Goal: Task Accomplishment & Management: Use online tool/utility

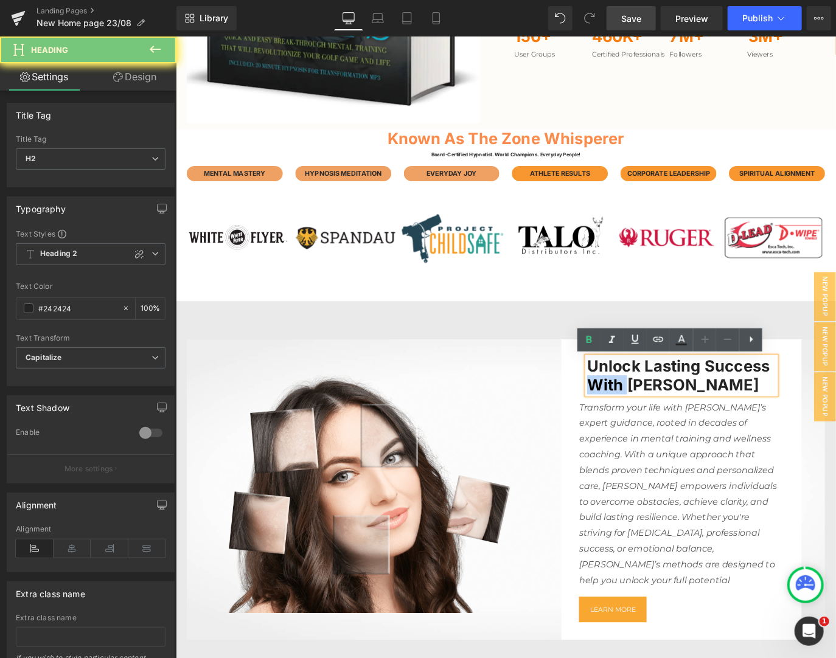
click at [649, 419] on h2 "Unlock lasting success with dawn grant" at bounding box center [739, 414] width 210 height 41
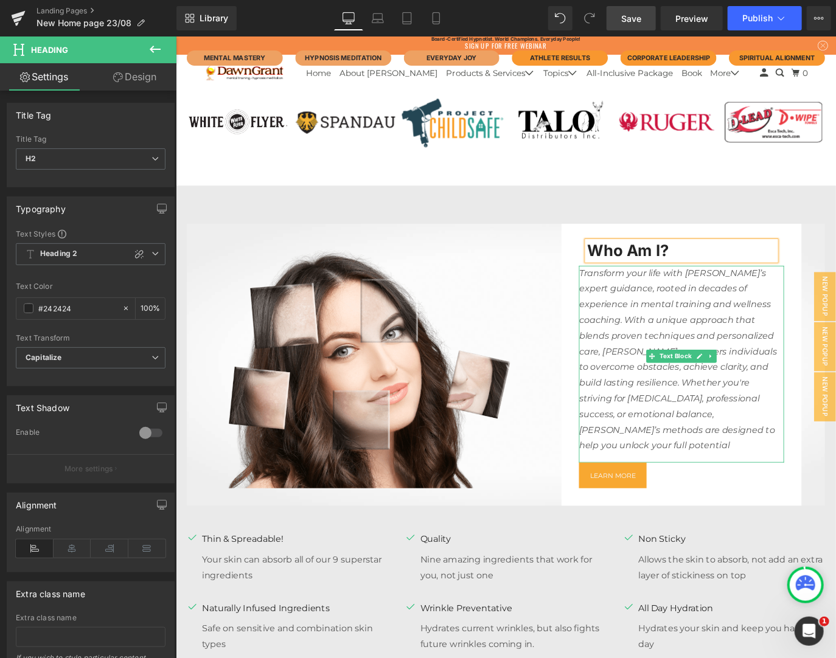
scroll to position [1213, 0]
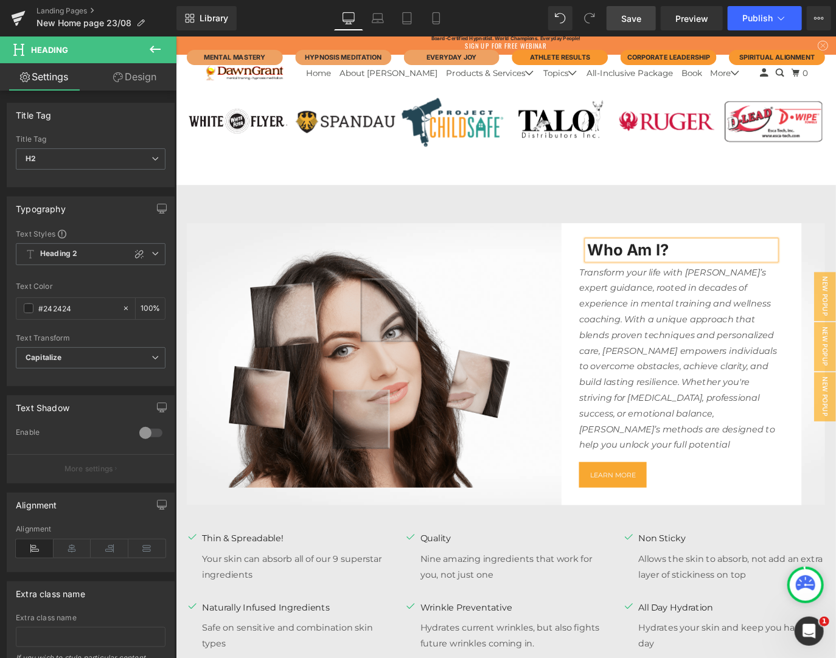
click at [468, 378] on img at bounding box center [385, 402] width 397 height 275
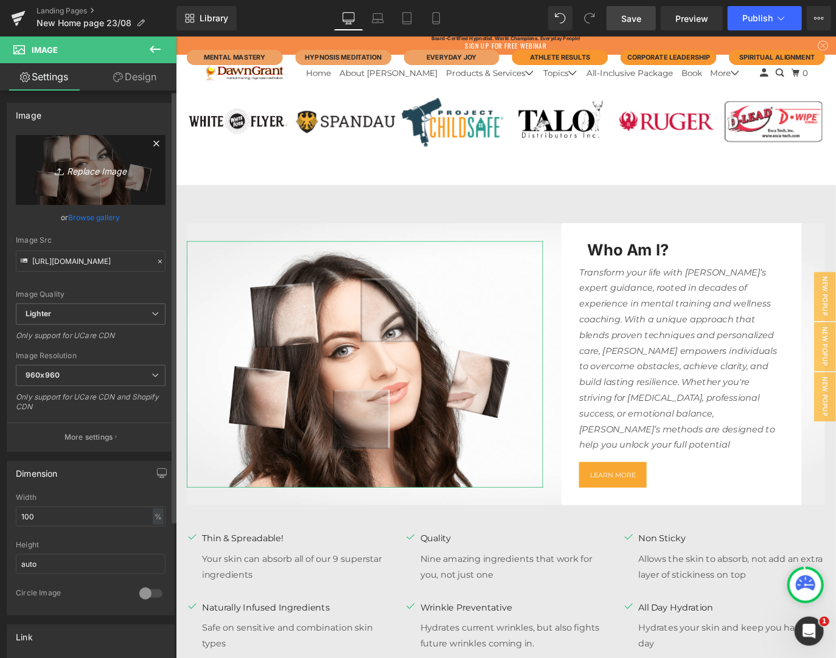
click at [92, 186] on link "Replace Image" at bounding box center [91, 170] width 150 height 70
type input "C:\fakepath\Dawn Grant Headshot square-min.jpeg"
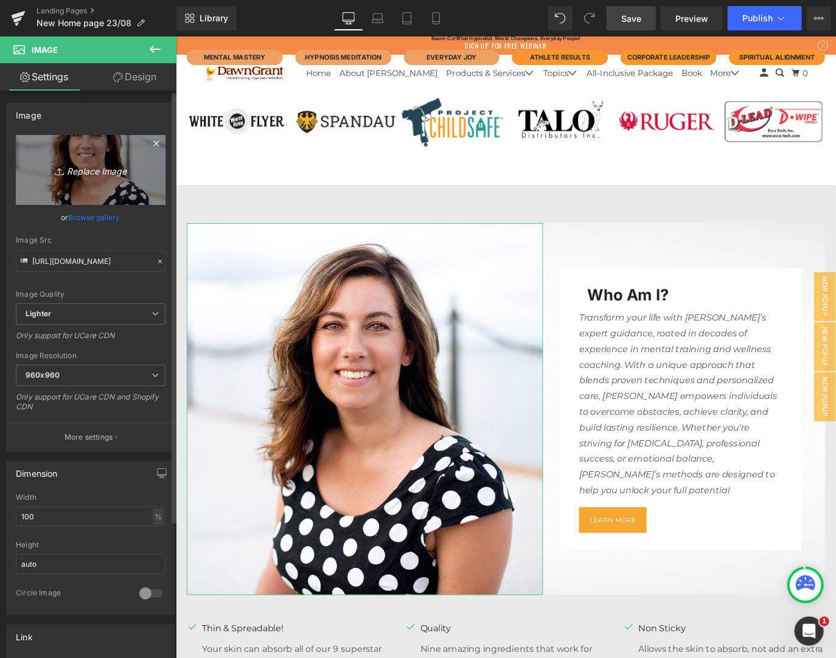
click at [90, 170] on icon "Replace Image" at bounding box center [90, 169] width 97 height 15
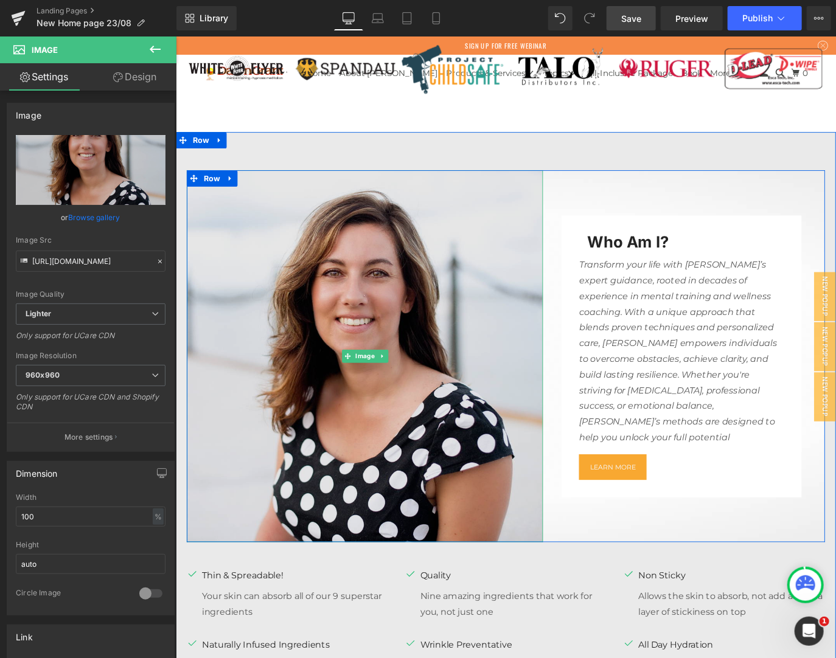
scroll to position [1278, 0]
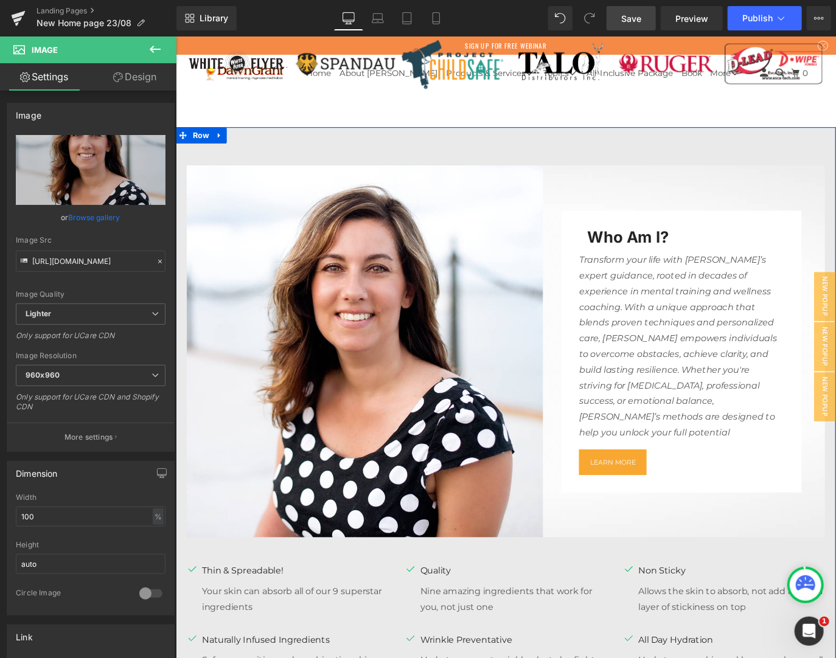
click at [682, 151] on div "Image Who am I? Heading Row Transform your life with Dawn’s expert guidance, ro…" at bounding box center [543, 474] width 736 height 675
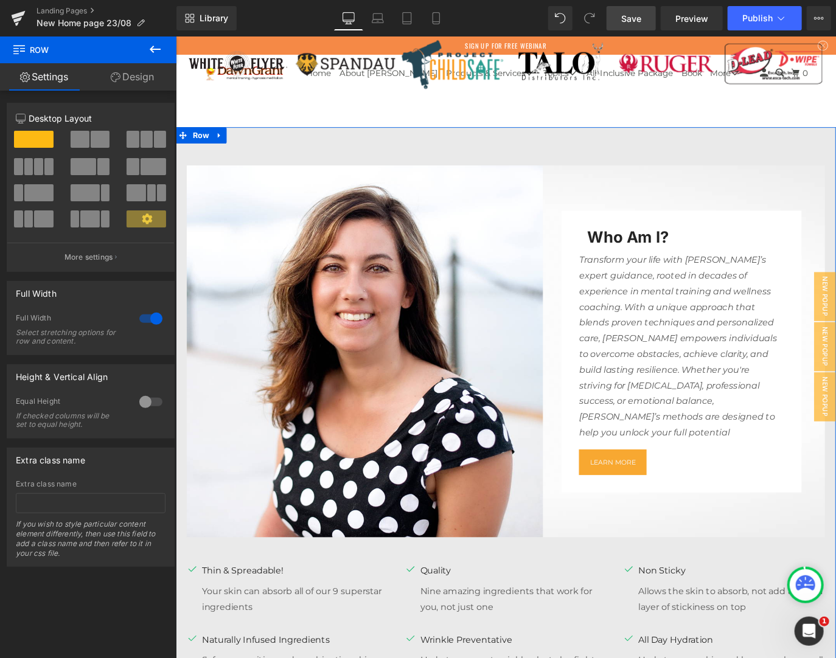
click at [136, 80] on link "Design" at bounding box center [132, 76] width 88 height 27
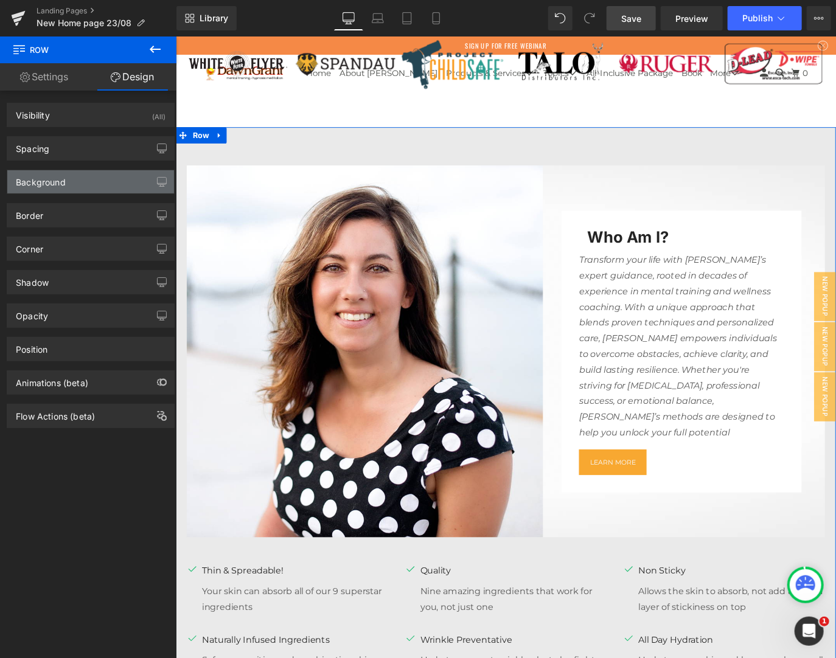
click at [64, 186] on div "Background" at bounding box center [41, 178] width 50 height 17
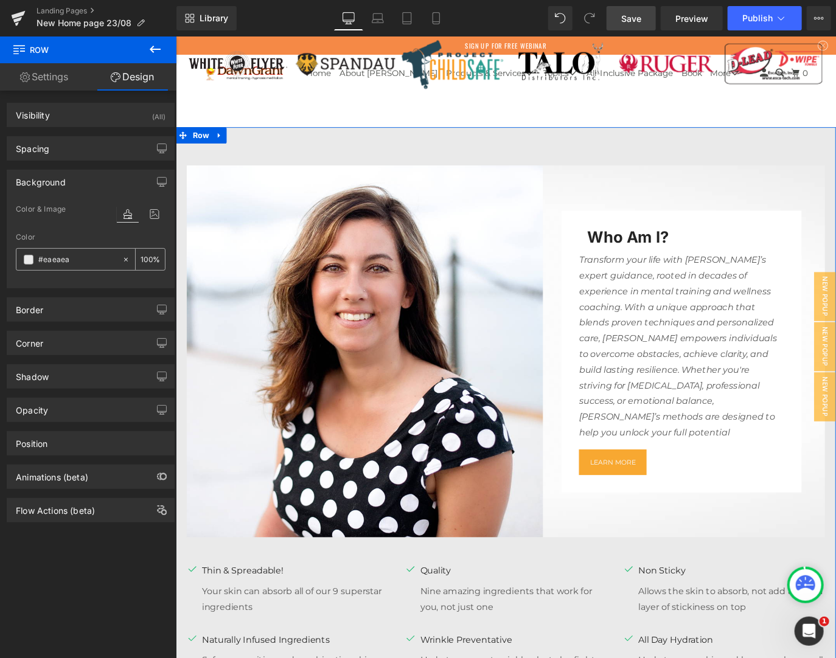
click at [68, 263] on input "text" at bounding box center [77, 259] width 78 height 13
click at [92, 263] on input "text" at bounding box center [77, 259] width 78 height 13
click at [89, 263] on input "text" at bounding box center [77, 259] width 78 height 13
click at [29, 260] on span at bounding box center [29, 260] width 10 height 10
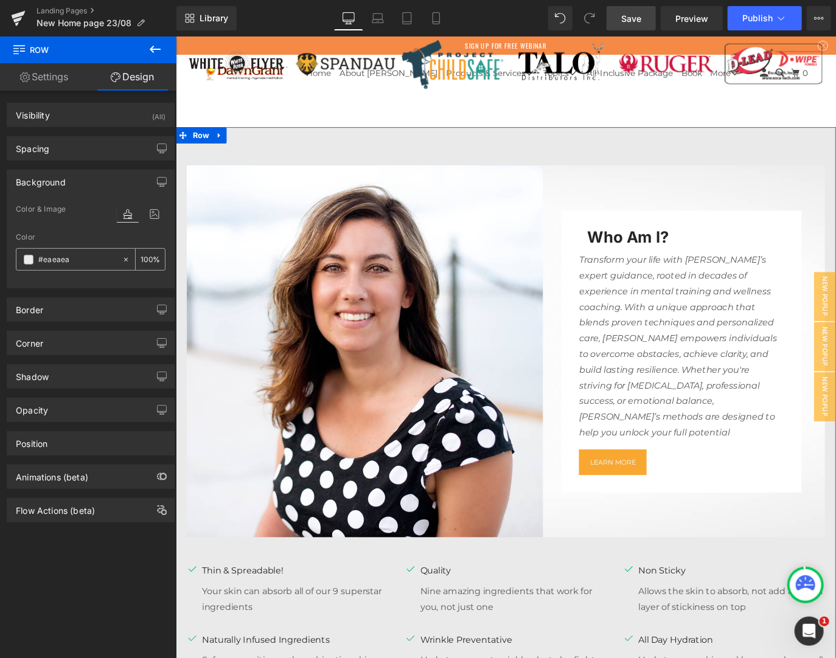
click at [29, 260] on span at bounding box center [29, 260] width 10 height 10
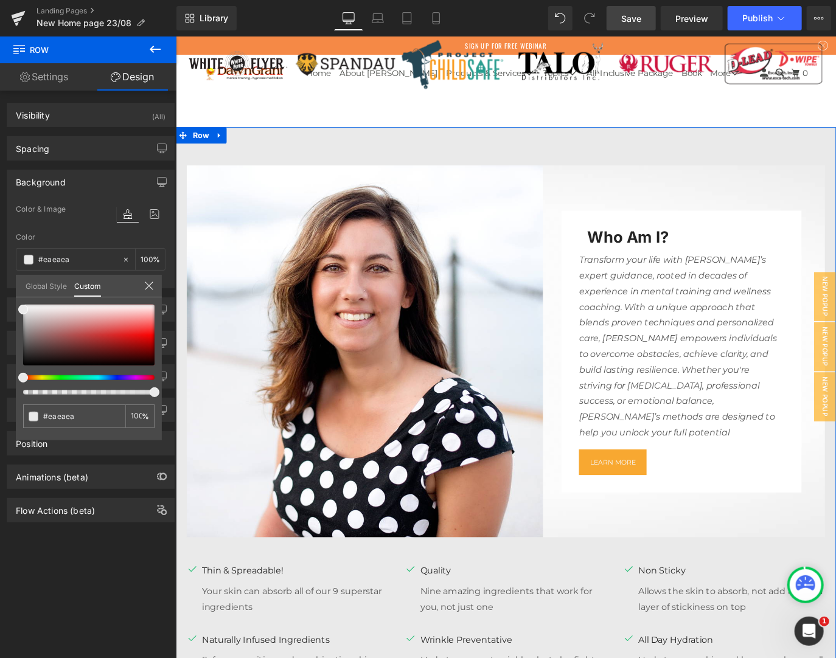
click at [54, 289] on link "Global Style" at bounding box center [46, 285] width 41 height 21
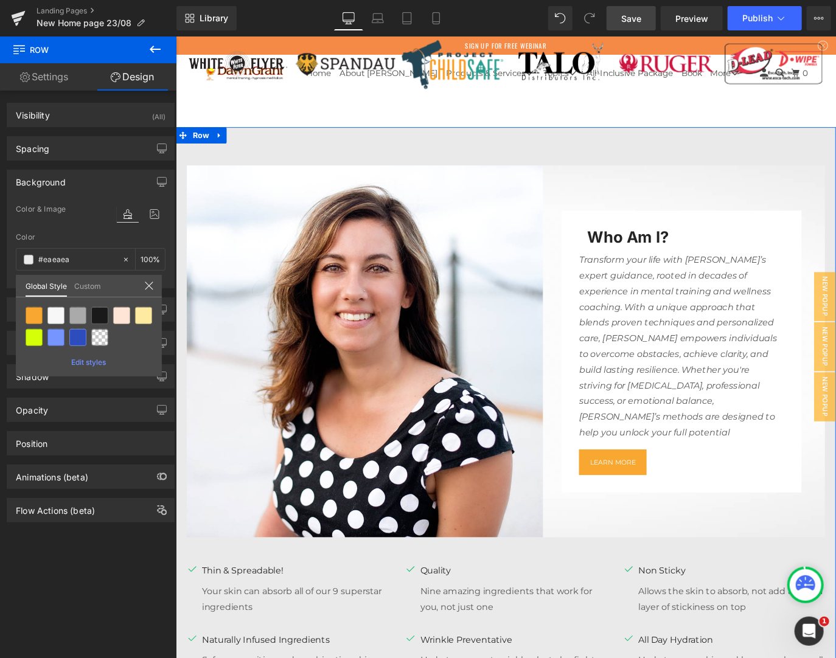
click at [74, 362] on span "Edit styles" at bounding box center [89, 362] width 35 height 9
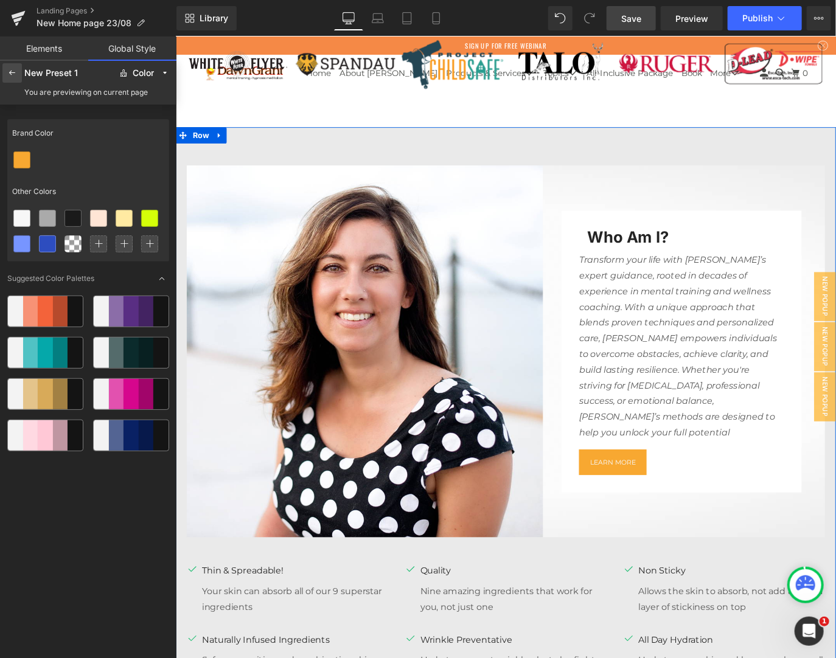
click at [17, 72] on div at bounding box center [11, 72] width 19 height 19
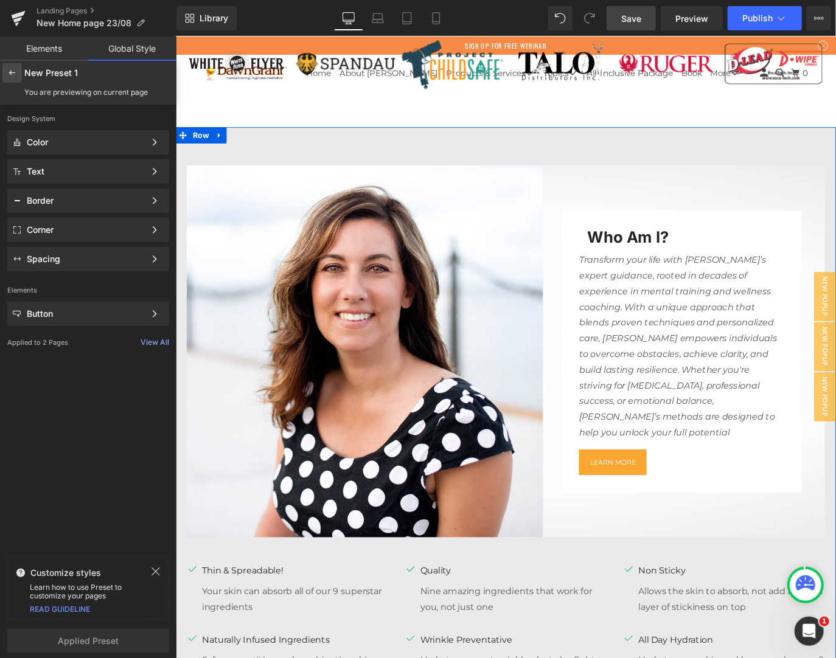
click at [7, 75] on div at bounding box center [11, 72] width 19 height 19
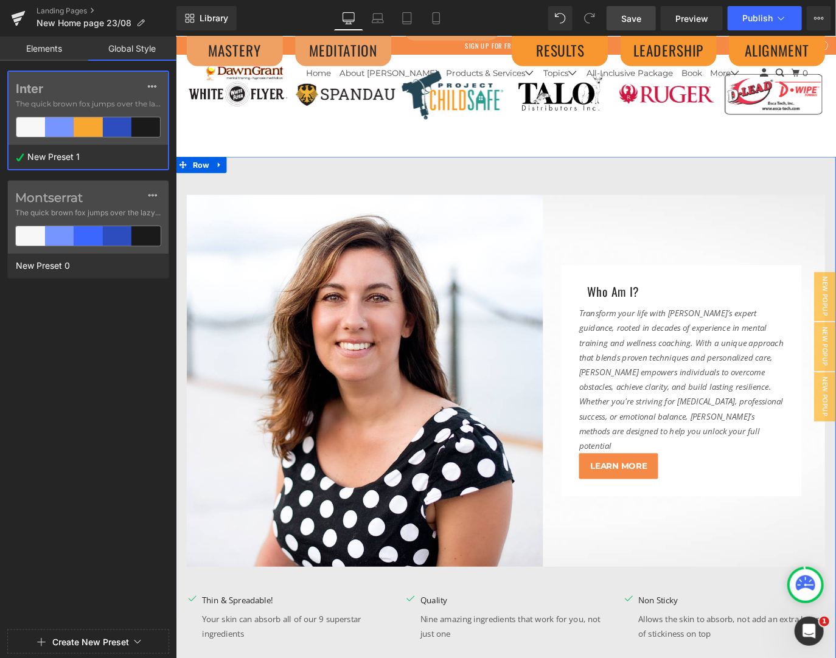
click at [43, 54] on link "Elements" at bounding box center [44, 49] width 88 height 24
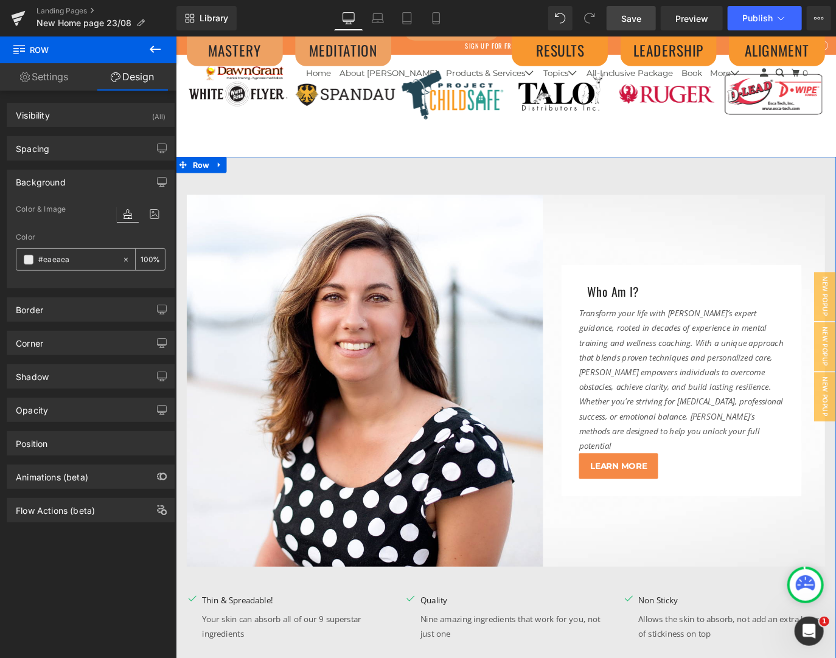
click at [27, 258] on span at bounding box center [29, 260] width 10 height 10
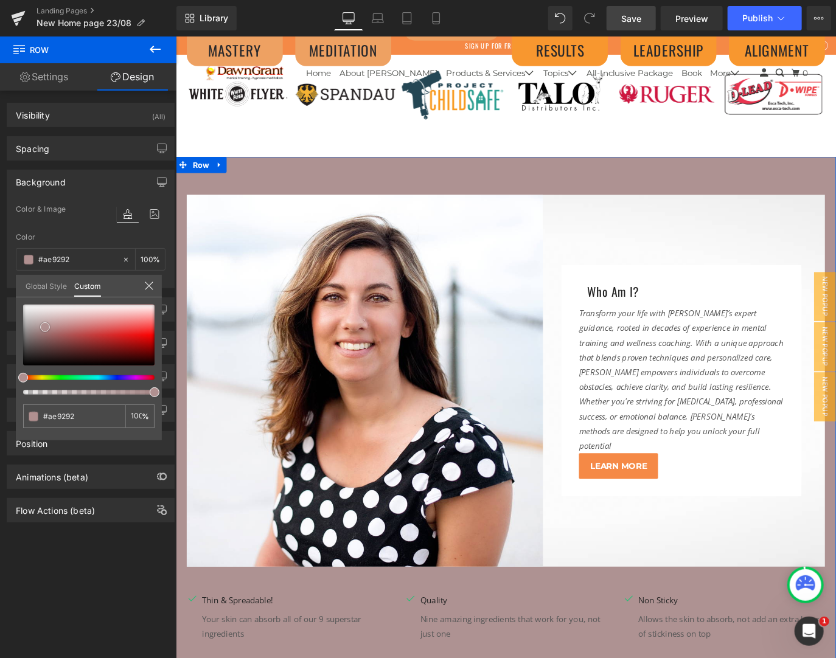
drag, startPoint x: 24, startPoint y: 309, endPoint x: 49, endPoint y: 329, distance: 31.5
click at [49, 328] on span at bounding box center [45, 327] width 10 height 10
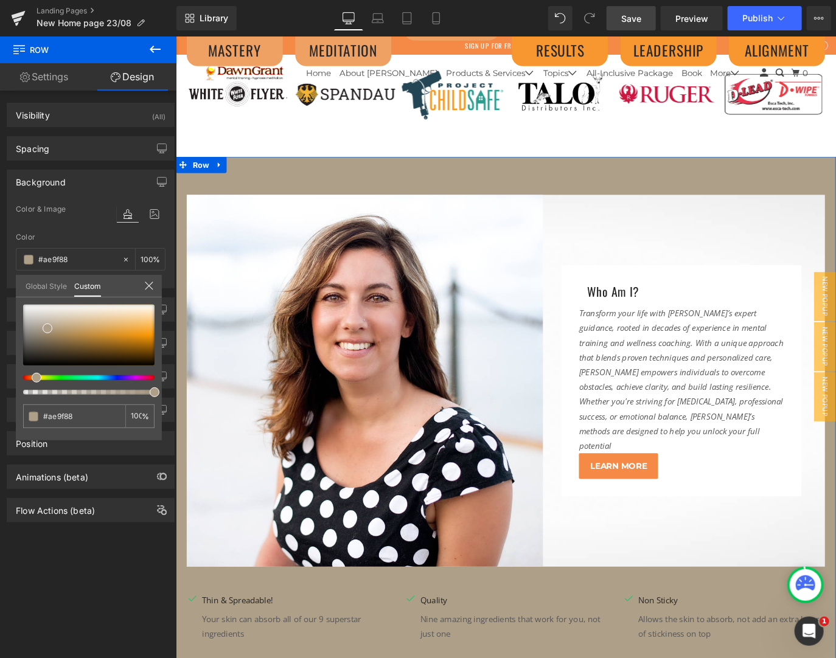
drag, startPoint x: 27, startPoint y: 377, endPoint x: 36, endPoint y: 374, distance: 9.6
click at [36, 374] on span at bounding box center [37, 378] width 10 height 10
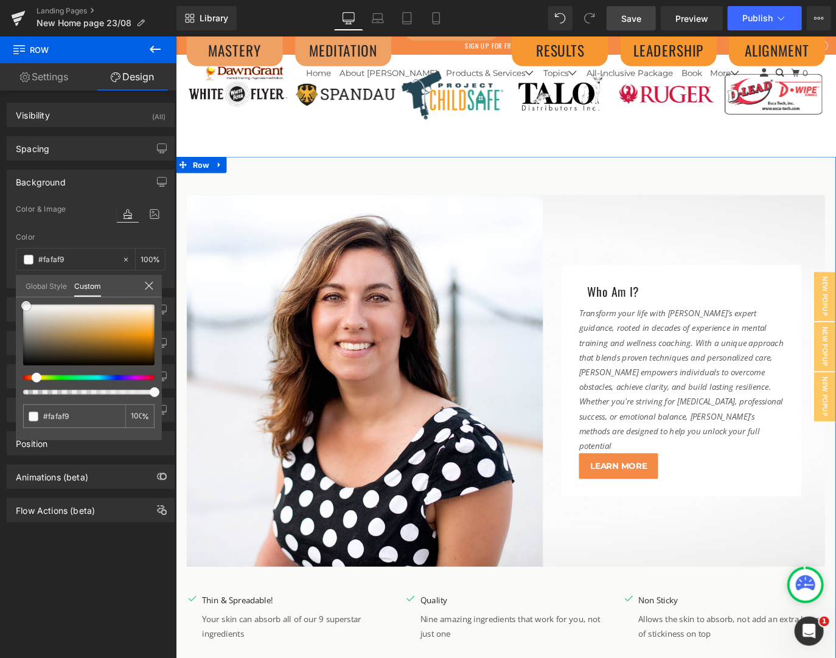
drag, startPoint x: 40, startPoint y: 327, endPoint x: 26, endPoint y: 305, distance: 25.5
click at [26, 305] on div at bounding box center [88, 335] width 131 height 61
click at [60, 320] on div at bounding box center [88, 335] width 131 height 61
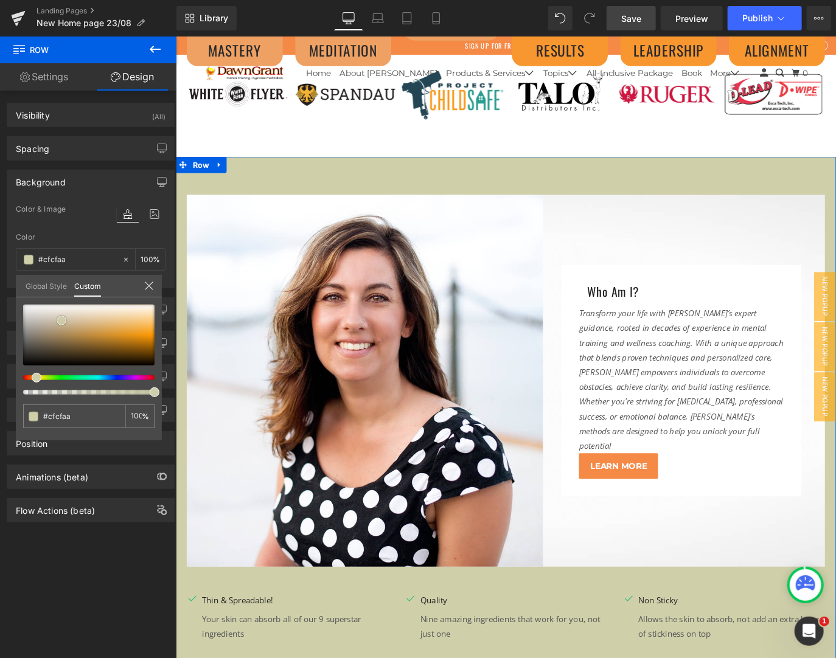
click at [64, 321] on span at bounding box center [62, 321] width 10 height 10
click at [68, 327] on div at bounding box center [88, 335] width 131 height 61
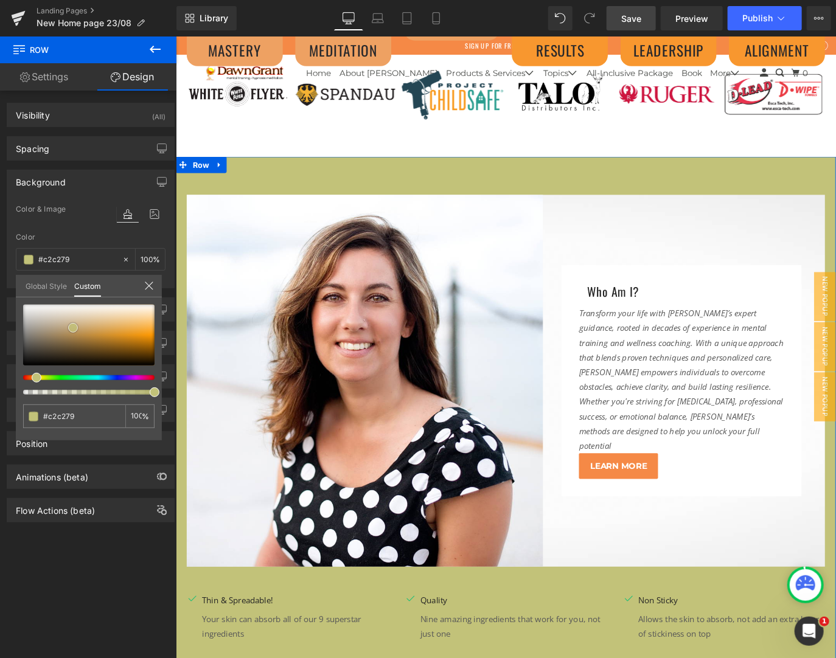
click at [73, 327] on div at bounding box center [88, 335] width 131 height 61
click at [84, 327] on div at bounding box center [88, 335] width 131 height 61
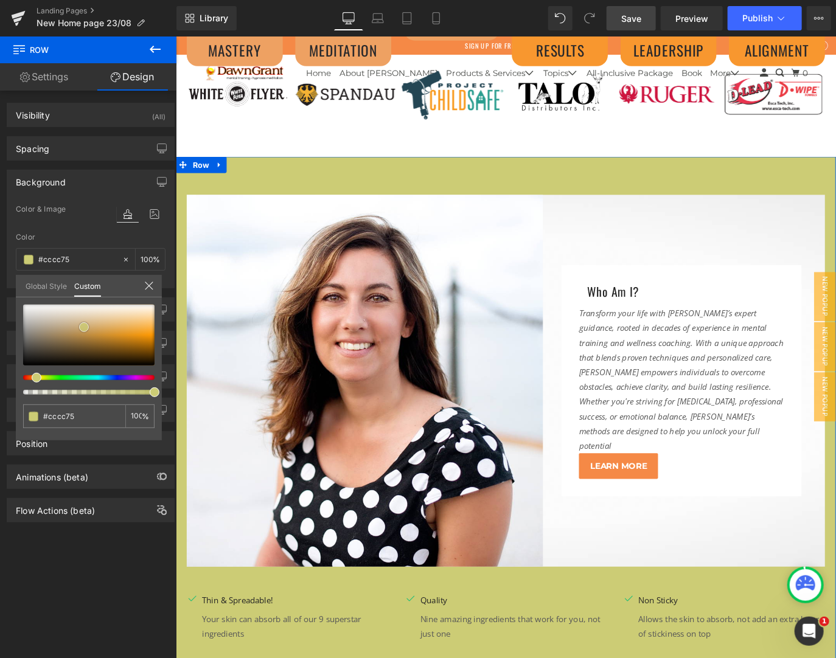
click at [100, 322] on div at bounding box center [88, 335] width 131 height 61
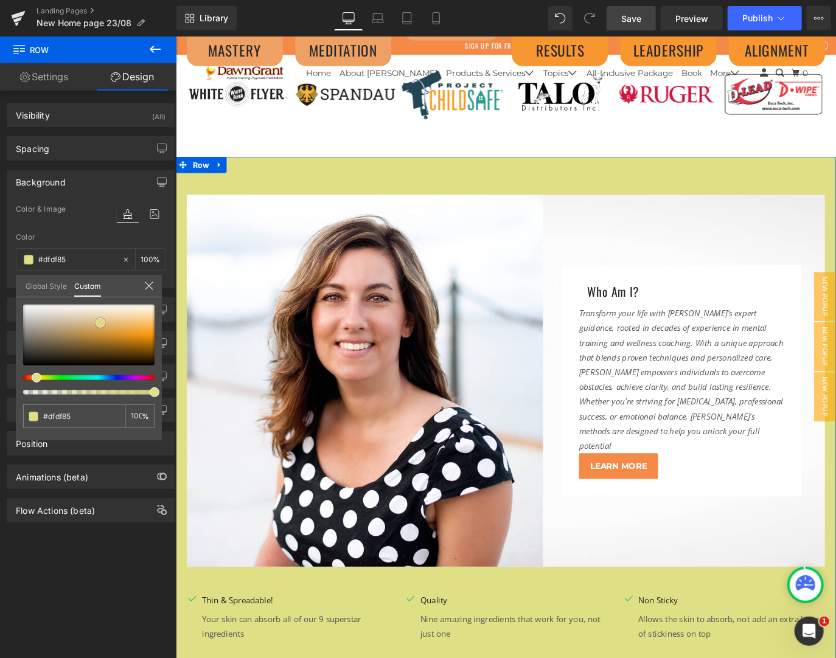
click at [102, 322] on span at bounding box center [101, 323] width 10 height 10
click at [117, 326] on div at bounding box center [88, 335] width 131 height 61
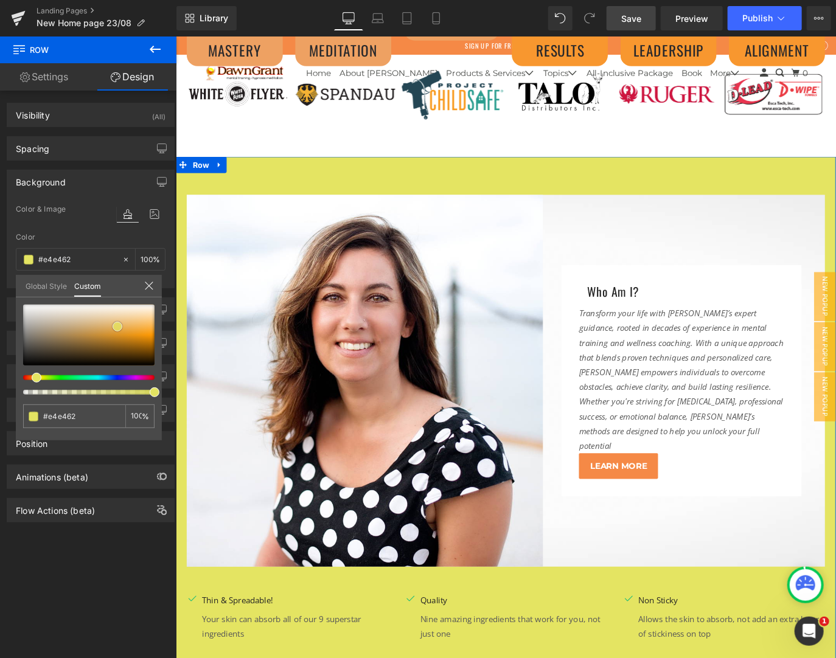
click at [118, 326] on span at bounding box center [118, 327] width 10 height 10
click at [119, 327] on span at bounding box center [118, 327] width 10 height 10
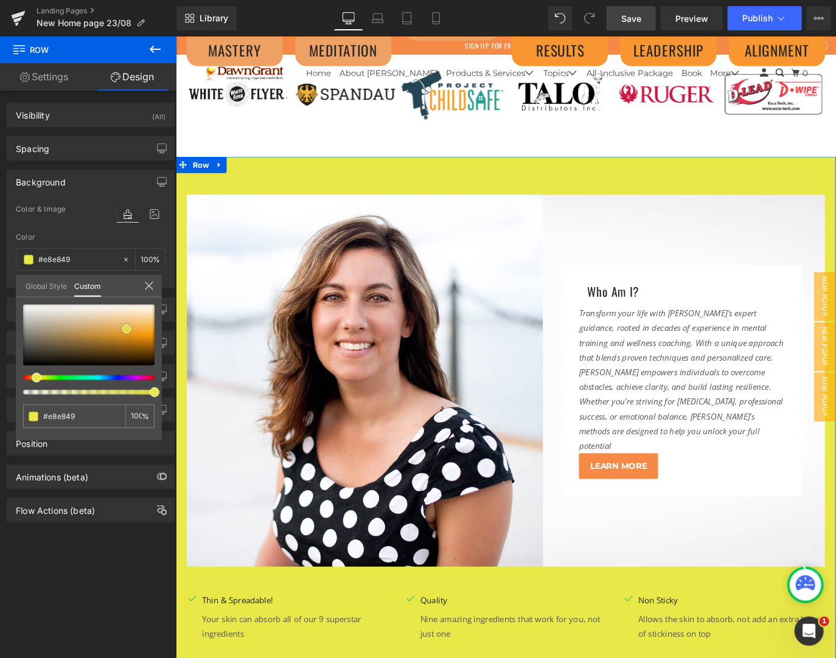
drag, startPoint x: 127, startPoint y: 329, endPoint x: 129, endPoint y: 336, distance: 7.7
click at [127, 330] on div at bounding box center [88, 335] width 131 height 61
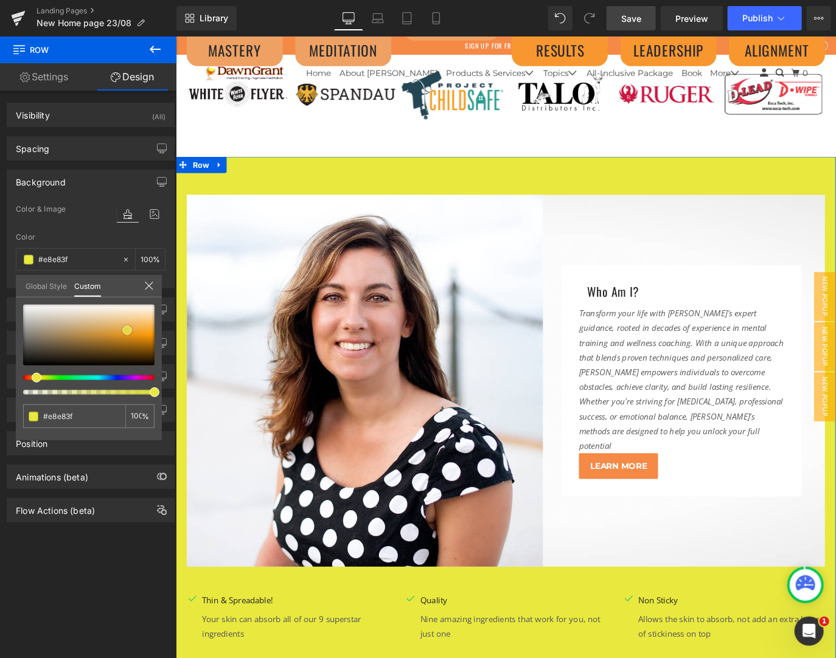
click at [129, 336] on div at bounding box center [88, 335] width 131 height 61
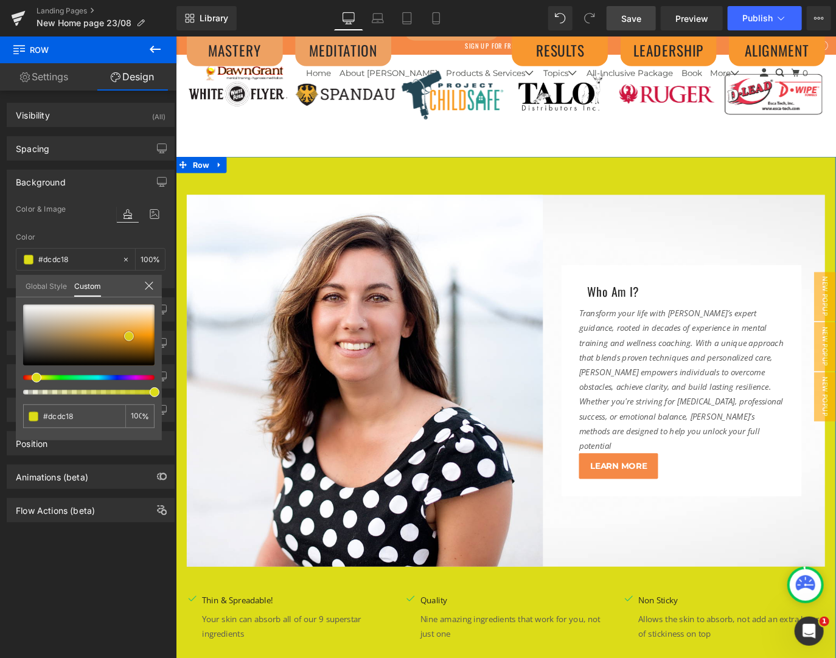
click at [131, 336] on span at bounding box center [129, 337] width 10 height 10
click at [131, 333] on span at bounding box center [129, 337] width 10 height 10
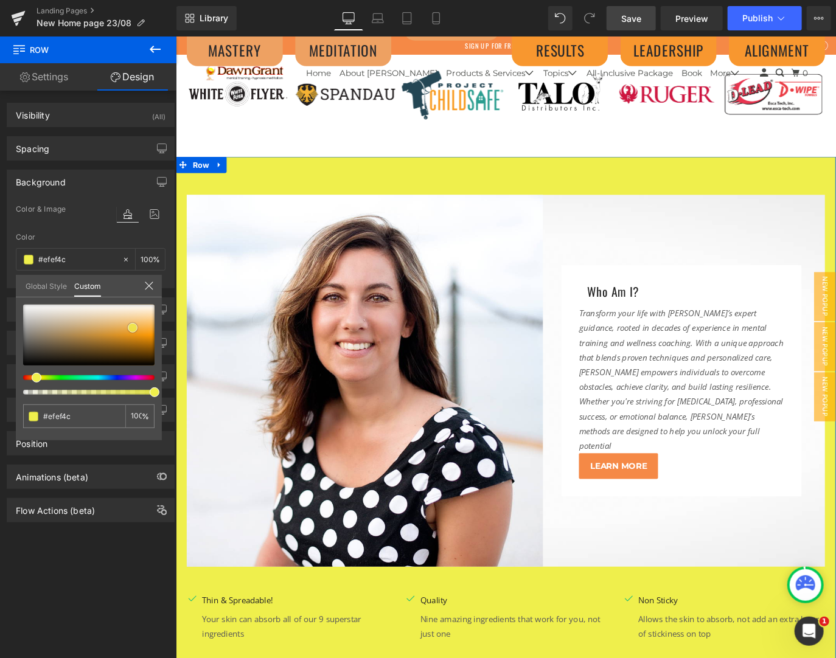
click at [133, 327] on div at bounding box center [88, 335] width 131 height 61
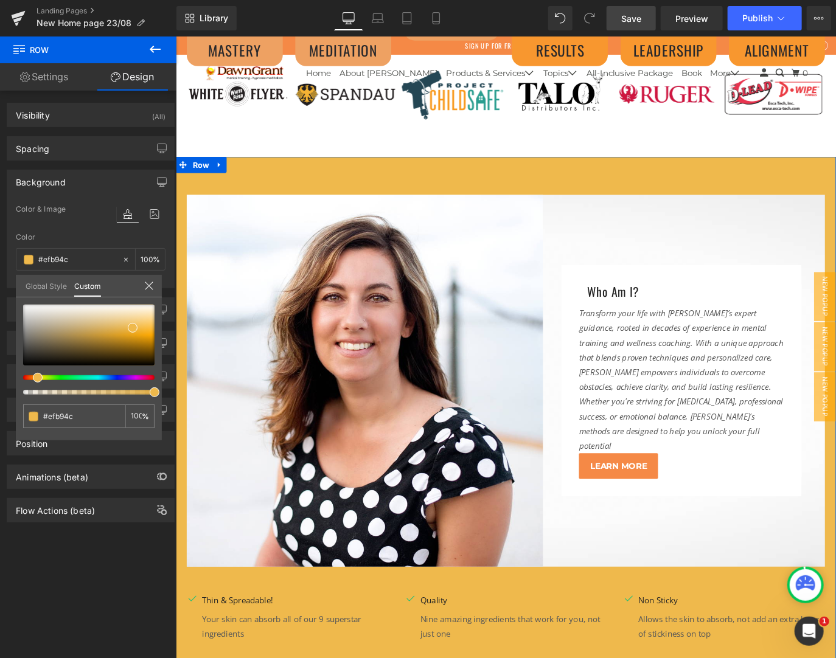
click at [32, 377] on div at bounding box center [83, 377] width 131 height 5
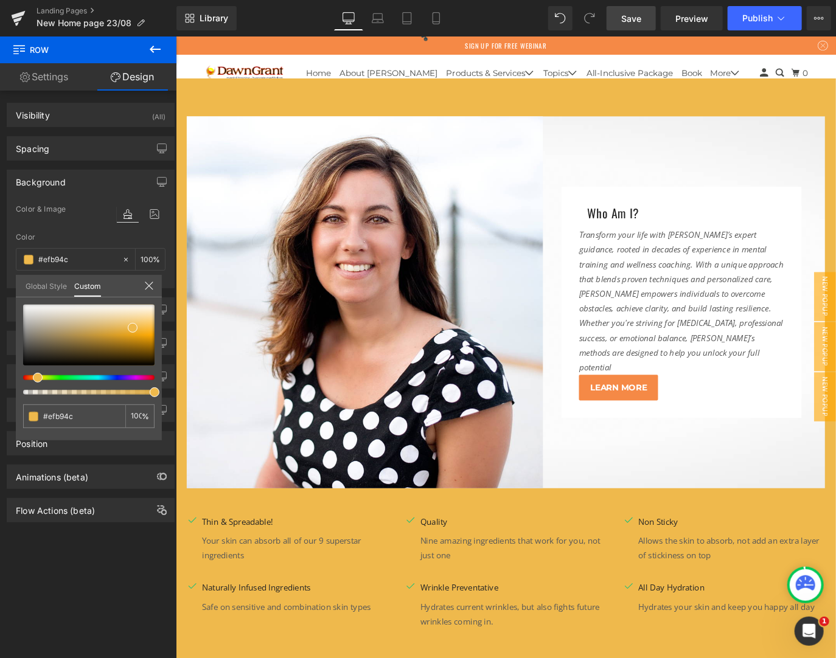
scroll to position [1343, 0]
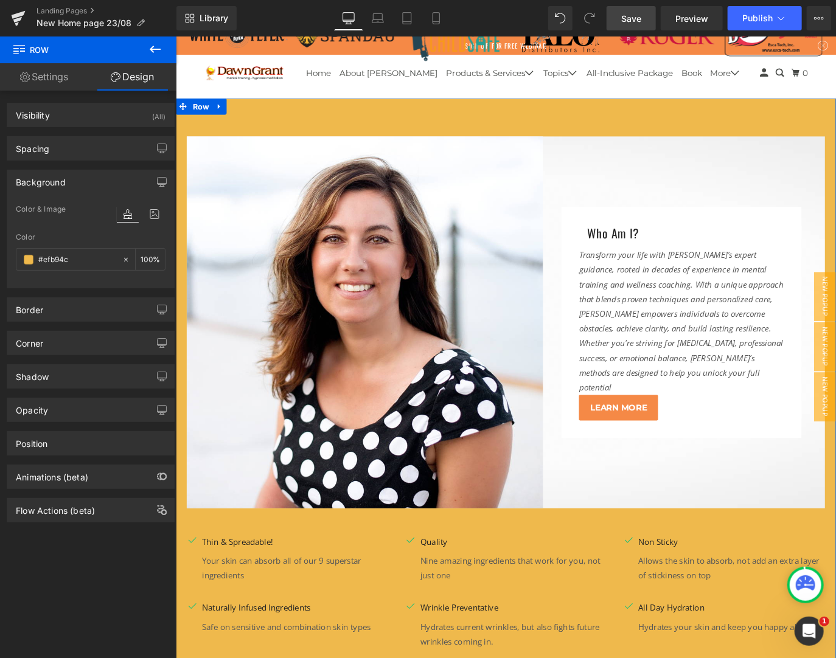
click at [157, 475] on icon "button" at bounding box center [159, 476] width 5 height 7
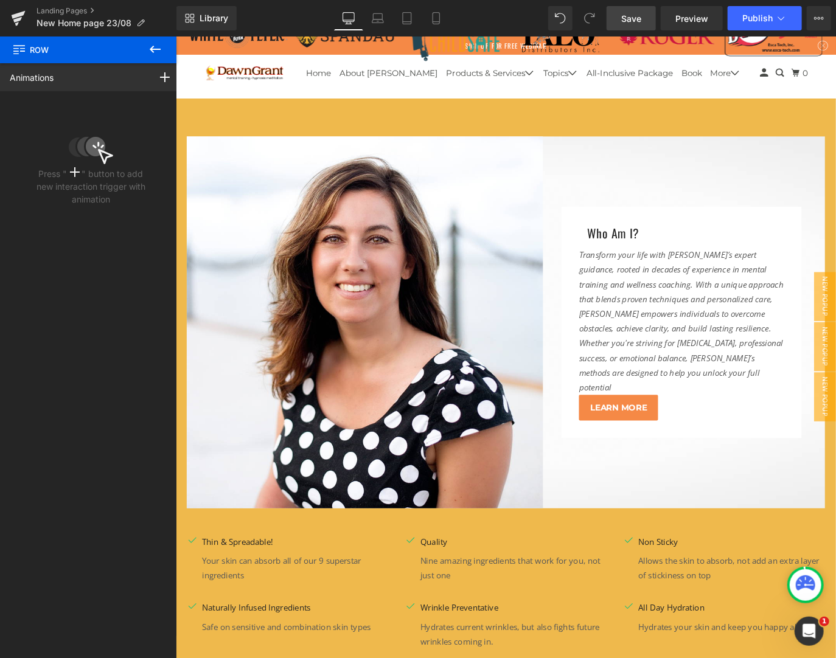
click at [152, 46] on icon at bounding box center [155, 49] width 15 height 15
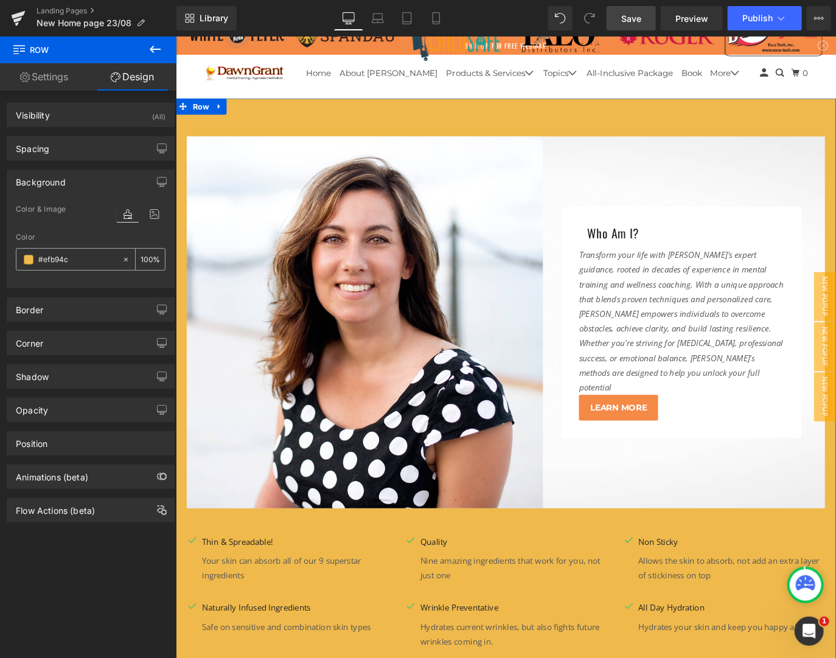
click at [24, 258] on span at bounding box center [29, 260] width 10 height 10
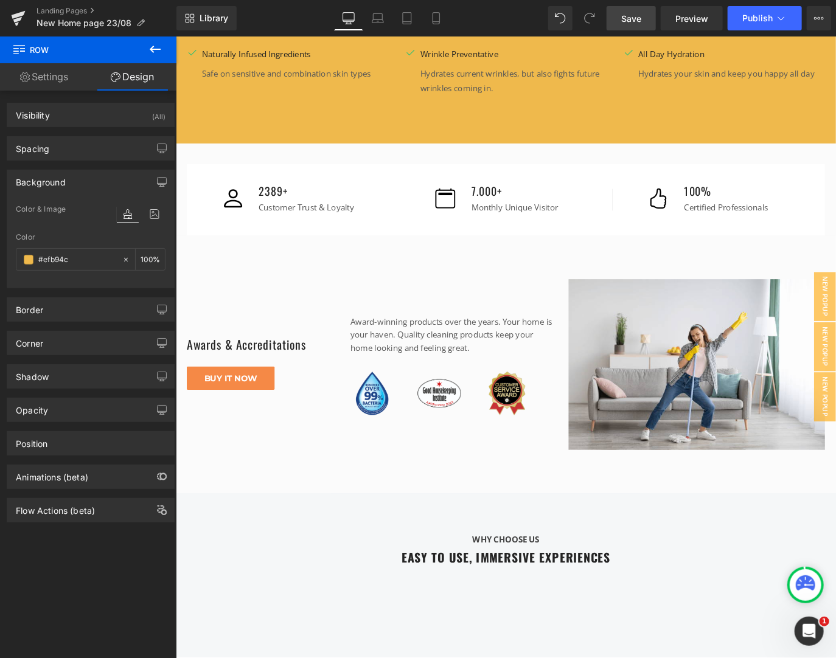
scroll to position [1992, 0]
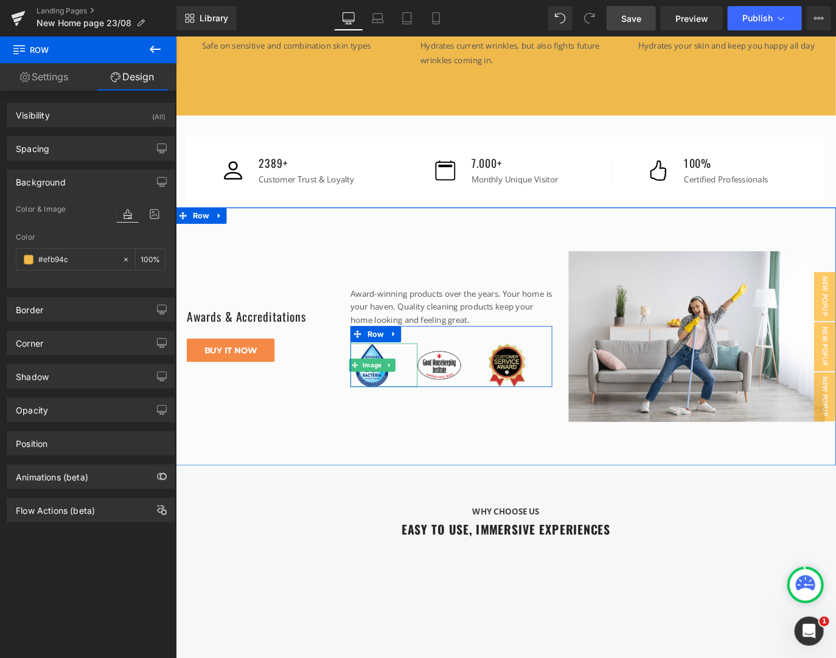
click at [423, 395] on div at bounding box center [407, 402] width 75 height 49
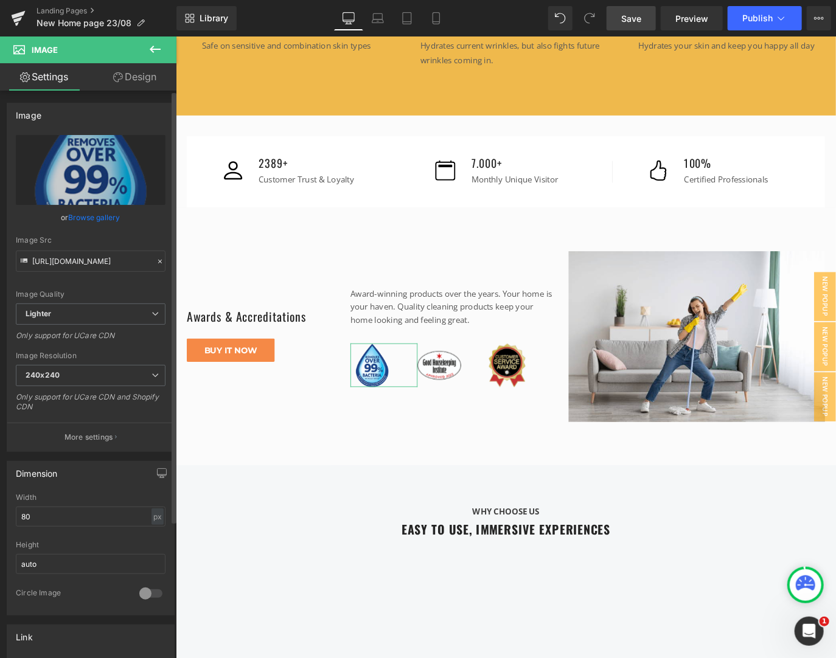
click at [94, 214] on link "Browse gallery" at bounding box center [95, 217] width 52 height 21
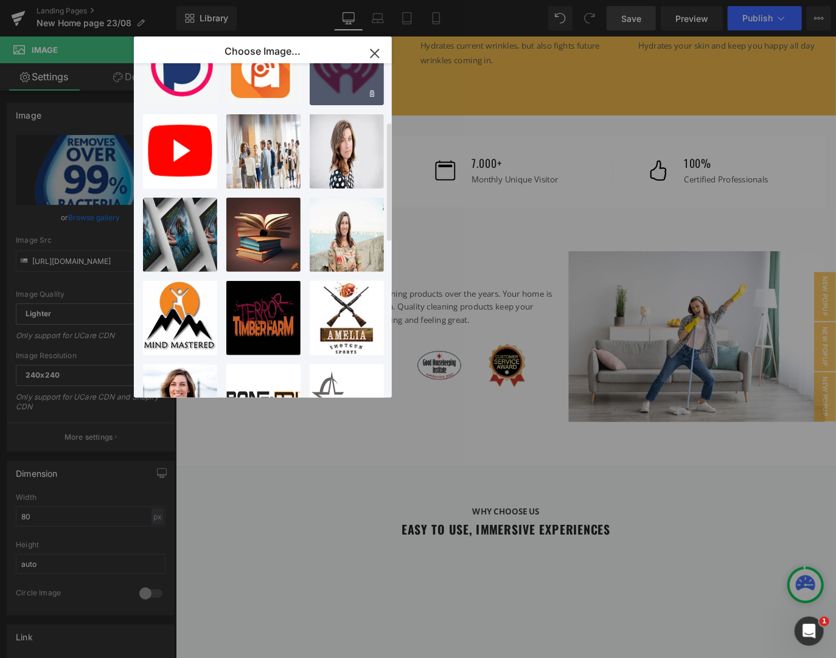
scroll to position [195, 0]
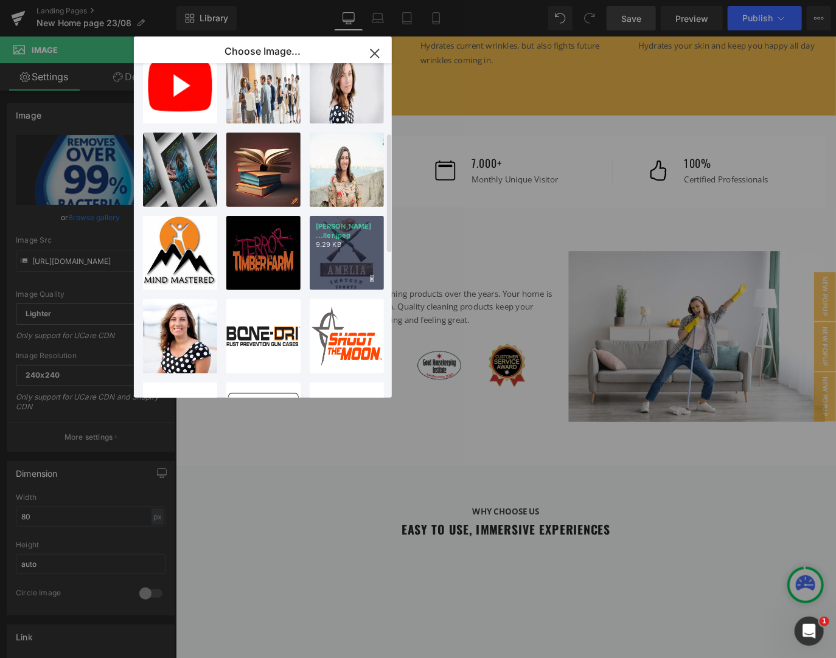
click at [341, 265] on div "Amelia ...ller.jpeg 9.29 KB" at bounding box center [347, 253] width 74 height 74
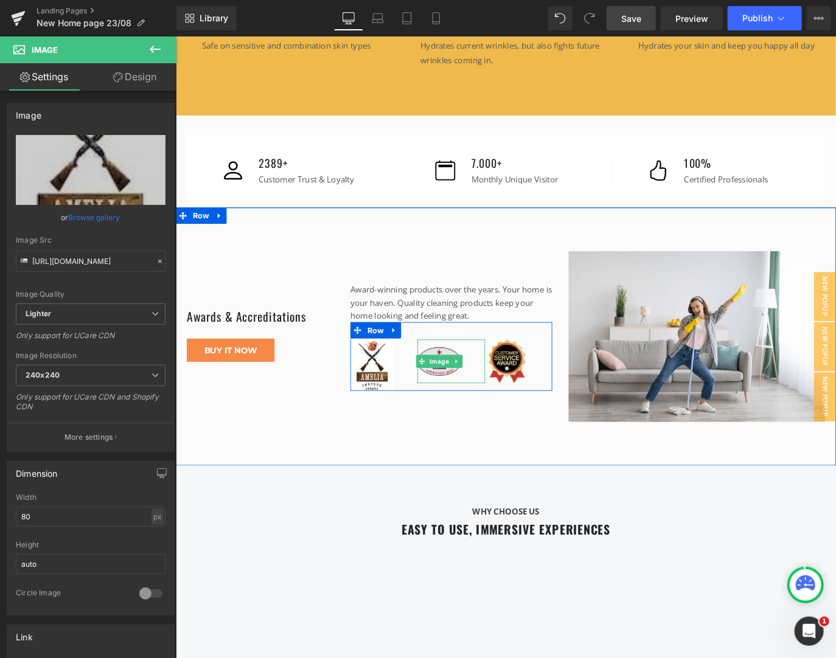
click at [478, 393] on img at bounding box center [469, 398] width 49 height 49
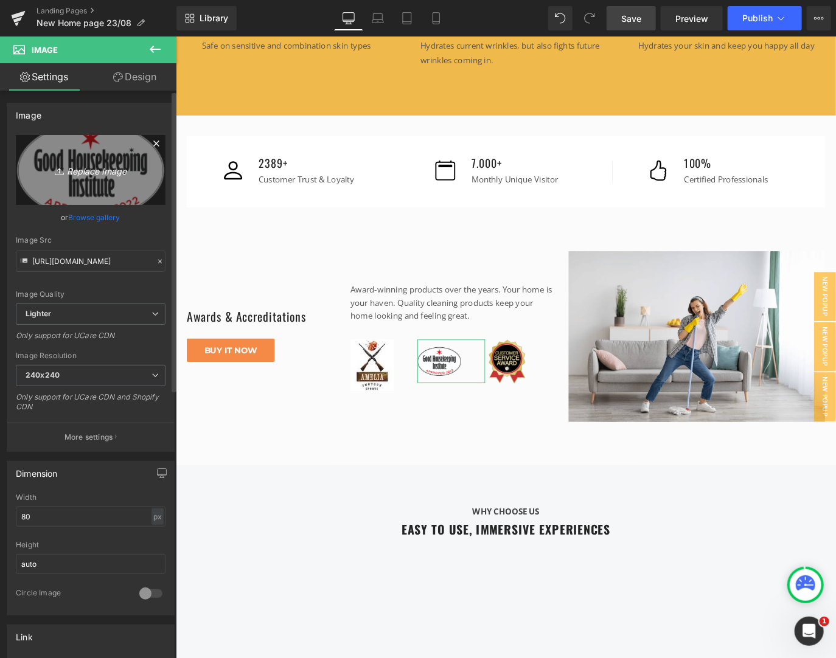
click at [89, 174] on icon "Replace Image" at bounding box center [90, 169] width 97 height 15
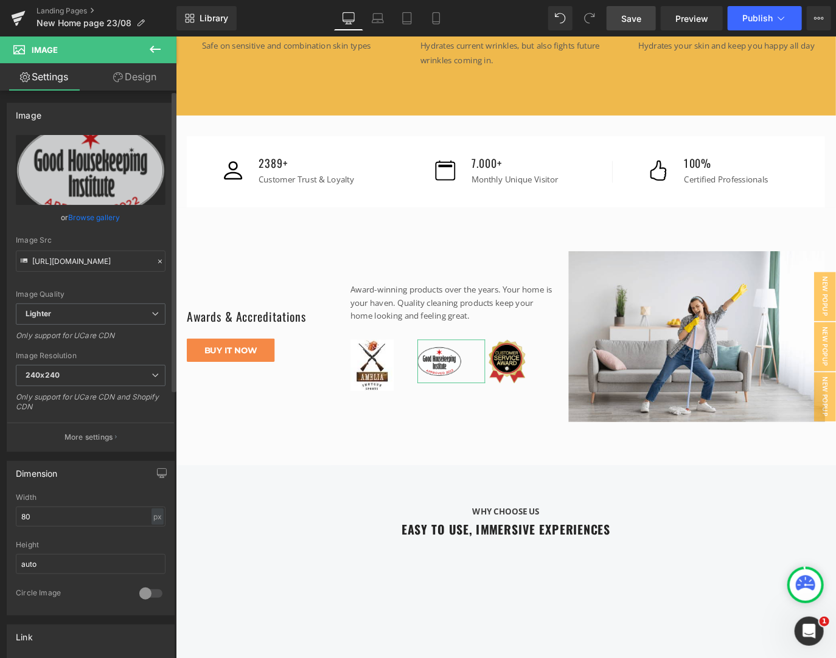
click at [109, 220] on link "Browse gallery" at bounding box center [95, 217] width 52 height 21
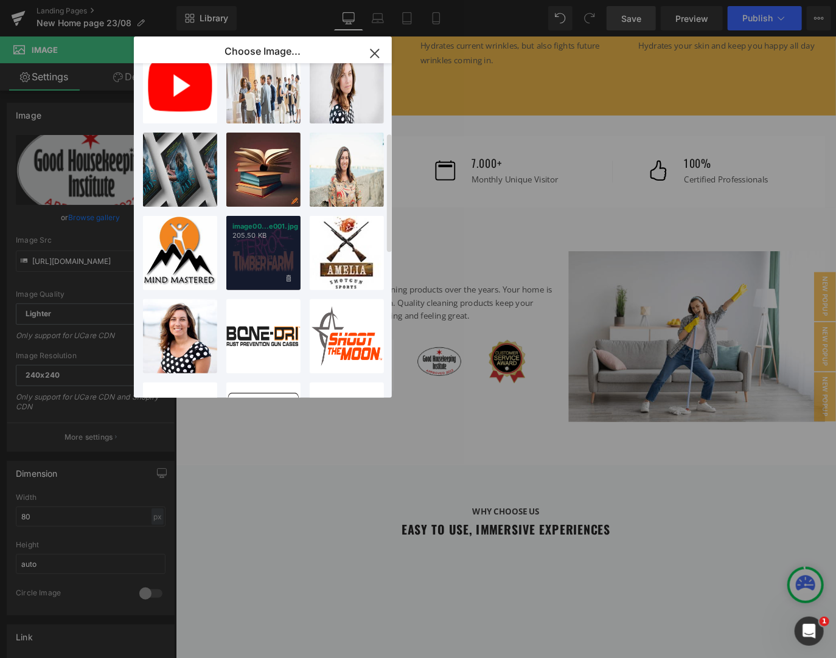
click at [285, 257] on div "image00...e001.jpg 205.50 KB" at bounding box center [263, 253] width 74 height 74
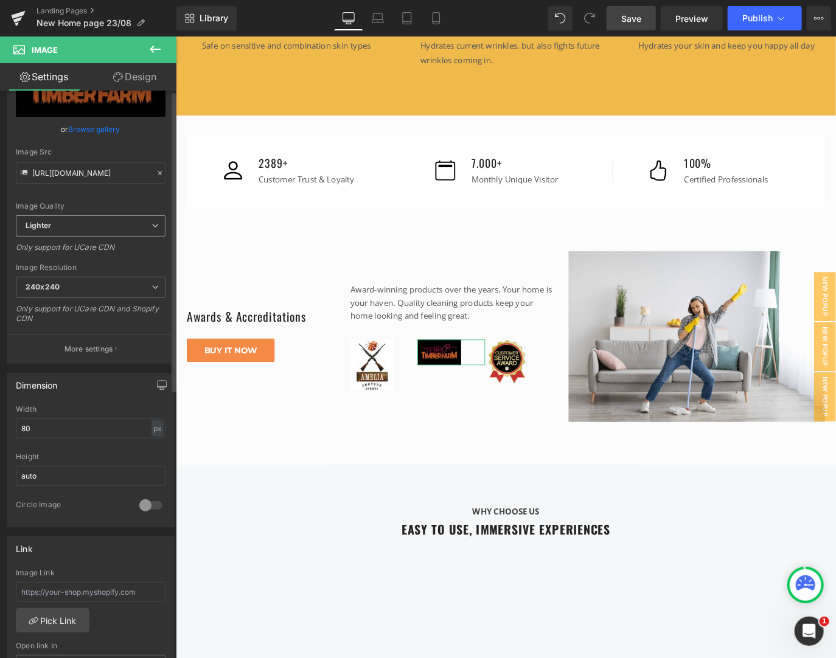
scroll to position [0, 0]
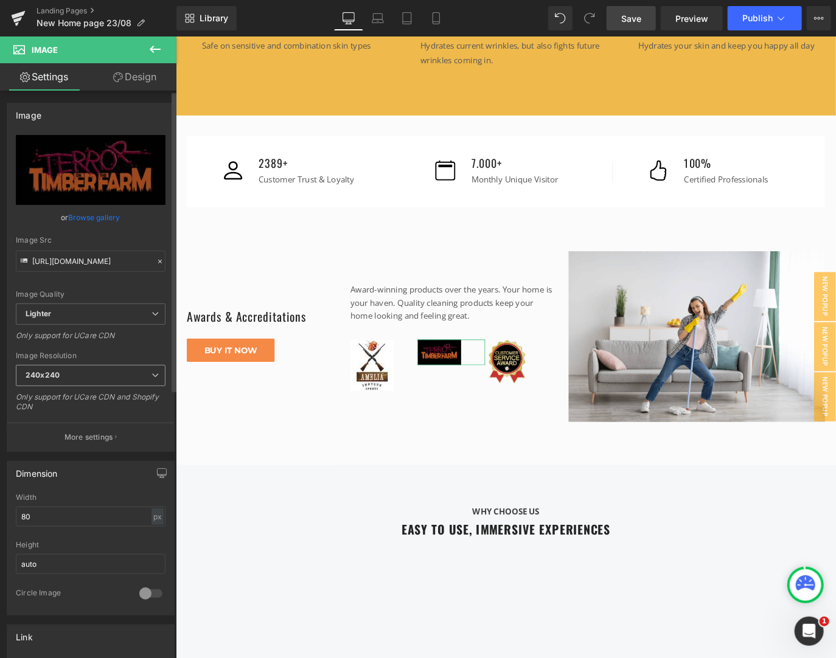
click at [96, 367] on span "240x240" at bounding box center [91, 375] width 150 height 21
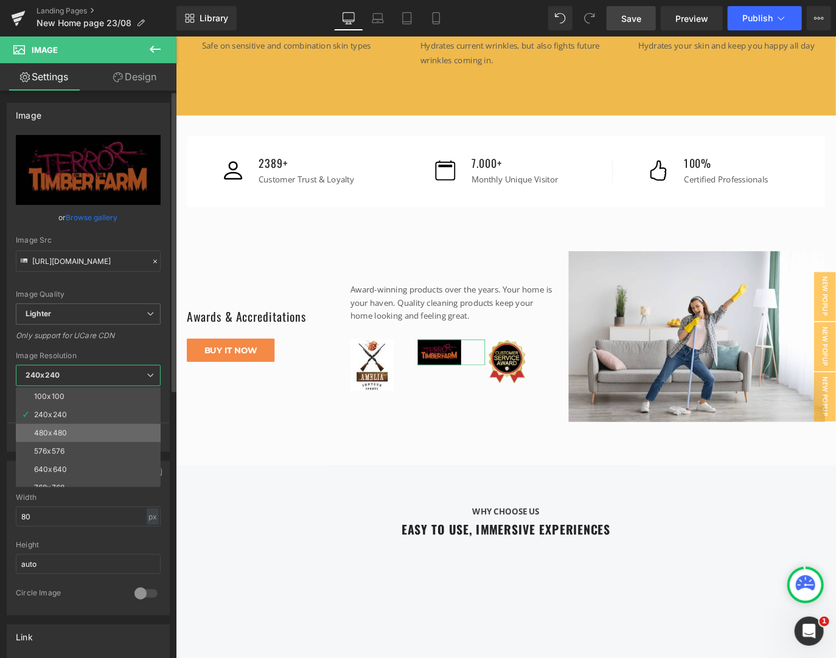
click at [80, 426] on li "480x480" at bounding box center [91, 433] width 150 height 18
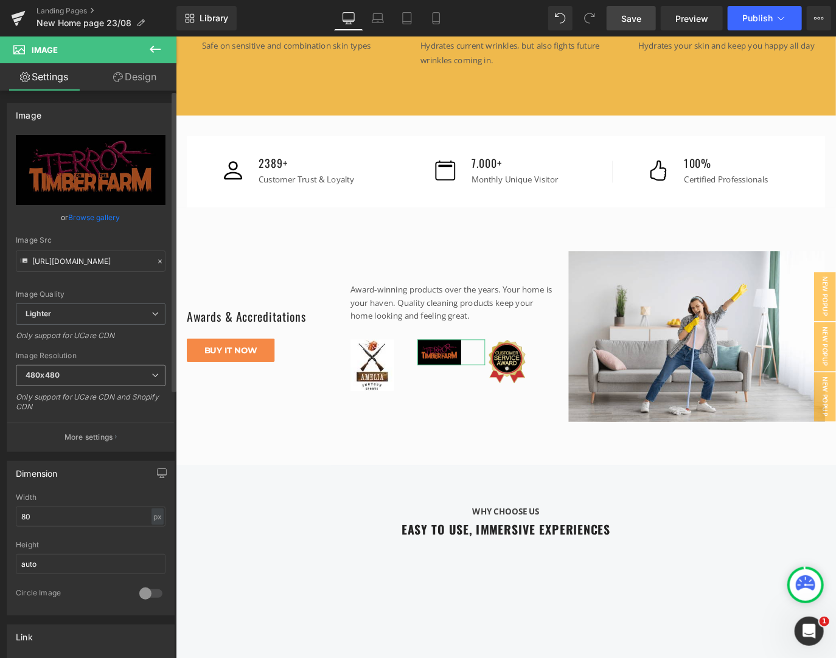
click at [83, 368] on span "480x480" at bounding box center [91, 375] width 150 height 21
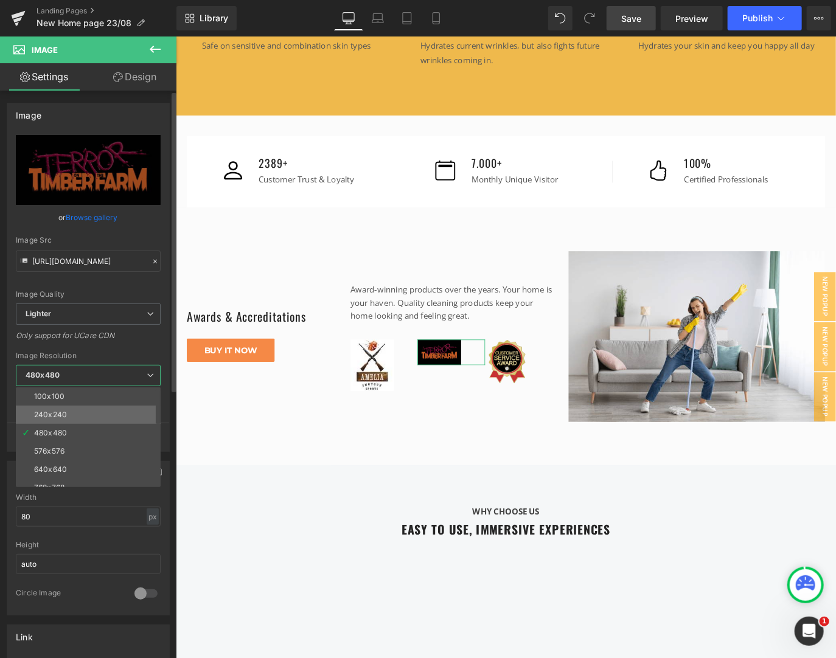
click at [43, 409] on li "240x240" at bounding box center [91, 415] width 150 height 18
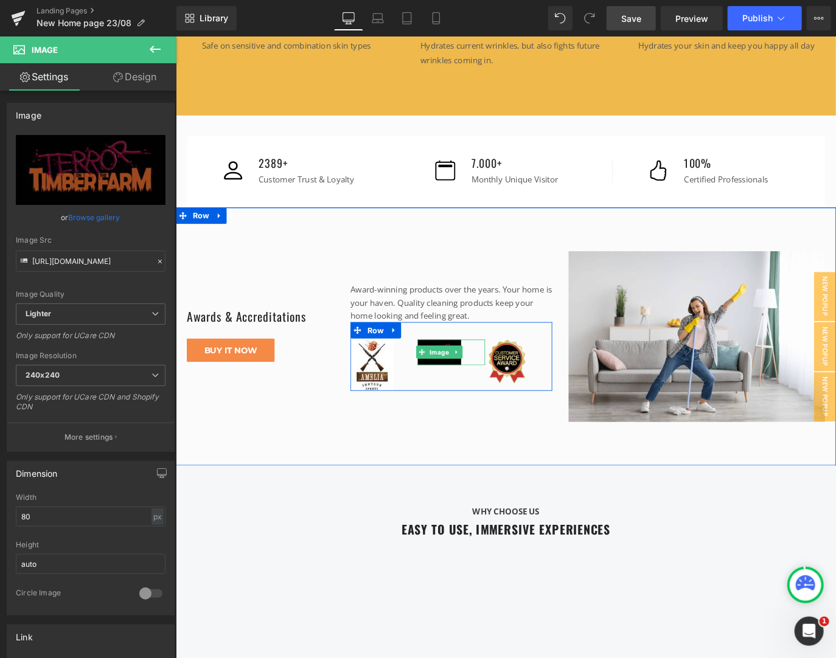
click at [497, 379] on div at bounding box center [482, 388] width 75 height 29
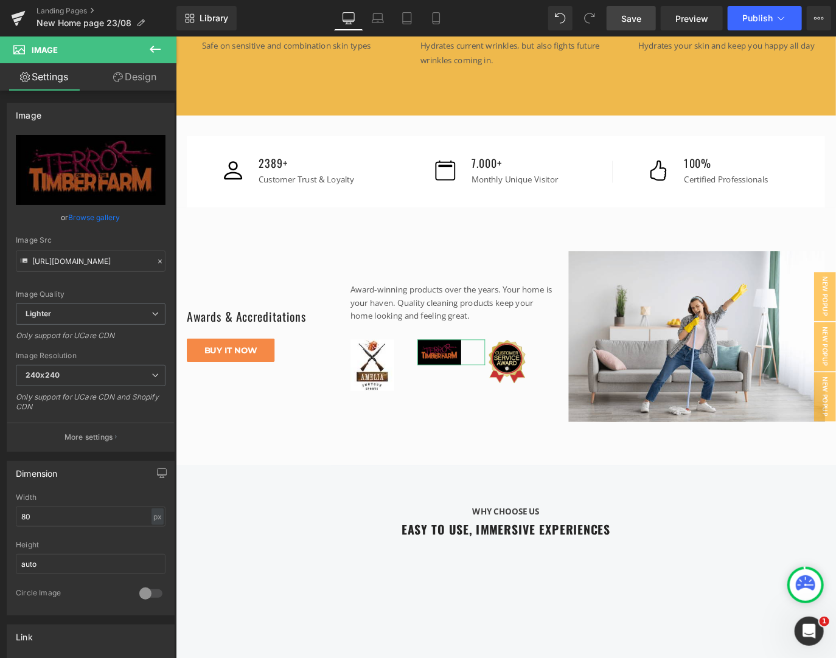
click at [139, 75] on link "Design" at bounding box center [135, 76] width 88 height 27
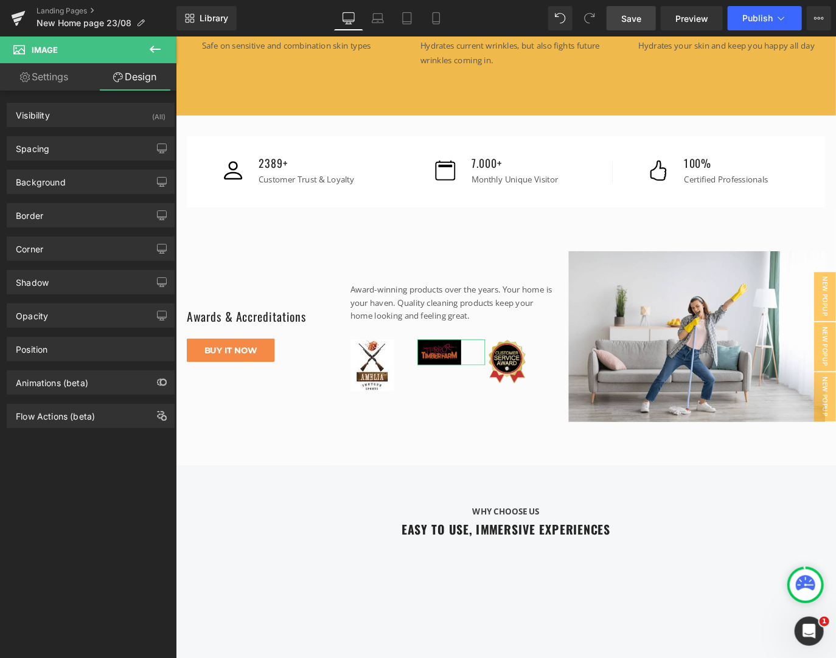
click at [82, 78] on link "Settings" at bounding box center [44, 76] width 88 height 27
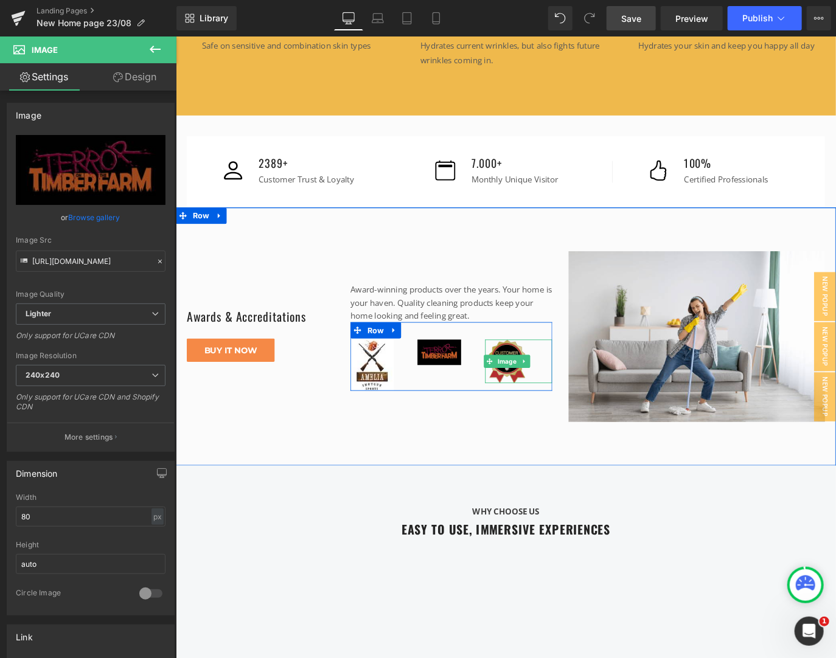
click at [549, 395] on img at bounding box center [544, 398] width 49 height 49
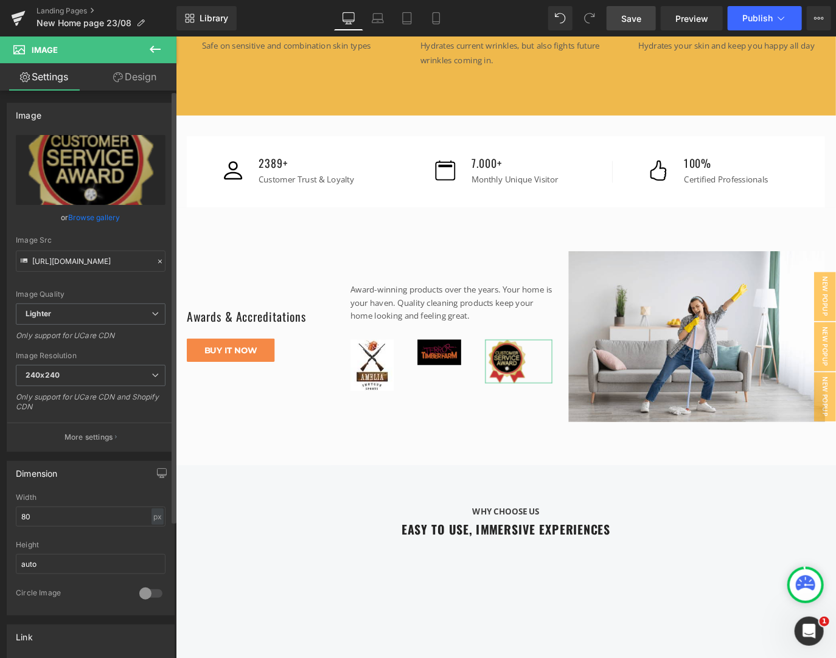
click at [106, 217] on link "Browse gallery" at bounding box center [95, 217] width 52 height 21
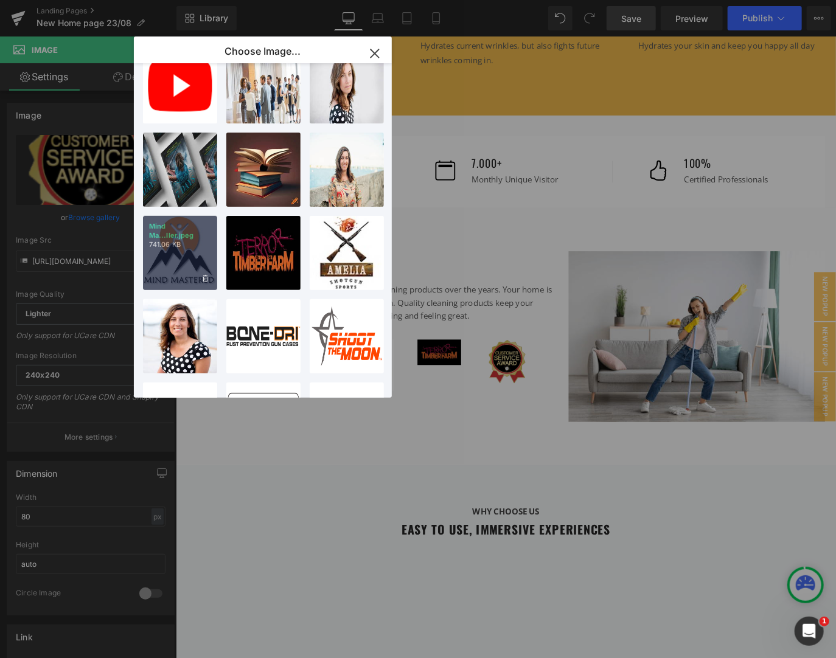
drag, startPoint x: 176, startPoint y: 268, endPoint x: 183, endPoint y: 322, distance: 54.6
click at [176, 268] on div "Mind Ma...ller.jpeg 741.06 KB" at bounding box center [180, 253] width 74 height 74
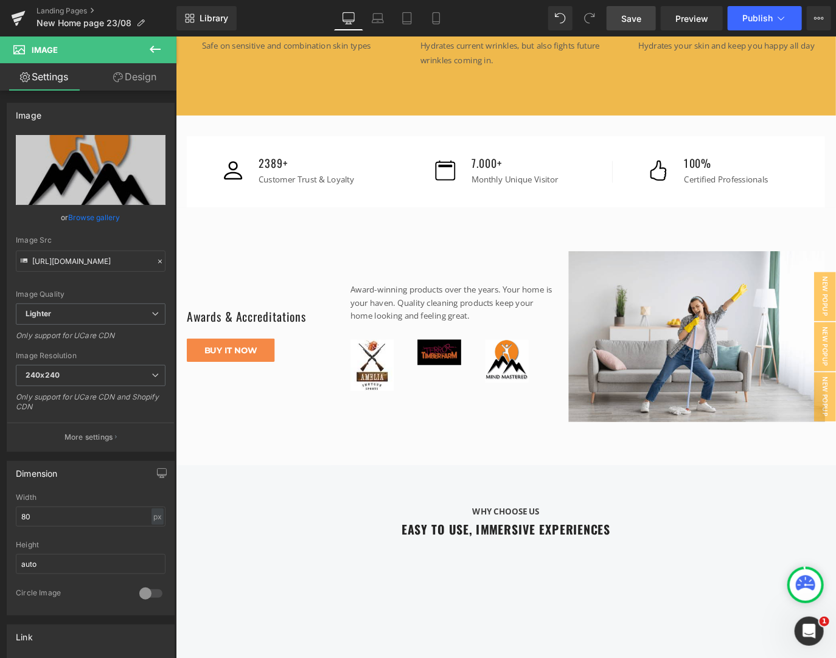
drag, startPoint x: 632, startPoint y: 17, endPoint x: 298, endPoint y: 355, distance: 475.4
click at [632, 17] on span "Save" at bounding box center [631, 18] width 20 height 13
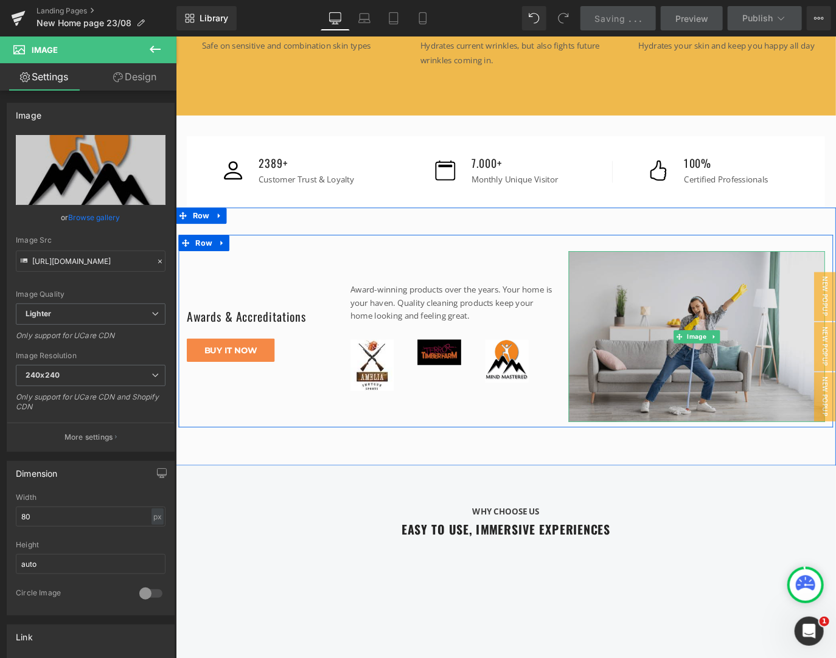
click at [676, 383] on img at bounding box center [756, 371] width 286 height 190
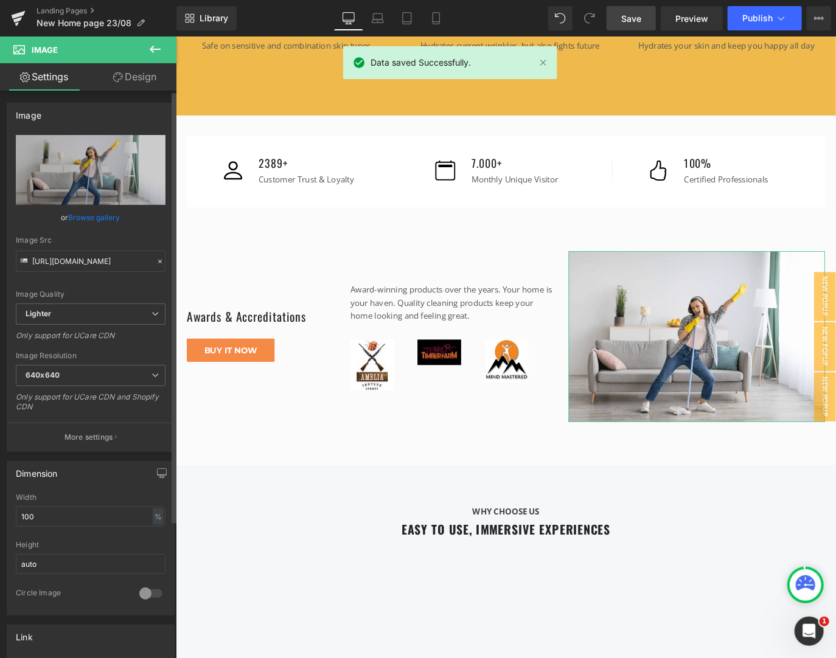
click at [112, 221] on link "Browse gallery" at bounding box center [95, 217] width 52 height 21
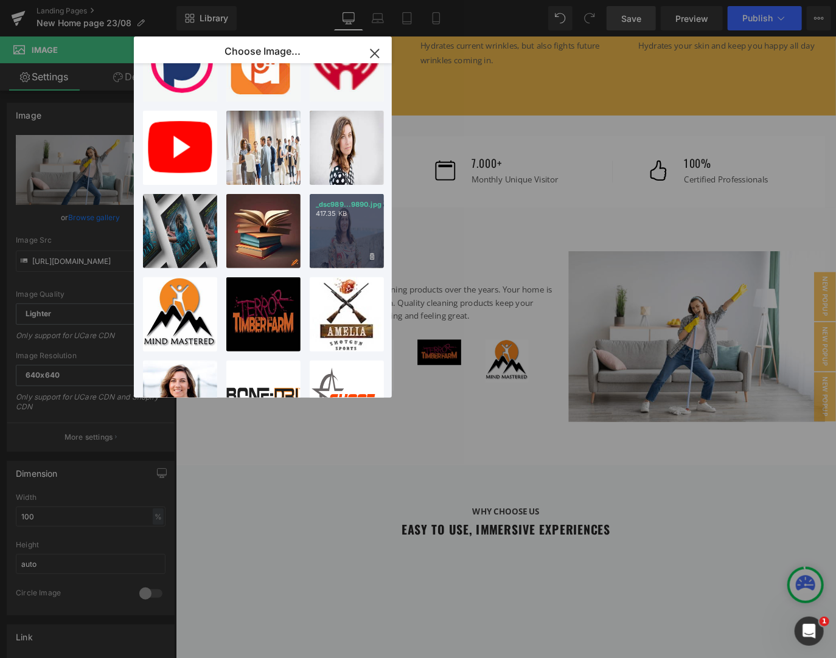
scroll to position [64, 0]
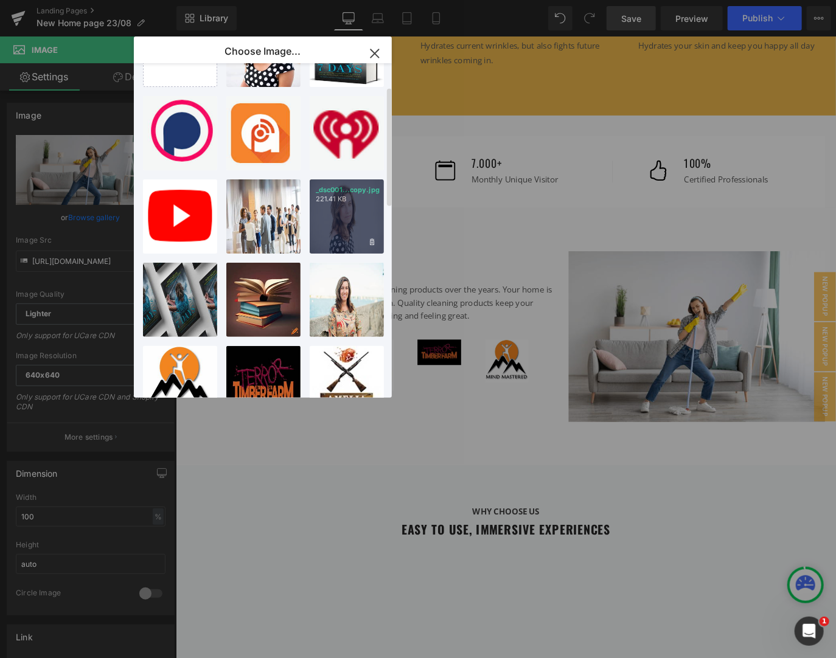
click at [330, 211] on div "_dsc001...copy.jpg 221.41 KB" at bounding box center [347, 216] width 74 height 74
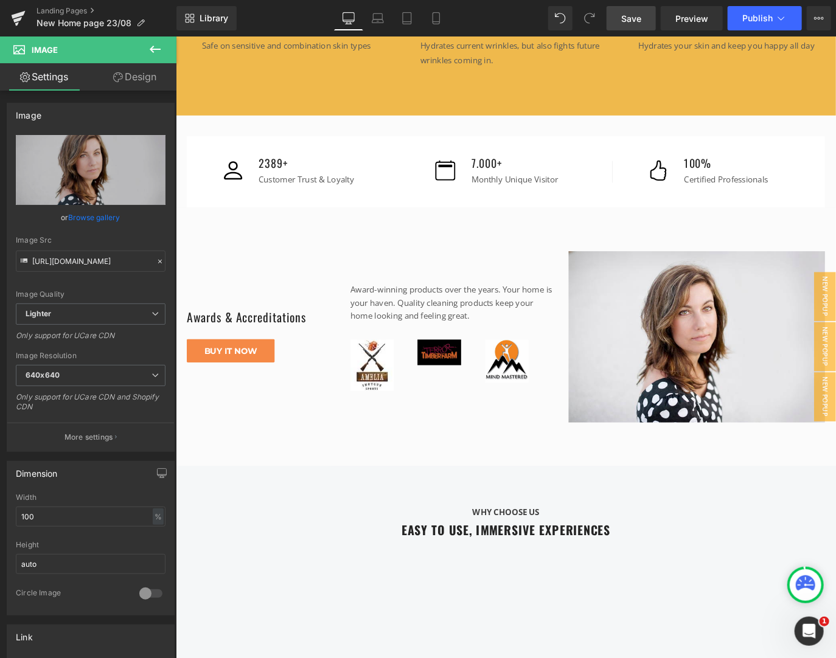
click at [622, 25] on link "Save" at bounding box center [631, 18] width 49 height 24
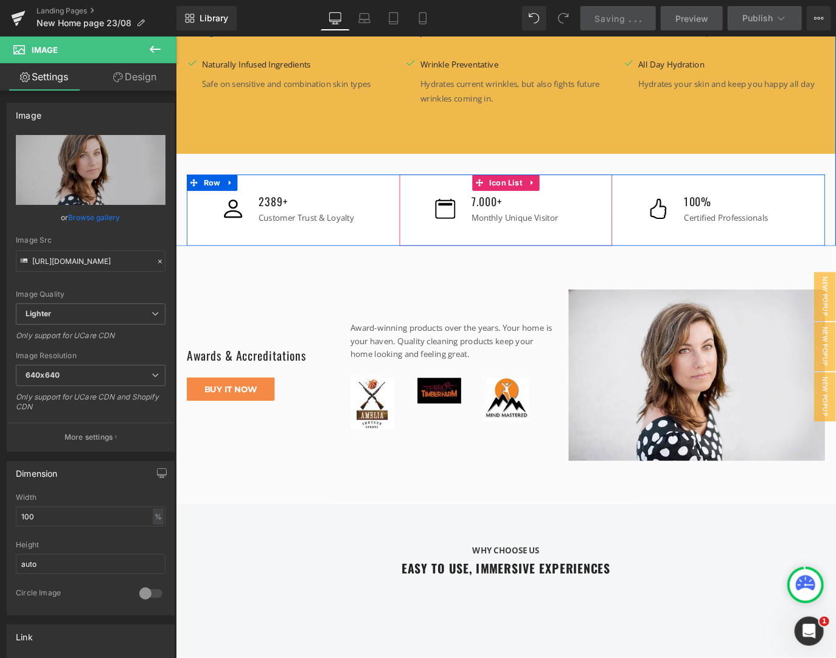
scroll to position [1927, 0]
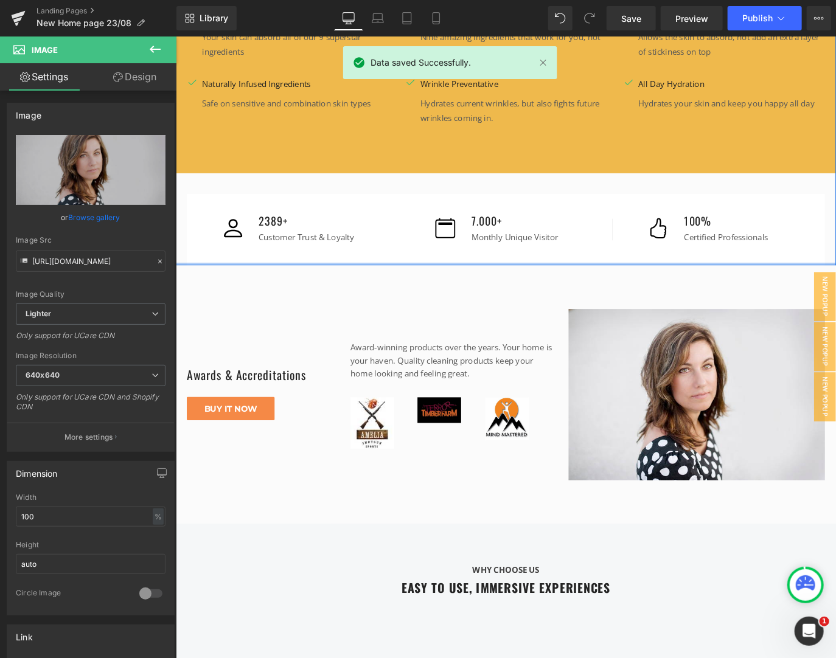
click at [661, 288] on div at bounding box center [543, 289] width 736 height 3
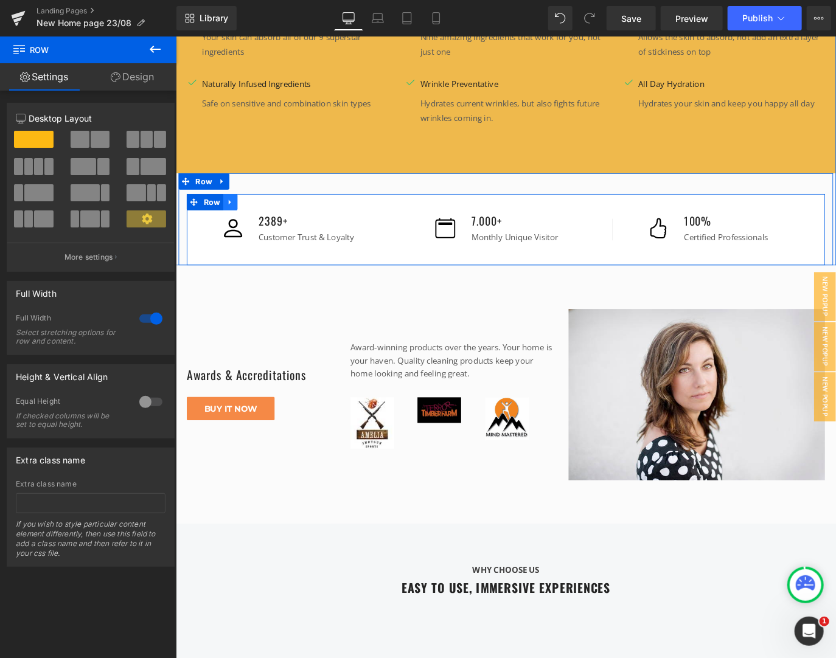
click at [232, 217] on icon at bounding box center [236, 221] width 9 height 9
click at [224, 193] on icon at bounding box center [227, 197] width 9 height 9
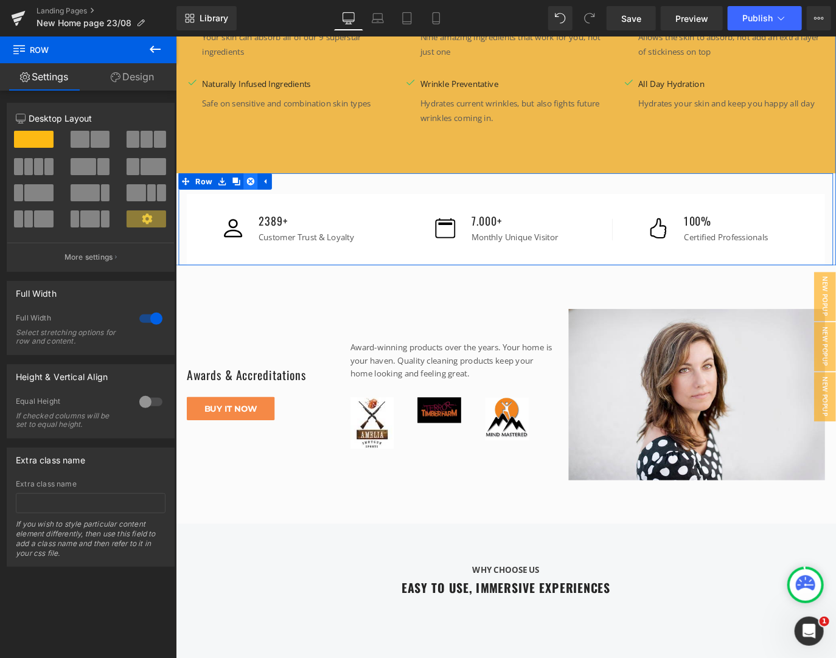
click at [254, 193] on icon at bounding box center [258, 197] width 9 height 9
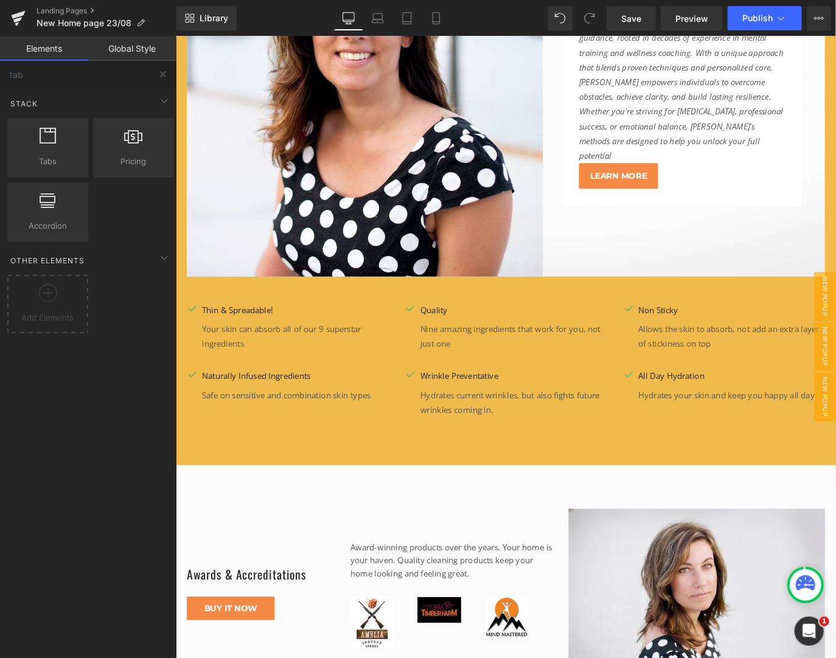
scroll to position [1602, 0]
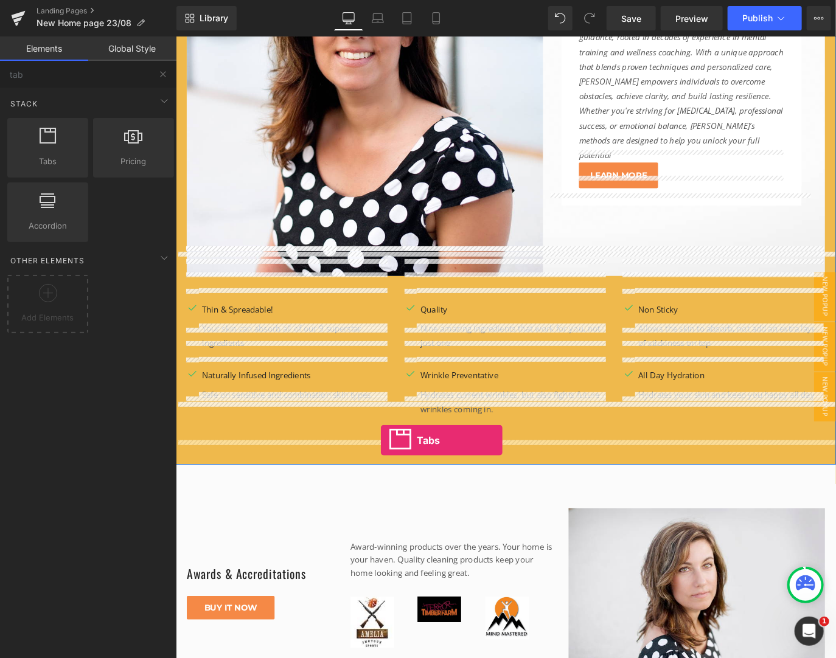
drag, startPoint x: 208, startPoint y: 196, endPoint x: 403, endPoint y: 487, distance: 350.3
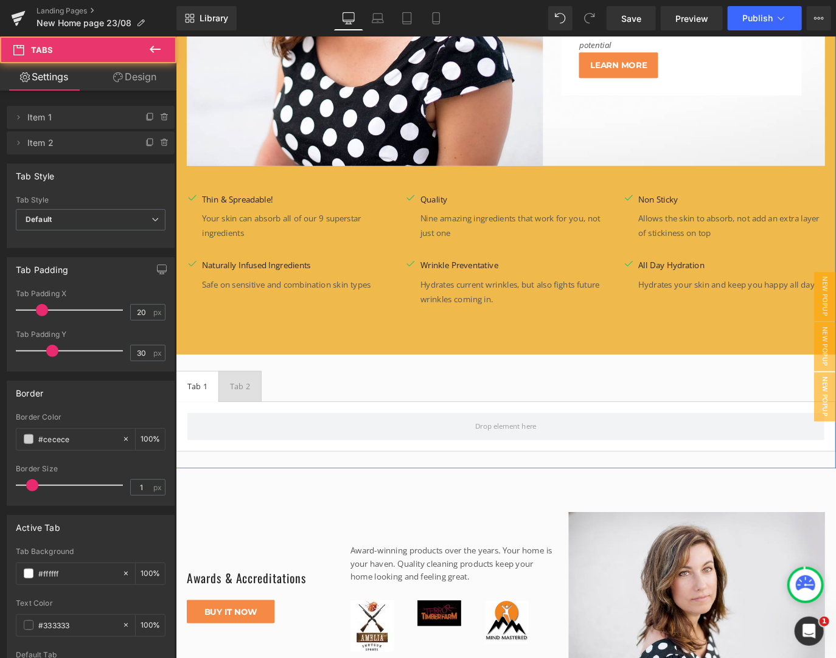
scroll to position [1733, 0]
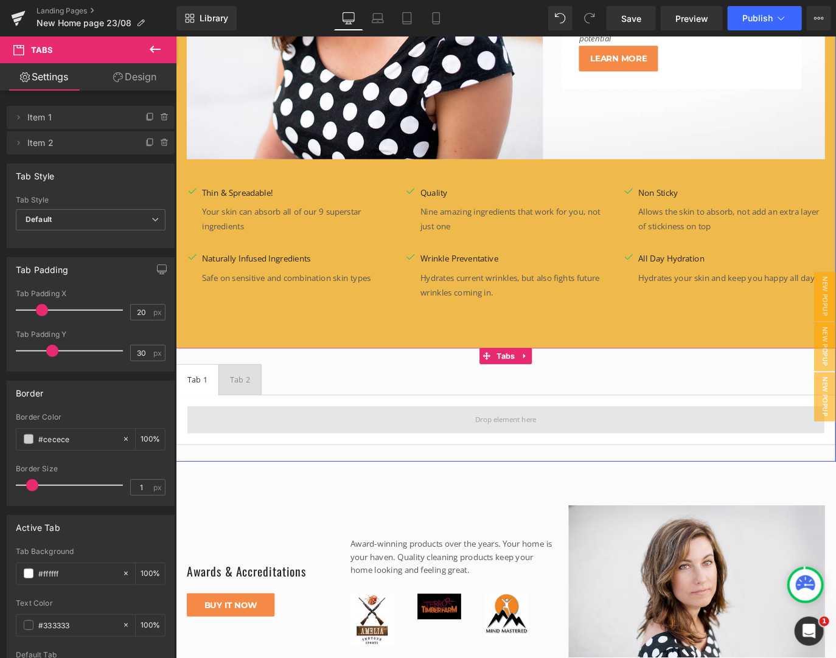
click at [327, 448] on span at bounding box center [543, 463] width 711 height 30
click at [312, 448] on span at bounding box center [543, 463] width 711 height 30
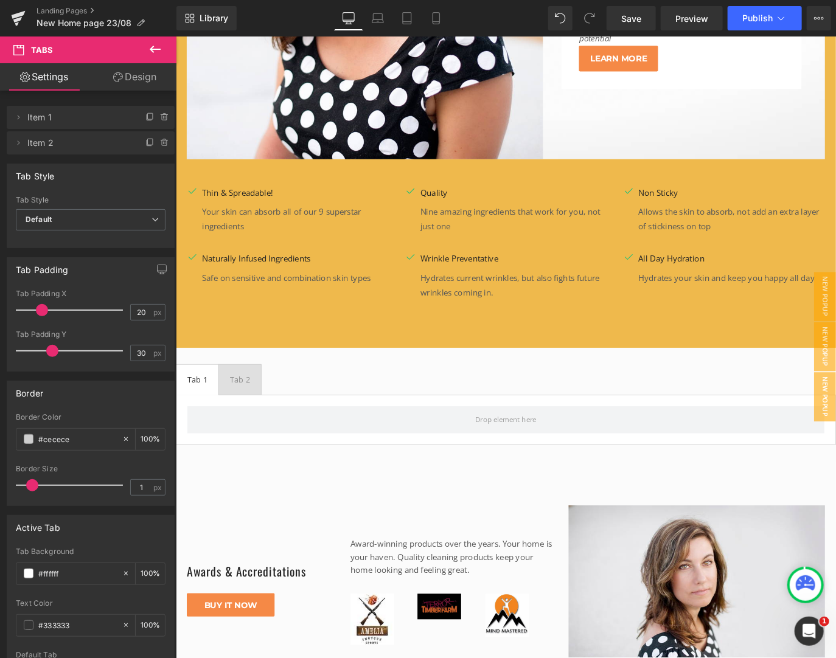
click at [148, 47] on icon at bounding box center [155, 49] width 15 height 15
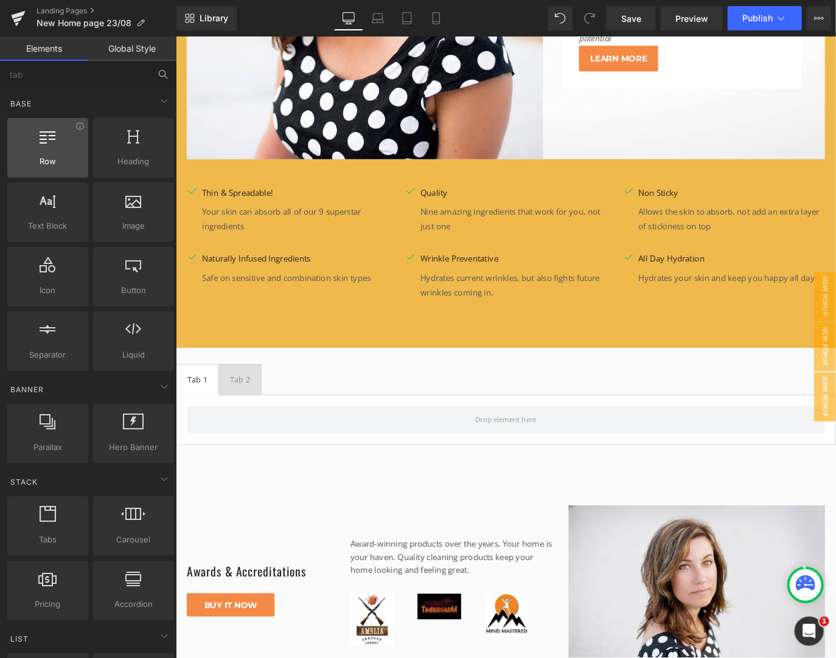
click at [37, 155] on span "Row" at bounding box center [48, 161] width 74 height 13
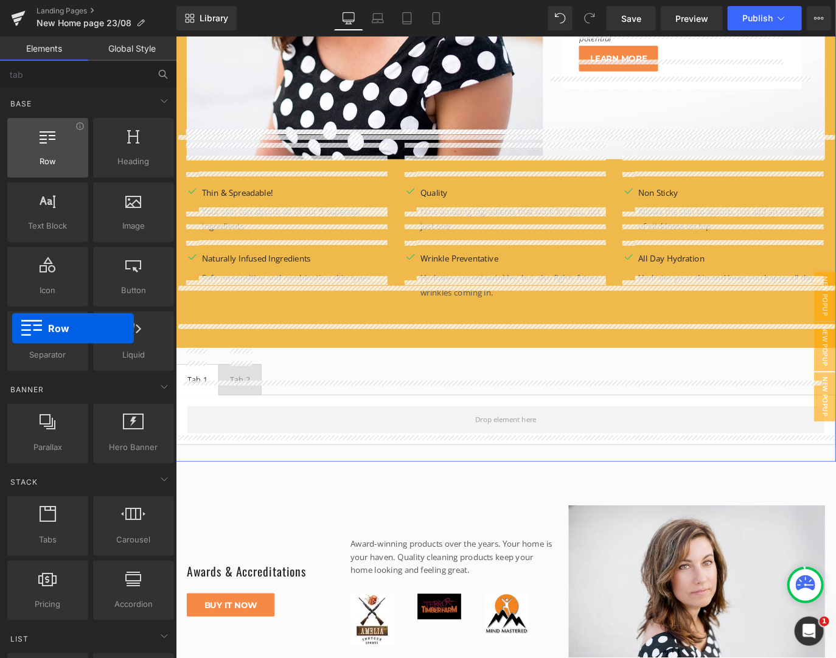
drag, startPoint x: 49, startPoint y: 156, endPoint x: 13, endPoint y: 148, distance: 36.6
click at [13, 148] on div "Row rows, columns, layouts, div" at bounding box center [47, 148] width 81 height 60
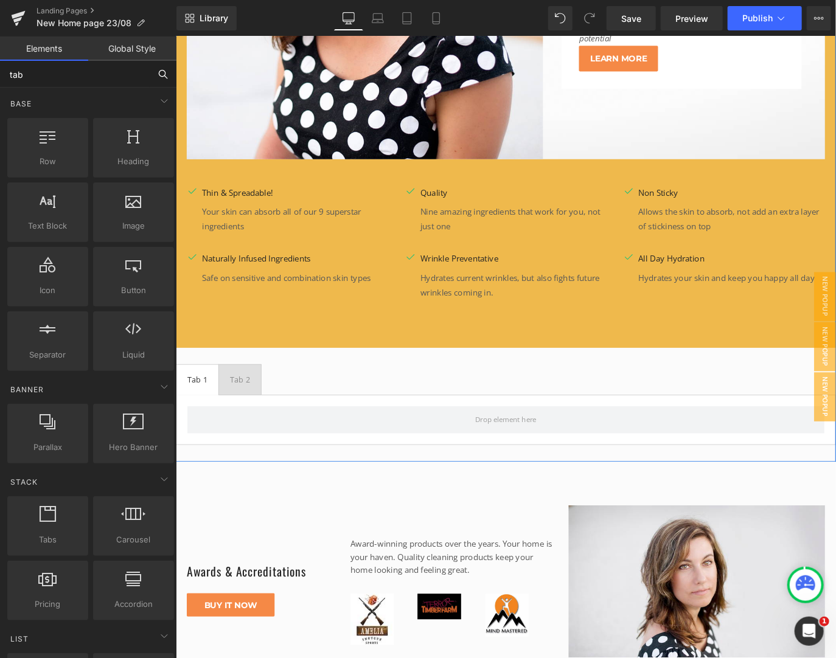
click at [91, 76] on input "tab" at bounding box center [75, 74] width 150 height 27
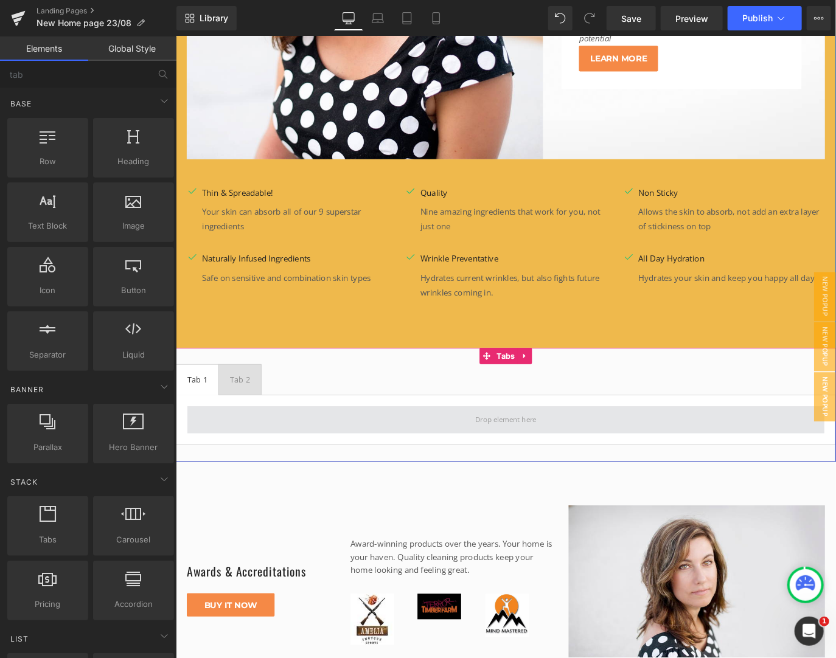
click at [367, 448] on span at bounding box center [543, 463] width 711 height 30
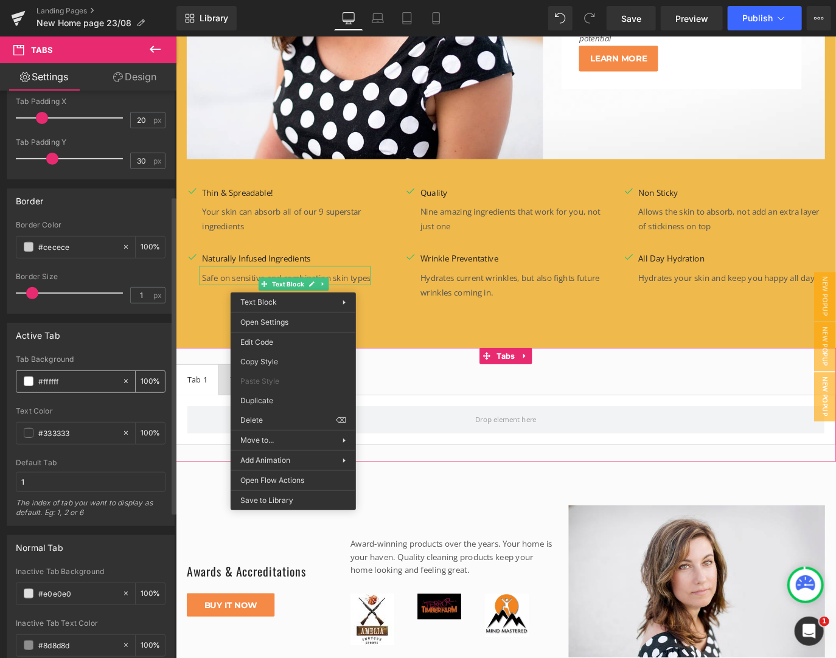
scroll to position [0, 0]
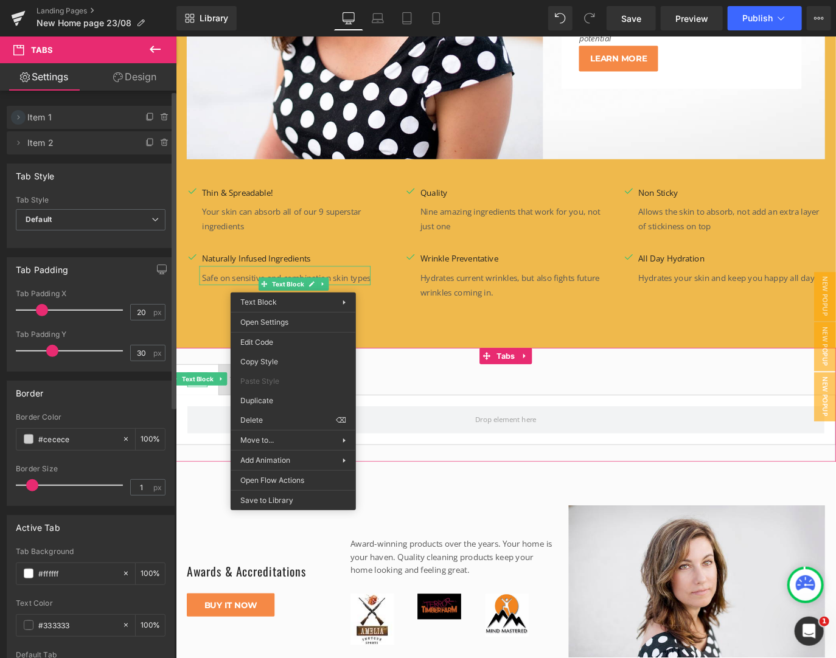
click at [19, 119] on icon at bounding box center [18, 118] width 10 height 10
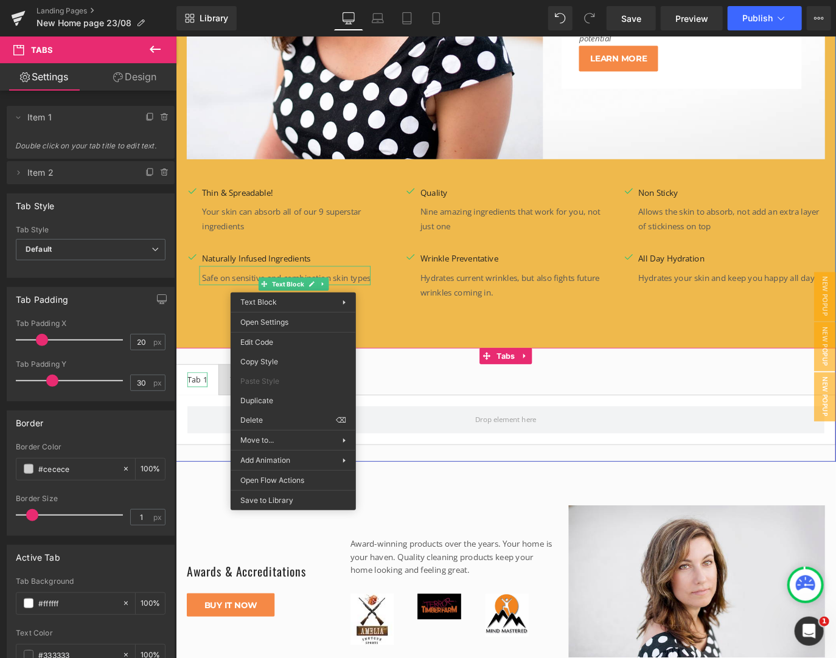
click at [195, 411] on div "Tab 1" at bounding box center [199, 419] width 23 height 16
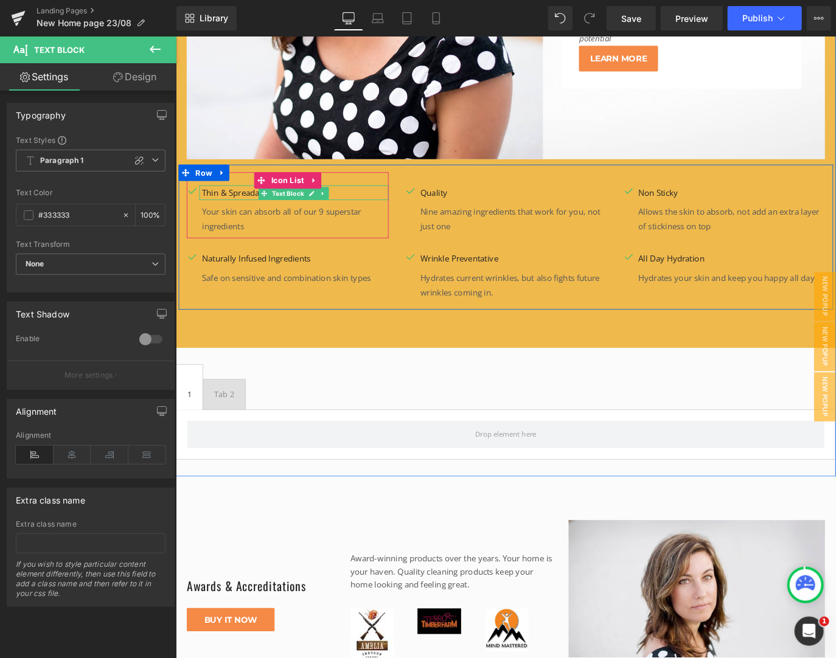
click at [248, 202] on p "Thin & Spreadable!" at bounding box center [308, 210] width 208 height 16
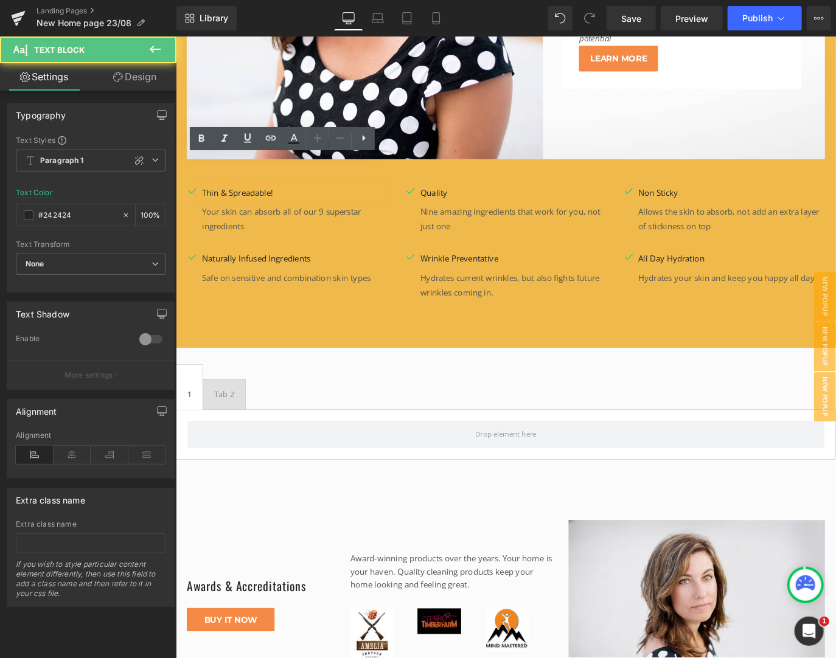
click at [248, 202] on p "Thin & Spreadable!" at bounding box center [308, 210] width 208 height 16
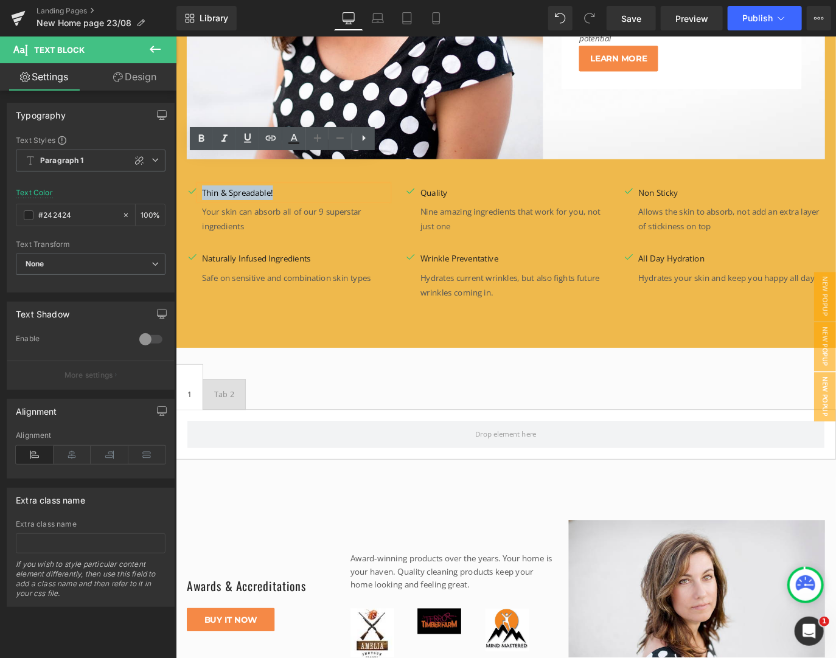
copy p "Thin & Spreadable!"
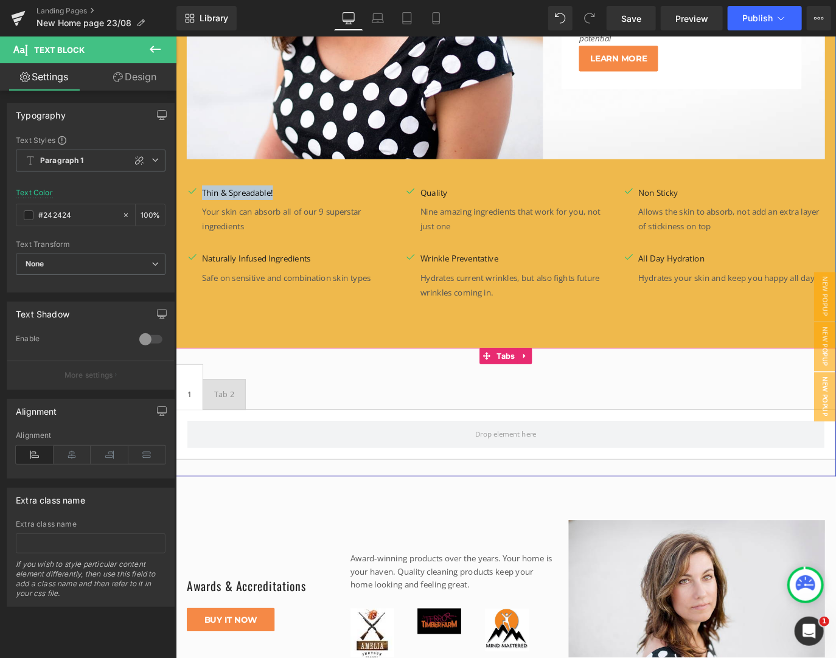
click at [188, 407] on span "1 Text Block" at bounding box center [190, 427] width 29 height 50
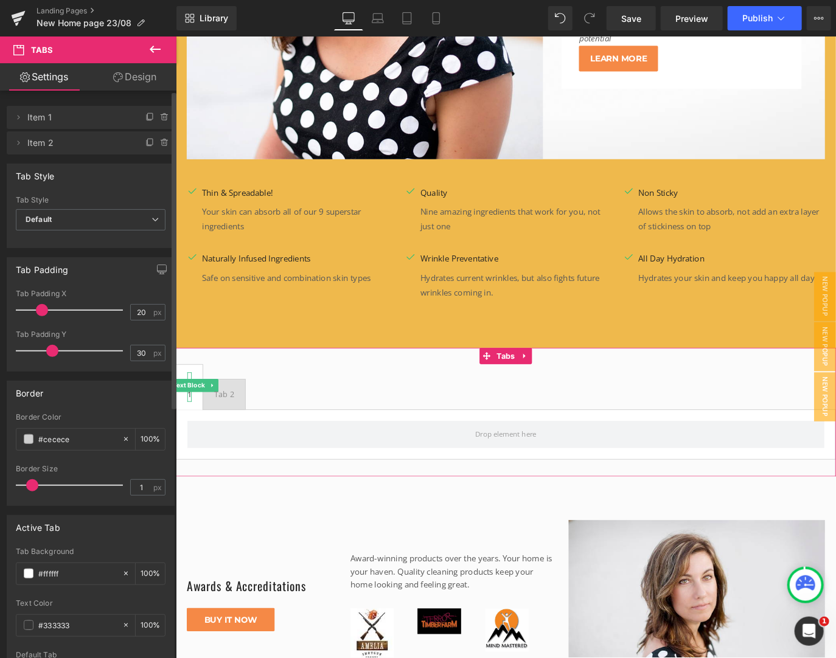
click at [56, 117] on span "Item 1" at bounding box center [78, 117] width 102 height 23
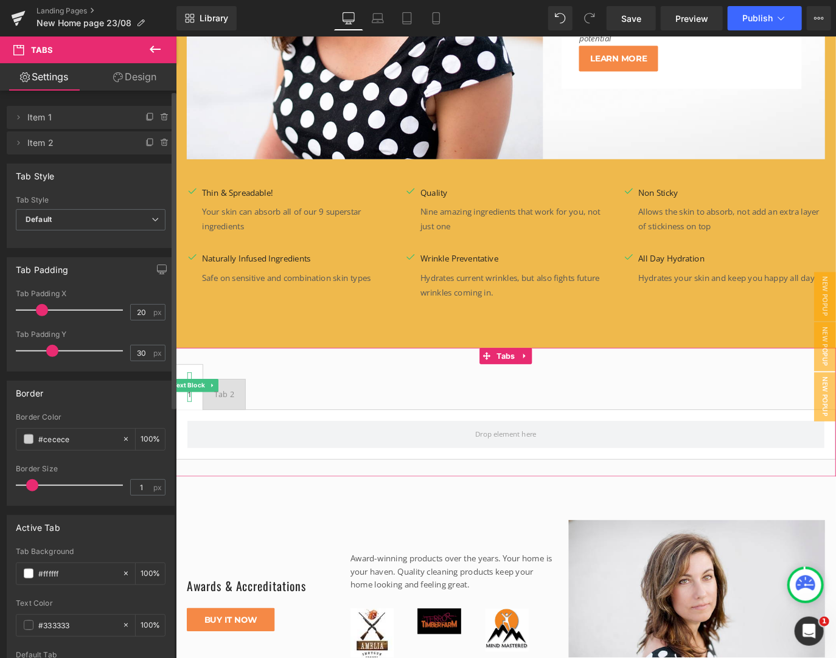
click at [56, 117] on span "Item 1" at bounding box center [78, 117] width 102 height 23
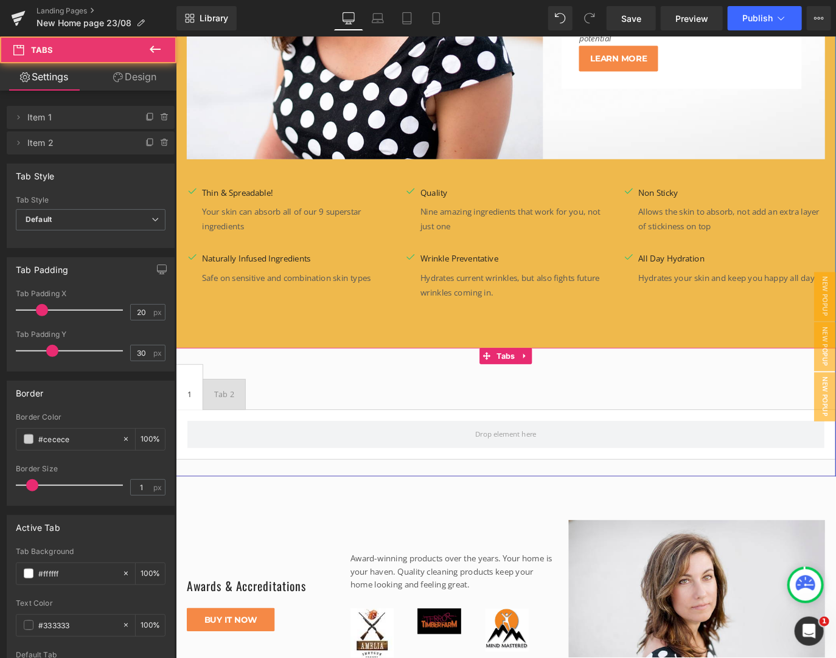
click at [190, 403] on span "1 Text Block" at bounding box center [190, 427] width 29 height 50
click at [183, 402] on span "1 Text Block" at bounding box center [190, 427] width 29 height 50
click at [188, 411] on div at bounding box center [189, 427] width 3 height 33
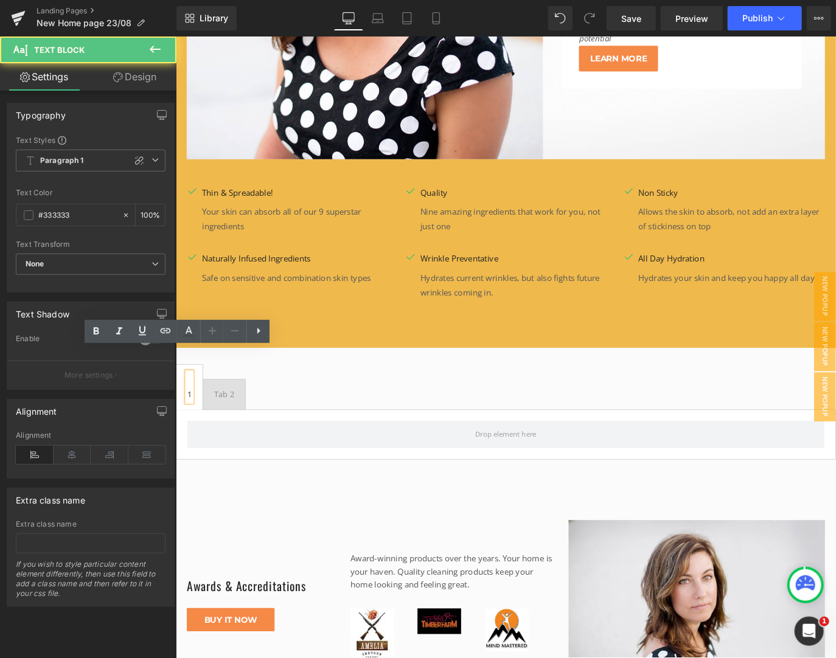
click at [188, 411] on div "1" at bounding box center [190, 427] width 5 height 33
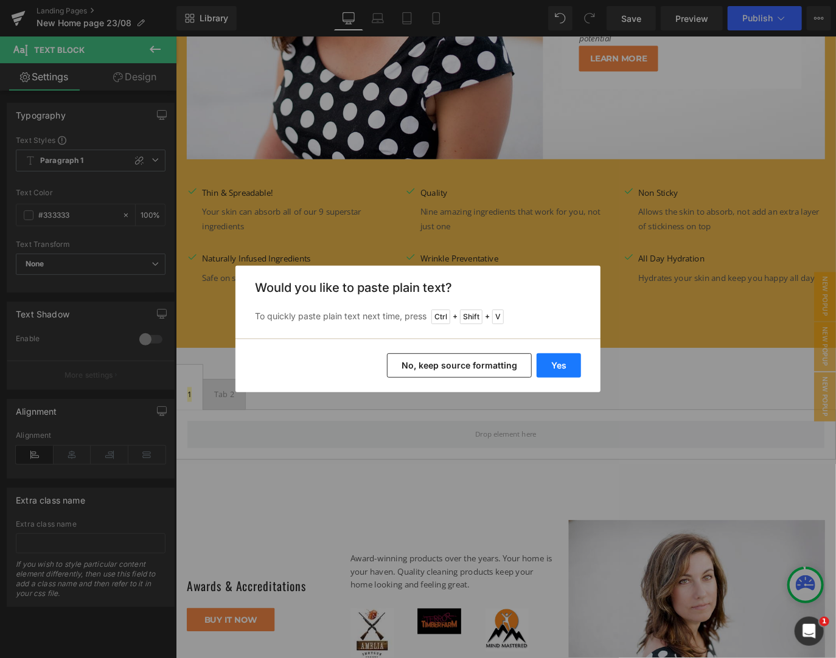
click at [566, 361] on button "Yes" at bounding box center [559, 365] width 44 height 24
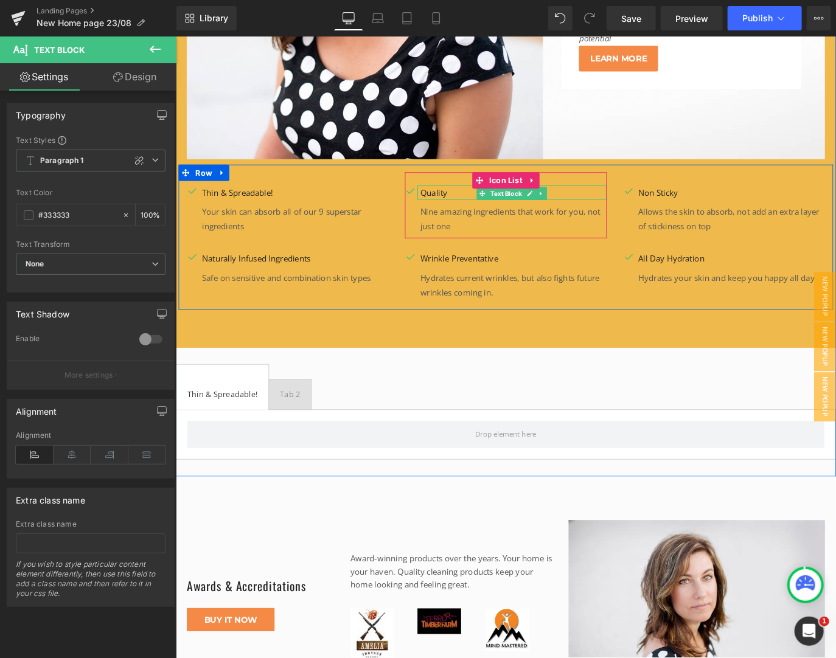
click at [475, 202] on p "Quality" at bounding box center [552, 210] width 208 height 16
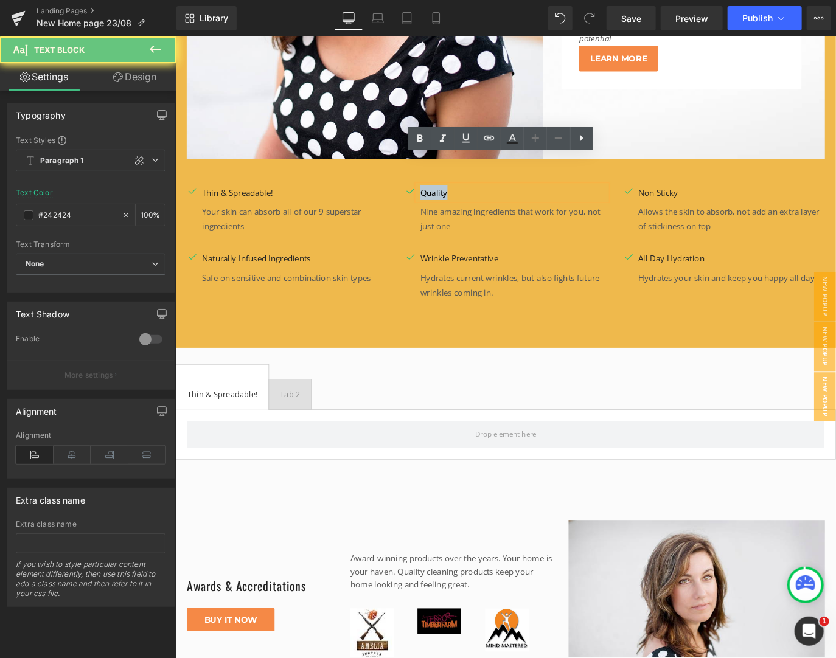
click at [475, 202] on p "Quality" at bounding box center [552, 210] width 208 height 16
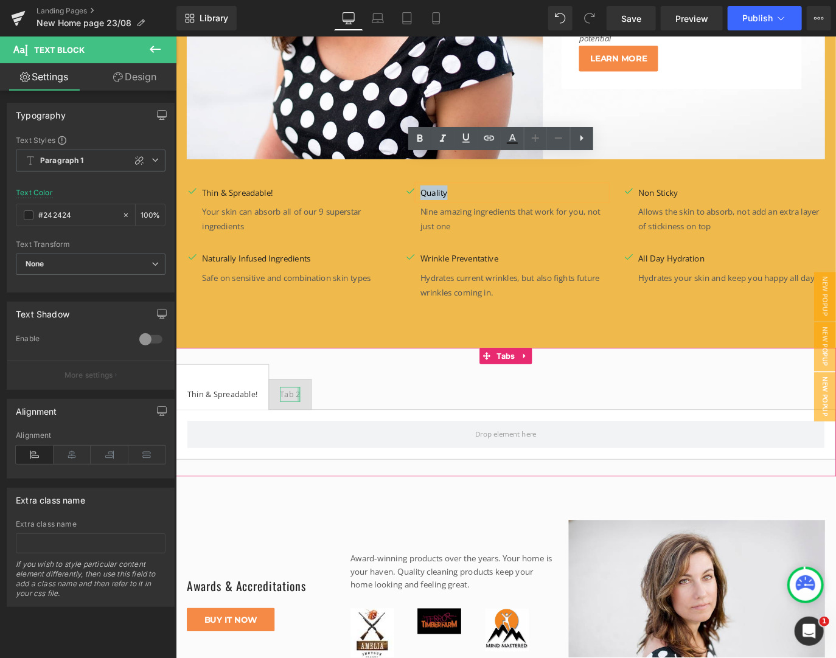
click at [314, 427] on div at bounding box center [312, 435] width 3 height 16
click at [314, 427] on div "Tab 2" at bounding box center [302, 435] width 23 height 16
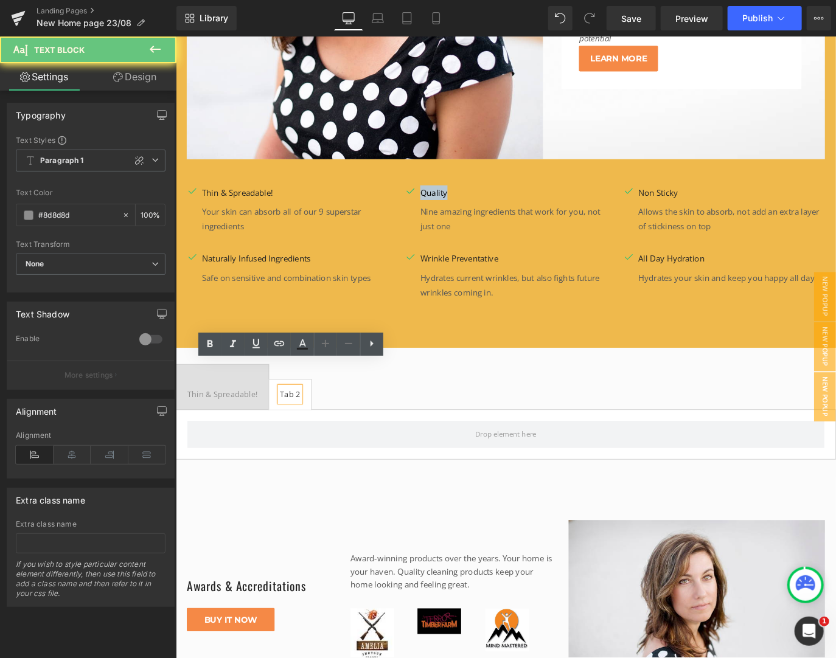
click at [314, 427] on div "Tab 2" at bounding box center [302, 435] width 23 height 16
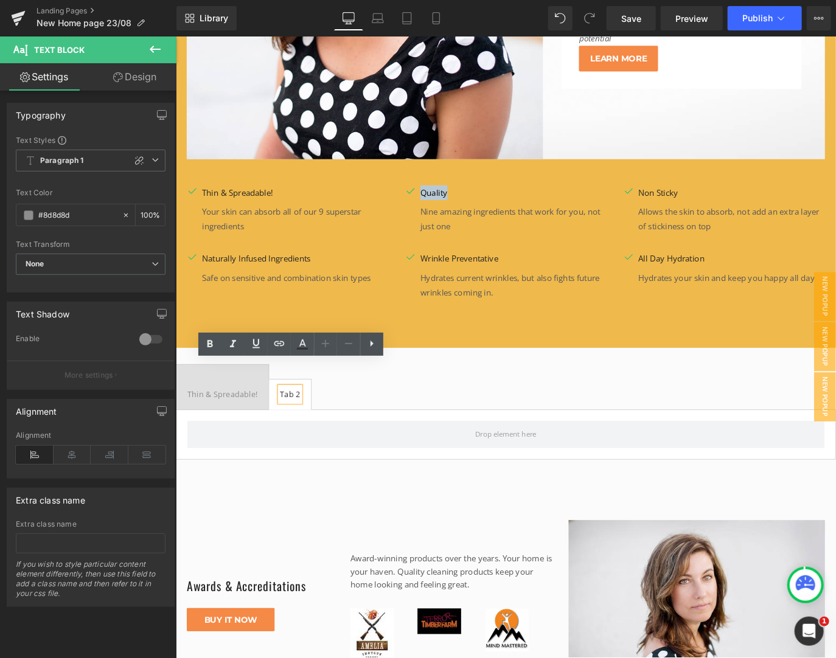
click at [314, 427] on div "Tab 2" at bounding box center [302, 435] width 23 height 16
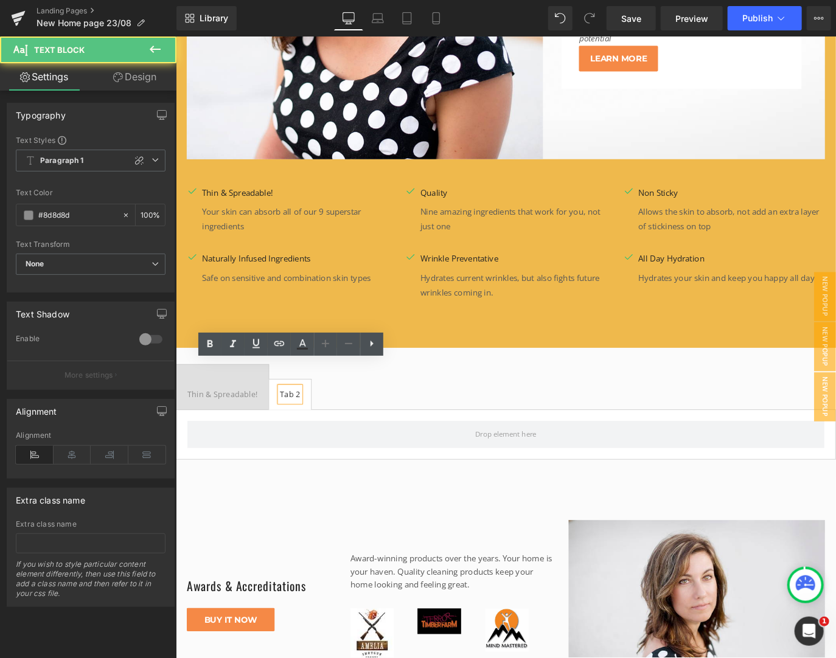
click at [314, 427] on div "Tab 2" at bounding box center [302, 435] width 23 height 16
click at [382, 452] on div at bounding box center [543, 480] width 736 height 56
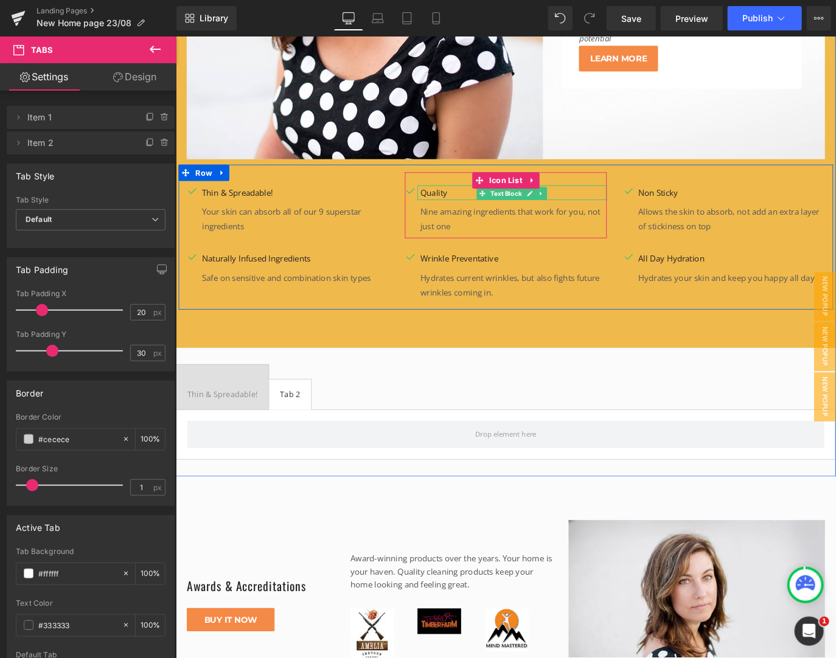
click at [461, 202] on p "Quality" at bounding box center [552, 210] width 208 height 16
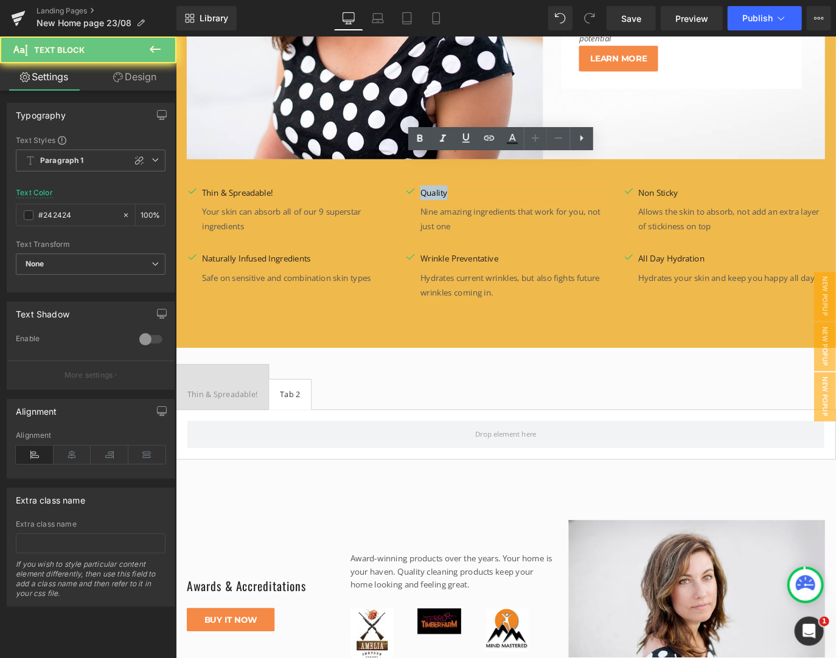
click at [461, 202] on p "Quality" at bounding box center [552, 210] width 208 height 16
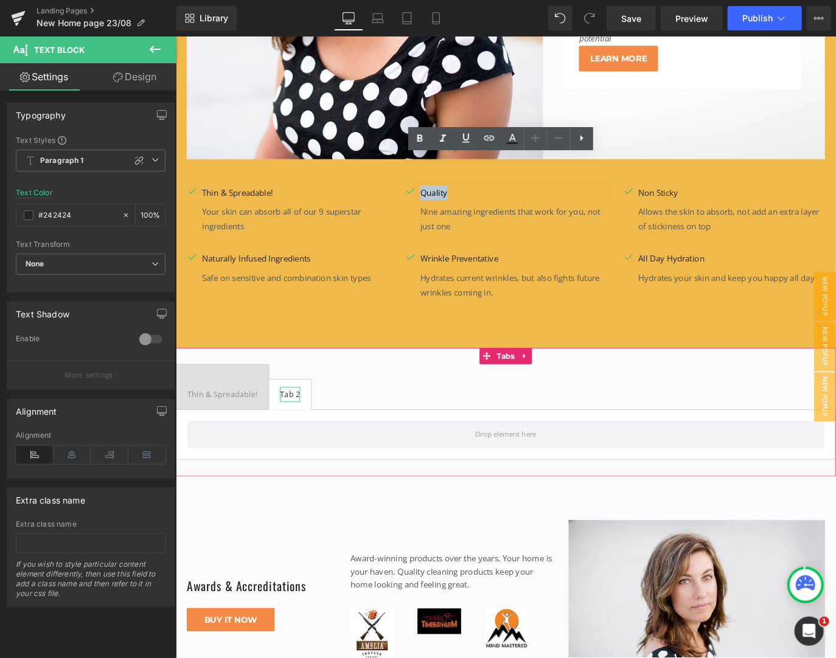
click at [314, 427] on div "Tab 2" at bounding box center [302, 435] width 23 height 16
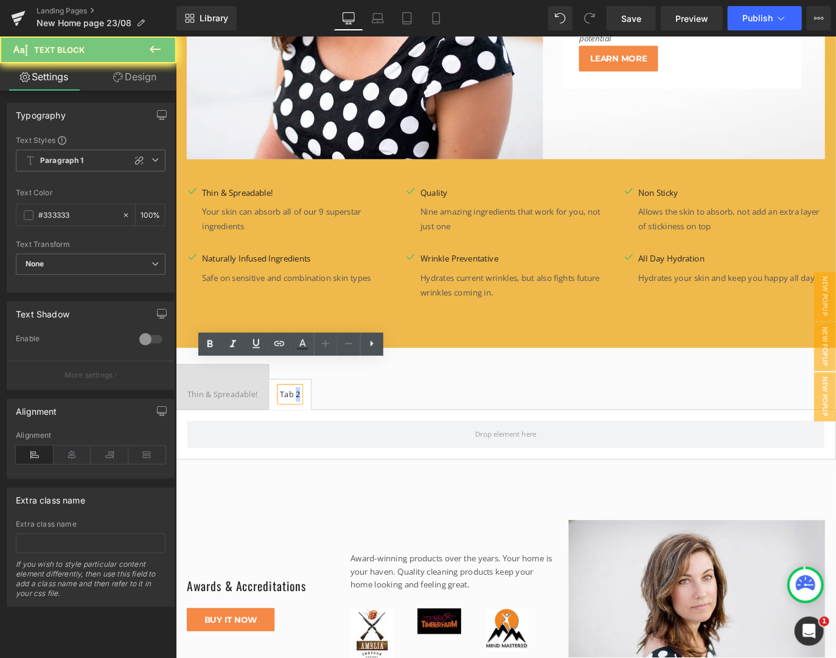
click at [314, 427] on div "Tab 2" at bounding box center [302, 435] width 23 height 16
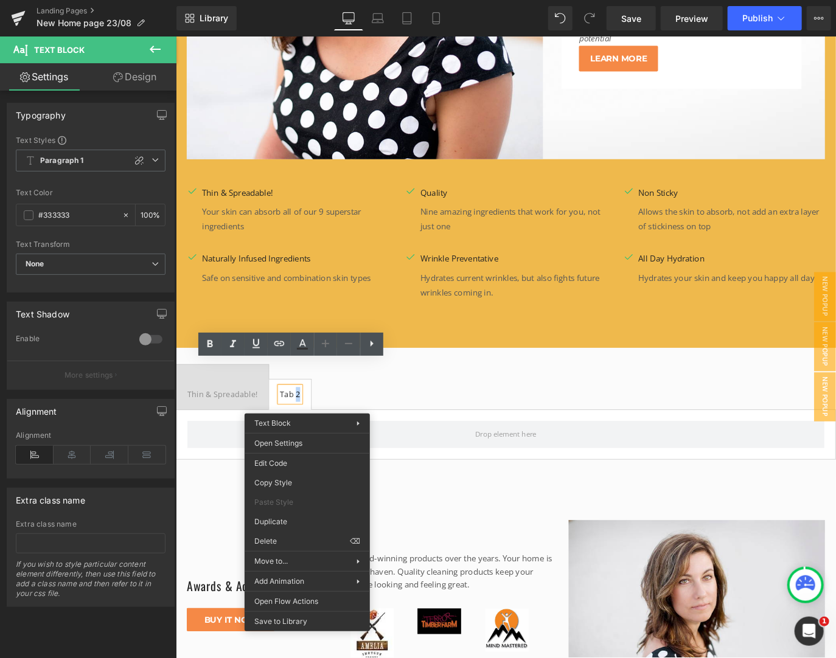
click at [341, 413] on ul "Thin & Spreadable! Text Block Tab 2 Text Block" at bounding box center [543, 427] width 736 height 51
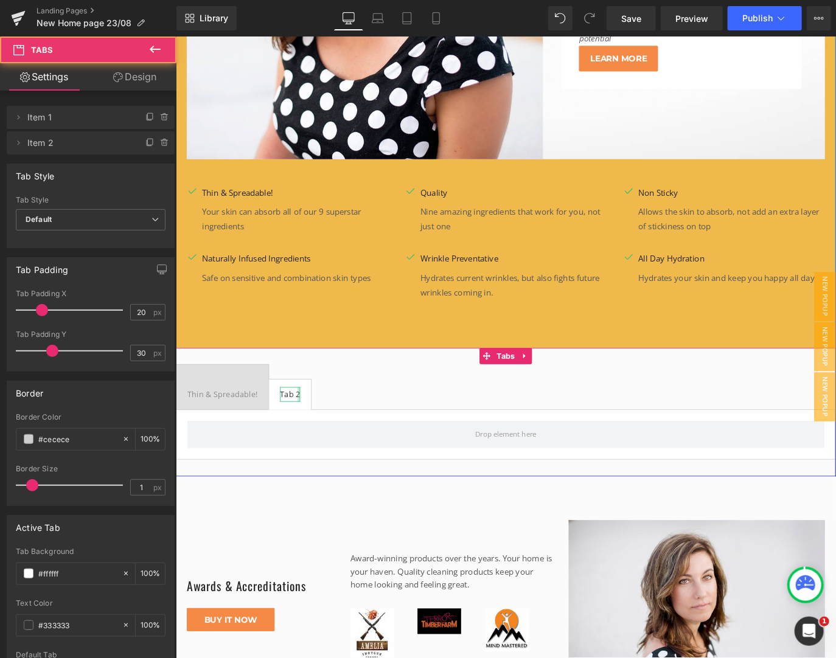
click at [314, 427] on div at bounding box center [312, 435] width 3 height 16
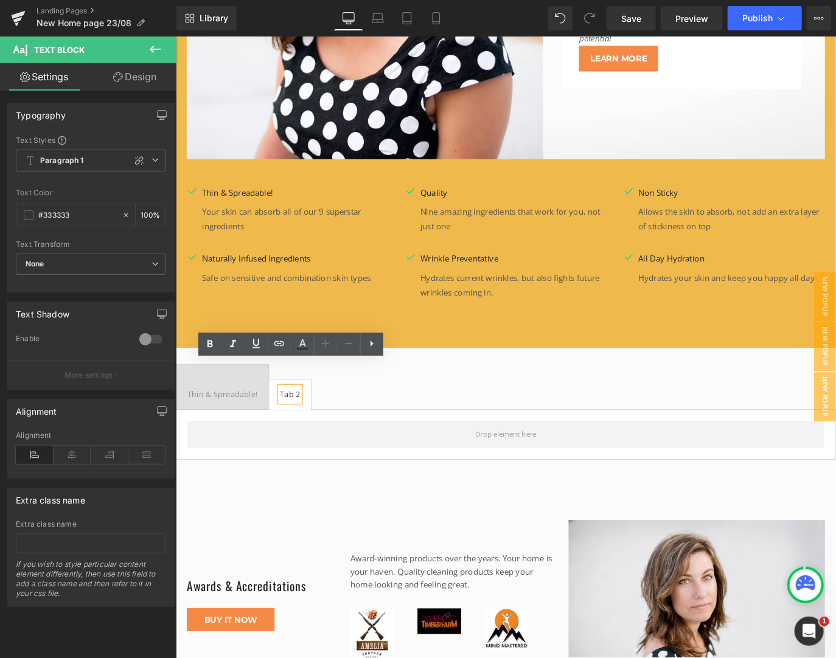
click at [314, 427] on div "Tab 2" at bounding box center [302, 435] width 23 height 16
drag, startPoint x: 325, startPoint y: 409, endPoint x: 307, endPoint y: 408, distance: 17.7
click at [307, 427] on div "Tab 2" at bounding box center [302, 435] width 23 height 16
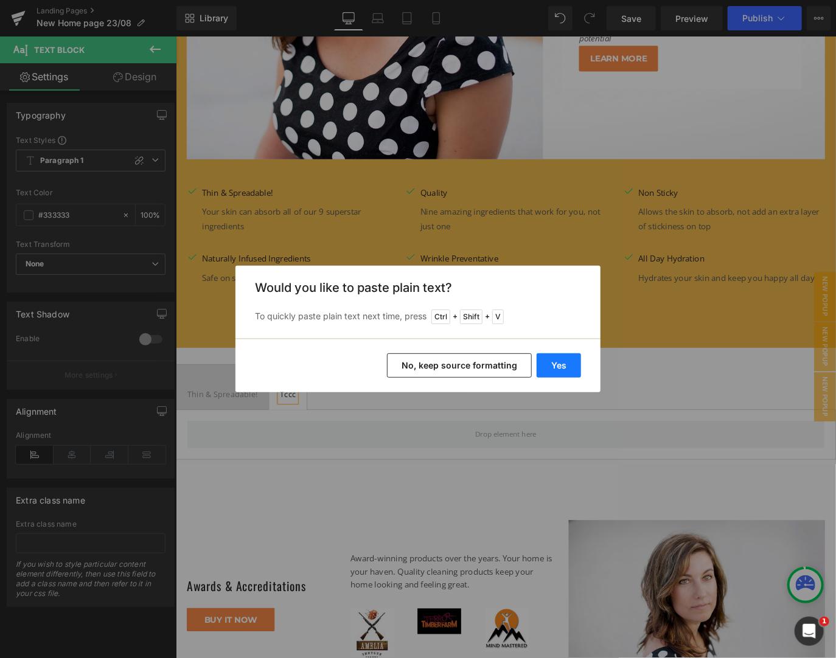
click at [555, 361] on button "Yes" at bounding box center [559, 365] width 44 height 24
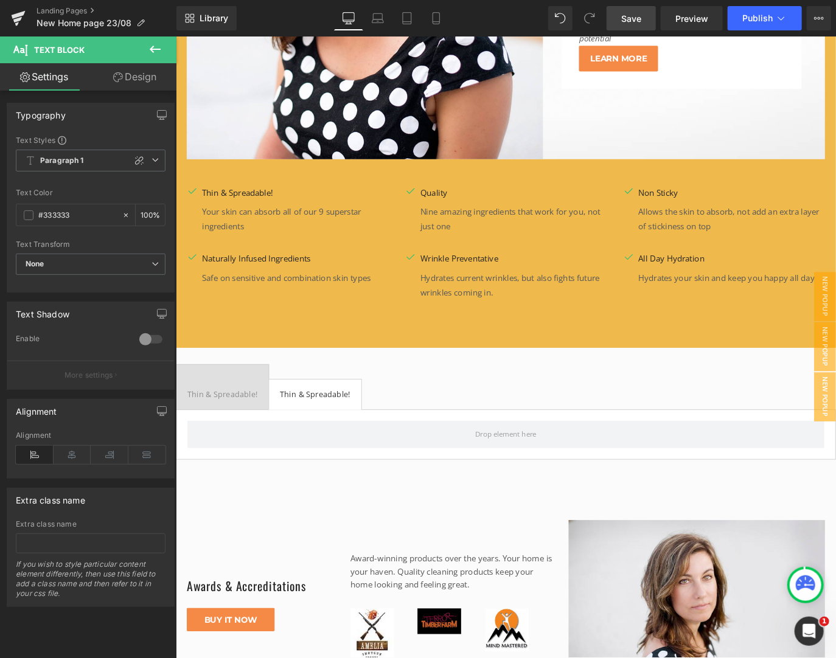
click at [641, 18] on span "Save" at bounding box center [631, 18] width 20 height 13
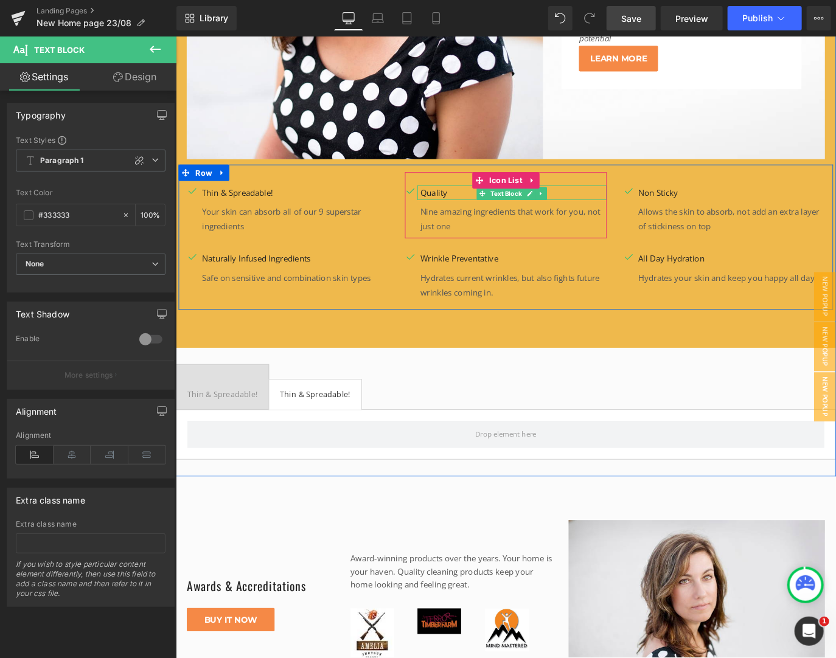
click at [482, 202] on p "Quality" at bounding box center [552, 210] width 208 height 16
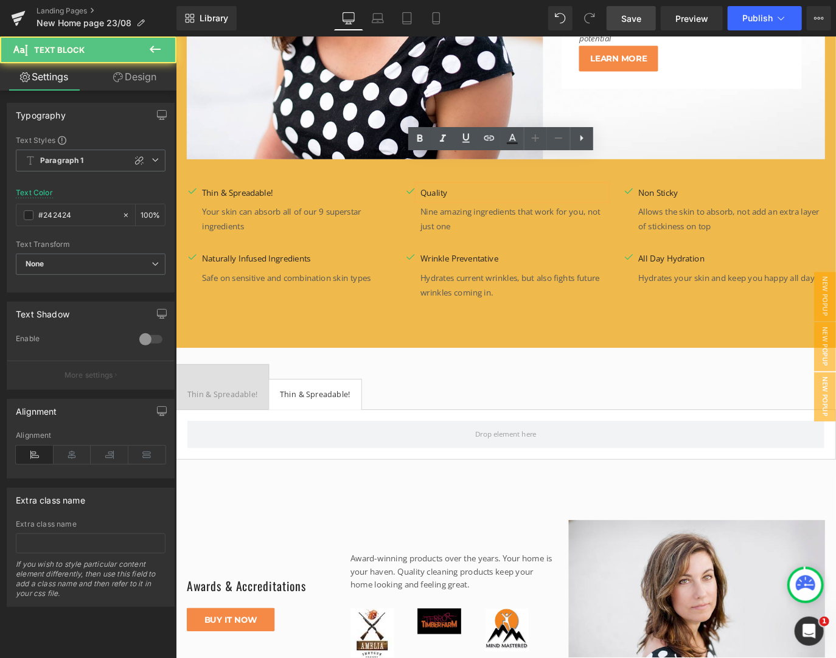
click at [482, 202] on p "Quality" at bounding box center [552, 210] width 208 height 16
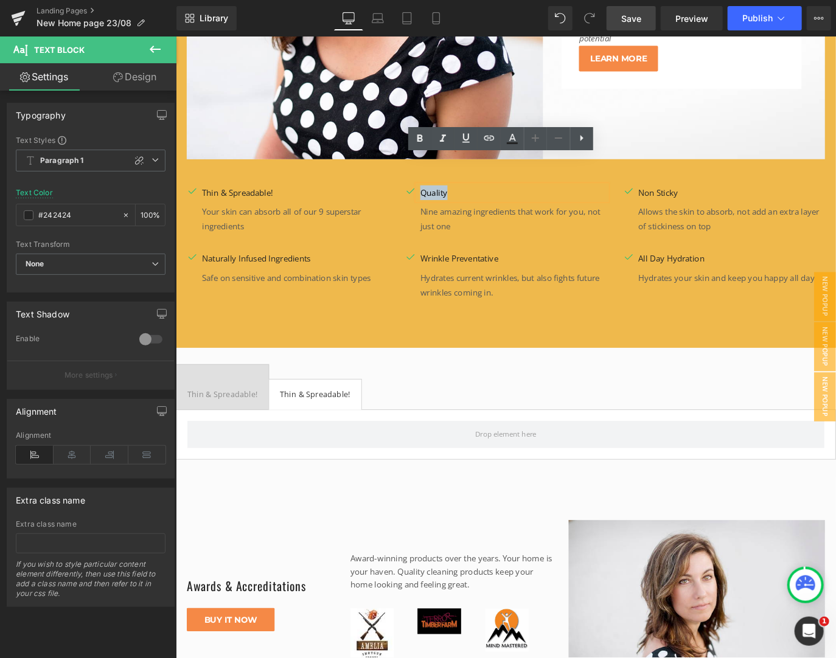
click at [482, 202] on p "Quality" at bounding box center [552, 210] width 208 height 16
drag, startPoint x: 482, startPoint y: 177, endPoint x: 447, endPoint y: 181, distance: 36.1
click at [448, 202] on p "Quality" at bounding box center [552, 210] width 208 height 16
copy p "Quality"
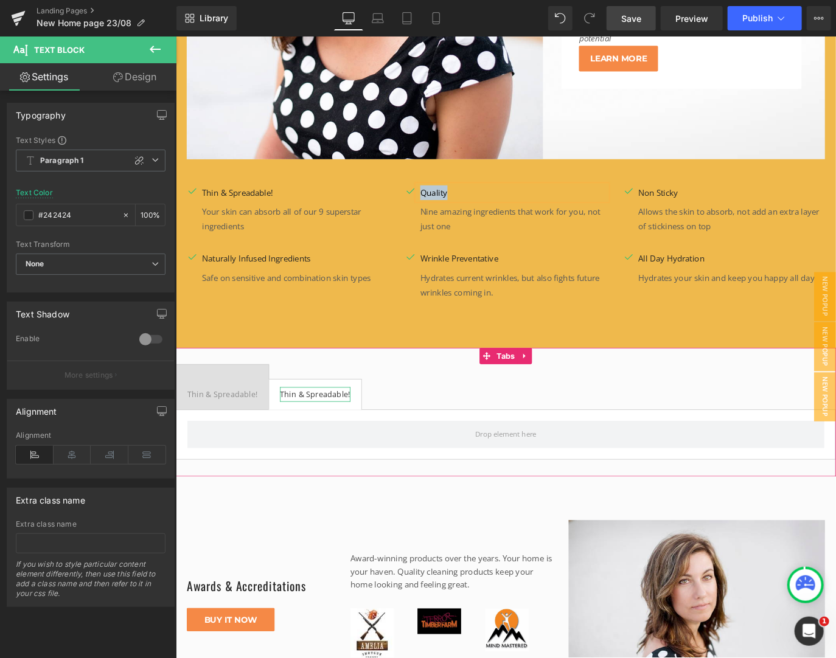
click at [370, 427] on div "Thin & Spreadable!" at bounding box center [330, 435] width 78 height 16
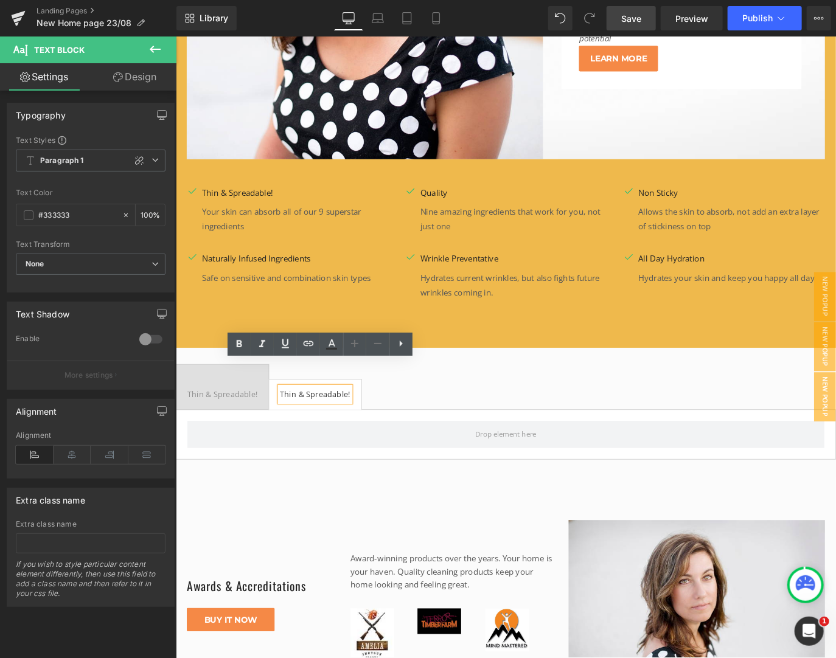
click at [370, 427] on div "Thin & Spreadable!" at bounding box center [330, 435] width 78 height 16
drag, startPoint x: 391, startPoint y: 405, endPoint x: 299, endPoint y: 398, distance: 91.5
click at [299, 427] on div "Thin & Spreadable!" at bounding box center [330, 435] width 78 height 16
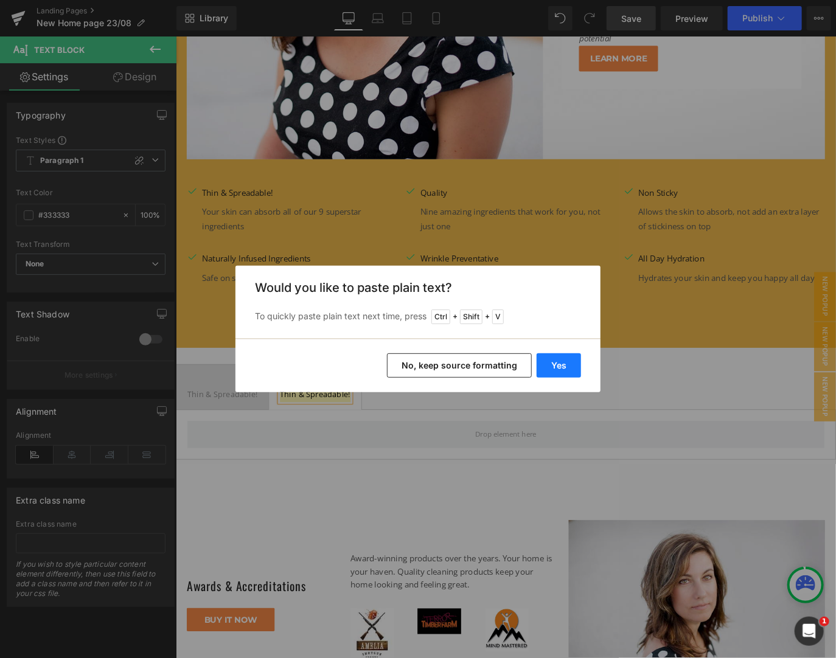
click at [576, 360] on button "Yes" at bounding box center [559, 365] width 44 height 24
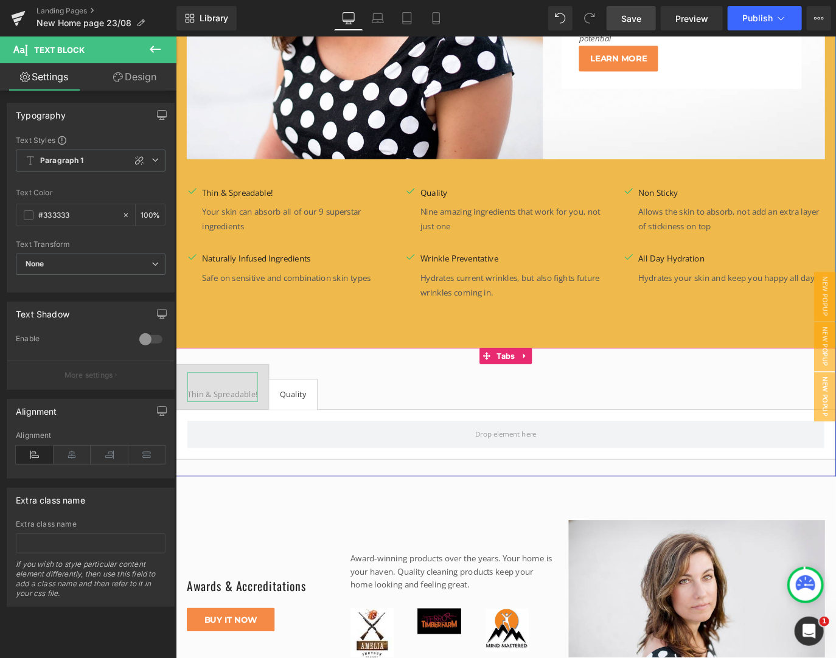
click at [265, 411] on div at bounding box center [227, 419] width 78 height 16
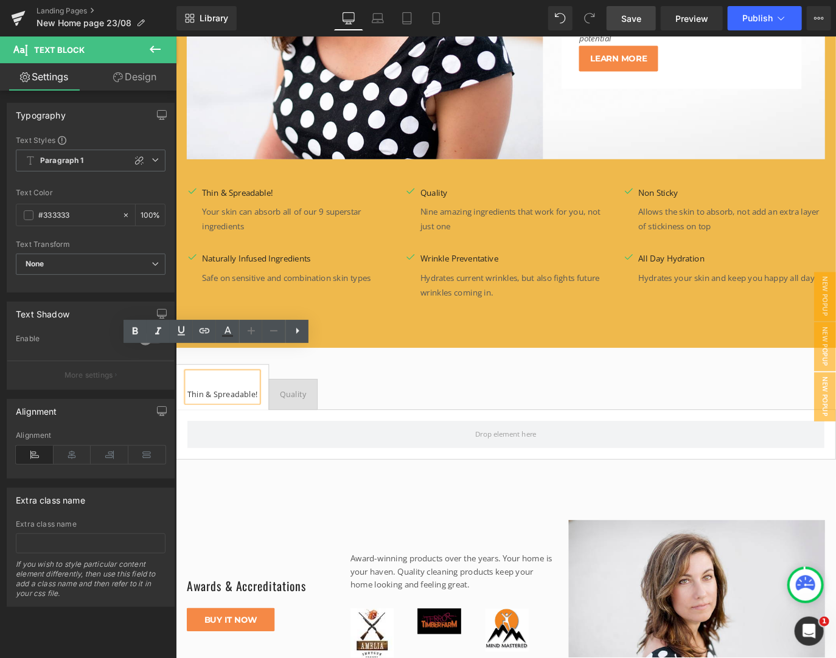
click at [188, 411] on div "Thin & Spreadable!" at bounding box center [227, 427] width 78 height 33
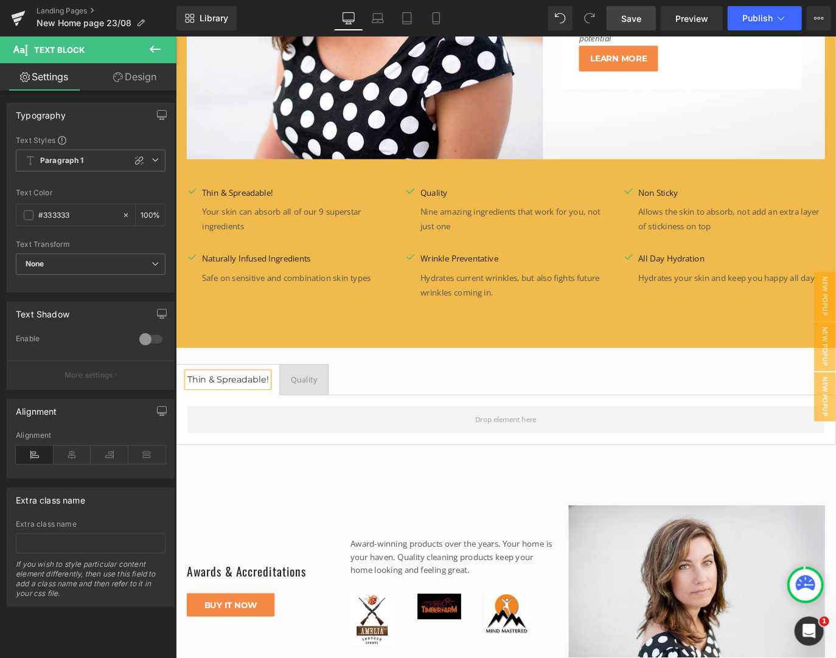
click at [426, 402] on ul "Thin & Spreadable! Text Block Quality Text Block" at bounding box center [543, 419] width 736 height 35
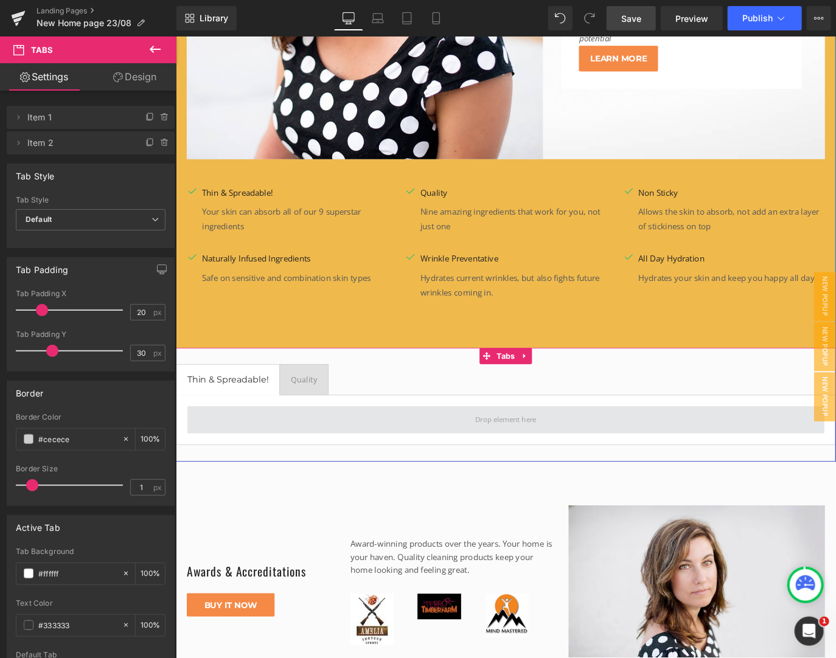
click at [445, 448] on span at bounding box center [543, 463] width 711 height 30
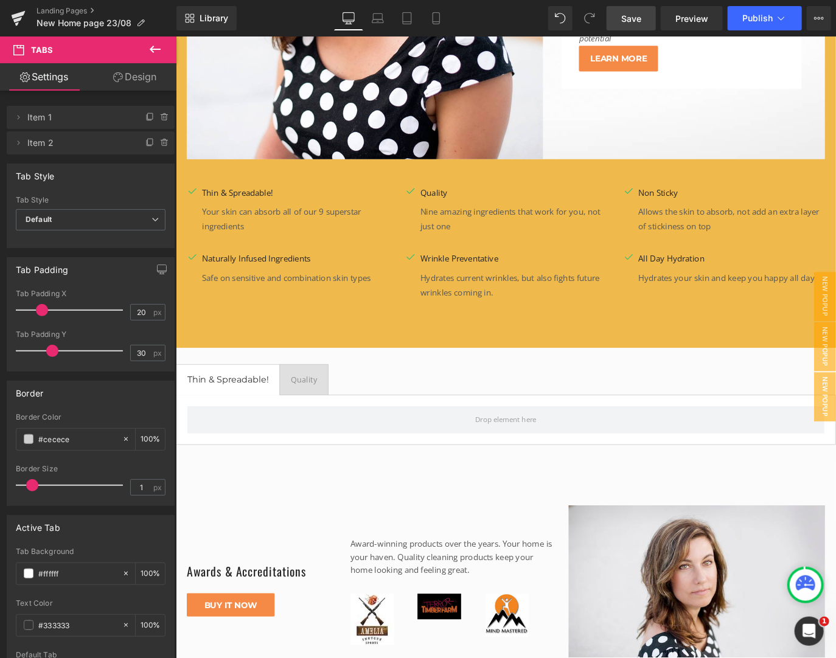
click at [155, 50] on icon at bounding box center [155, 49] width 15 height 15
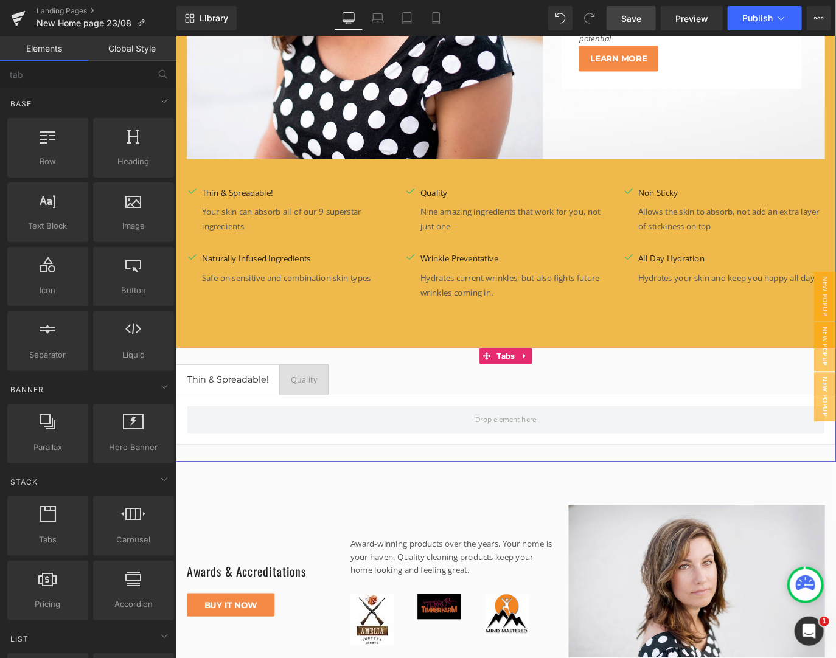
click at [460, 402] on ul "Thin & Spreadable! Text Block Quality Text Block" at bounding box center [543, 419] width 736 height 35
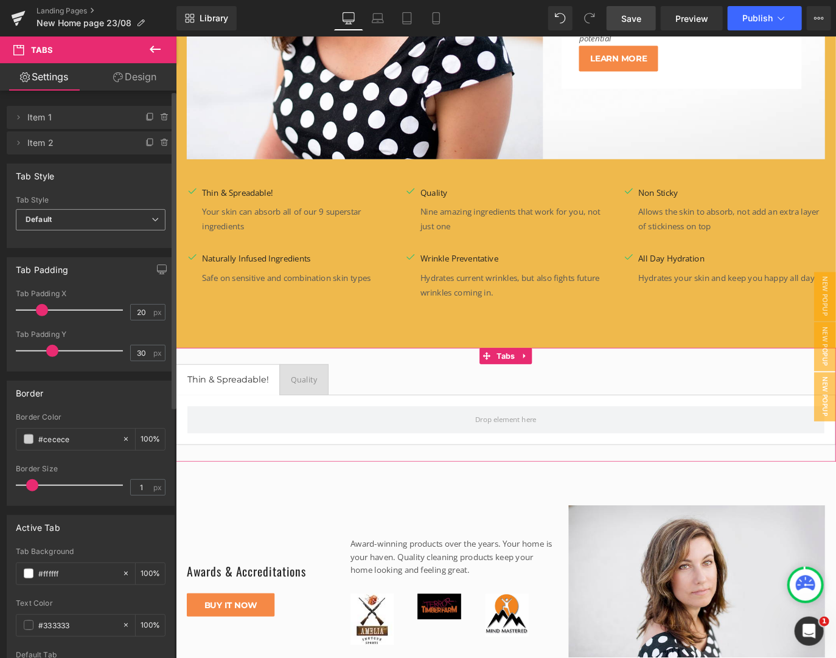
click at [88, 220] on span "Default" at bounding box center [91, 219] width 150 height 21
click at [83, 254] on li "Underline" at bounding box center [88, 260] width 145 height 18
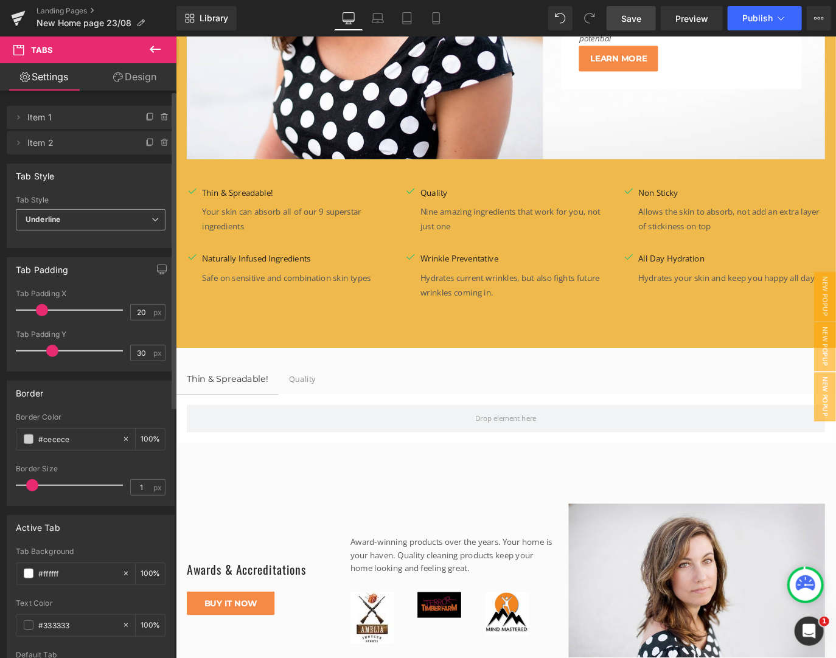
click at [93, 212] on span "Underline" at bounding box center [91, 219] width 150 height 21
click at [91, 238] on li "Default" at bounding box center [88, 241] width 145 height 18
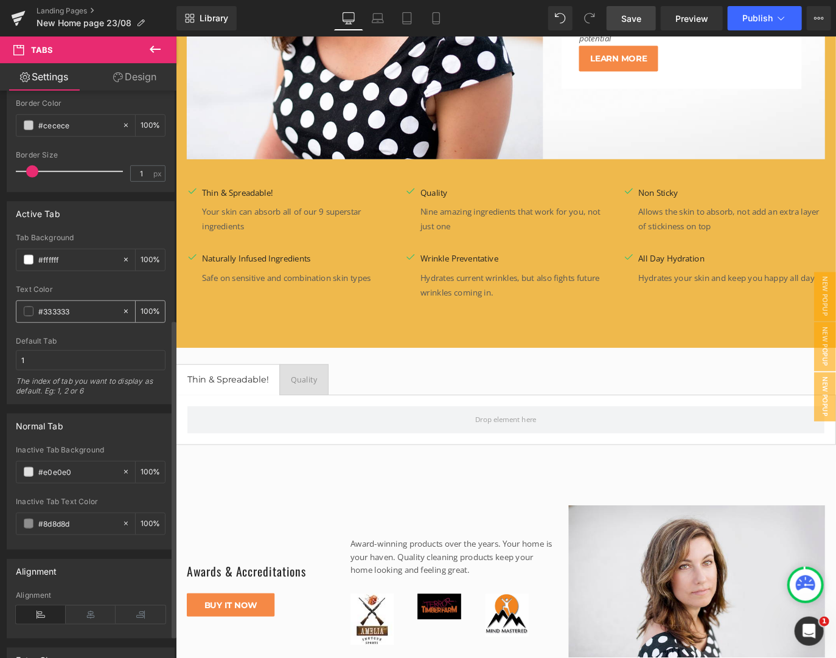
scroll to position [451, 0]
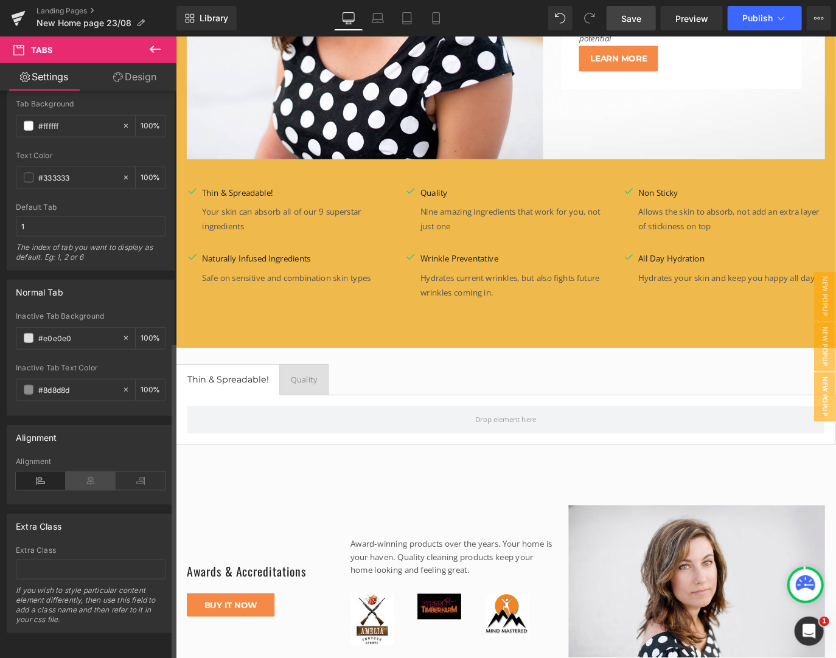
click at [95, 473] on icon at bounding box center [91, 481] width 50 height 18
click at [37, 472] on icon at bounding box center [41, 481] width 50 height 18
click at [137, 472] on icon at bounding box center [141, 481] width 50 height 18
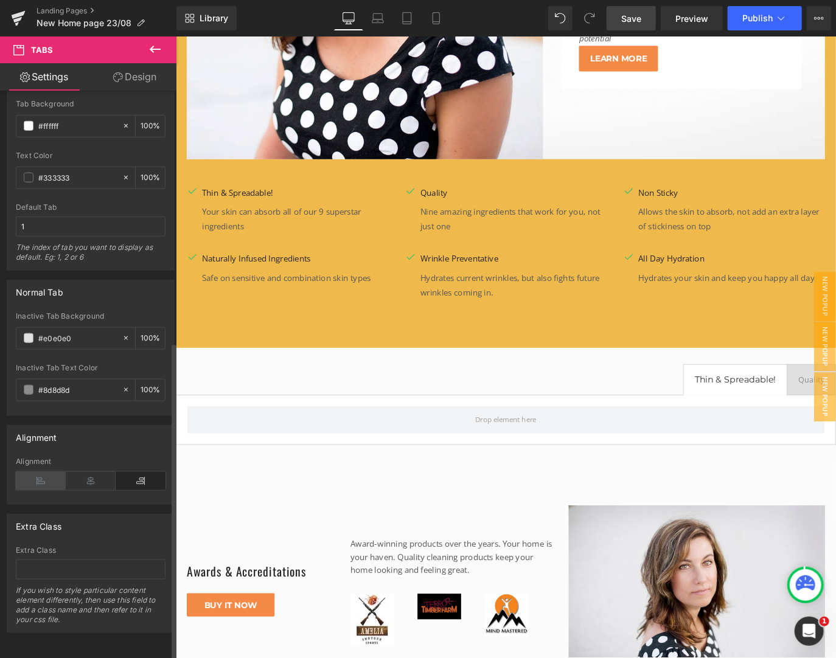
click at [44, 472] on icon at bounding box center [41, 481] width 50 height 18
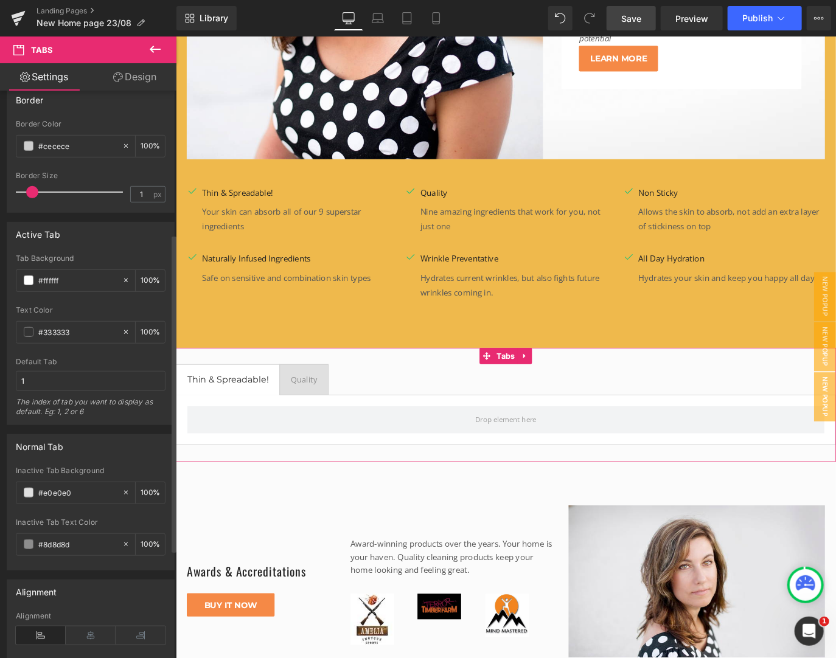
scroll to position [257, 0]
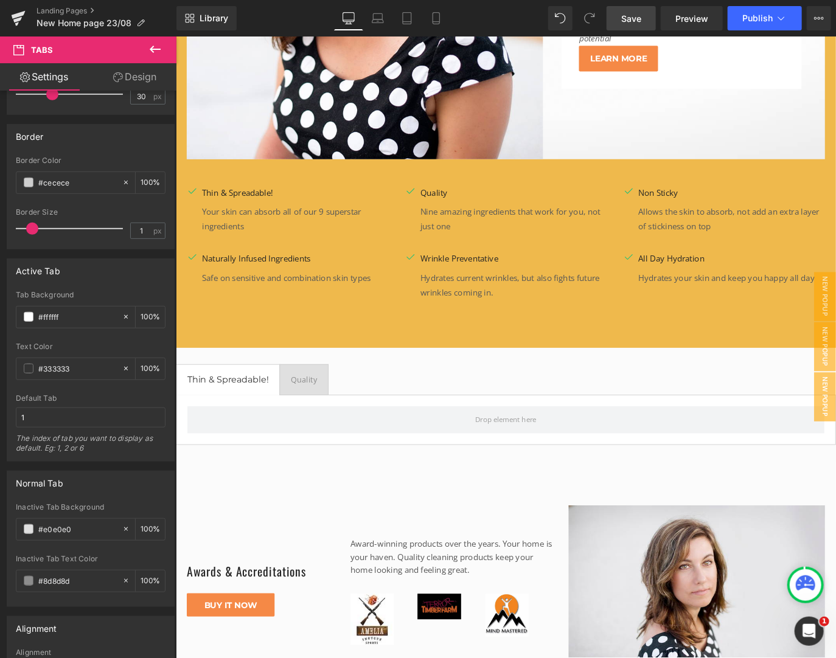
click at [153, 50] on icon at bounding box center [155, 49] width 15 height 15
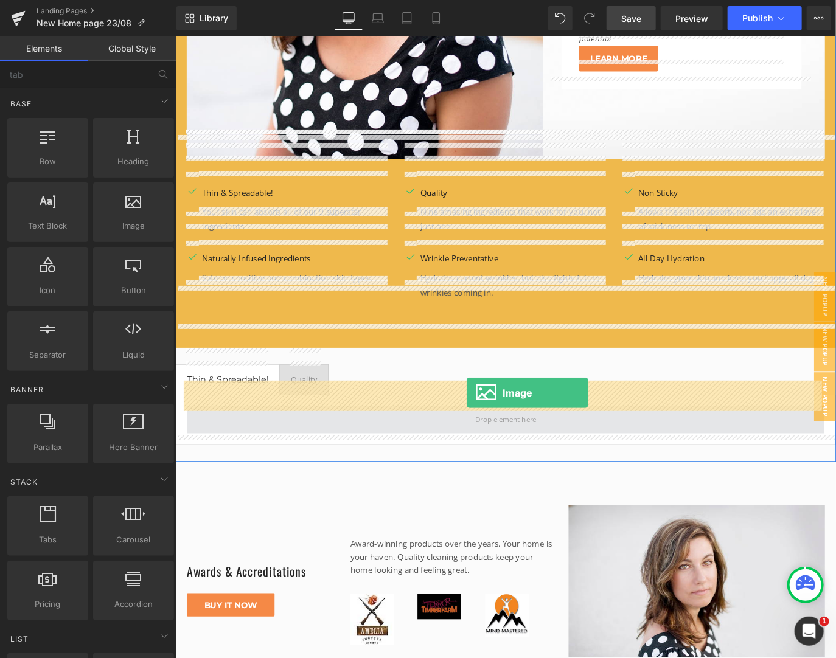
drag, startPoint x: 302, startPoint y: 250, endPoint x: 499, endPoint y: 433, distance: 269.5
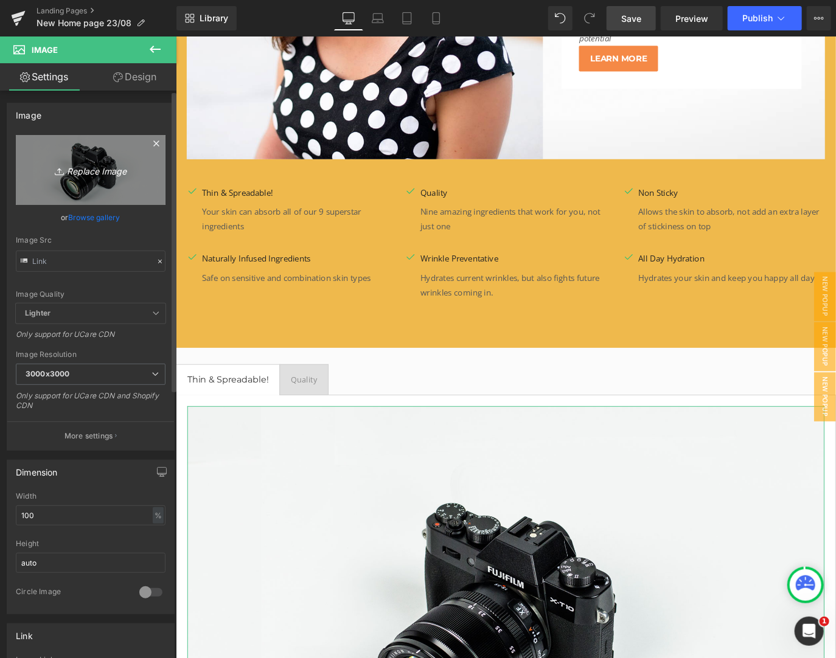
click at [100, 170] on icon "Replace Image" at bounding box center [90, 169] width 97 height 15
type input "C:\fakepath\b13c15c7adbd4d2d83faf1df6cfac22a.webp"
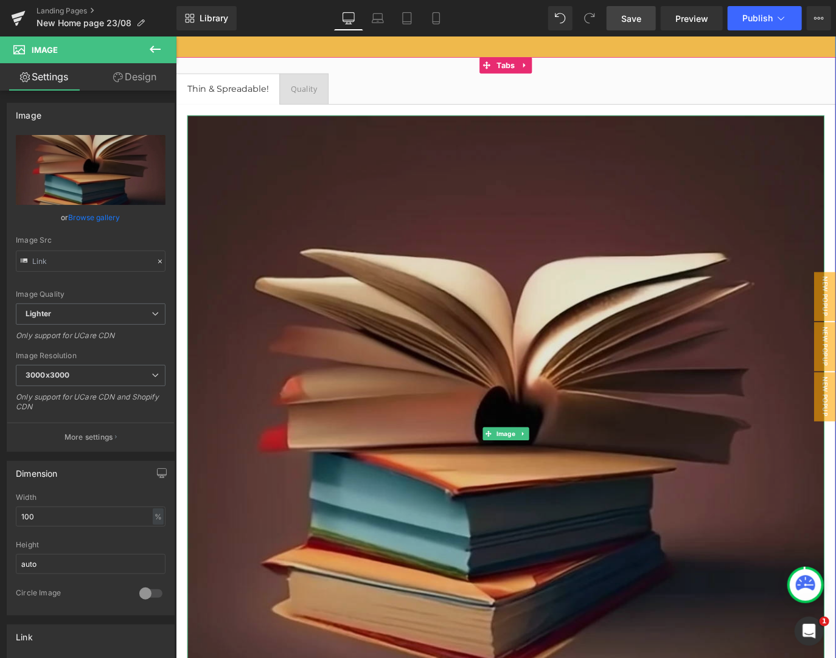
scroll to position [1992, 0]
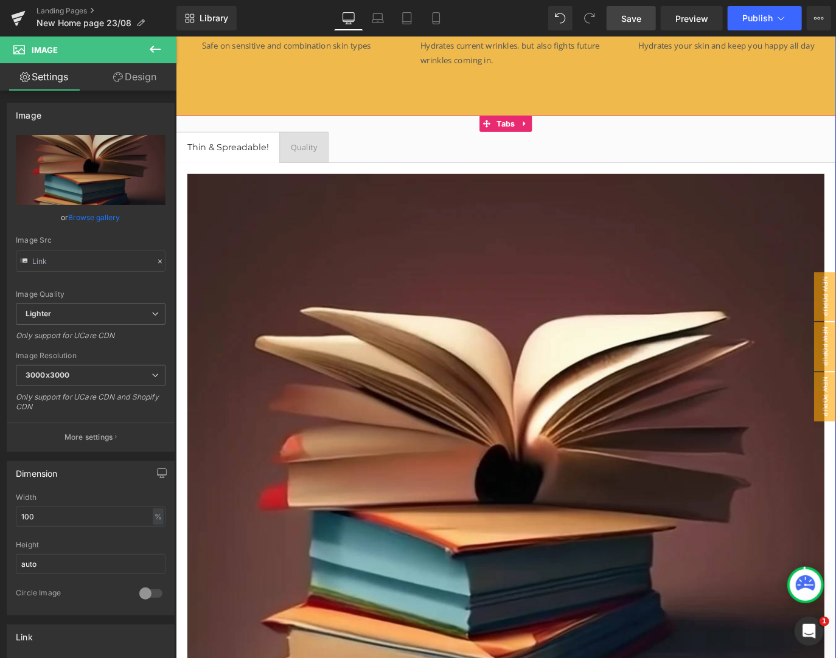
click at [226, 143] on span "Thin & Spreadable! Text Block" at bounding box center [233, 159] width 115 height 33
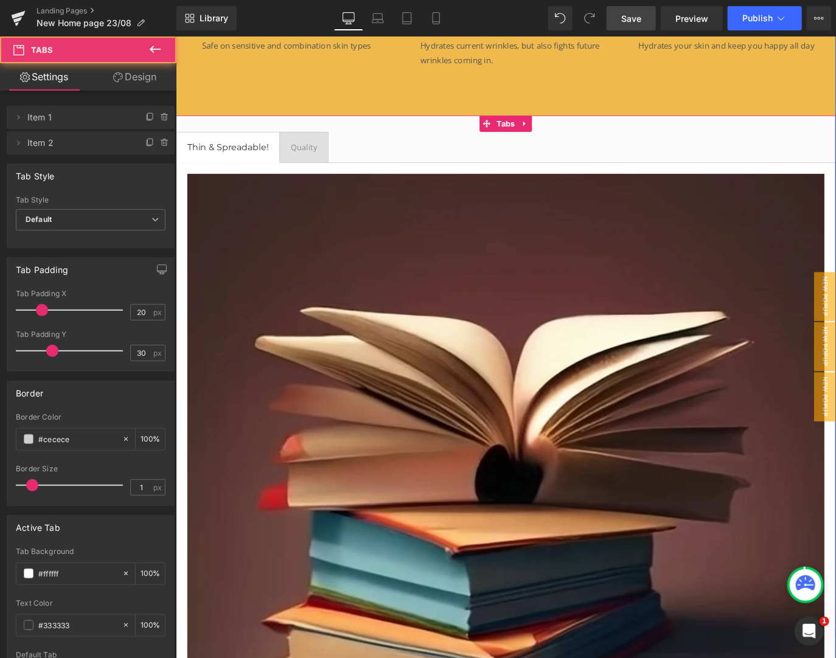
click at [337, 143] on span "Quality Text Block" at bounding box center [318, 159] width 54 height 33
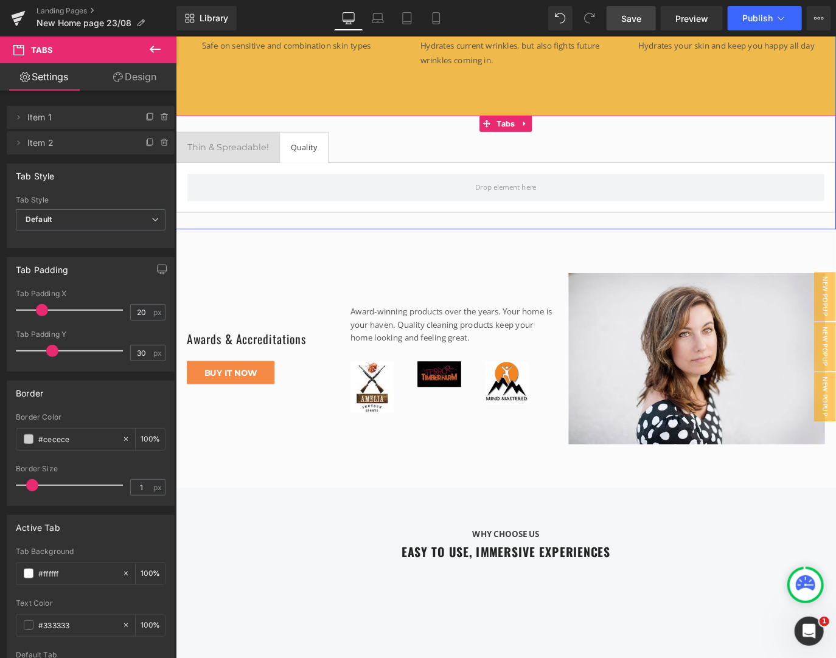
click at [239, 143] on span "Thin & Spreadable! Text Block" at bounding box center [233, 159] width 115 height 33
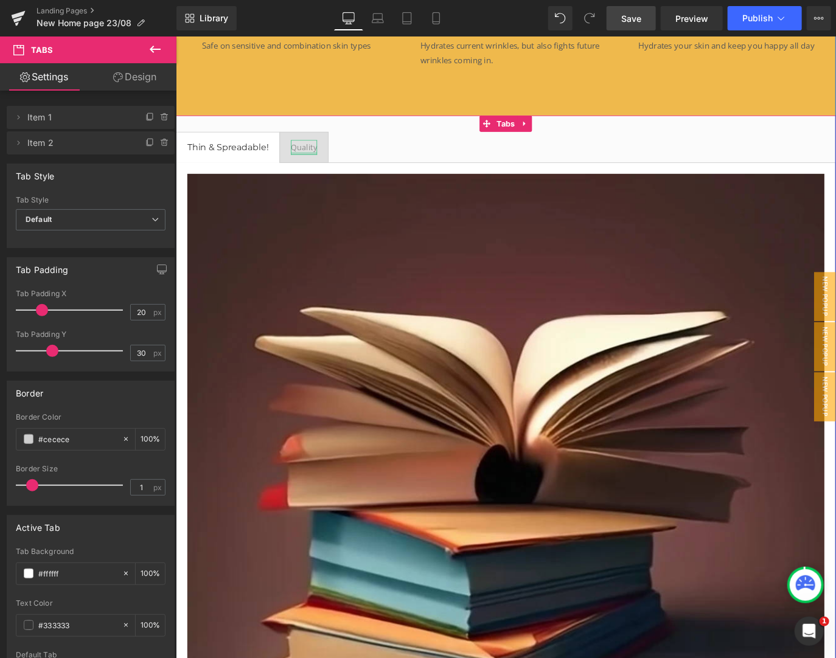
click at [304, 165] on div at bounding box center [318, 166] width 29 height 3
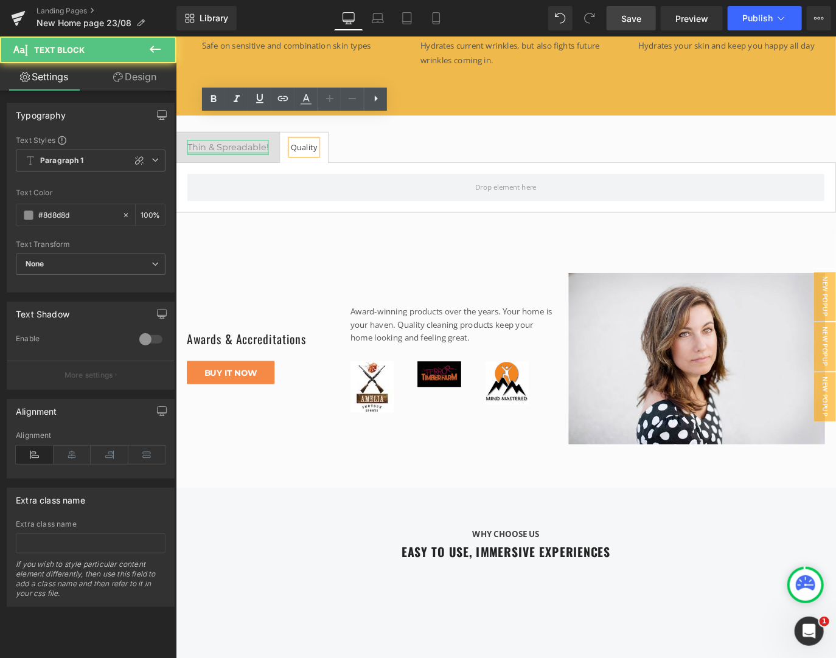
click at [262, 165] on div at bounding box center [233, 166] width 91 height 3
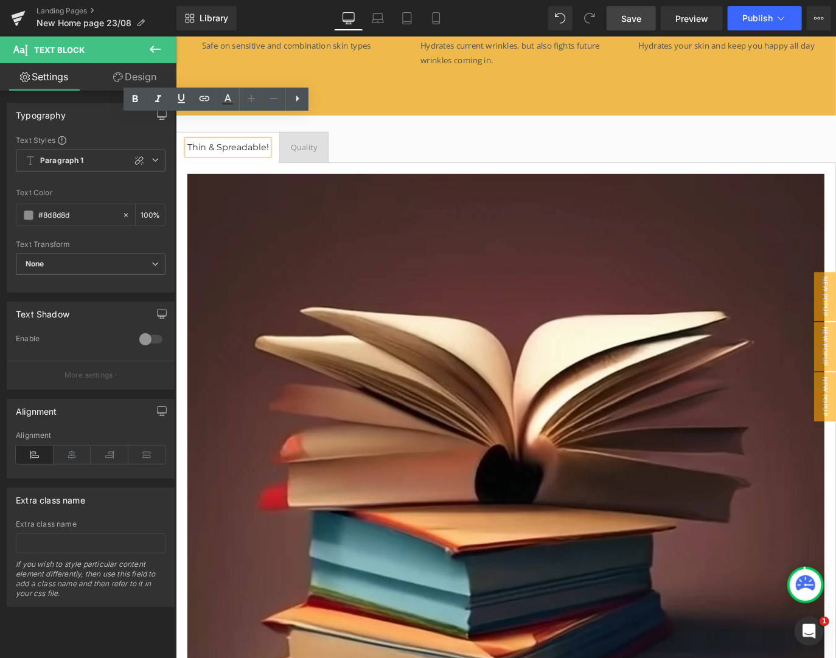
click at [416, 142] on ul "Thin & Spreadable! Text Block Quality Text Block" at bounding box center [543, 159] width 736 height 35
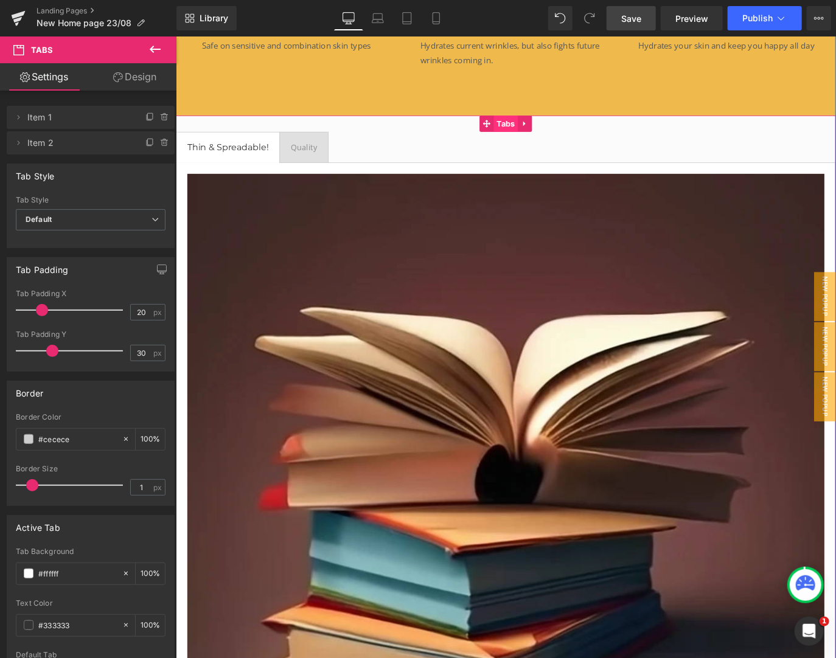
click at [541, 124] on span "Tabs" at bounding box center [543, 133] width 27 height 18
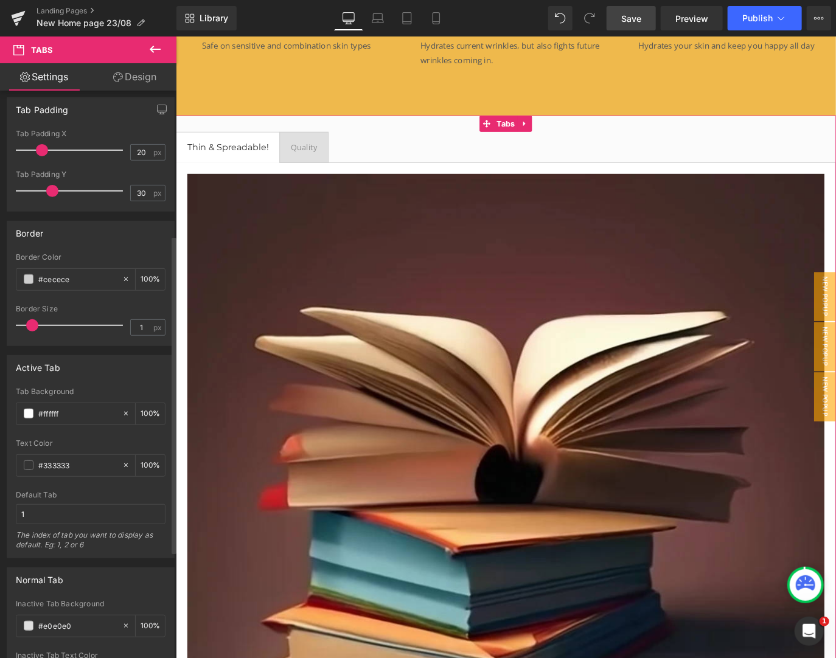
scroll to position [259, 0]
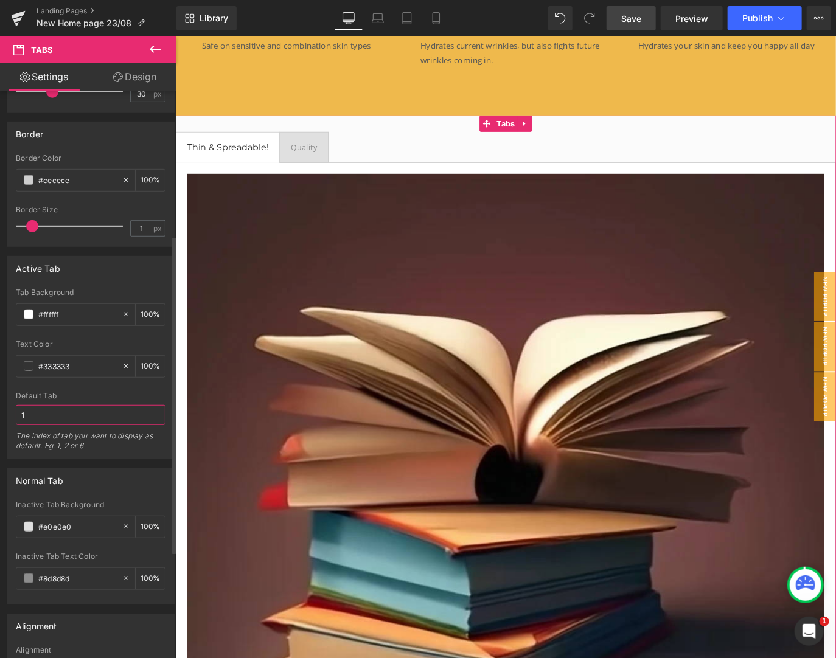
click at [54, 405] on input "1" at bounding box center [91, 415] width 150 height 20
click at [26, 409] on input "1" at bounding box center [91, 415] width 150 height 20
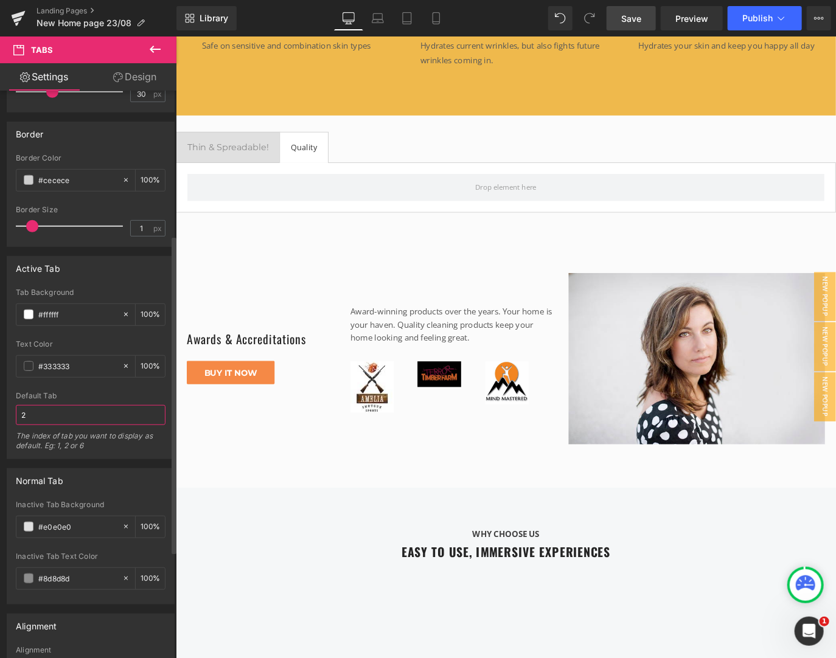
click at [26, 409] on input "2" at bounding box center [91, 415] width 150 height 20
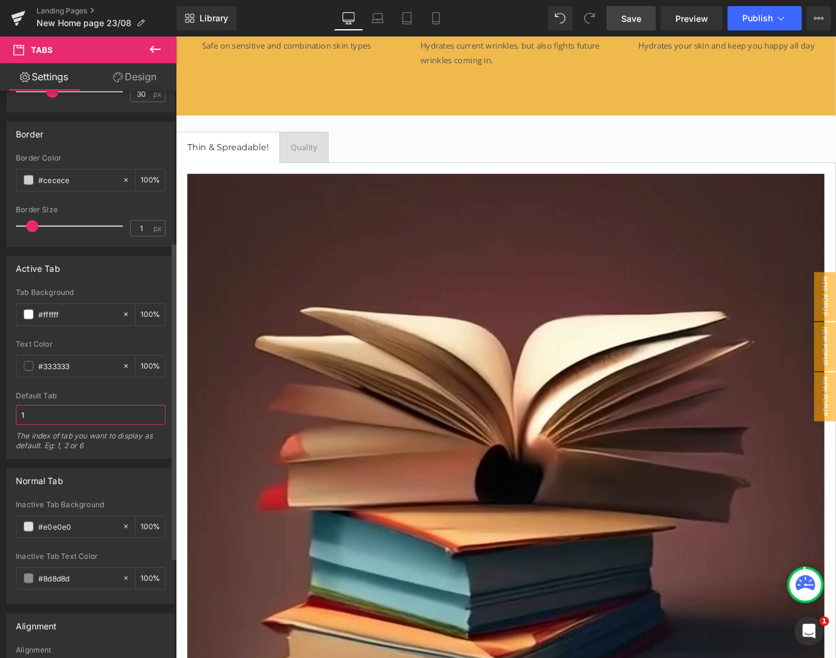
scroll to position [451, 0]
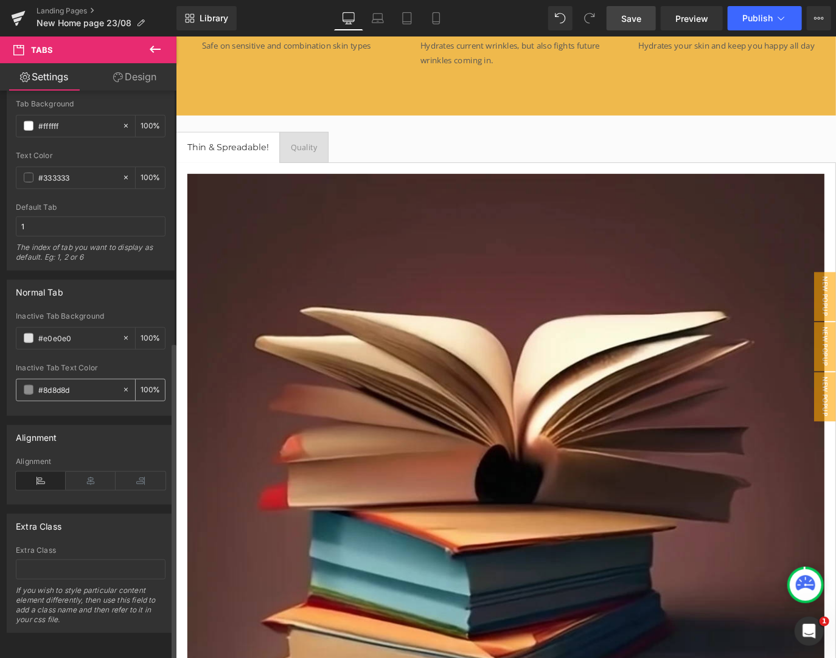
click at [26, 385] on span at bounding box center [29, 390] width 10 height 10
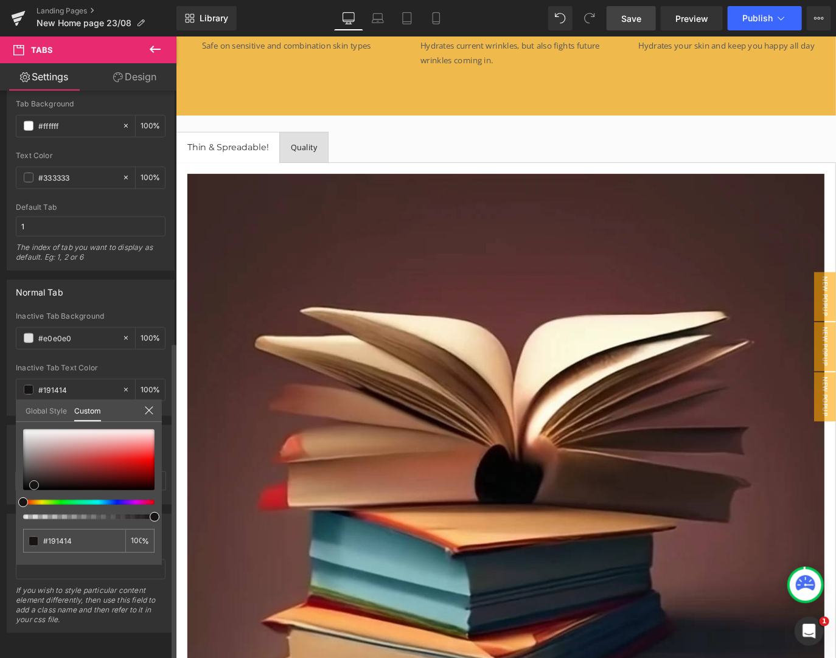
drag, startPoint x: 78, startPoint y: 439, endPoint x: 34, endPoint y: 456, distance: 47.0
click at [33, 484] on div at bounding box center [88, 460] width 131 height 61
drag, startPoint x: -2, startPoint y: 467, endPoint x: -1, endPoint y: 504, distance: 37.7
click at [0, 504] on html "Tabs You are previewing how the New Preset 1 will restyle your page. You can no…" at bounding box center [418, 329] width 836 height 658
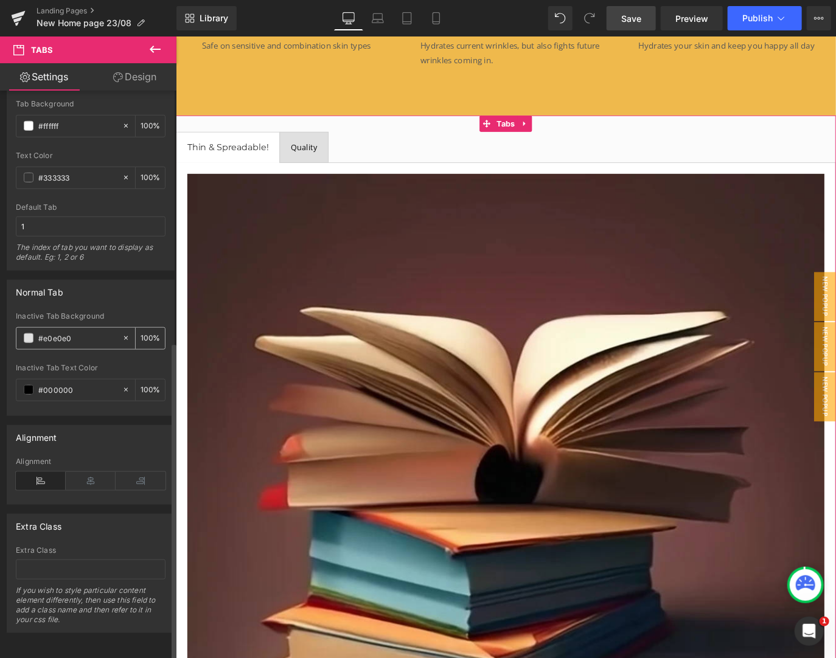
click at [26, 338] on div "#e0e0e0" at bounding box center [68, 338] width 105 height 21
click at [29, 334] on span at bounding box center [29, 338] width 10 height 10
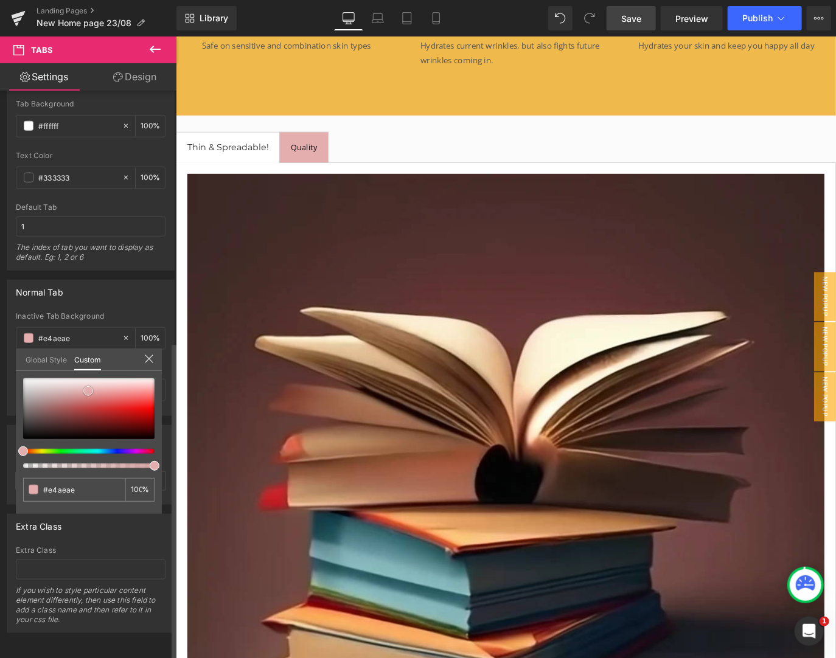
drag, startPoint x: 63, startPoint y: 391, endPoint x: 88, endPoint y: 391, distance: 25.6
click at [88, 391] on div at bounding box center [88, 408] width 131 height 61
click at [39, 449] on div at bounding box center [83, 451] width 131 height 5
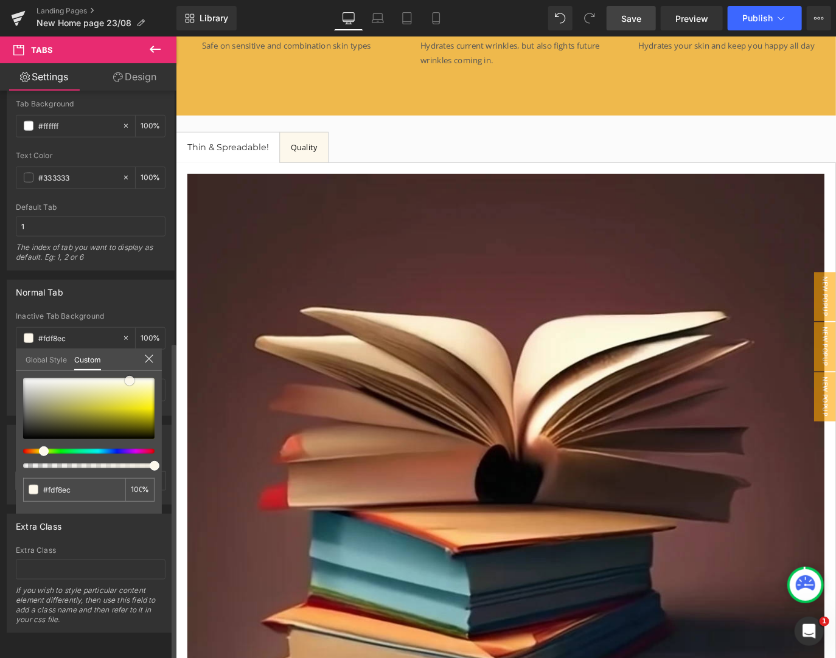
drag, startPoint x: 78, startPoint y: 413, endPoint x: 131, endPoint y: 380, distance: 62.3
click at [131, 380] on div at bounding box center [88, 408] width 131 height 61
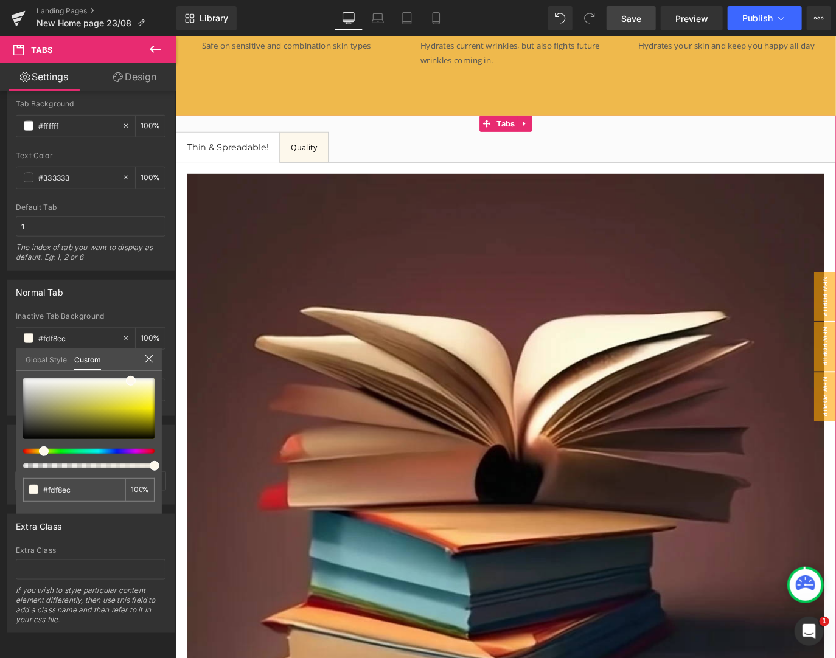
click at [131, 76] on link "Design" at bounding box center [135, 76] width 88 height 27
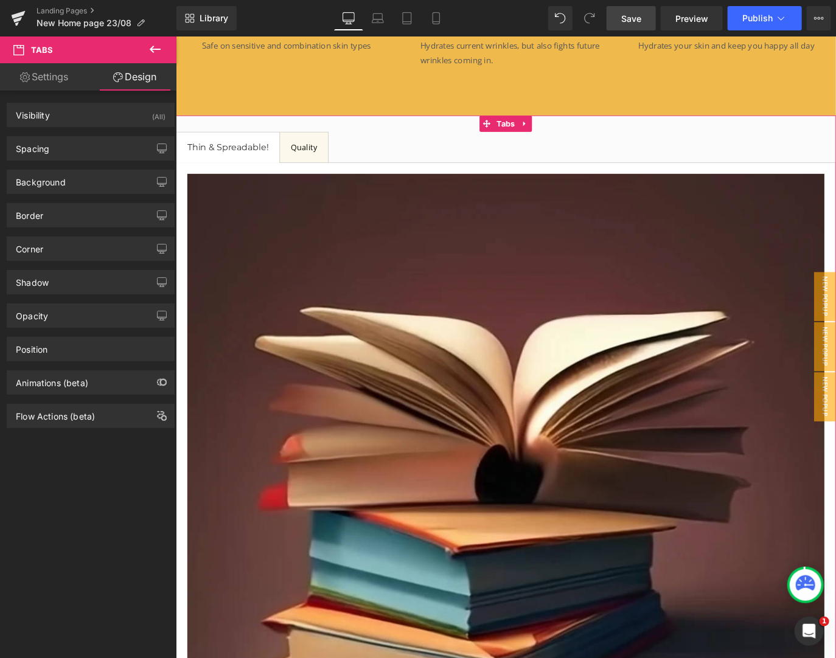
click at [55, 83] on link "Settings" at bounding box center [44, 76] width 88 height 27
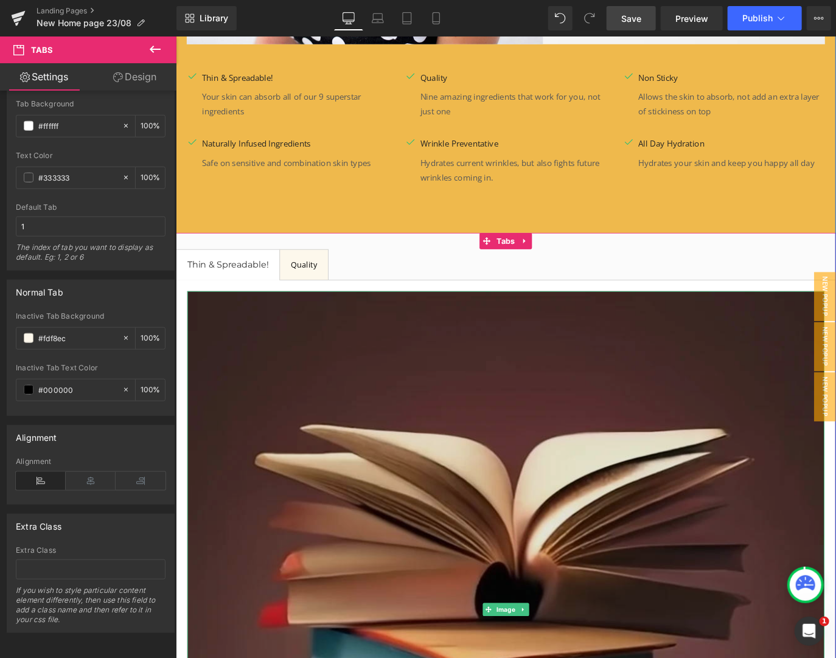
scroll to position [1797, 0]
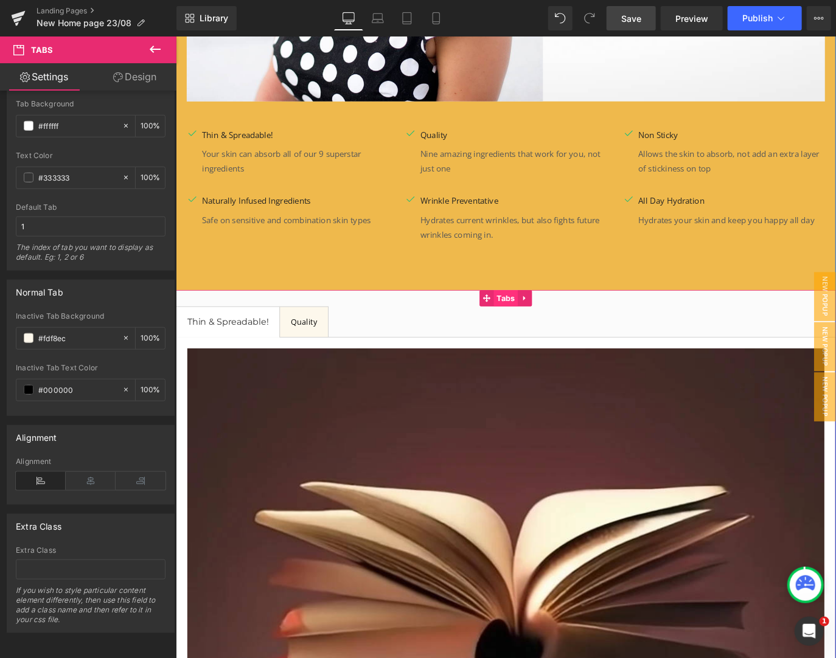
click at [541, 319] on span "Tabs" at bounding box center [543, 328] width 27 height 18
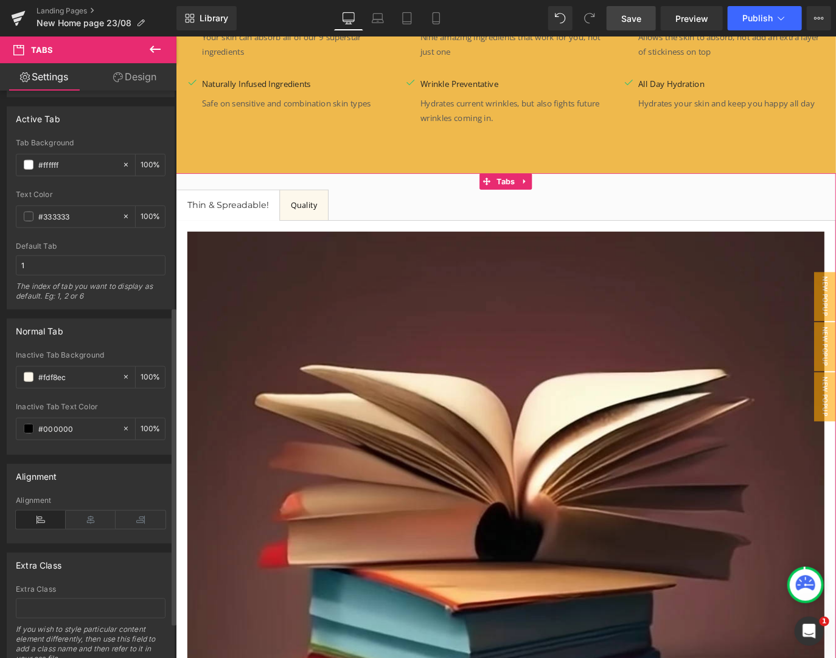
scroll to position [387, 0]
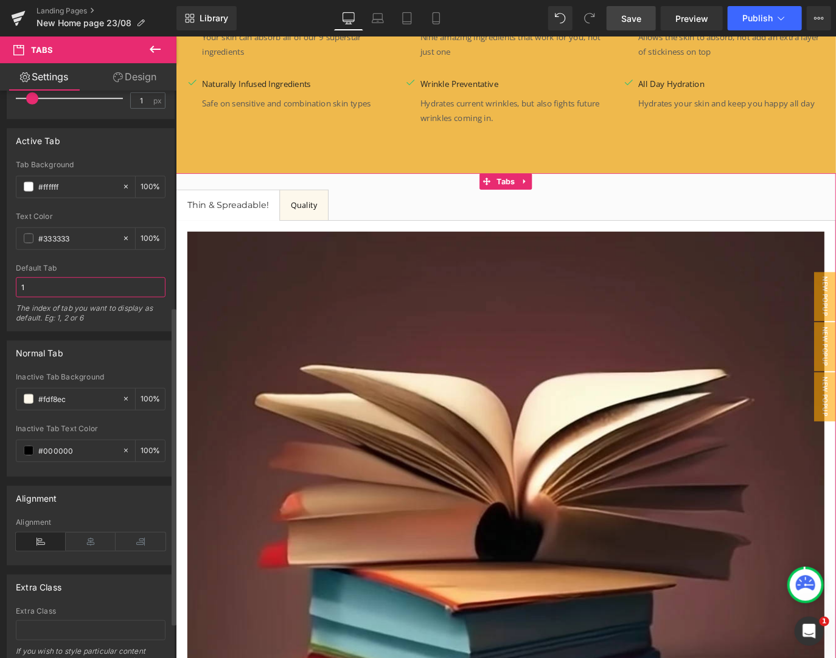
click at [52, 280] on input "1" at bounding box center [91, 287] width 150 height 20
type input "3"
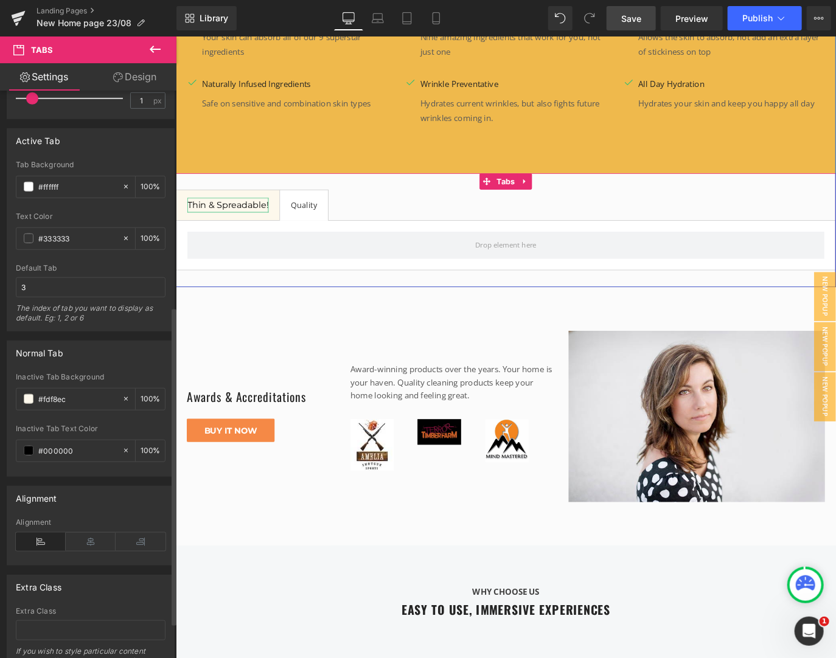
click at [231, 218] on span "Thin & Spreadable!" at bounding box center [233, 224] width 91 height 12
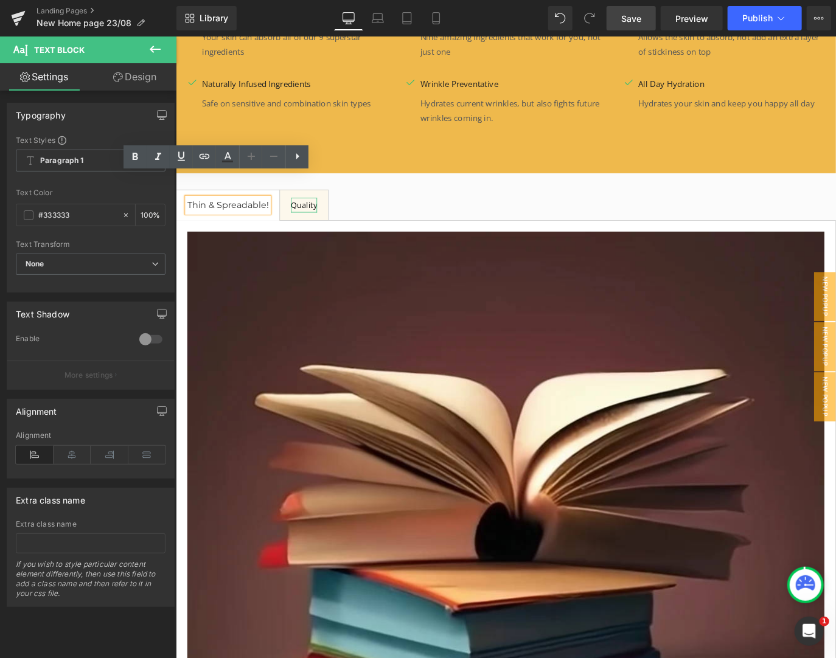
click at [307, 216] on div "Quality" at bounding box center [318, 224] width 29 height 16
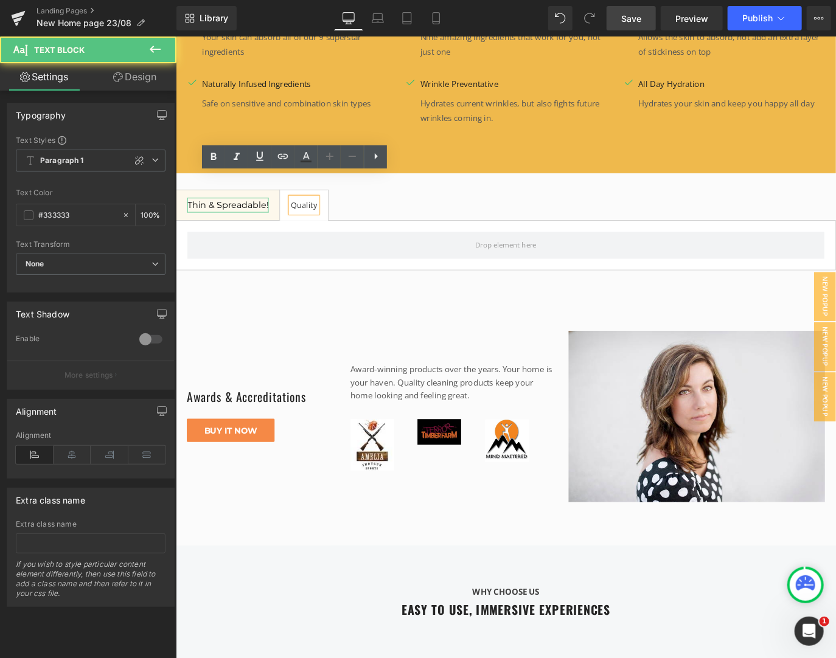
click at [246, 218] on span "Thin & Spreadable!" at bounding box center [233, 224] width 91 height 12
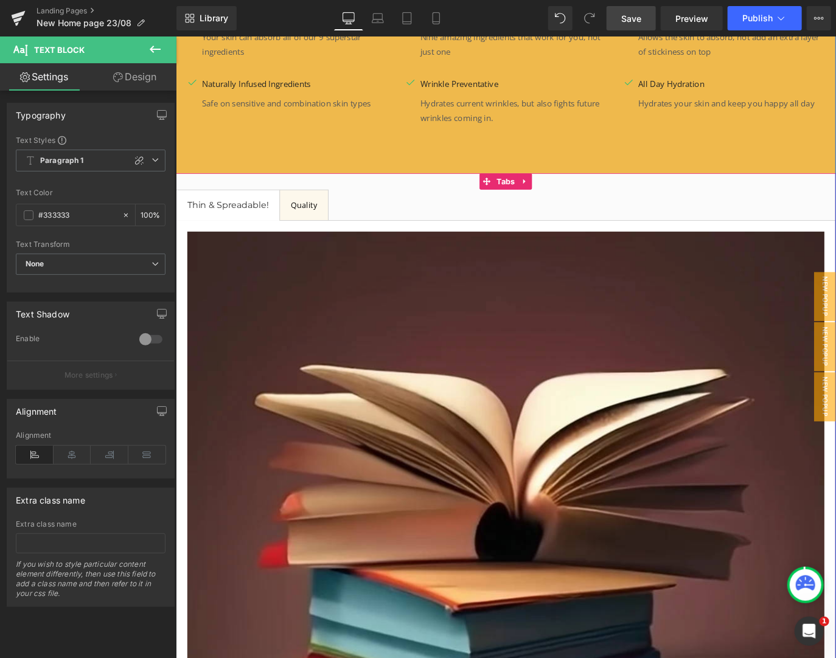
click at [234, 218] on span "Thin & Spreadable!" at bounding box center [233, 224] width 91 height 12
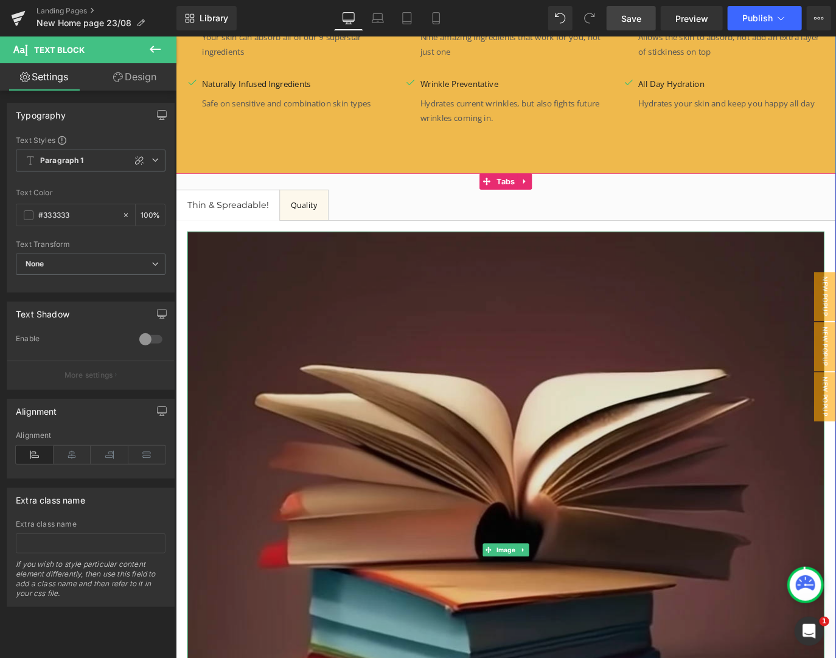
click at [211, 254] on div at bounding box center [543, 255] width 711 height 3
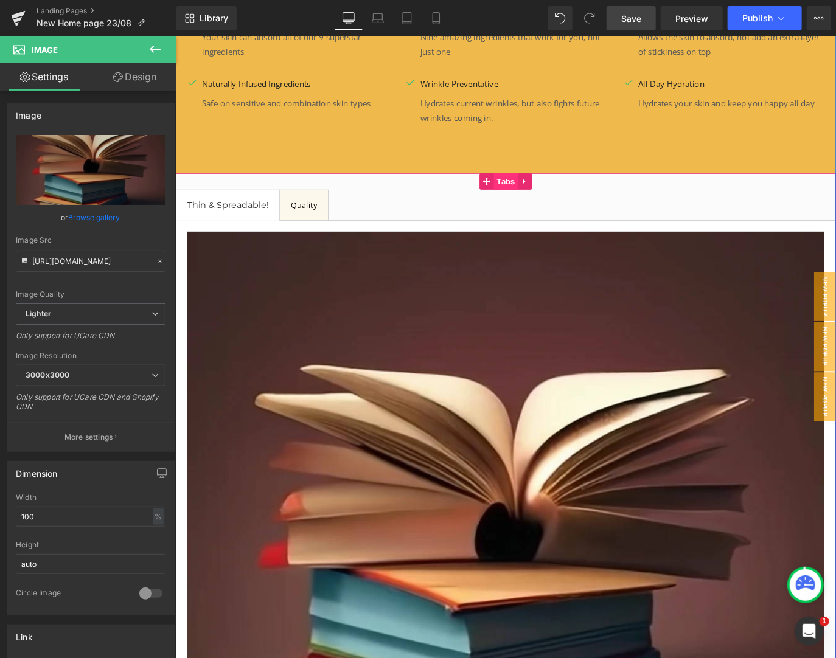
click at [533, 189] on span "Tabs" at bounding box center [543, 198] width 27 height 18
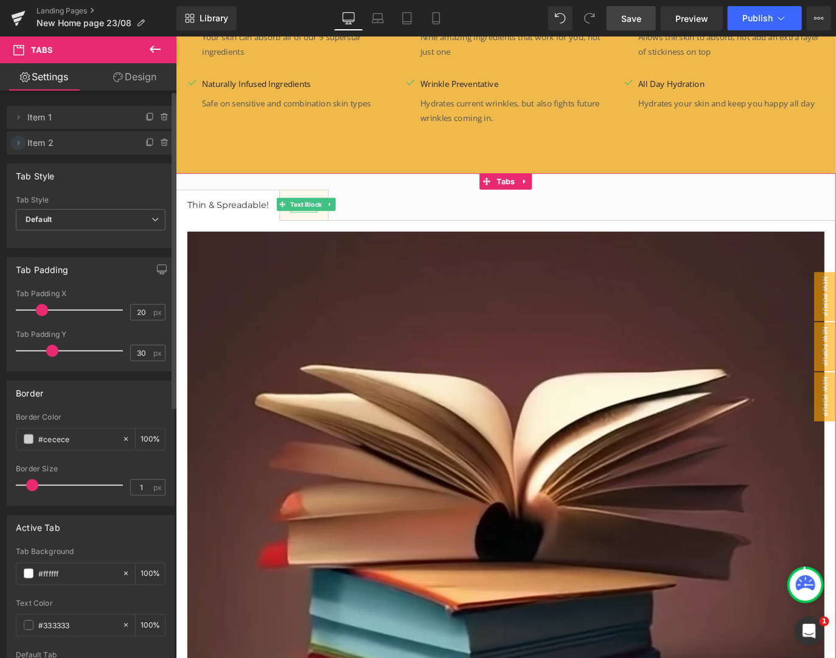
click at [22, 141] on icon at bounding box center [18, 143] width 10 height 10
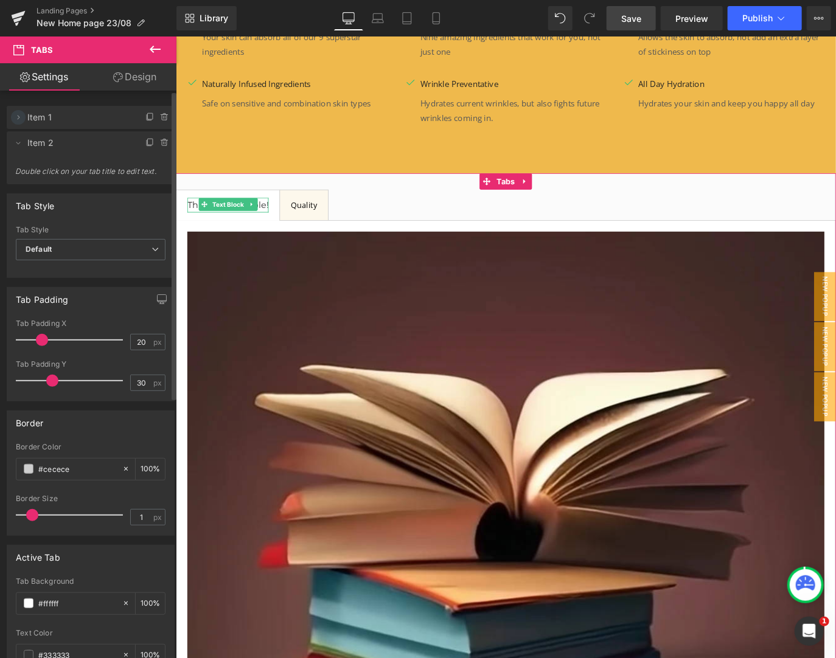
click at [18, 117] on icon at bounding box center [19, 117] width 2 height 4
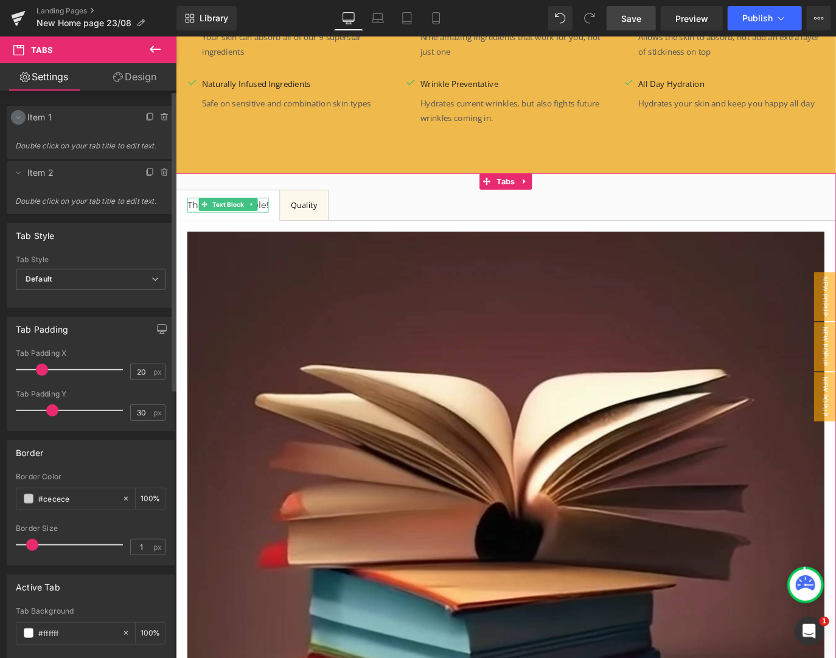
click at [18, 117] on icon at bounding box center [18, 118] width 10 height 10
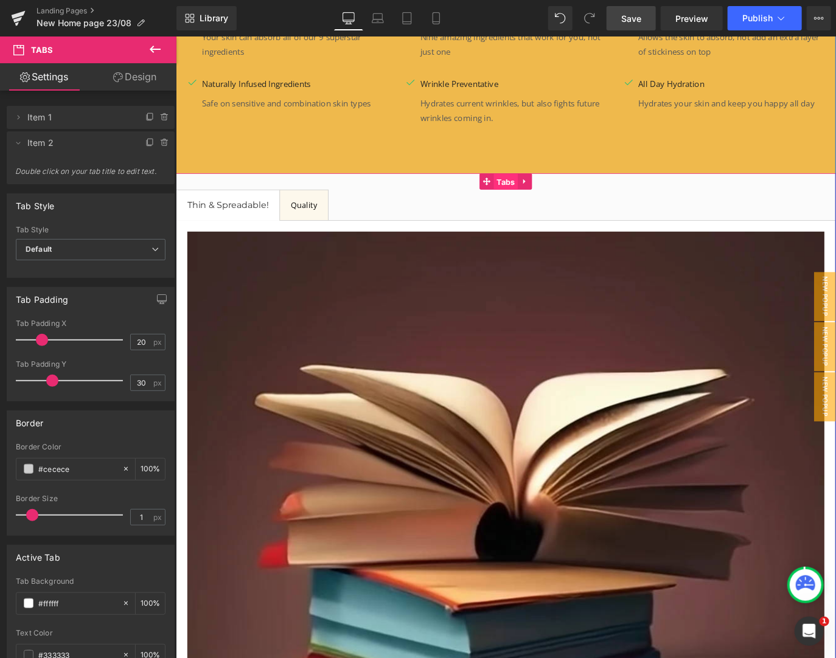
click at [541, 189] on span "Tabs" at bounding box center [543, 198] width 27 height 18
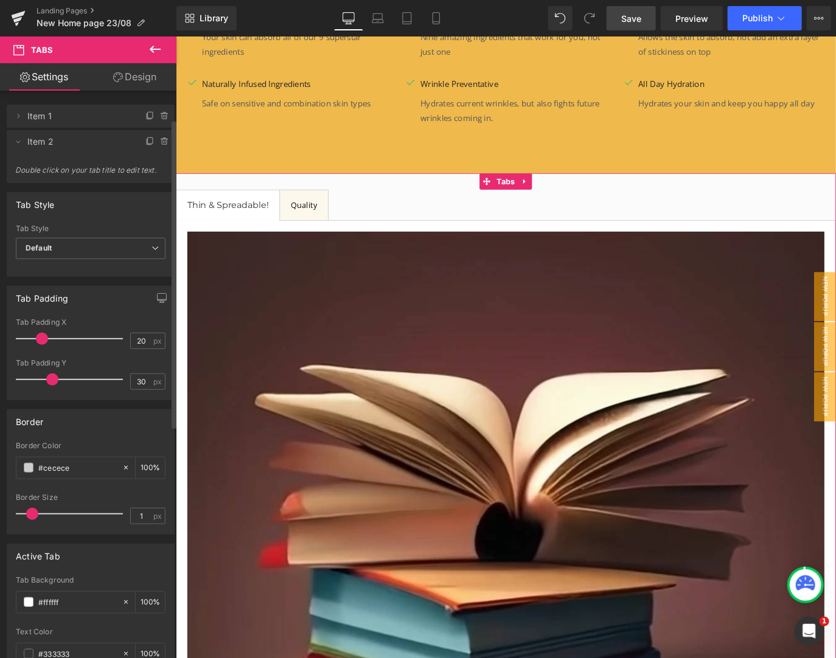
scroll to position [0, 0]
click at [18, 145] on icon at bounding box center [18, 143] width 10 height 10
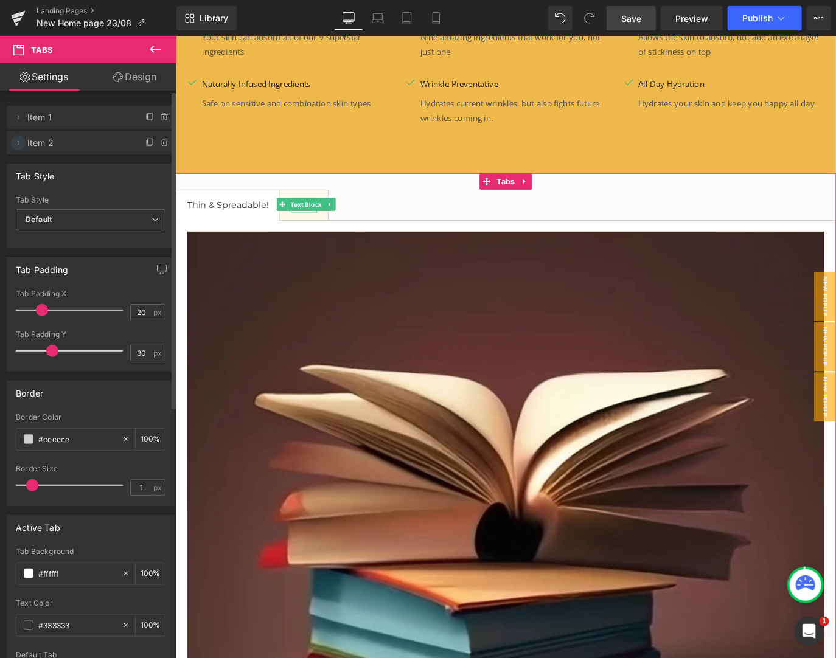
click at [15, 146] on icon at bounding box center [18, 143] width 10 height 10
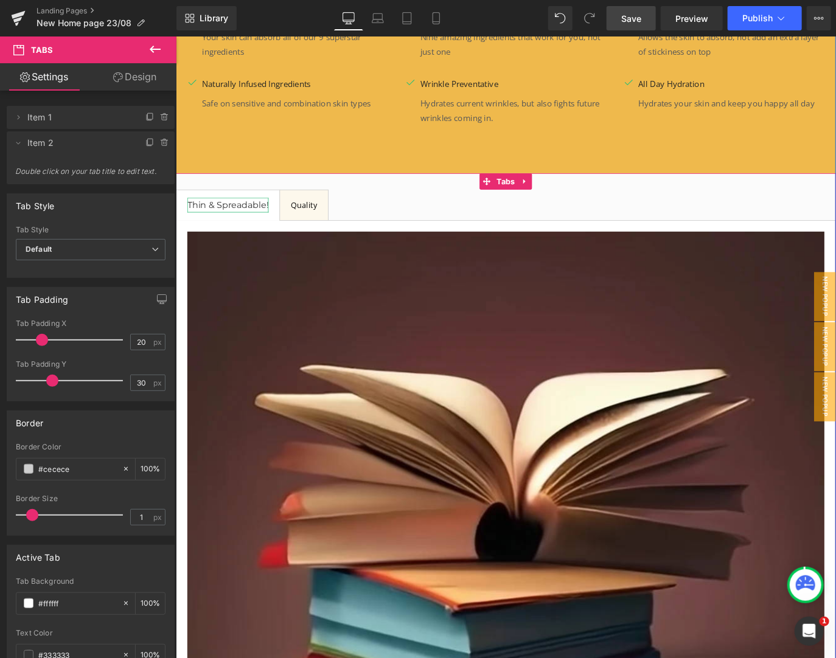
click at [249, 218] on span "Thin & Spreadable!" at bounding box center [233, 224] width 91 height 12
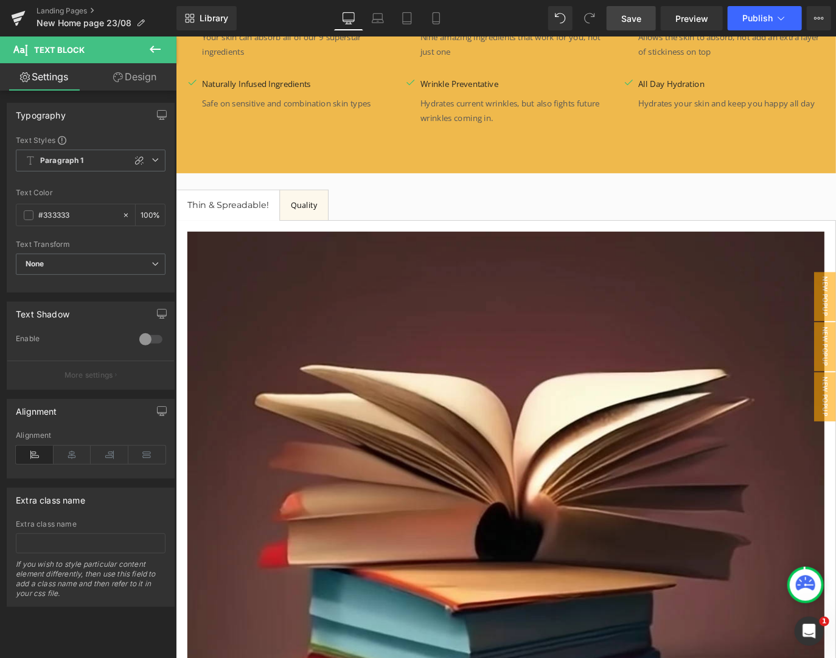
click at [151, 54] on icon at bounding box center [155, 49] width 15 height 15
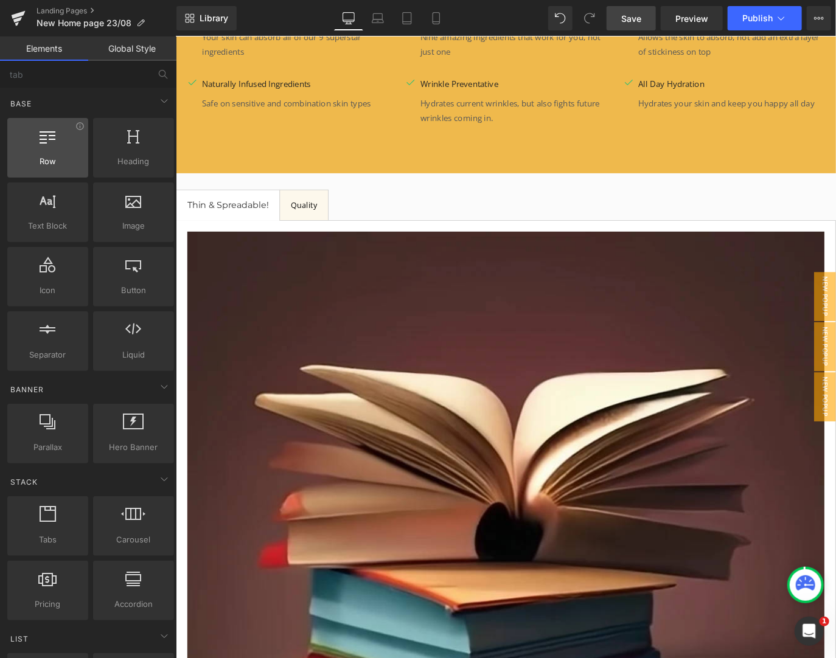
click at [58, 147] on div at bounding box center [48, 141] width 74 height 27
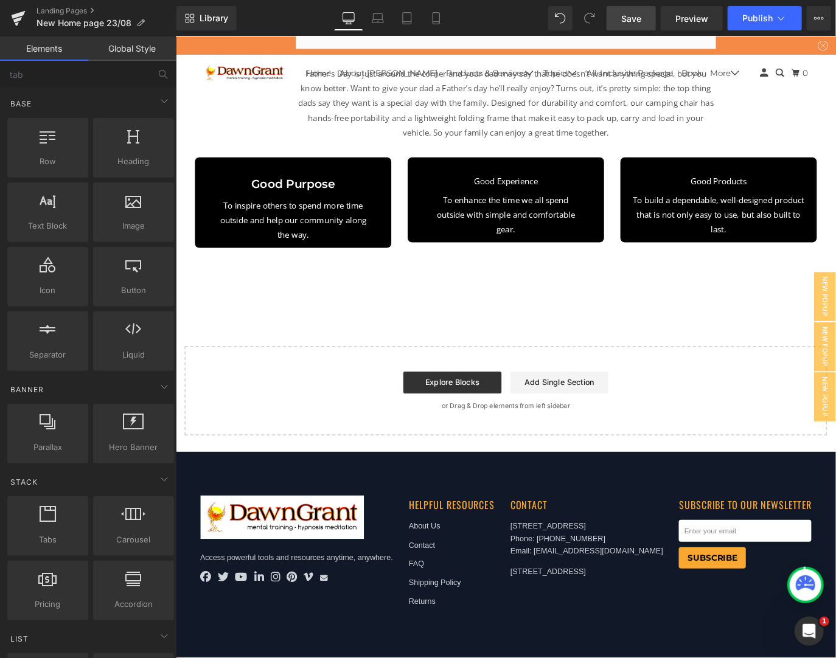
scroll to position [7009, 0]
click at [616, 412] on link "Add Single Section" at bounding box center [603, 422] width 110 height 24
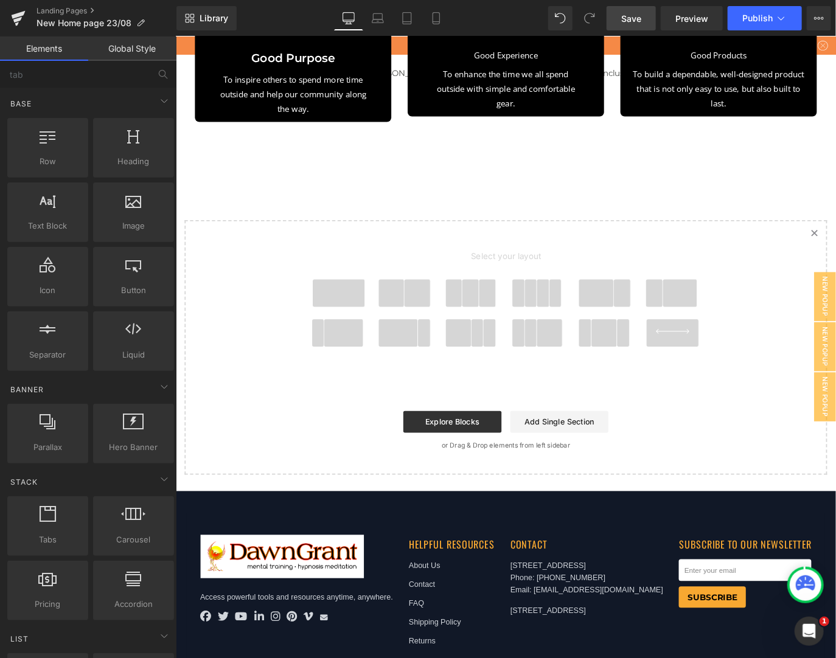
drag, startPoint x: 419, startPoint y: 464, endPoint x: 418, endPoint y: 454, distance: 9.8
click at [418, 338] on span at bounding box center [416, 322] width 29 height 30
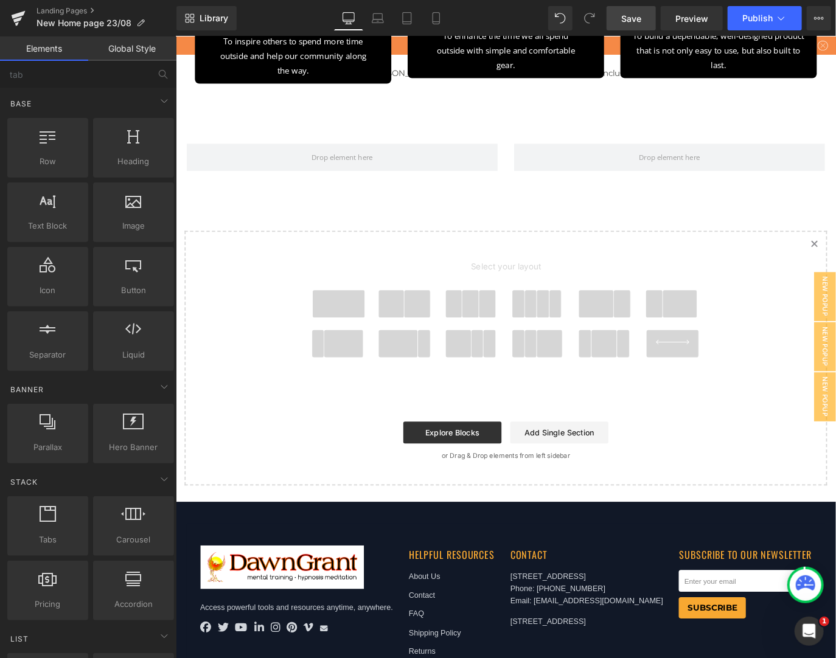
scroll to position [7051, 0]
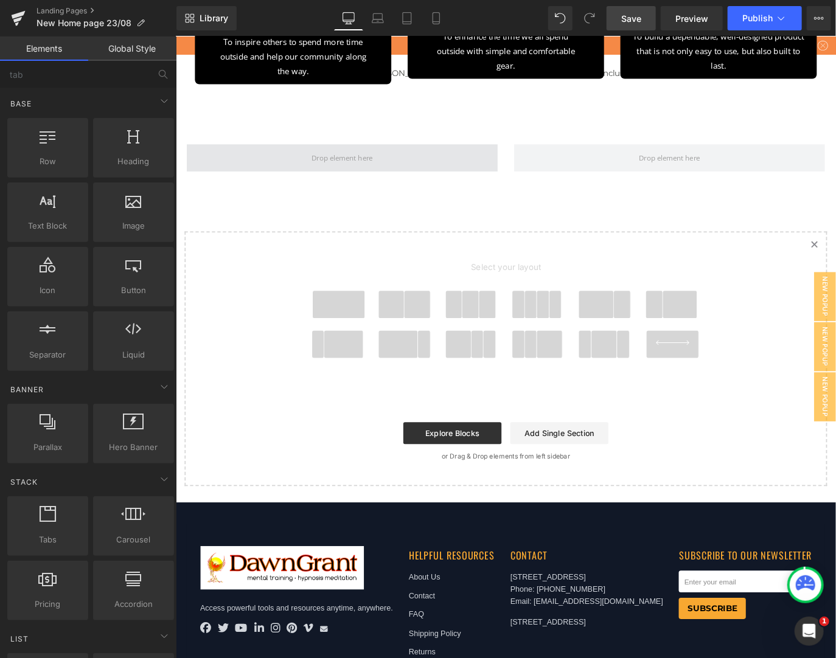
click at [322, 183] on span at bounding box center [360, 172] width 77 height 23
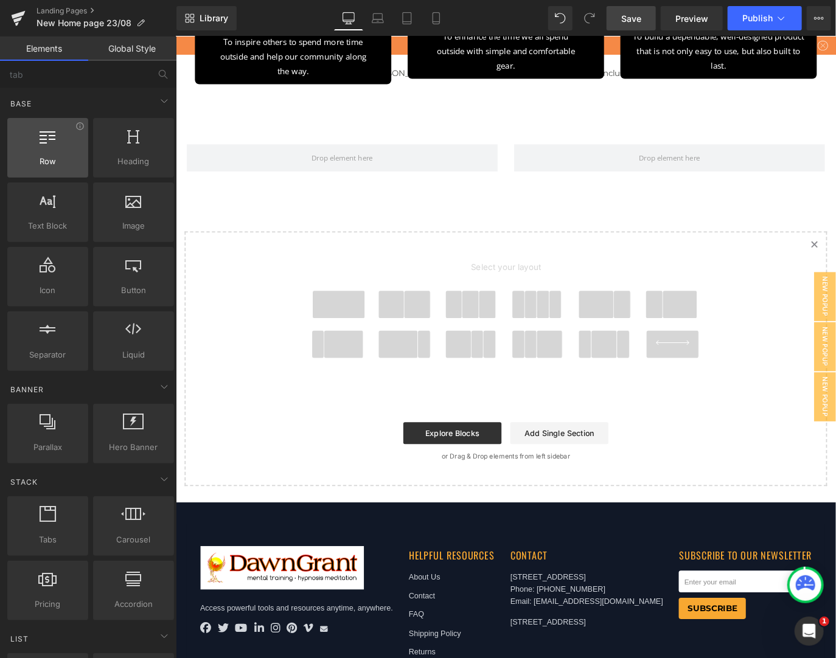
click at [60, 153] on div at bounding box center [48, 141] width 74 height 27
click at [58, 139] on div at bounding box center [48, 141] width 74 height 27
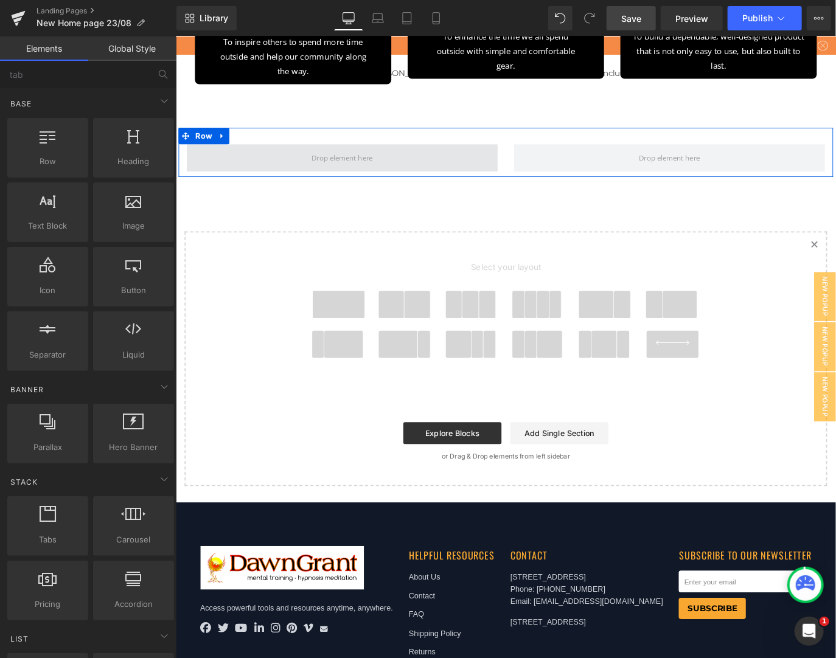
click at [238, 187] on span at bounding box center [360, 171] width 347 height 30
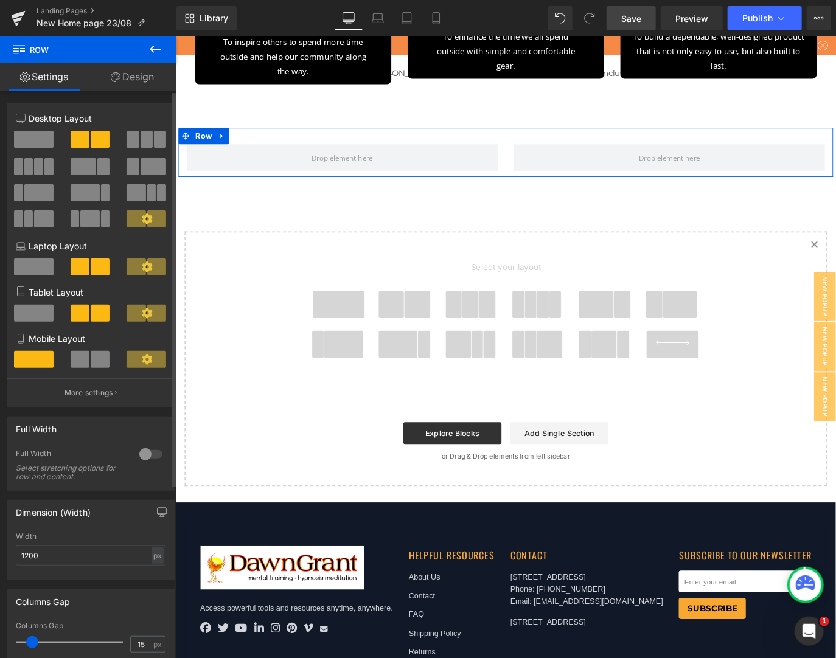
click at [29, 134] on span at bounding box center [34, 139] width 40 height 17
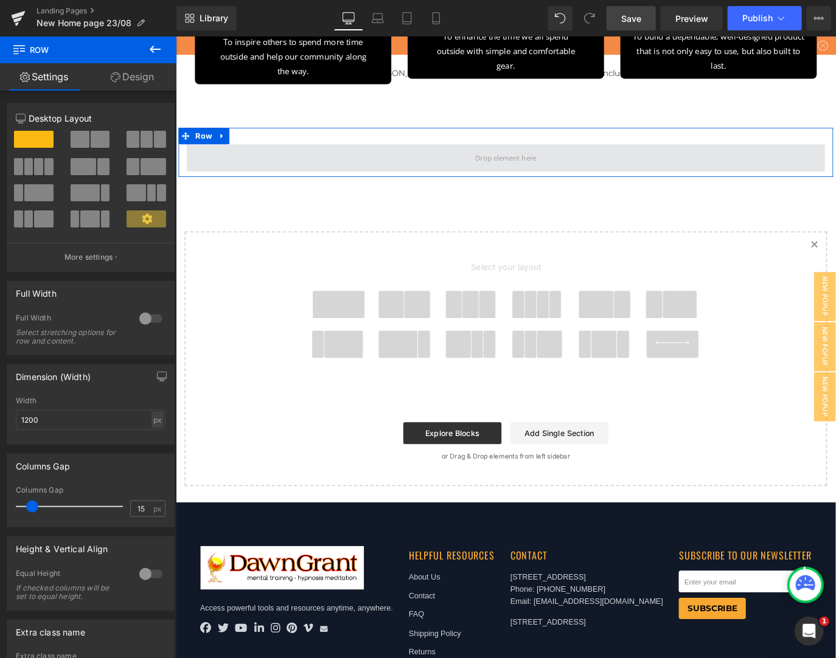
drag, startPoint x: 204, startPoint y: 173, endPoint x: 203, endPoint y: 287, distance: 113.8
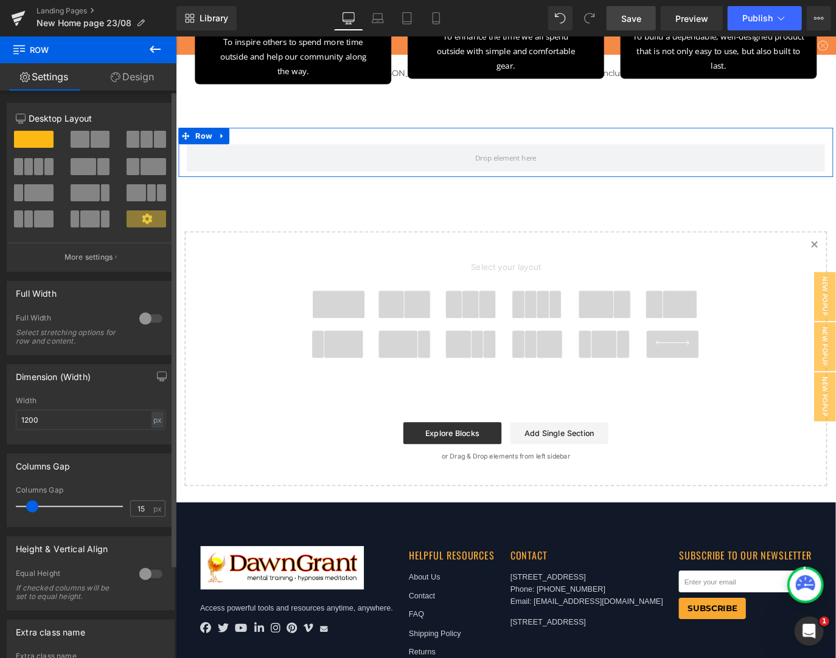
click at [29, 142] on span at bounding box center [34, 139] width 40 height 17
drag, startPoint x: 29, startPoint y: 142, endPoint x: 106, endPoint y: 157, distance: 78.6
click at [106, 157] on div at bounding box center [90, 144] width 169 height 27
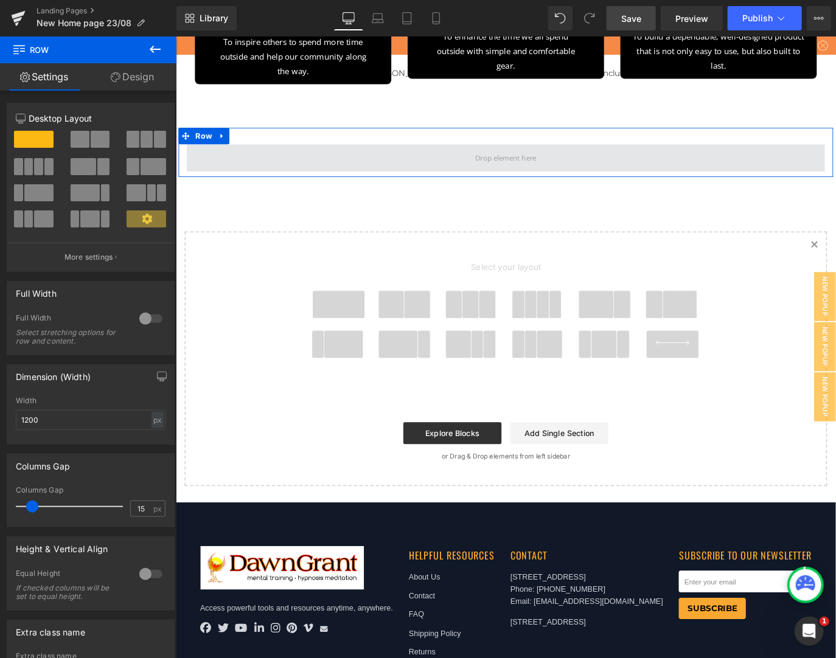
click at [249, 187] on span at bounding box center [543, 171] width 712 height 30
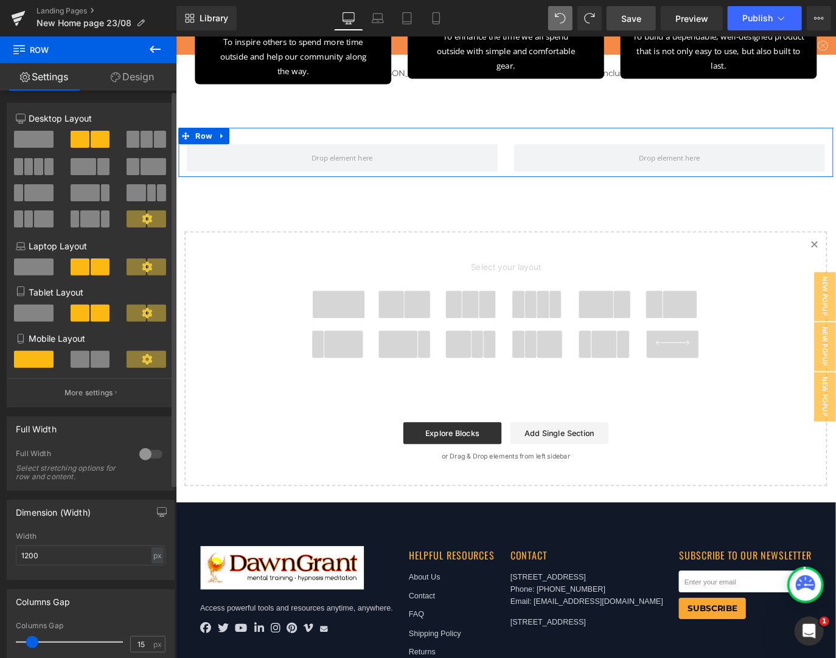
click at [77, 353] on span at bounding box center [80, 359] width 19 height 17
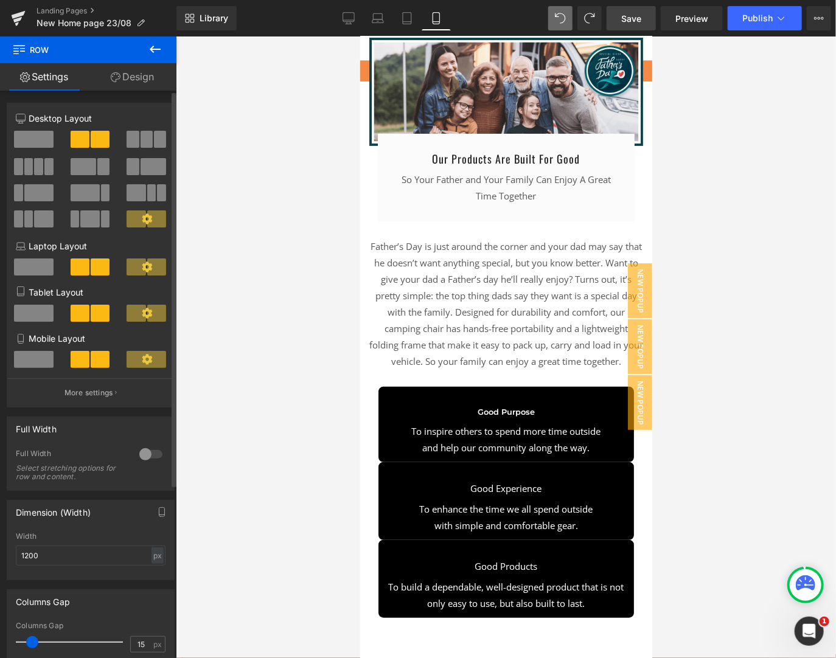
scroll to position [8327, 0]
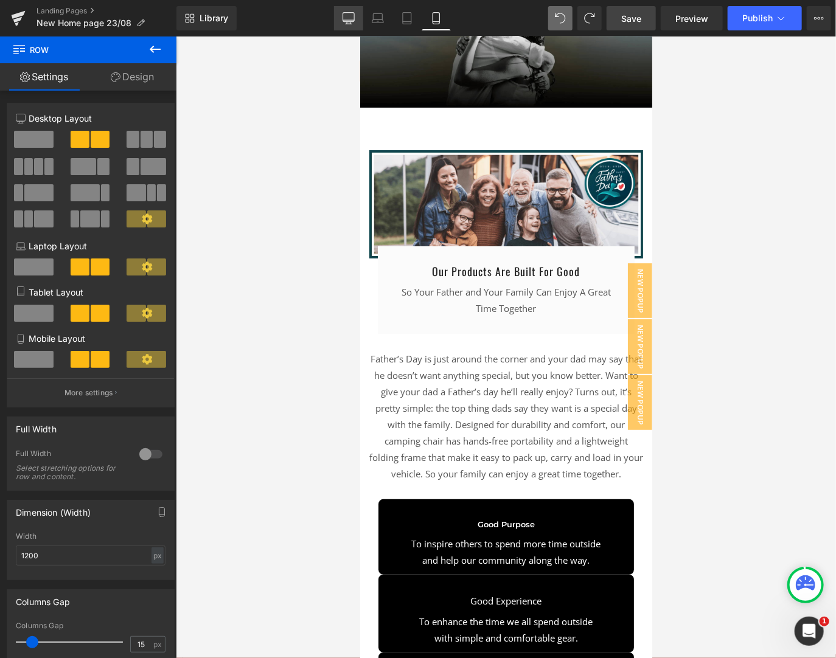
click at [350, 18] on icon at bounding box center [349, 18] width 12 height 12
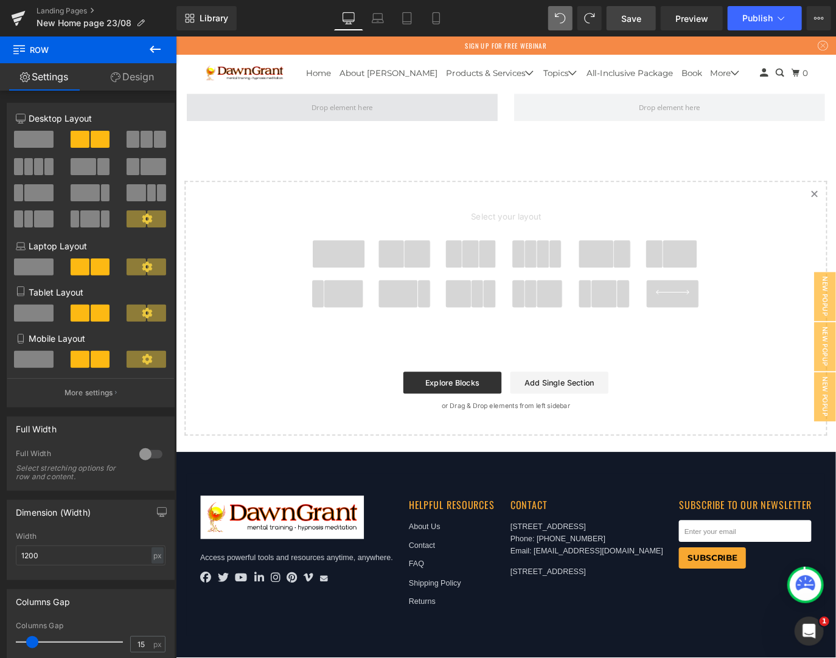
scroll to position [7048, 0]
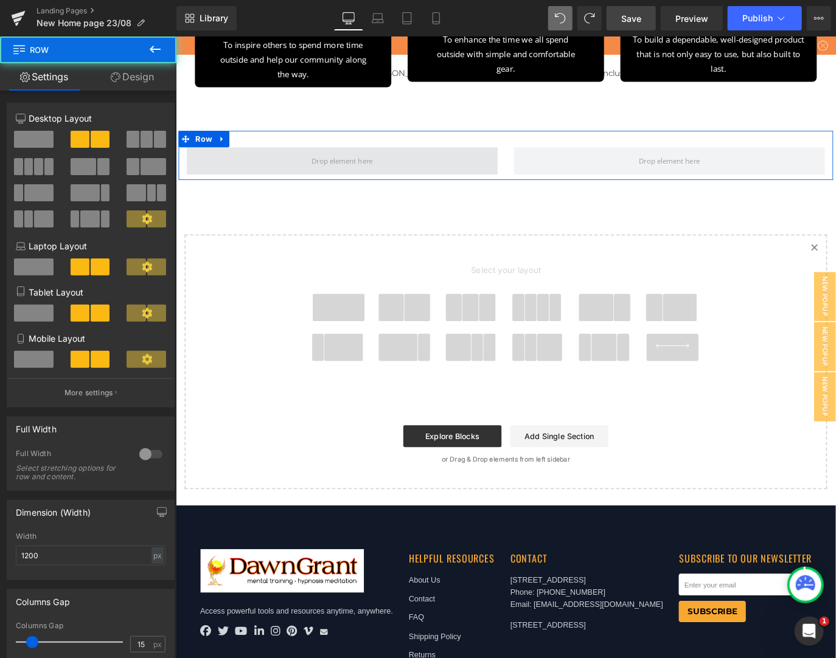
click at [346, 190] on span at bounding box center [360, 174] width 347 height 30
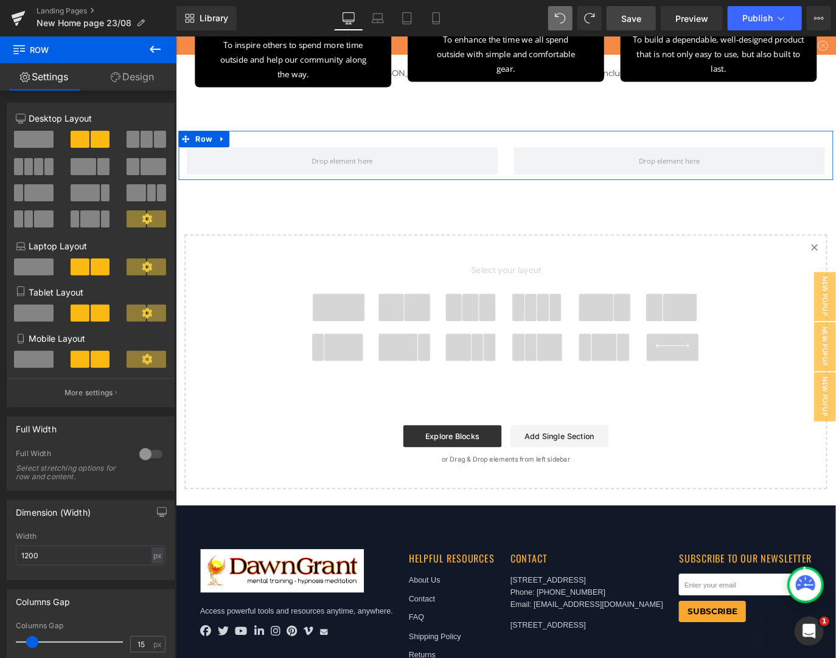
click at [72, 80] on link "Settings" at bounding box center [44, 76] width 88 height 27
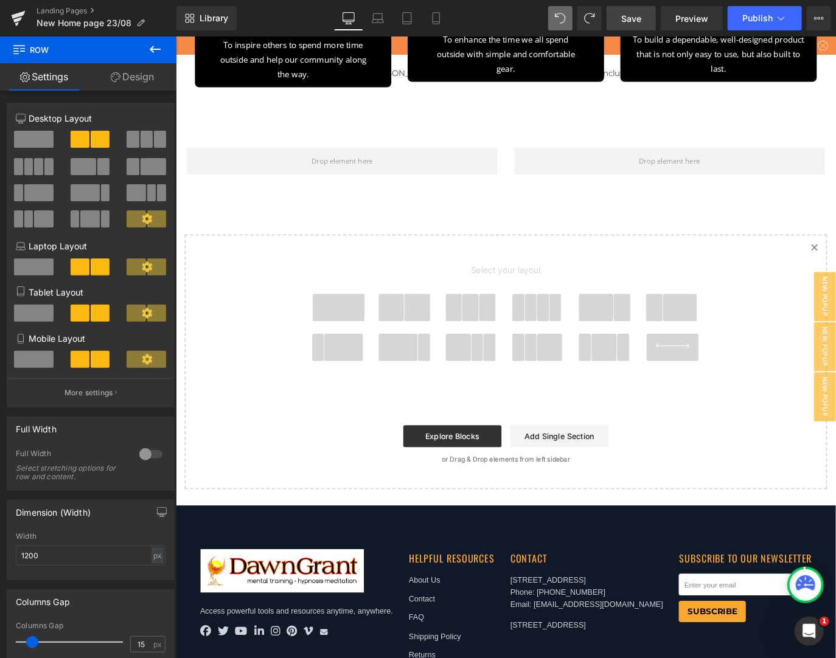
click at [150, 46] on icon at bounding box center [155, 49] width 15 height 15
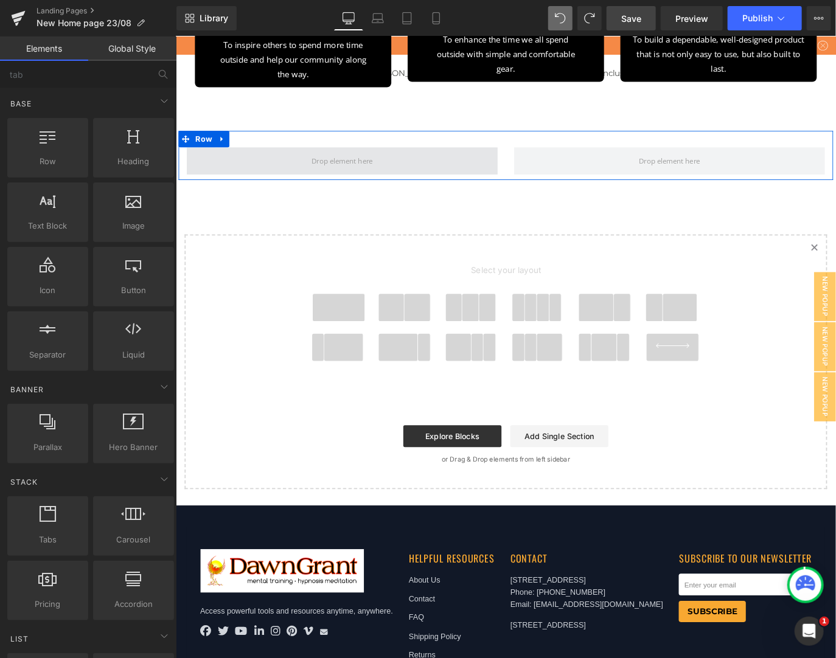
click at [327, 186] on span at bounding box center [360, 175] width 77 height 23
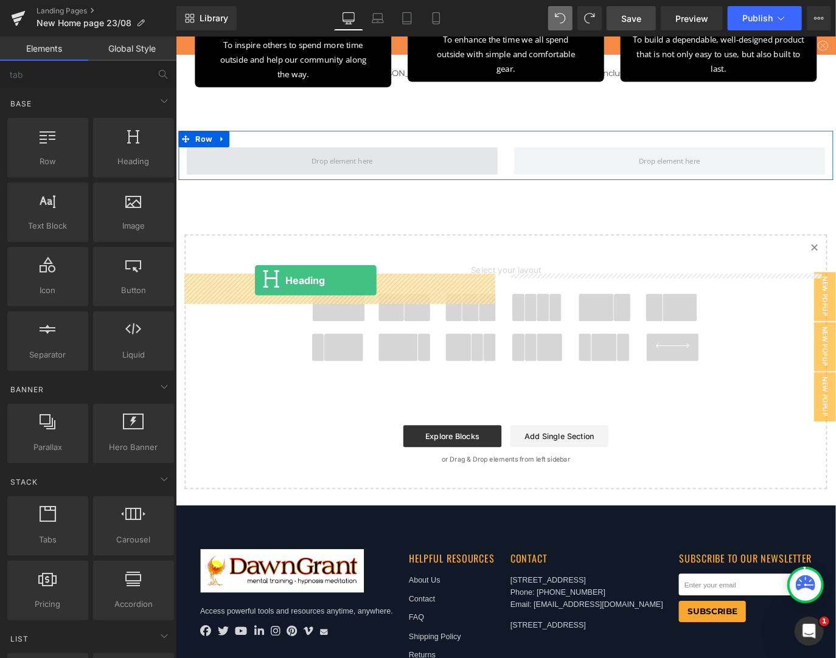
drag, startPoint x: 305, startPoint y: 185, endPoint x: 263, endPoint y: 308, distance: 129.9
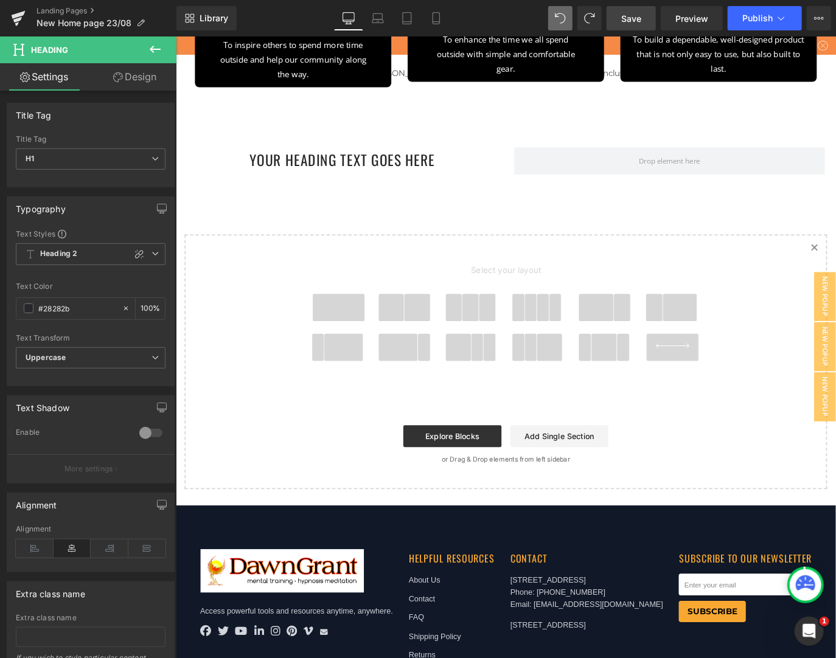
click at [145, 49] on button at bounding box center [155, 50] width 43 height 27
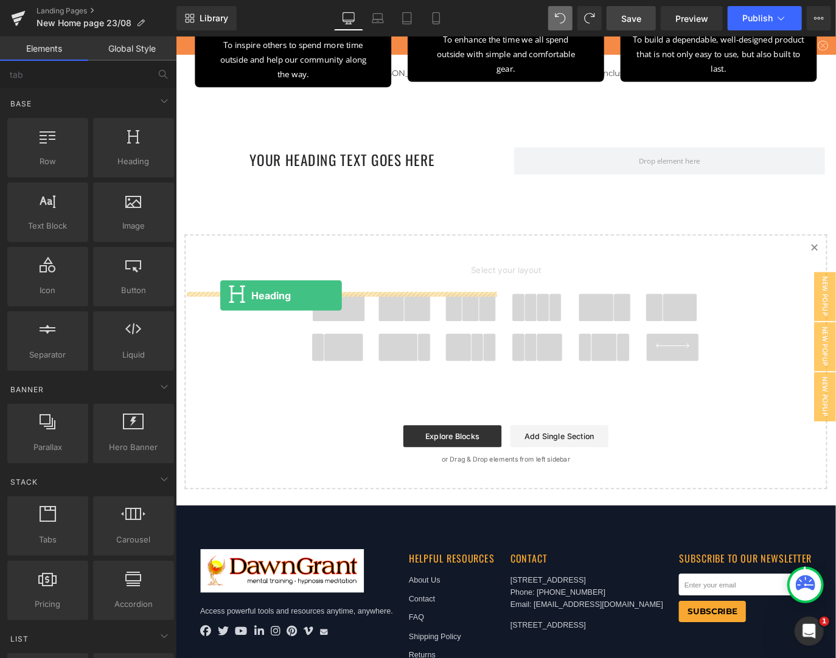
drag, startPoint x: 287, startPoint y: 189, endPoint x: 224, endPoint y: 325, distance: 150.0
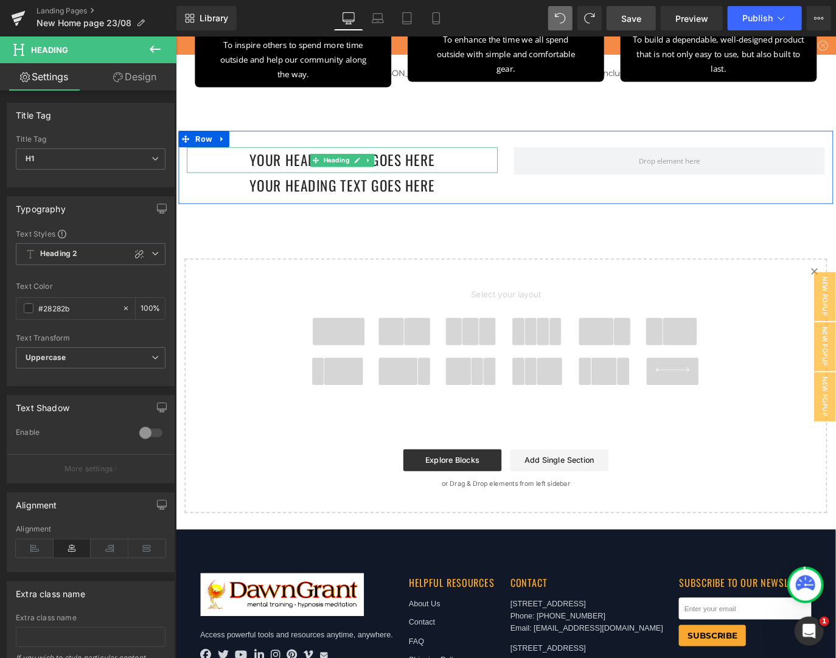
click at [421, 188] on h1 "Your heading text goes here" at bounding box center [360, 173] width 347 height 29
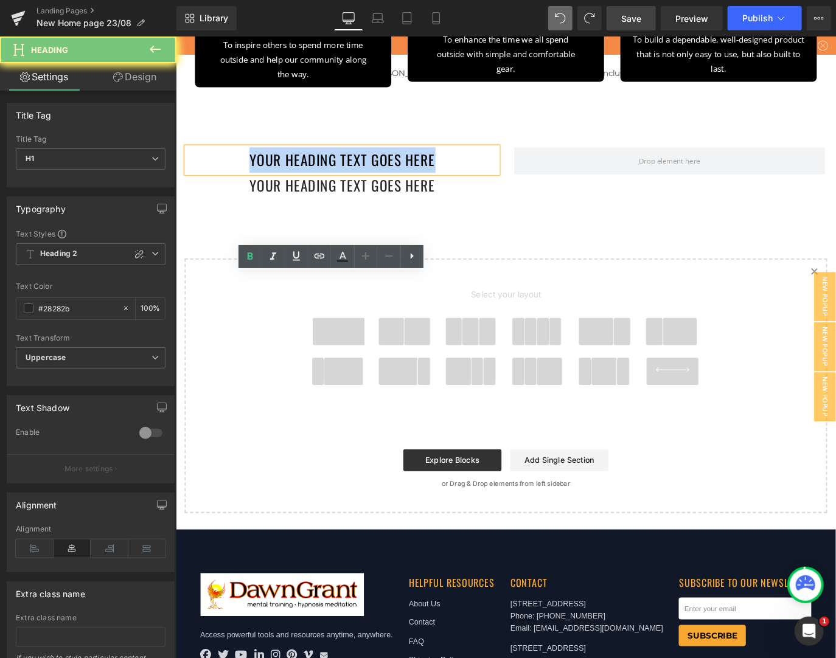
click at [421, 188] on h1 "Your heading text goes here" at bounding box center [360, 173] width 347 height 29
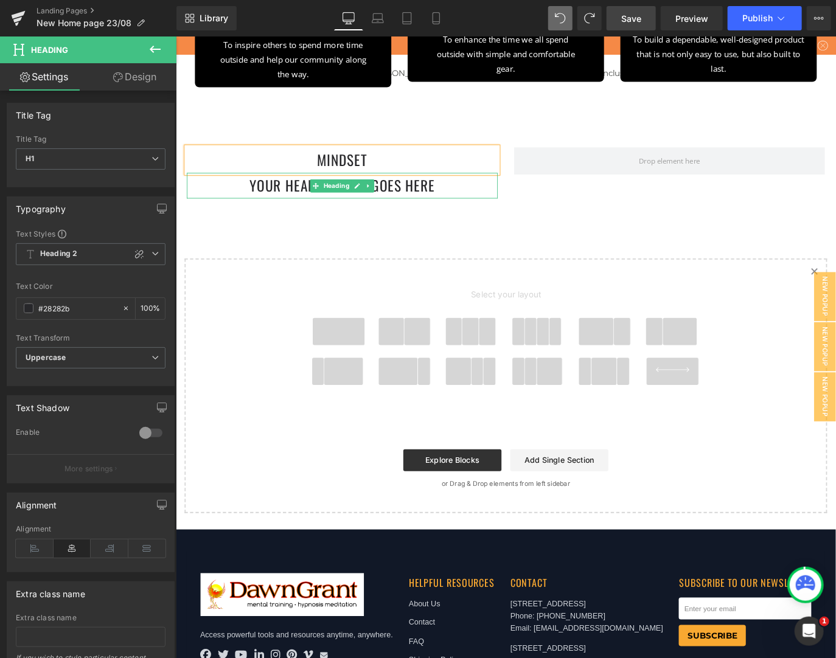
click at [281, 217] on h1 "Your heading text goes here" at bounding box center [360, 202] width 347 height 29
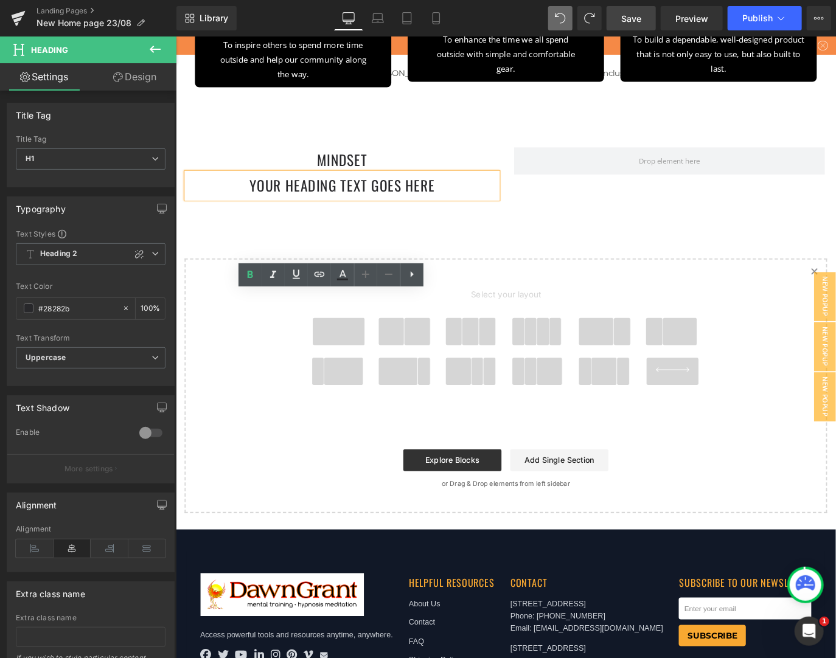
click at [337, 217] on h1 "Your heading text goes here" at bounding box center [360, 202] width 347 height 29
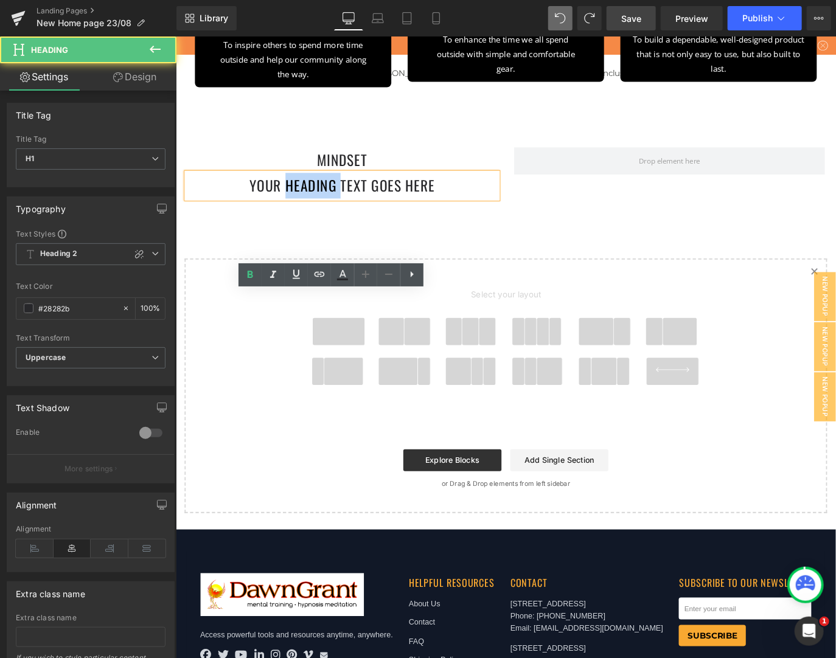
click at [337, 217] on h1 "Your heading text goes here" at bounding box center [360, 202] width 347 height 29
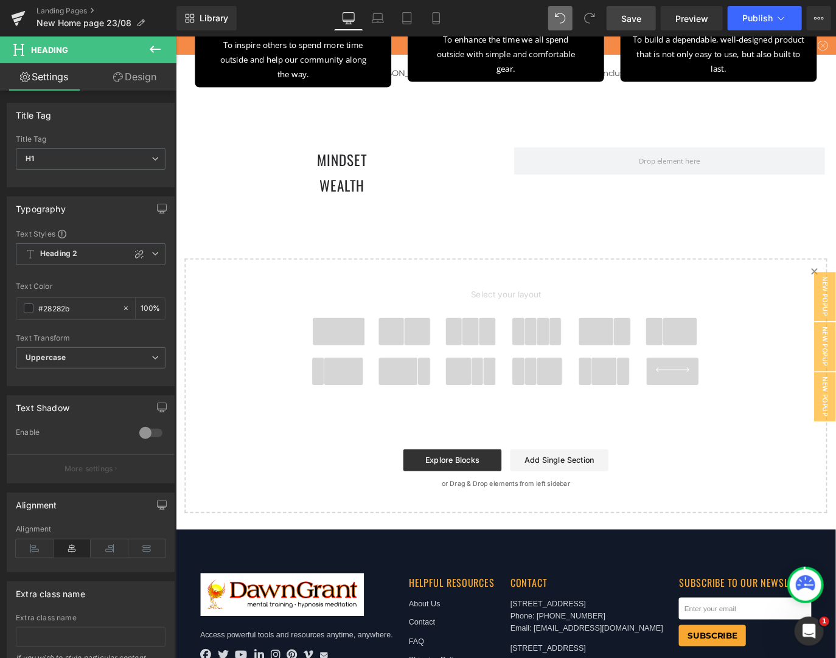
click at [150, 46] on icon at bounding box center [155, 49] width 15 height 15
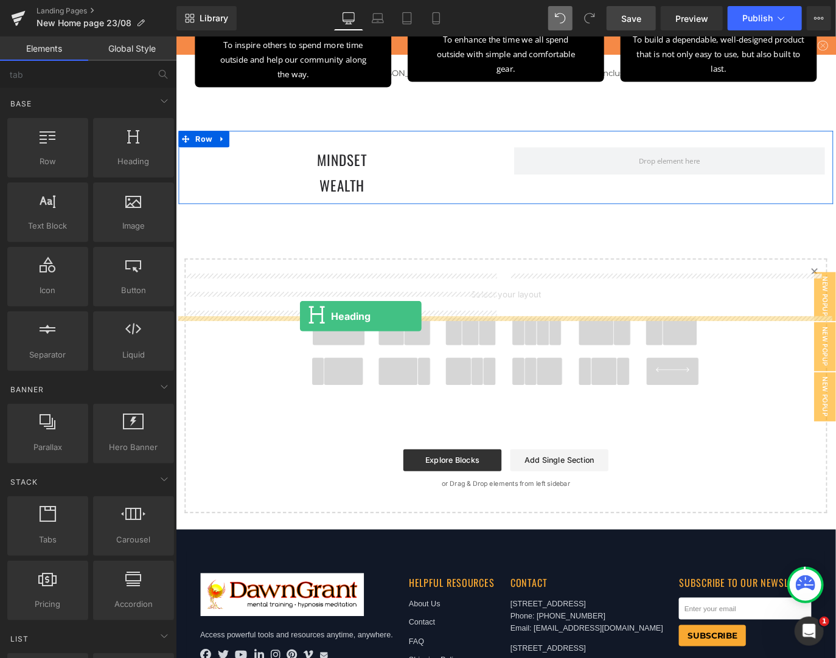
drag, startPoint x: 287, startPoint y: 182, endPoint x: 313, endPoint y: 348, distance: 168.2
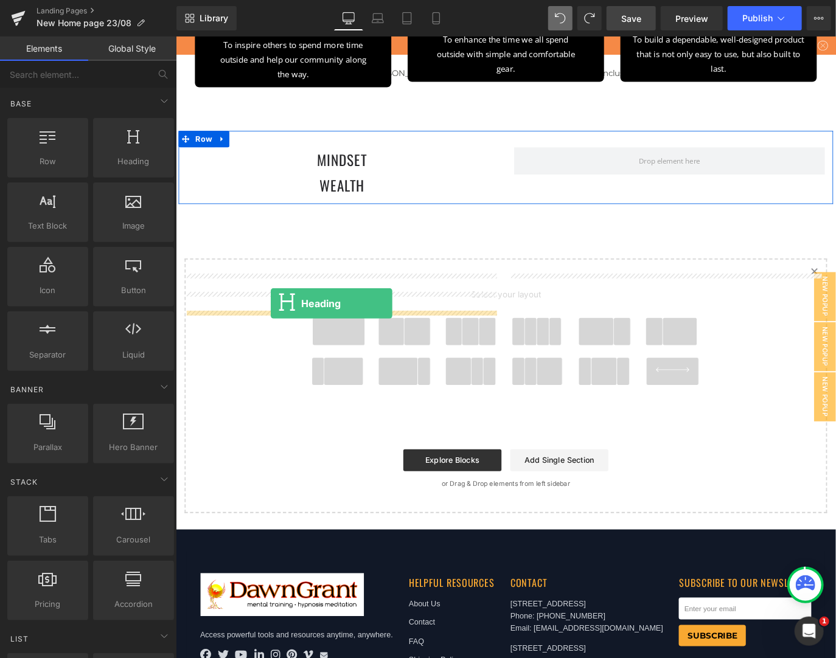
drag, startPoint x: 305, startPoint y: 175, endPoint x: 280, endPoint y: 333, distance: 160.7
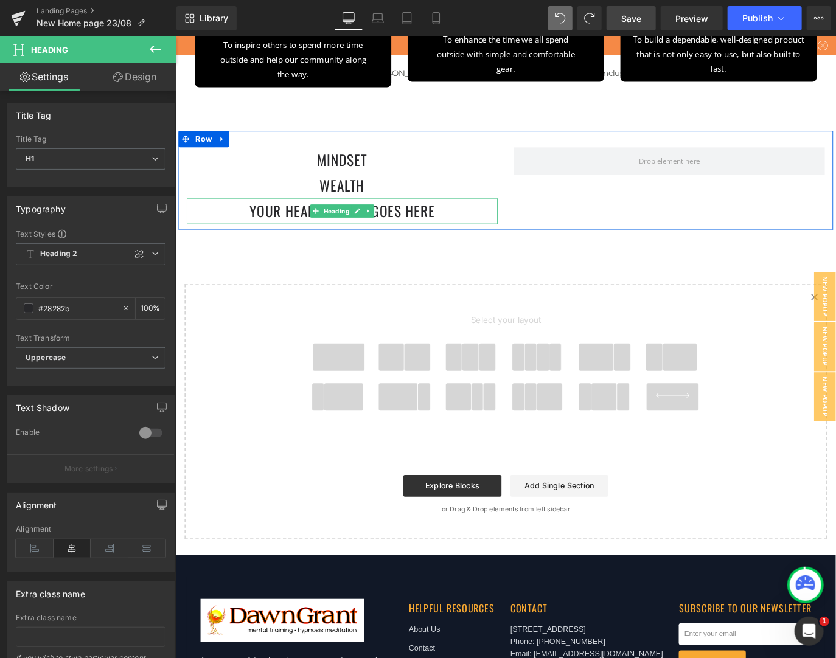
click at [281, 245] on h1 "Your heading text goes here" at bounding box center [360, 231] width 347 height 29
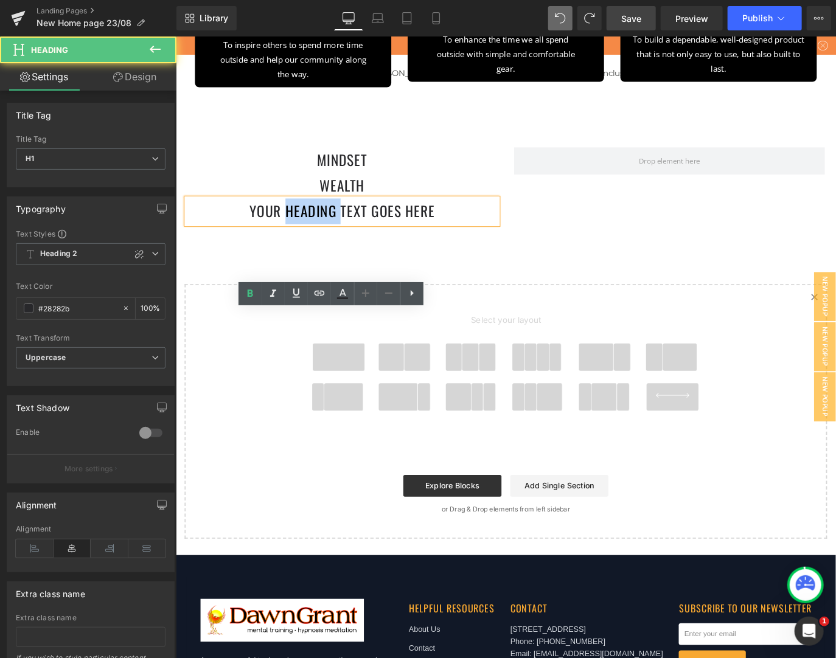
click at [281, 245] on h1 "Your heading text goes here" at bounding box center [360, 231] width 347 height 29
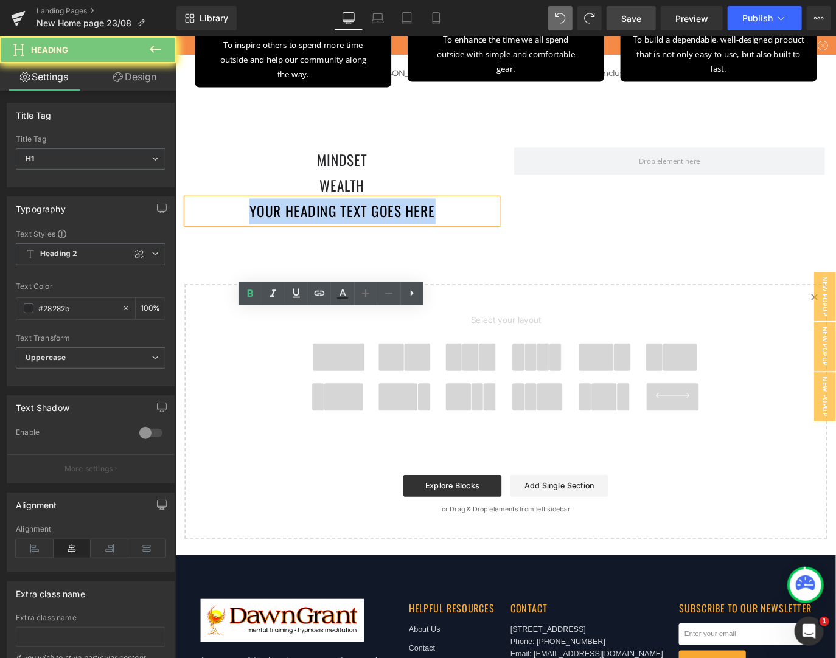
click at [280, 245] on h1 "Your heading text goes here" at bounding box center [360, 231] width 347 height 29
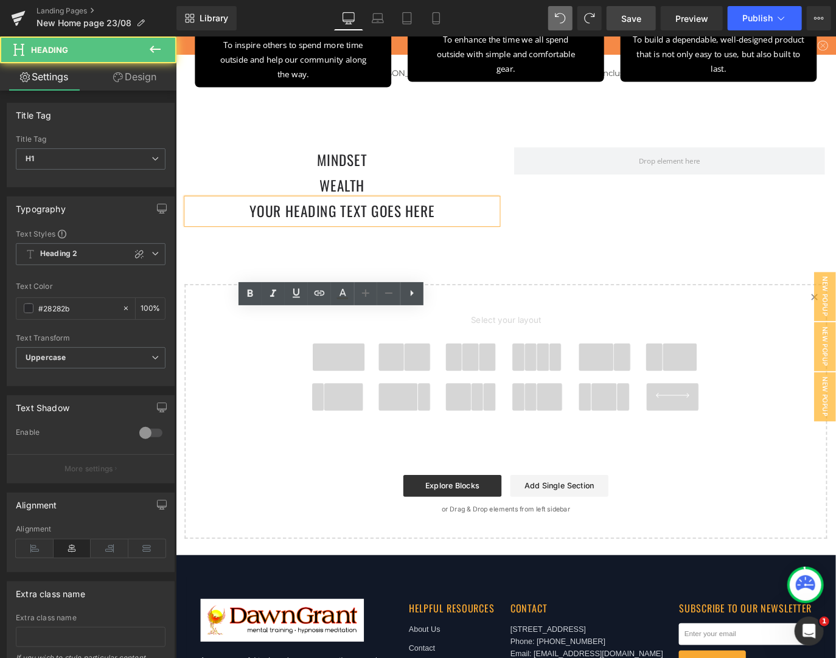
click at [501, 245] on h1 "Your heading text goes here" at bounding box center [360, 231] width 347 height 29
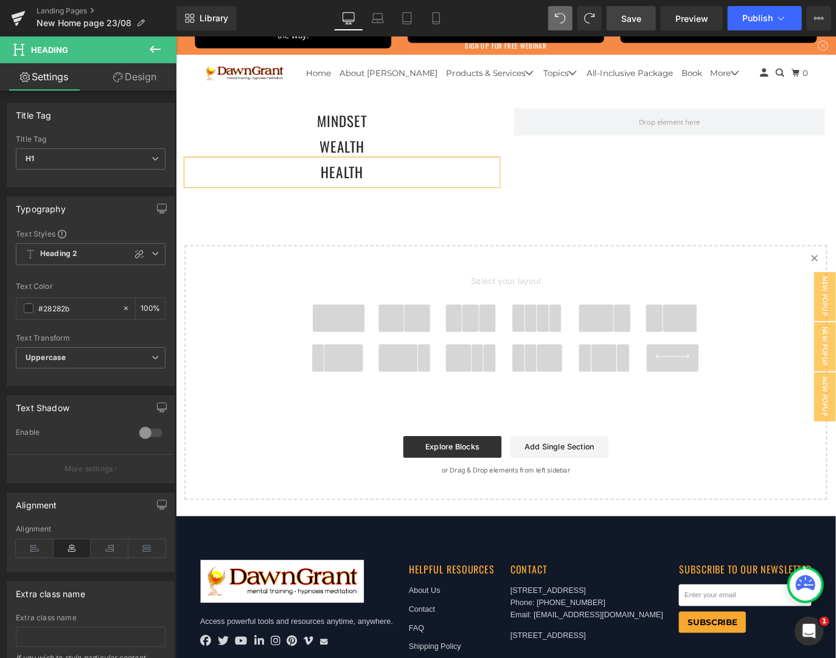
scroll to position [7113, 0]
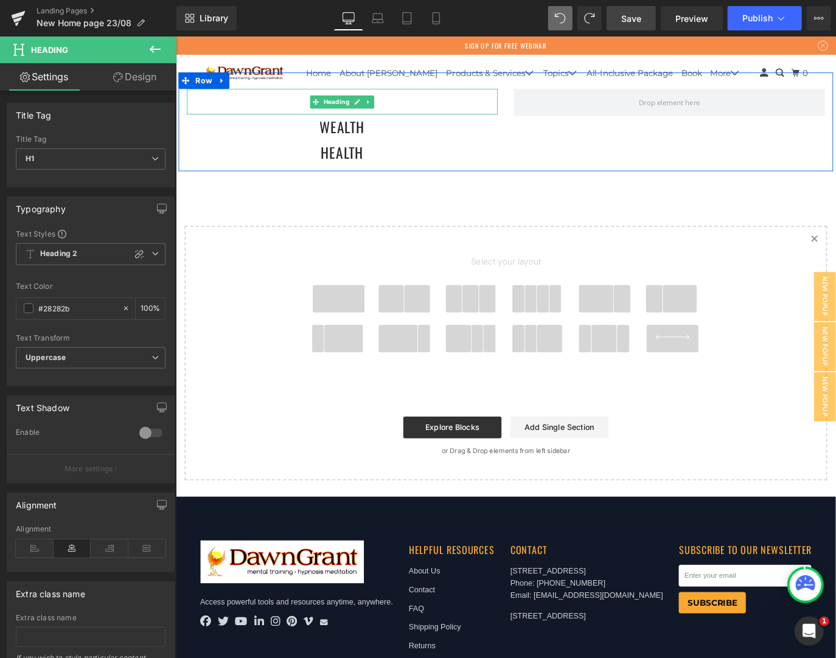
click at [415, 123] on h1 "Mindset" at bounding box center [360, 108] width 347 height 29
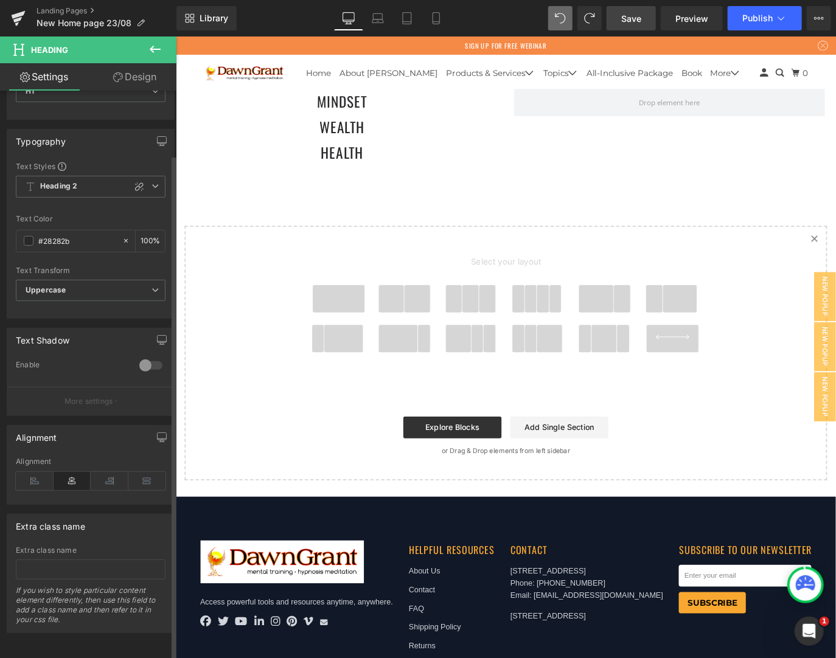
scroll to position [0, 0]
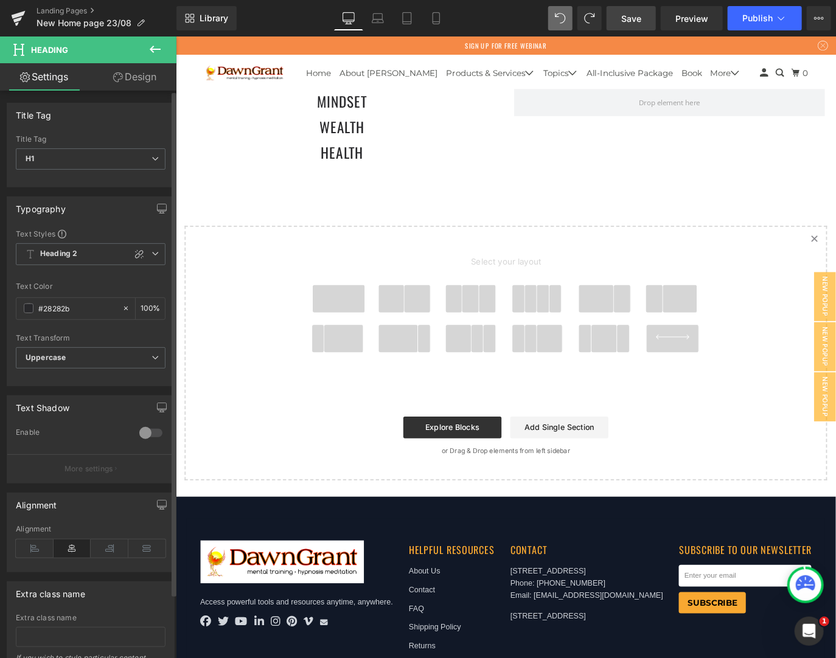
click at [142, 428] on div at bounding box center [150, 432] width 29 height 19
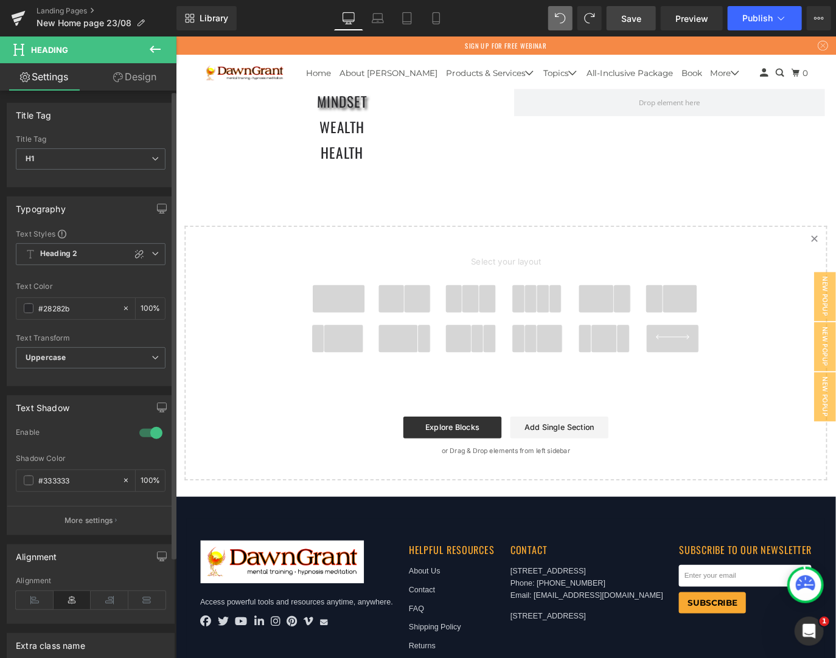
click at [141, 428] on div at bounding box center [150, 432] width 29 height 19
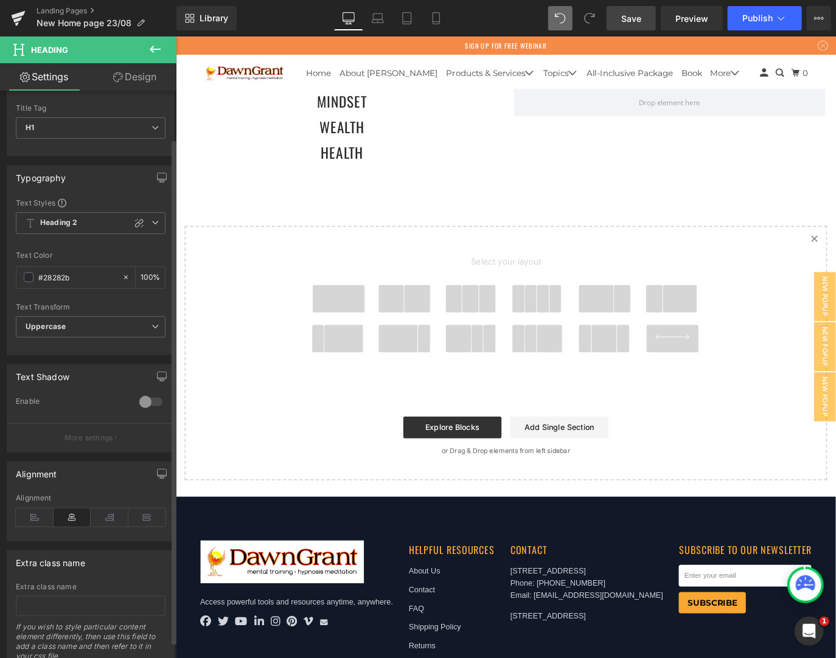
scroll to position [72, 0]
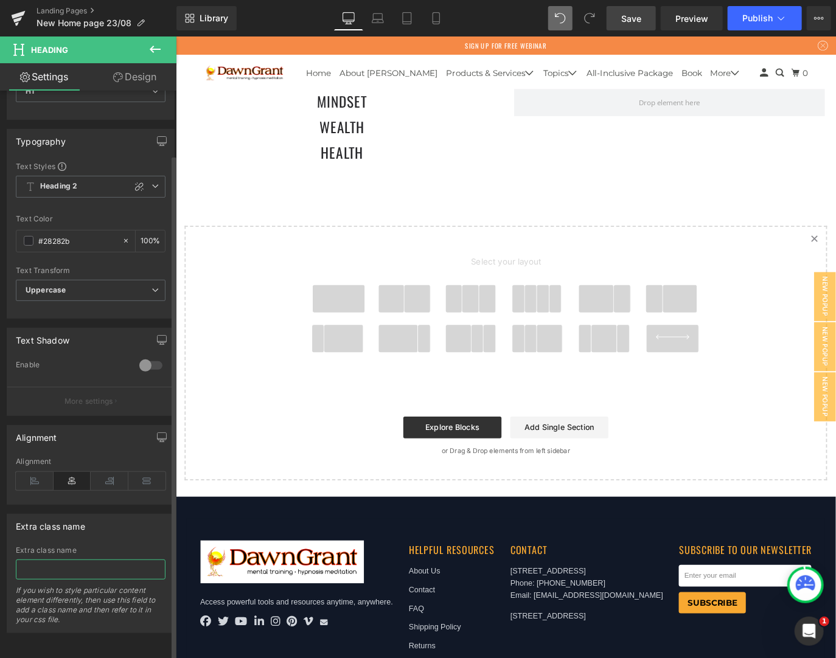
click at [51, 548] on input "text" at bounding box center [91, 570] width 150 height 20
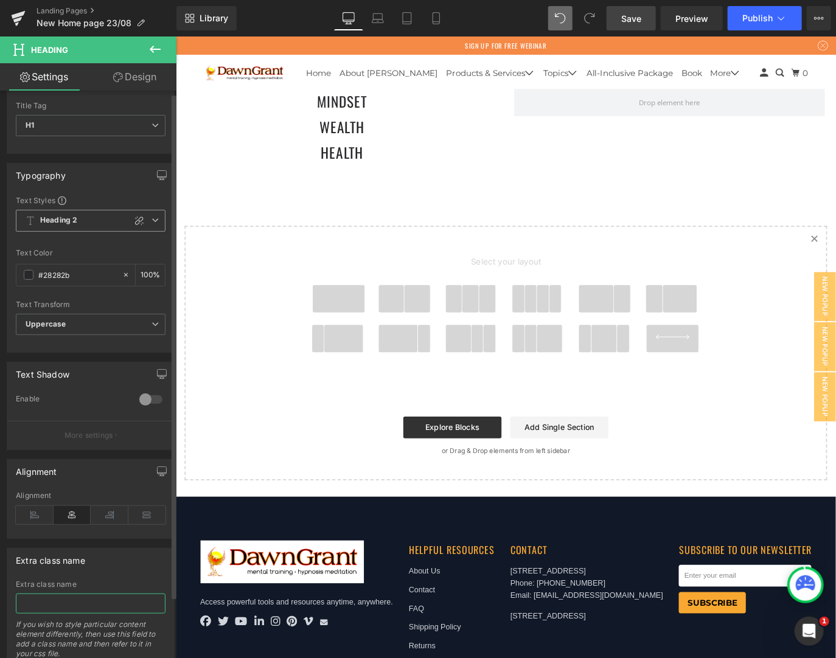
scroll to position [0, 0]
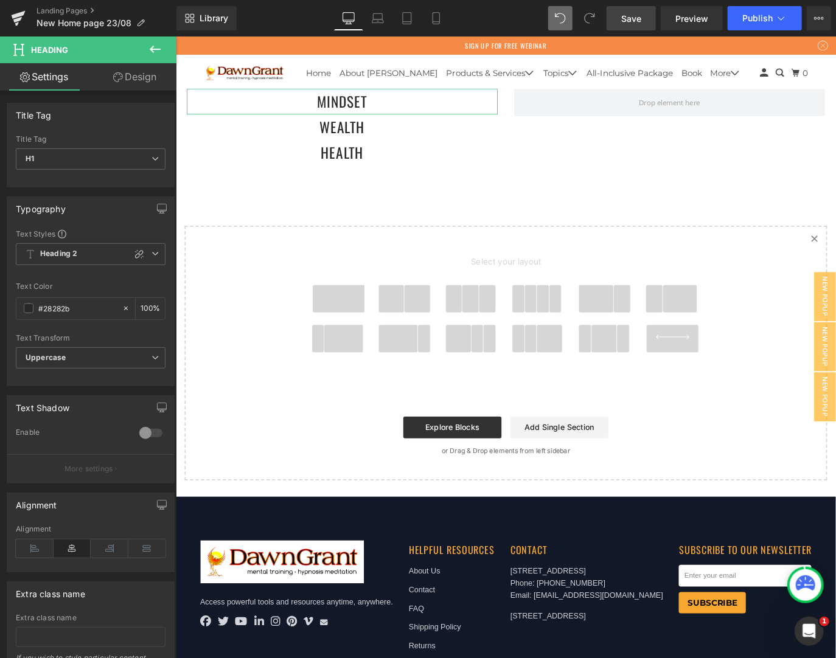
click at [148, 82] on link "Design" at bounding box center [135, 76] width 88 height 27
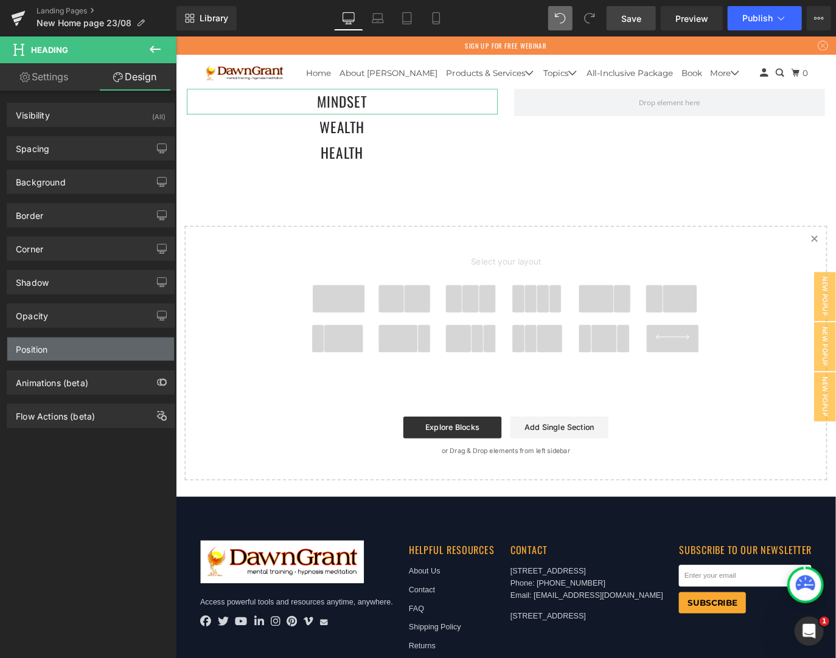
click at [99, 346] on div "Position" at bounding box center [90, 349] width 167 height 23
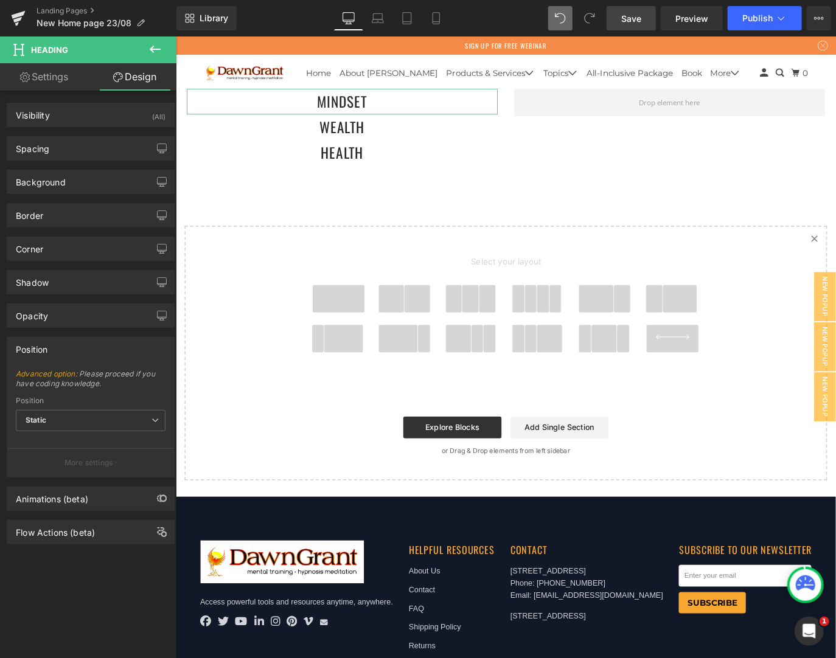
click at [99, 346] on div "Position" at bounding box center [90, 349] width 167 height 23
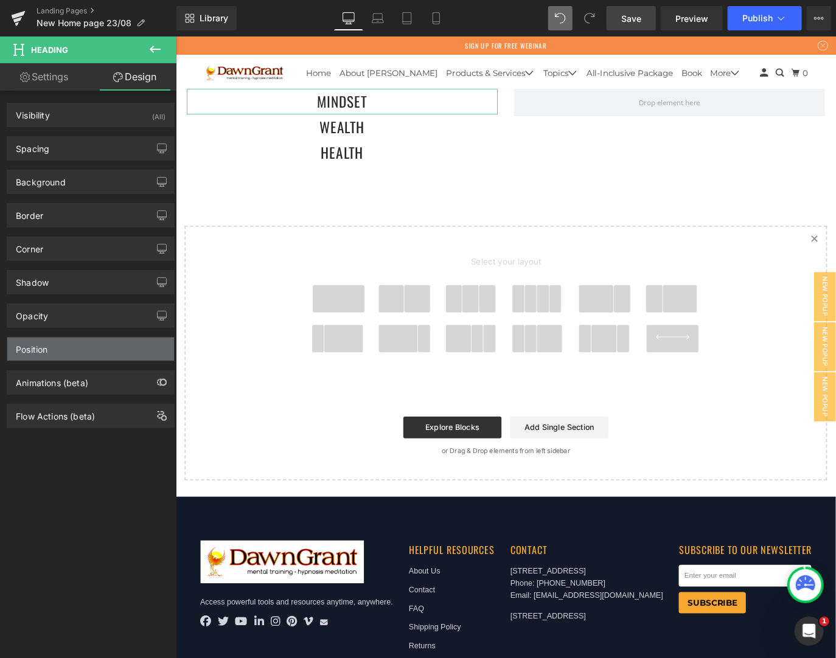
click at [102, 353] on div "Position" at bounding box center [90, 349] width 167 height 23
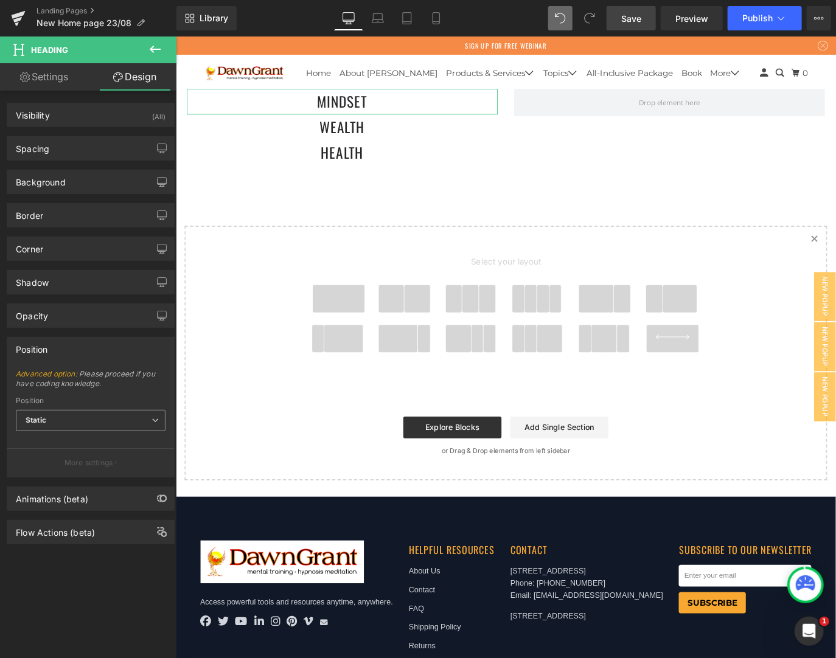
click at [120, 416] on span "Static" at bounding box center [91, 420] width 150 height 21
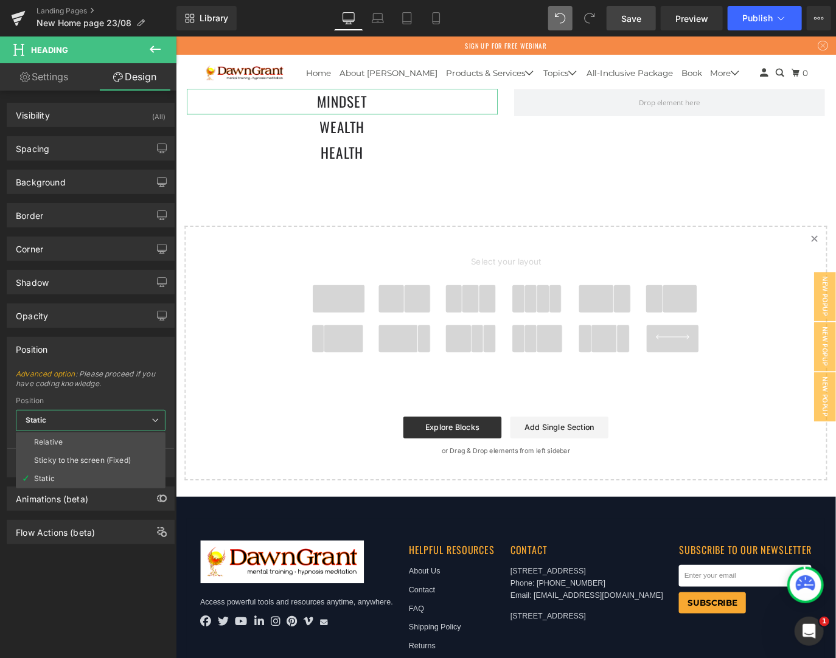
click at [120, 416] on span "Static" at bounding box center [91, 420] width 150 height 21
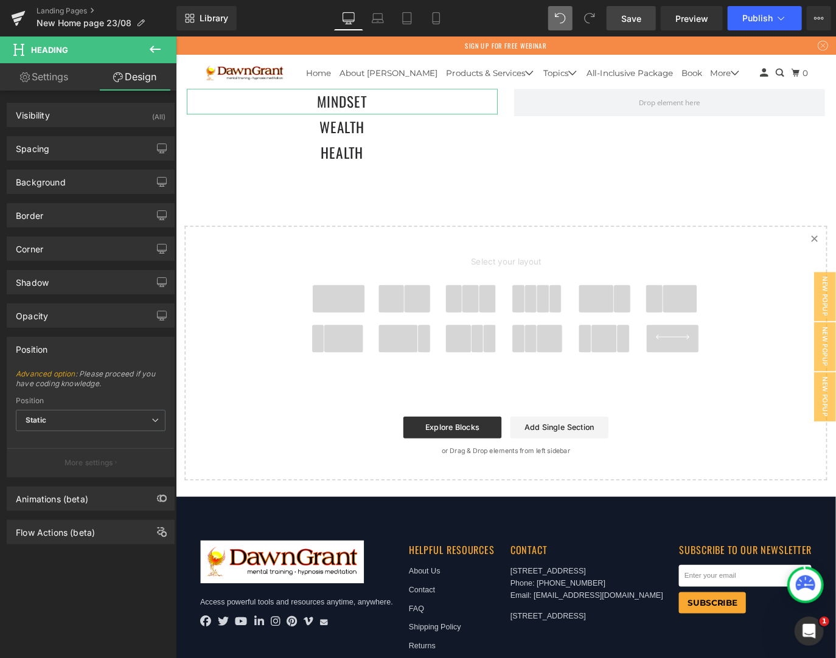
click at [117, 373] on span "Advanced option : Please proceed if you have coding knowledge." at bounding box center [91, 382] width 150 height 27
click at [99, 348] on div "Position" at bounding box center [90, 349] width 167 height 23
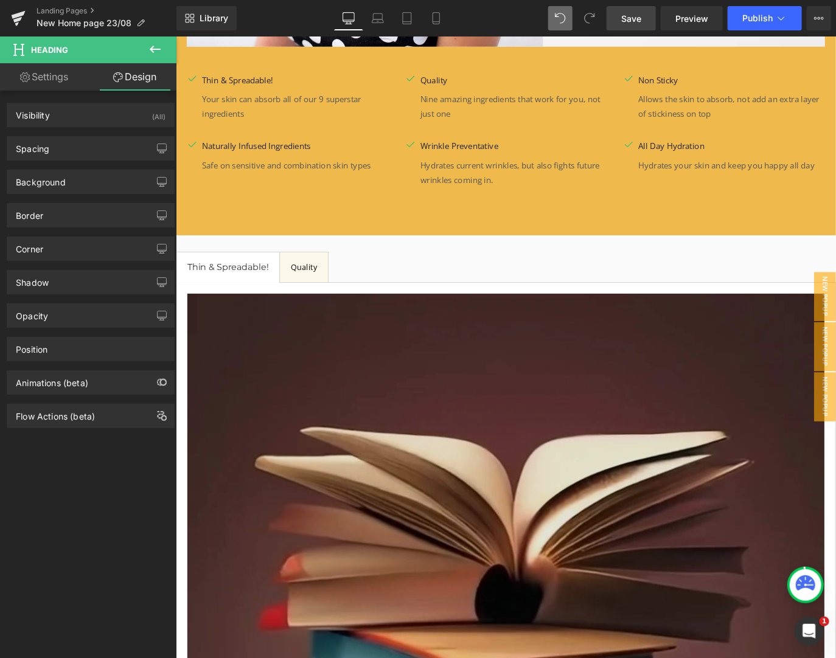
scroll to position [1857, 0]
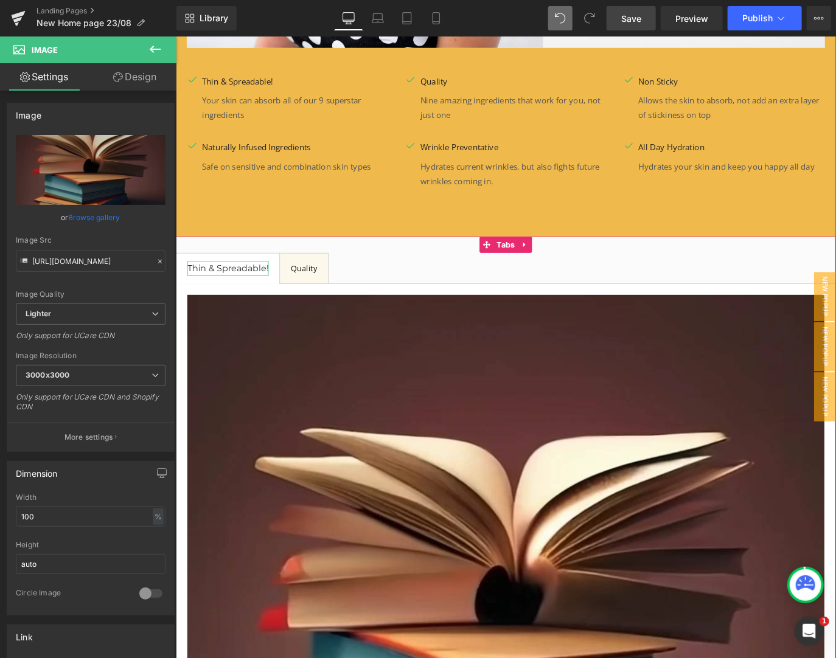
click at [246, 289] on span "Thin & Spreadable!" at bounding box center [233, 295] width 91 height 12
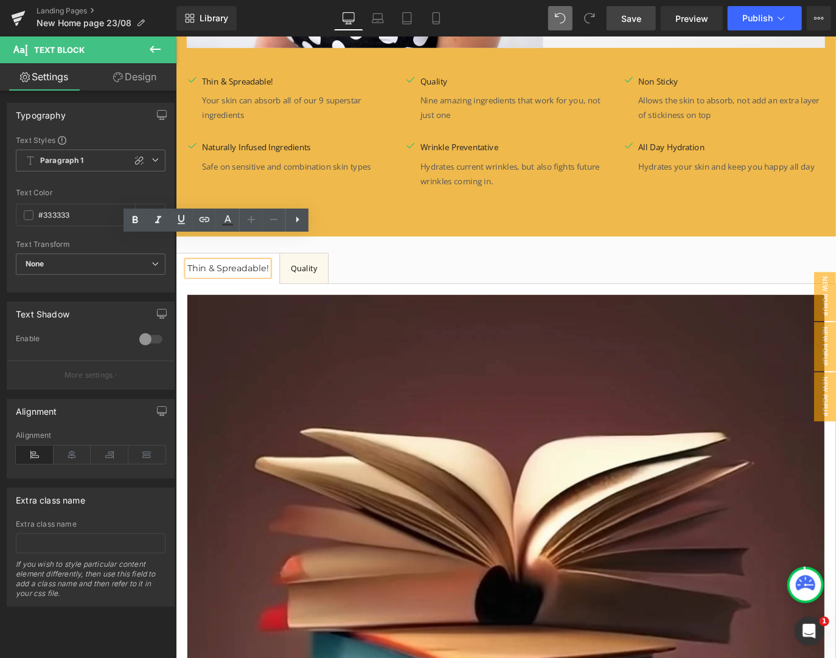
click at [281, 278] on span "Thin & Spreadable! Text Block" at bounding box center [233, 294] width 115 height 33
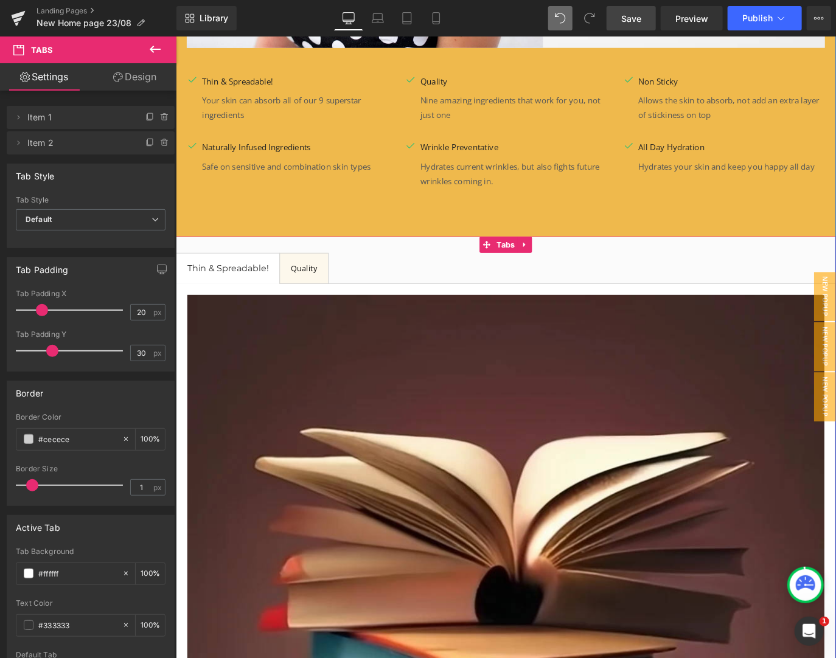
click at [292, 278] on span "Quality Text Block" at bounding box center [318, 294] width 54 height 33
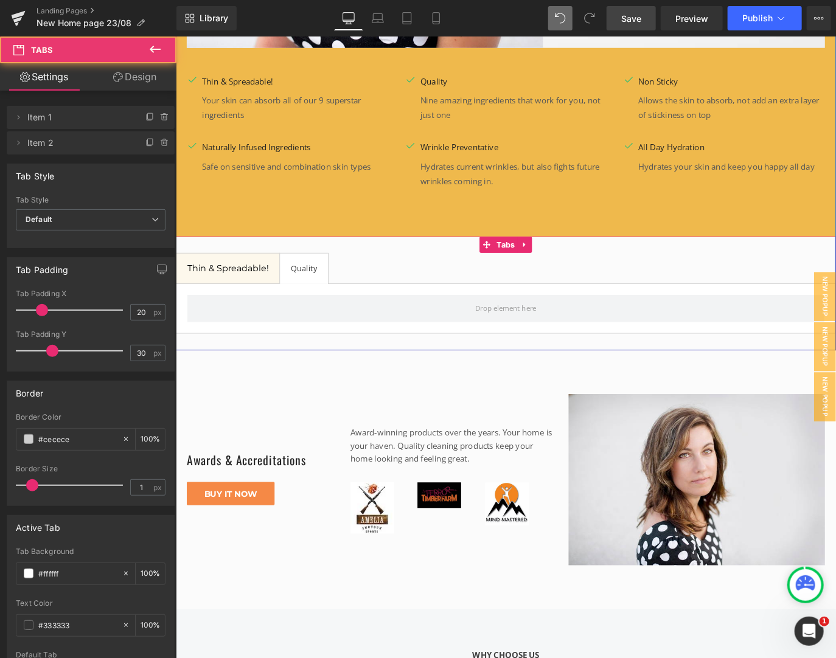
click at [271, 278] on span "Thin & Spreadable! Text Block" at bounding box center [233, 294] width 115 height 33
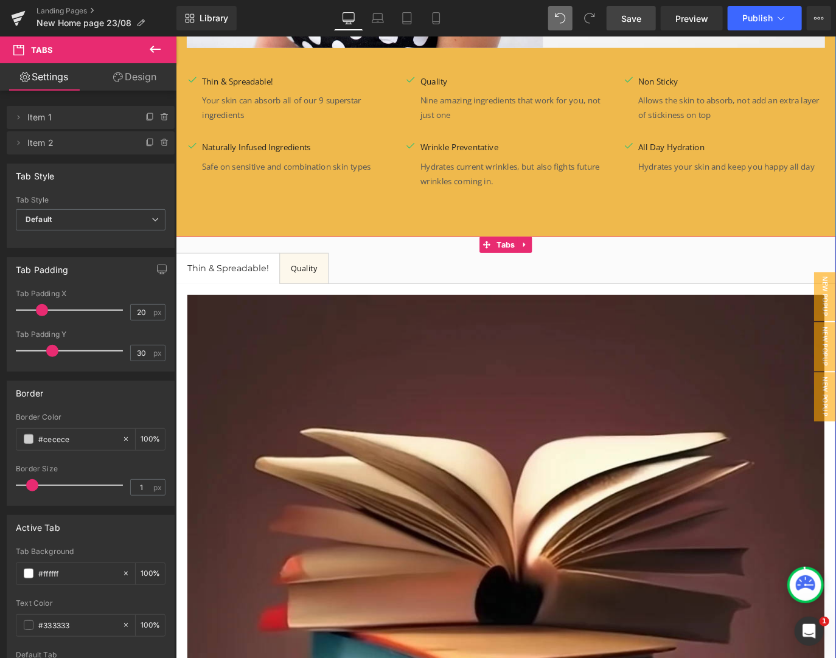
click at [263, 280] on span "Thin & Spreadable! Text Block" at bounding box center [233, 294] width 115 height 33
click at [293, 278] on span "Quality Text Block" at bounding box center [318, 294] width 54 height 33
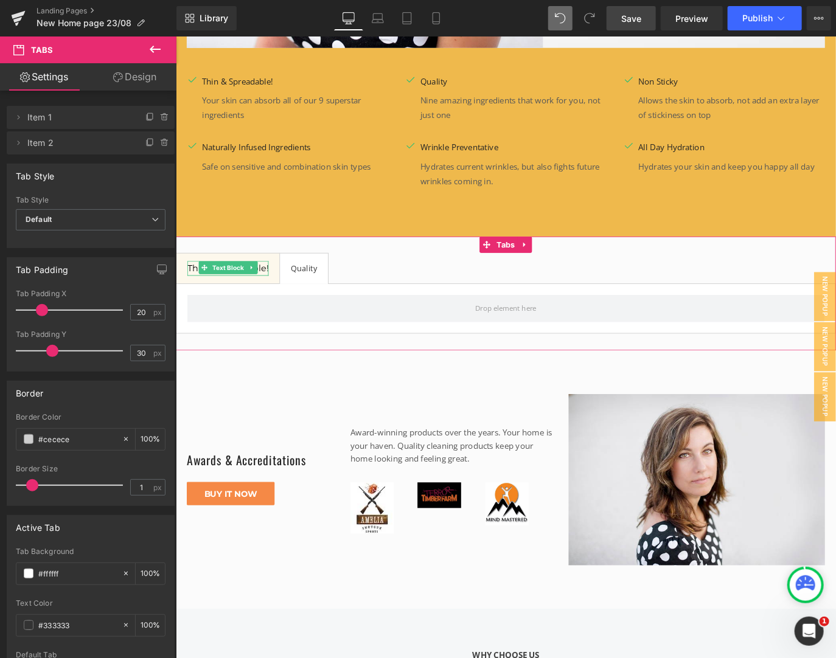
click at [58, 117] on span "Item 1" at bounding box center [78, 117] width 102 height 23
click at [21, 116] on icon at bounding box center [18, 118] width 10 height 10
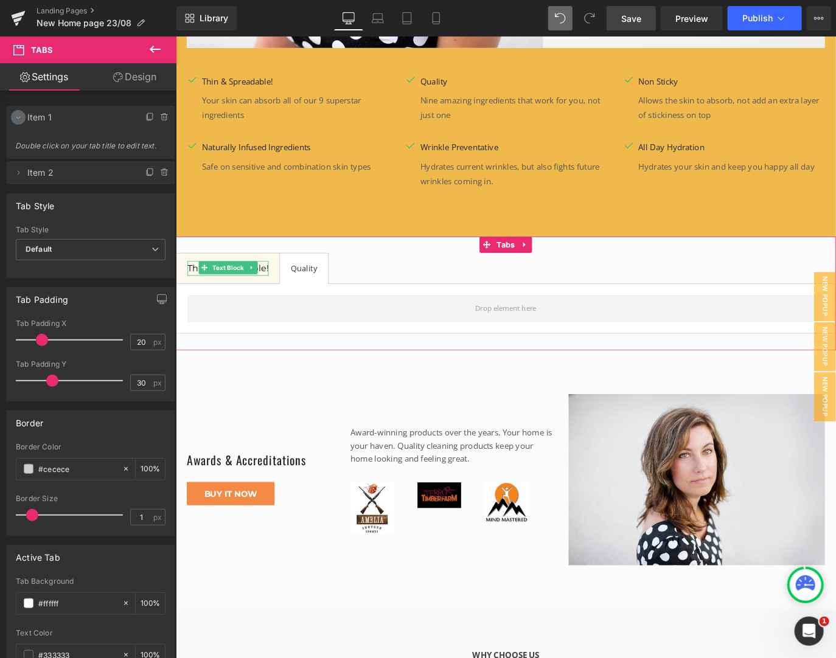
click at [21, 116] on icon at bounding box center [18, 118] width 10 height 10
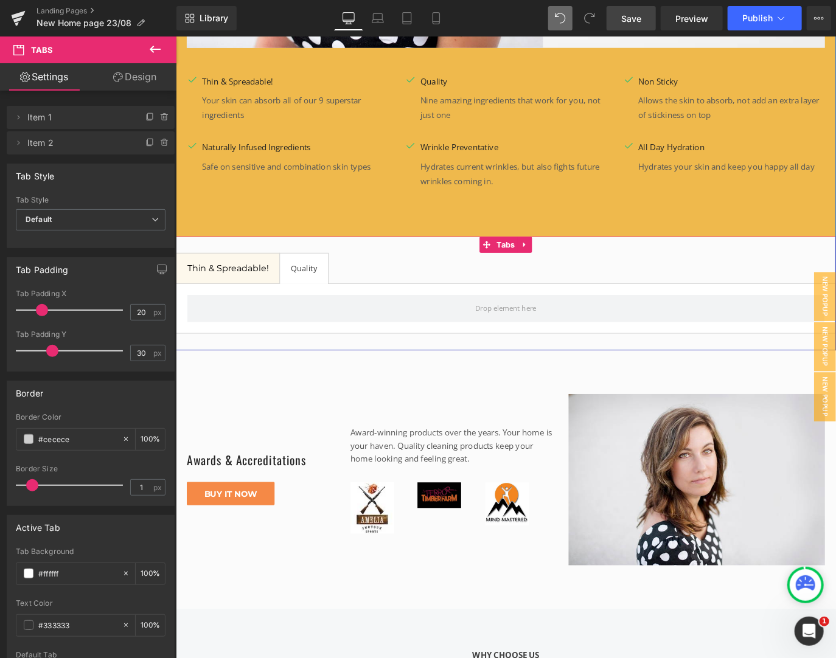
click at [175, 36] on div at bounding box center [175, 36] width 0 height 0
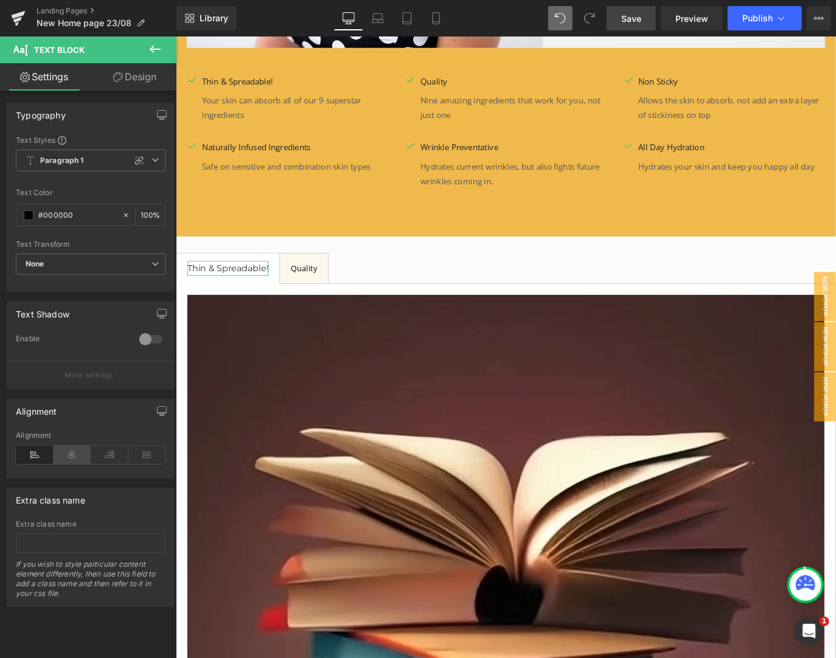
click at [72, 453] on icon at bounding box center [73, 455] width 38 height 18
click at [34, 457] on icon at bounding box center [35, 455] width 38 height 18
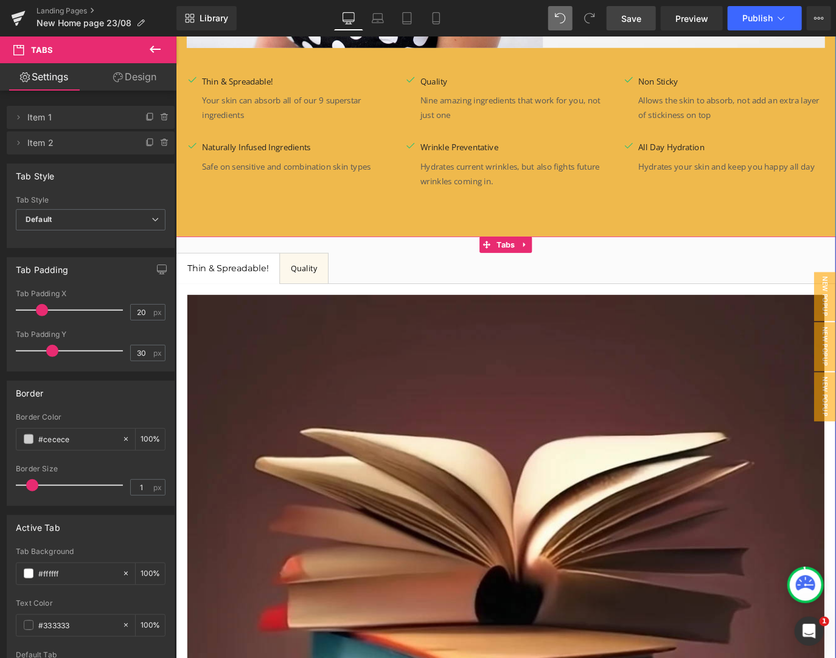
click at [237, 281] on span "Thin & Spreadable! Text Block" at bounding box center [233, 294] width 115 height 33
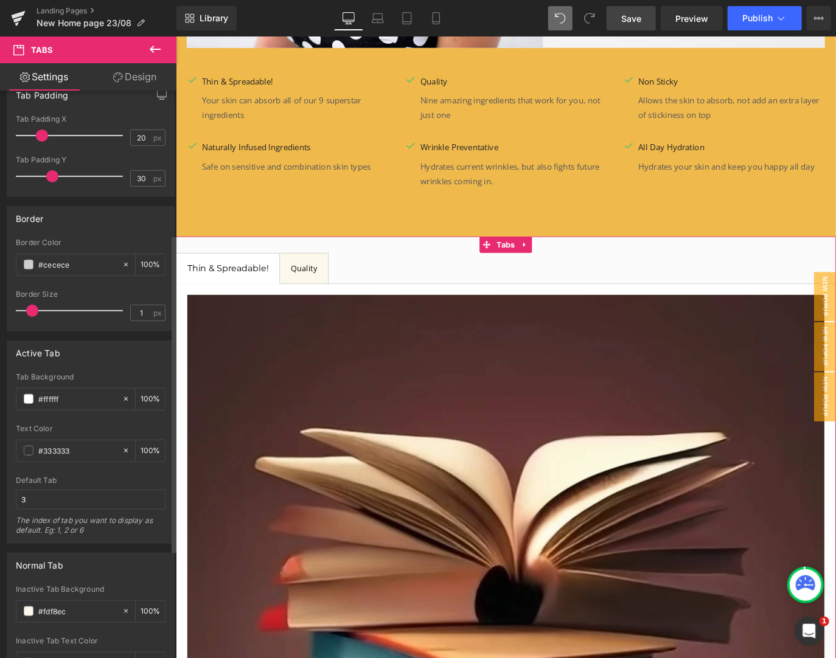
scroll to position [259, 0]
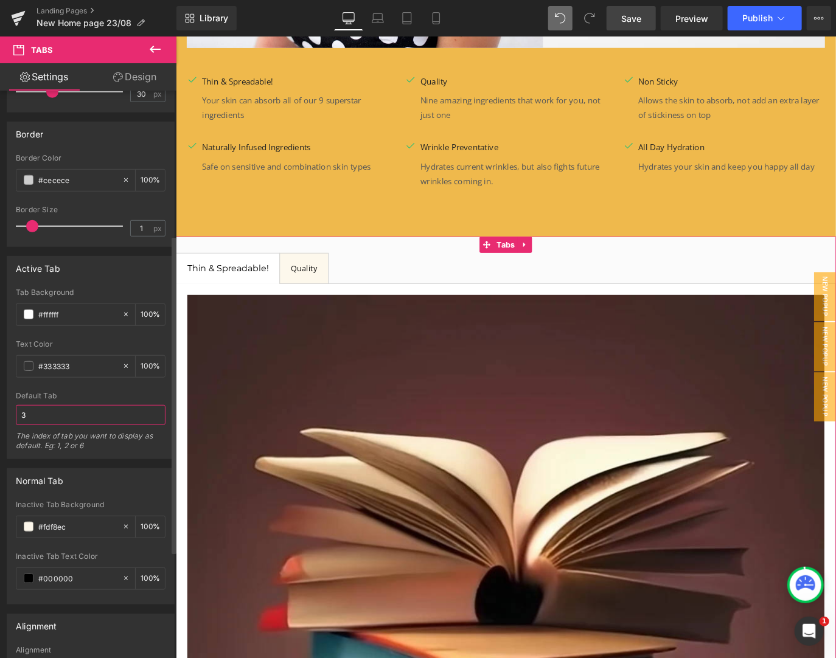
click at [85, 408] on input "3" at bounding box center [91, 415] width 150 height 20
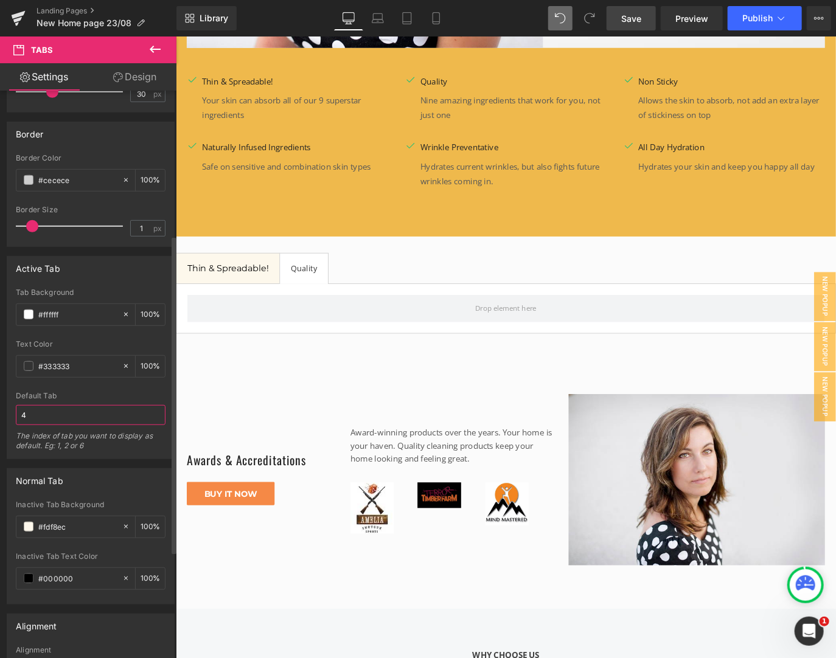
type input "4"
click at [77, 395] on div "Default Tab" at bounding box center [91, 396] width 150 height 9
click at [80, 388] on div at bounding box center [91, 388] width 150 height 8
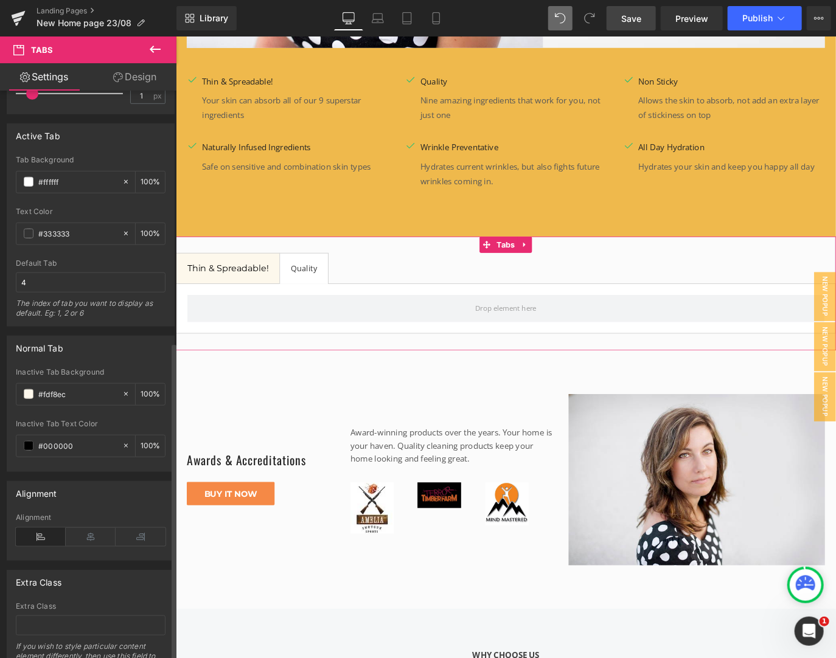
scroll to position [451, 0]
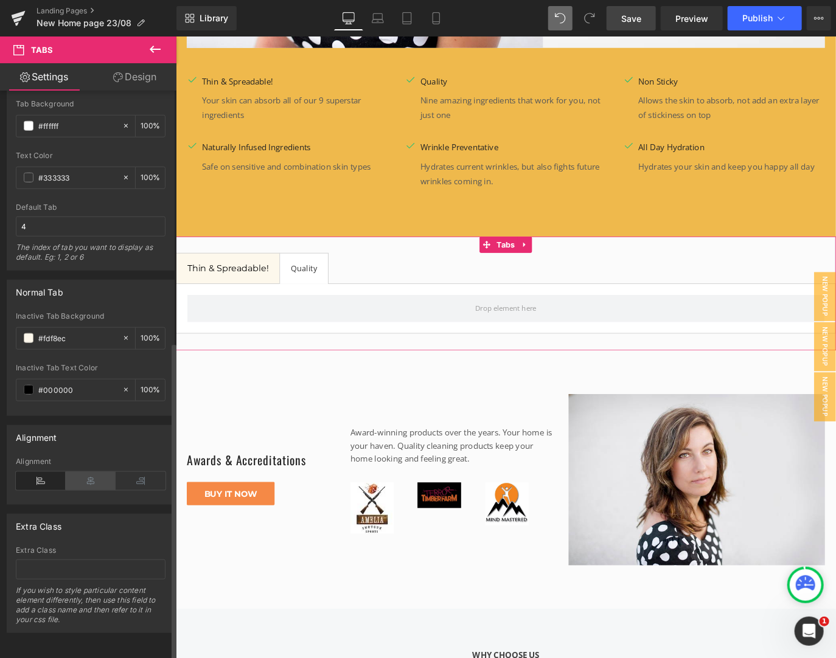
click at [89, 478] on icon at bounding box center [91, 481] width 50 height 18
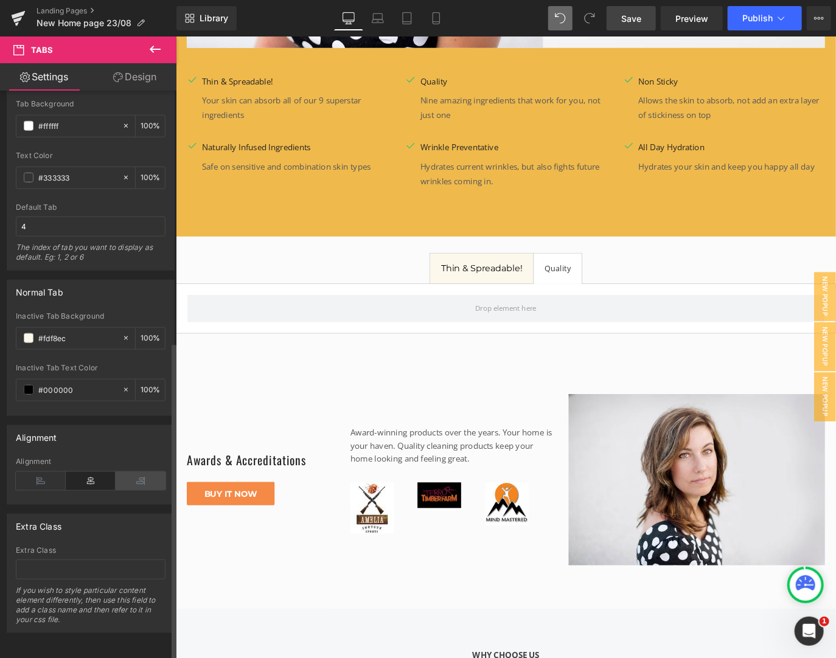
click at [136, 476] on icon at bounding box center [141, 481] width 50 height 18
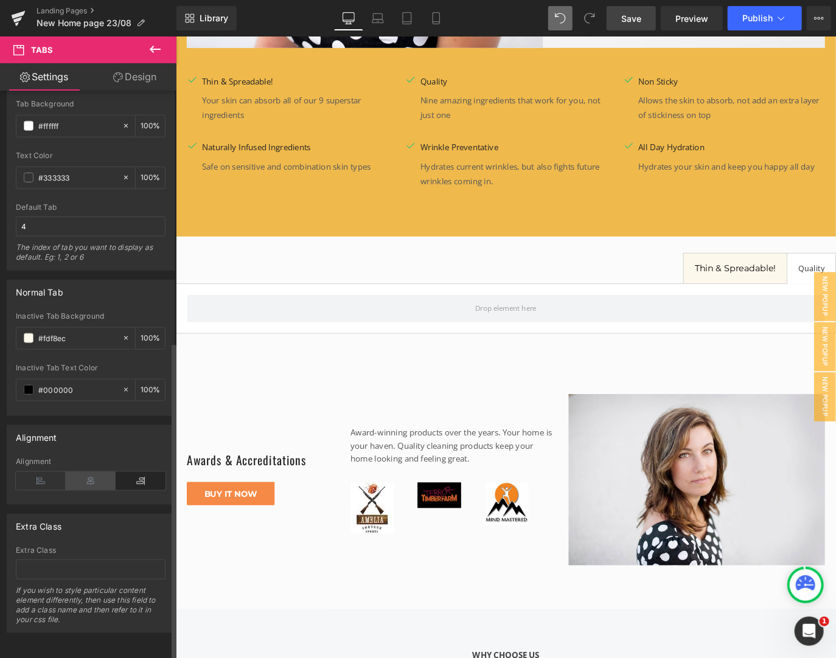
click at [108, 476] on icon at bounding box center [91, 481] width 50 height 18
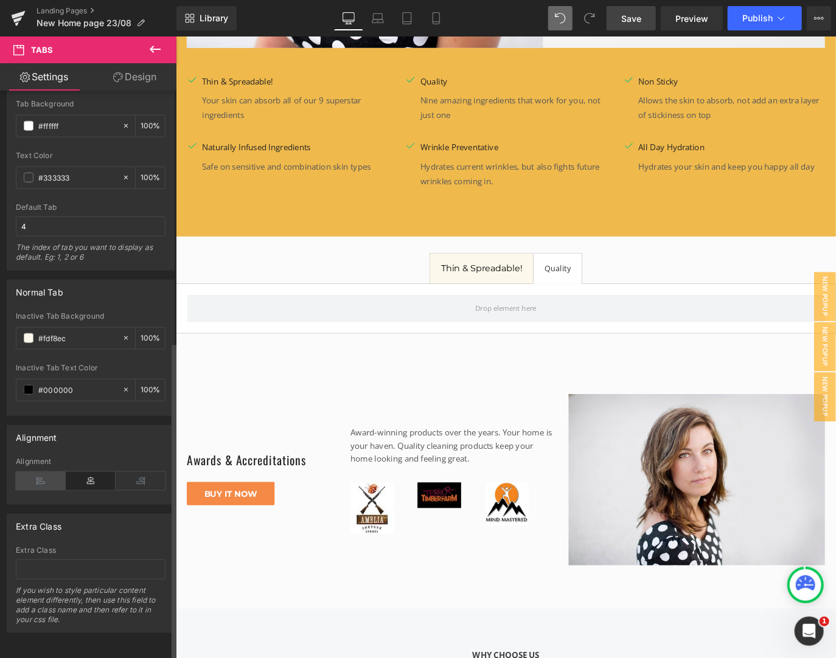
click at [47, 472] on icon at bounding box center [41, 481] width 50 height 18
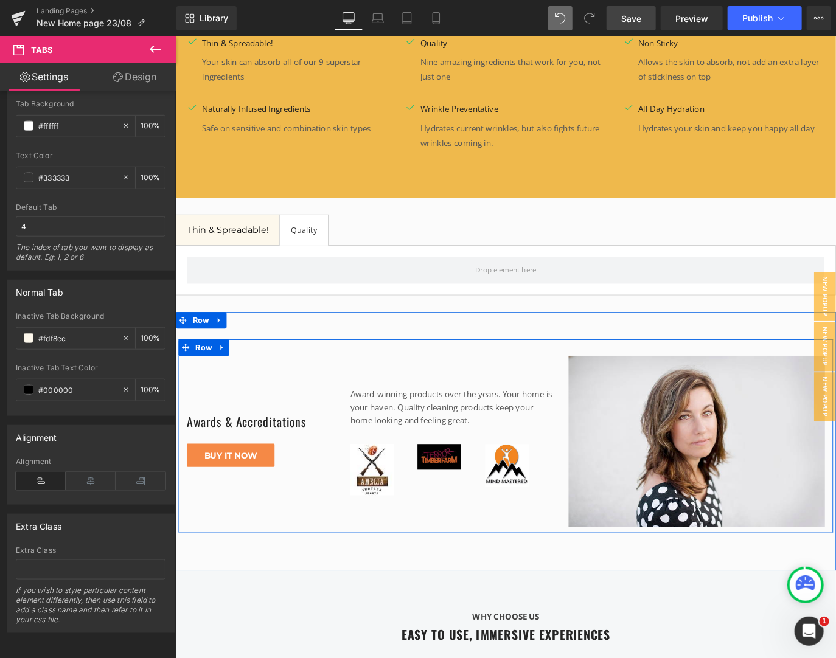
scroll to position [1922, 0]
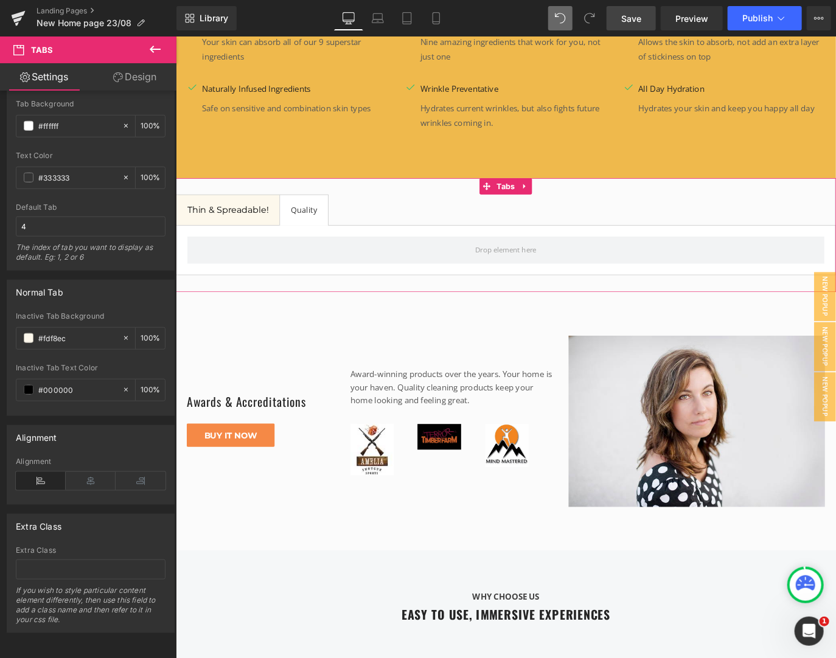
click at [137, 75] on link "Design" at bounding box center [135, 76] width 88 height 27
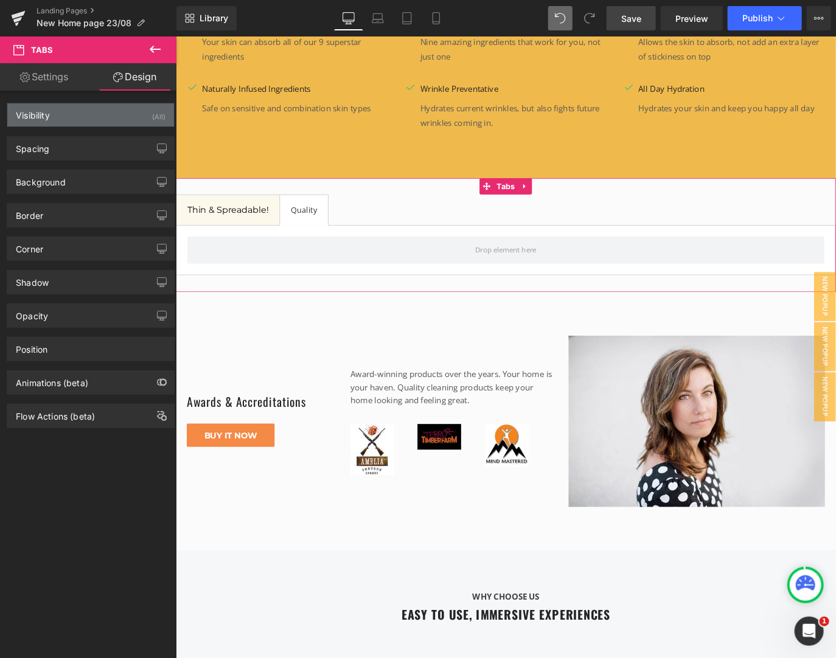
click at [66, 121] on div "Visibility (All)" at bounding box center [90, 114] width 167 height 23
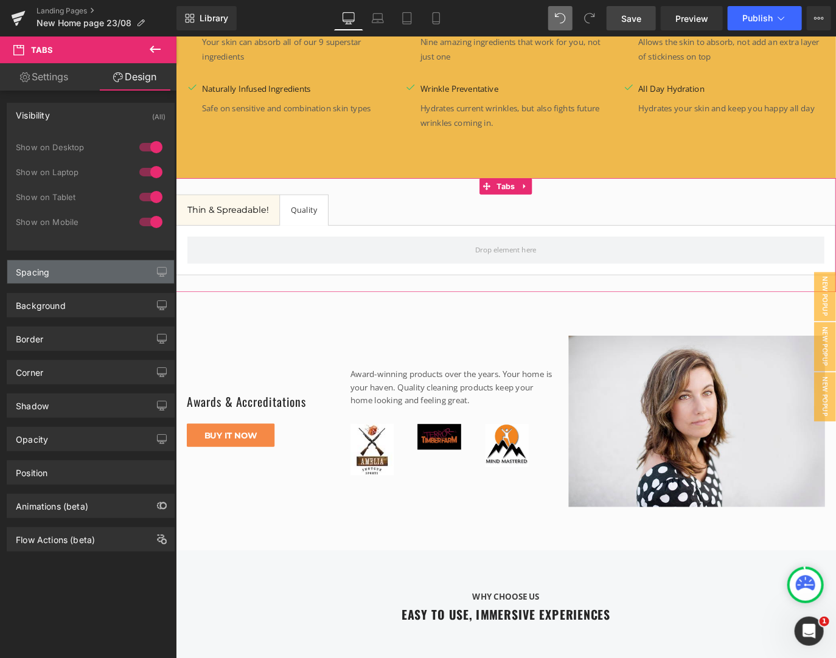
click at [91, 274] on div "Spacing" at bounding box center [90, 271] width 167 height 23
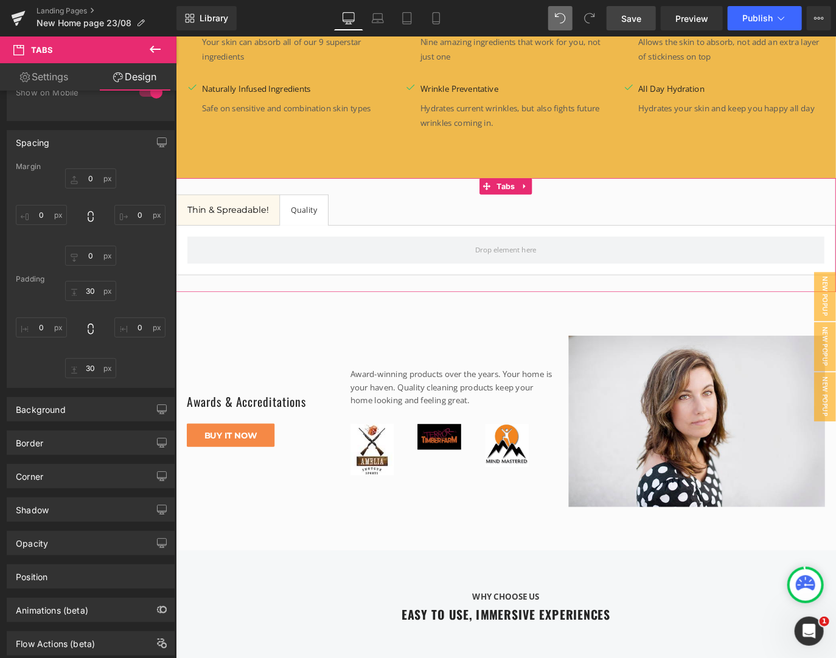
scroll to position [157, 0]
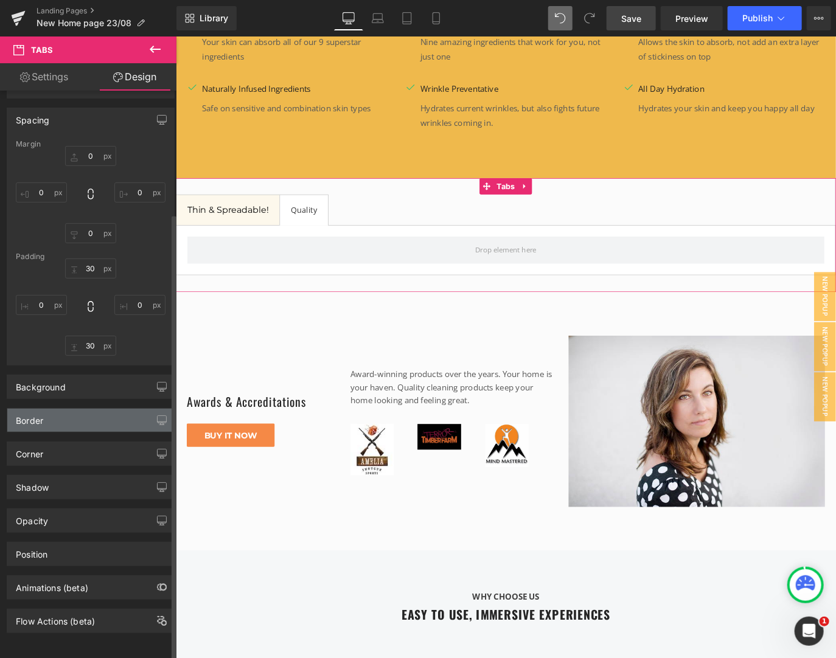
click at [58, 416] on div "Border" at bounding box center [90, 420] width 167 height 23
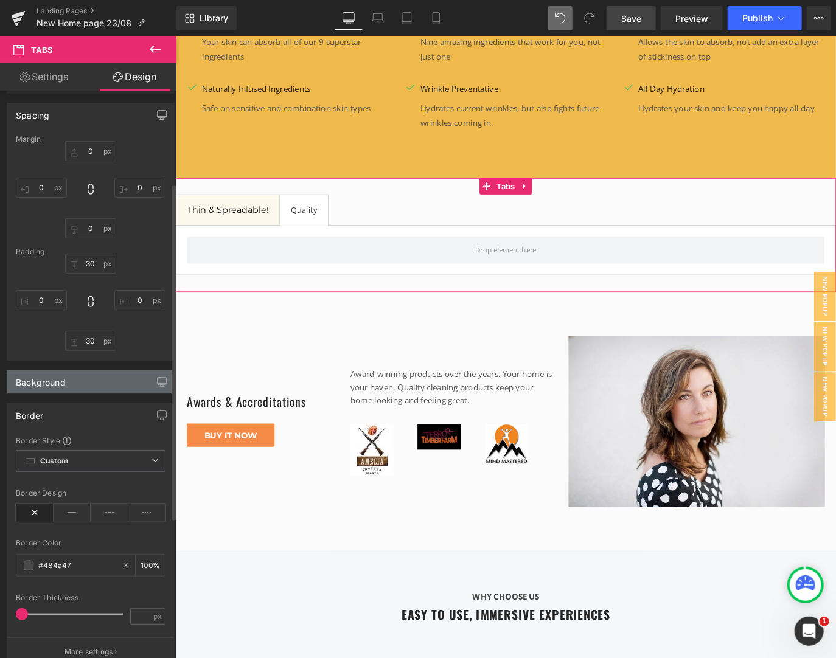
click at [94, 385] on div "Background" at bounding box center [90, 381] width 167 height 23
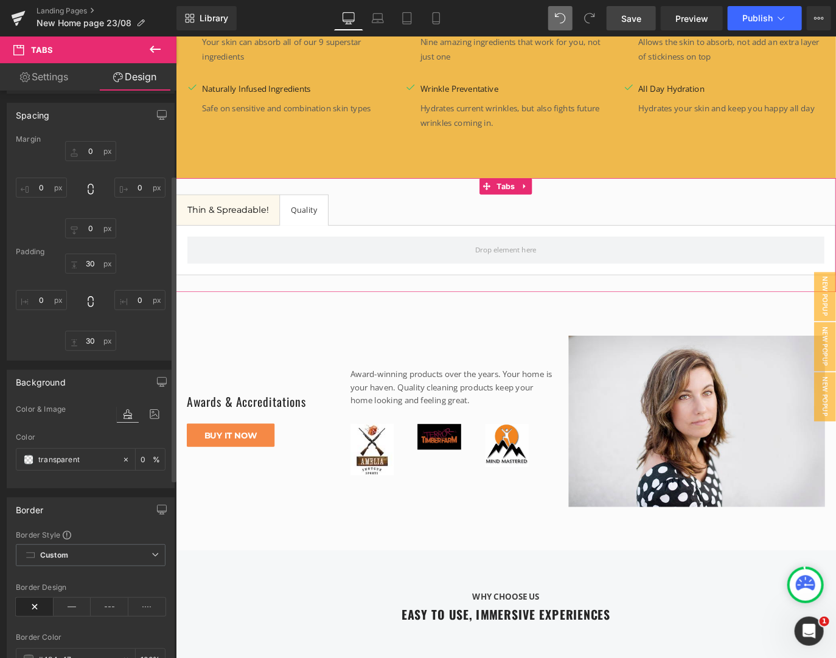
click at [103, 119] on div "Spacing" at bounding box center [90, 114] width 167 height 23
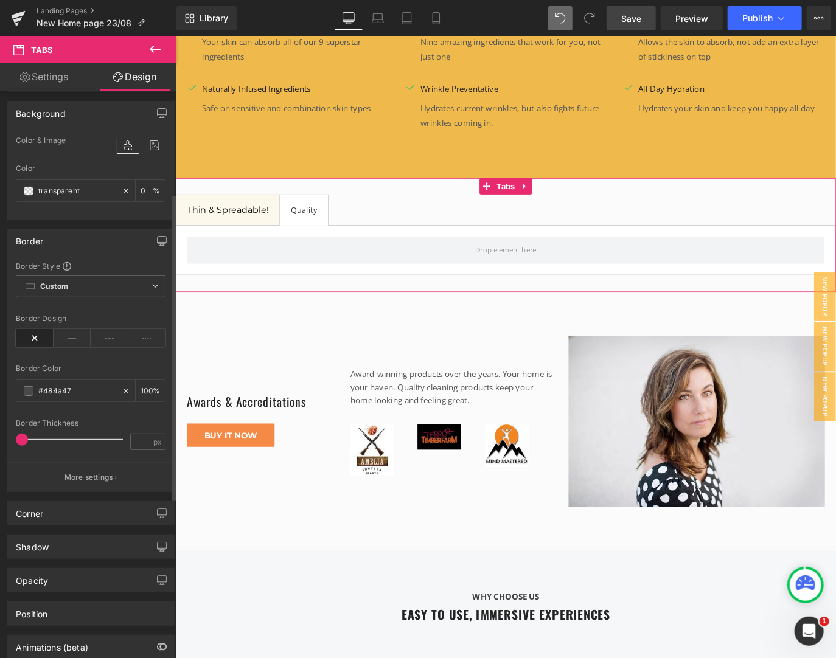
scroll to position [221, 0]
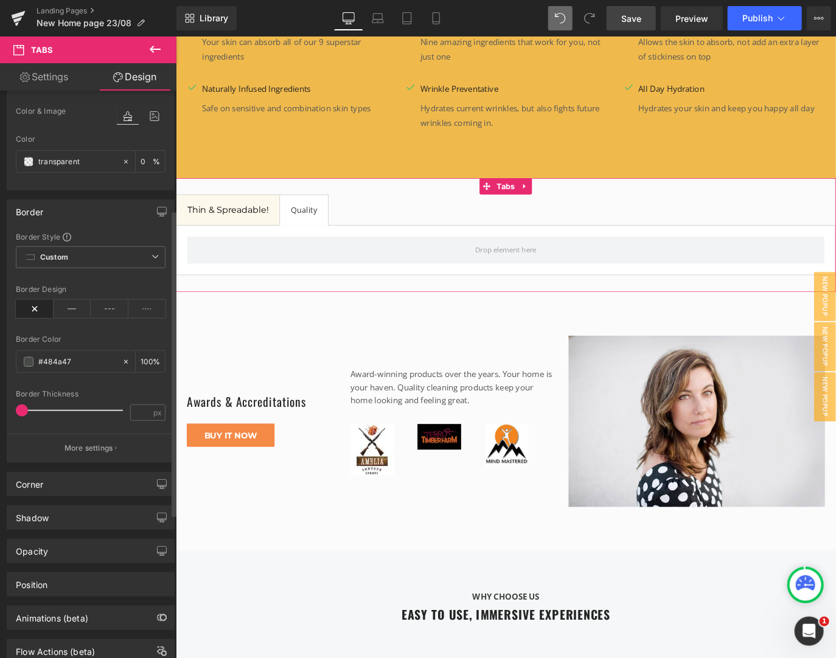
click at [56, 104] on div "Color & Image color" at bounding box center [91, 119] width 150 height 31
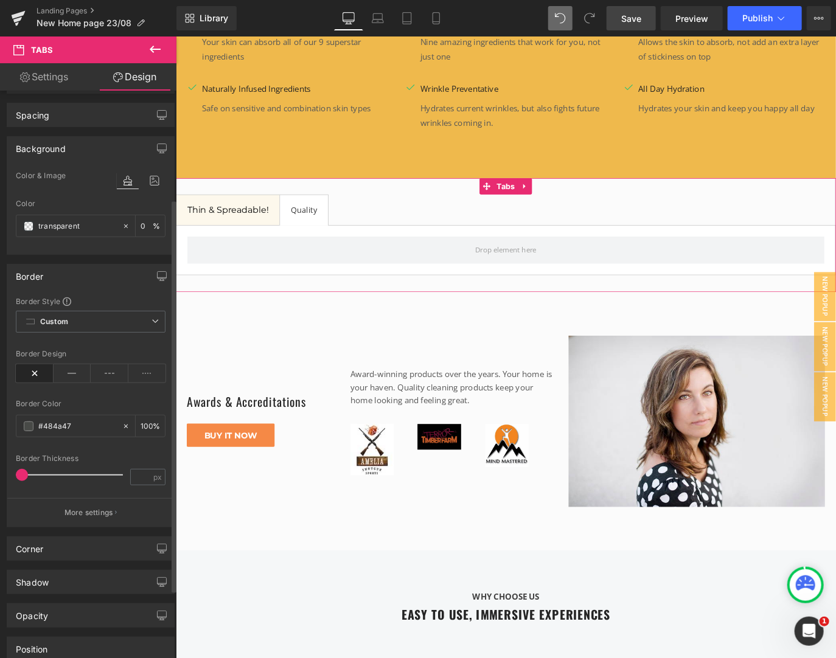
click at [59, 120] on div "Spacing" at bounding box center [90, 114] width 167 height 23
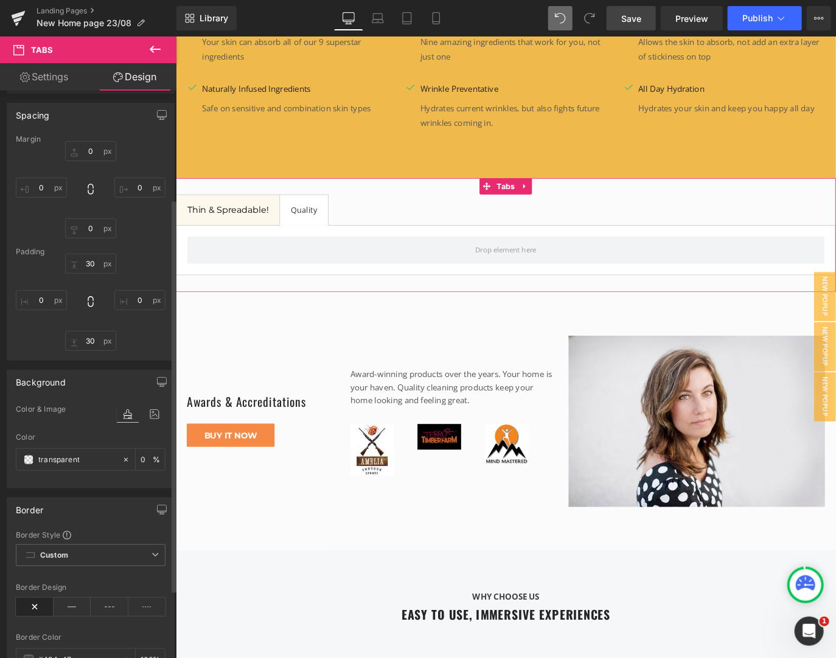
click at [59, 120] on div "Spacing" at bounding box center [90, 114] width 167 height 23
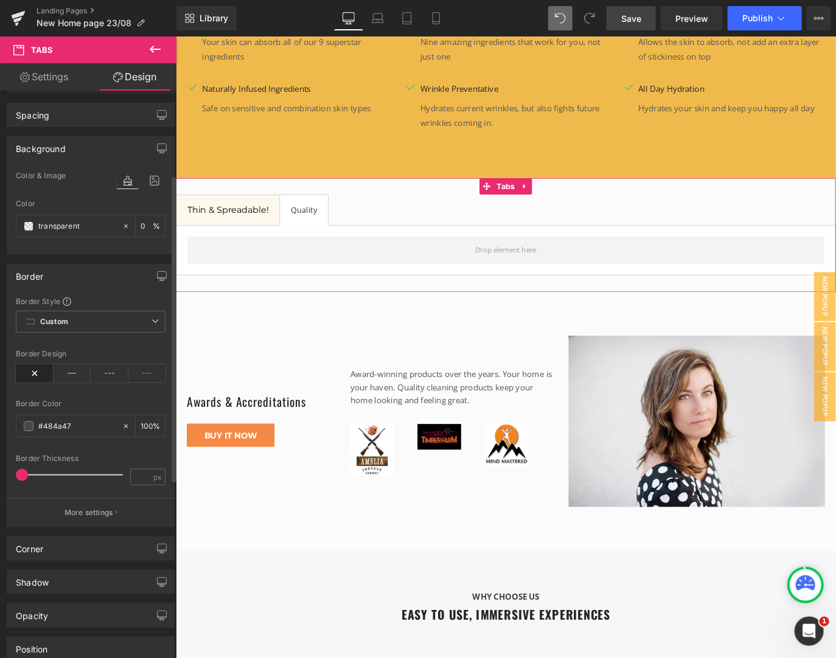
click at [51, 151] on div "Background" at bounding box center [41, 145] width 50 height 17
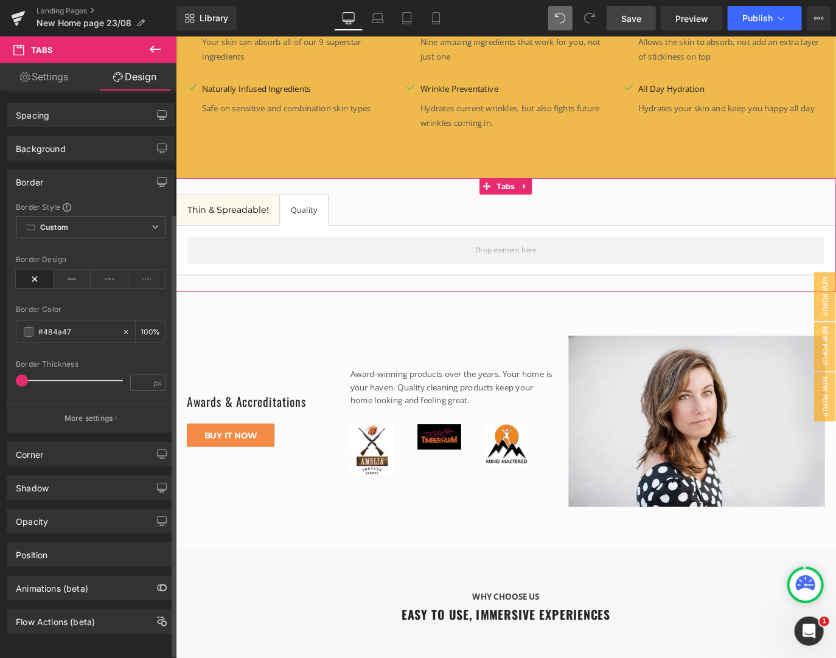
click at [61, 181] on div "Border" at bounding box center [90, 181] width 167 height 23
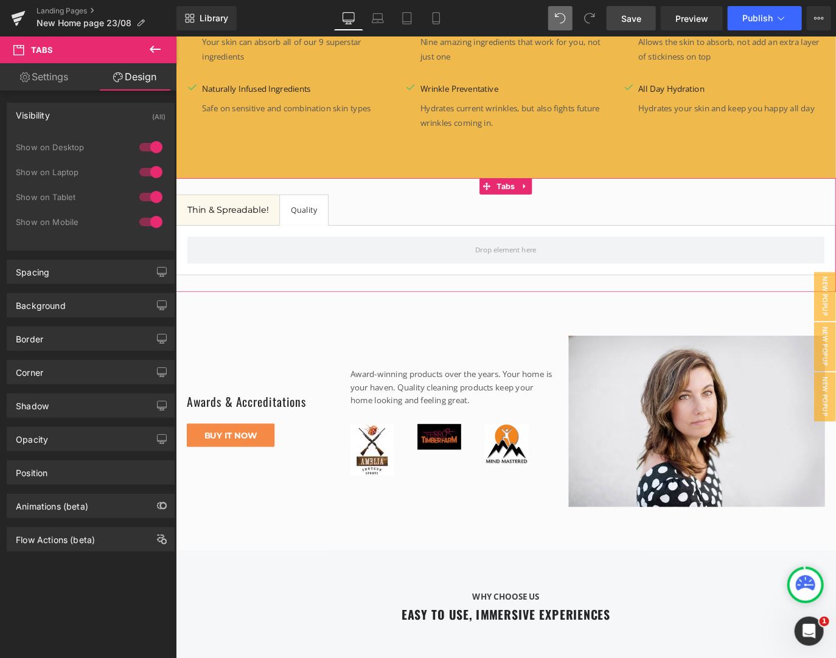
click at [47, 419] on div "Opacity 1 1" at bounding box center [91, 434] width 182 height 33
click at [60, 409] on div "Shadow" at bounding box center [90, 405] width 167 height 23
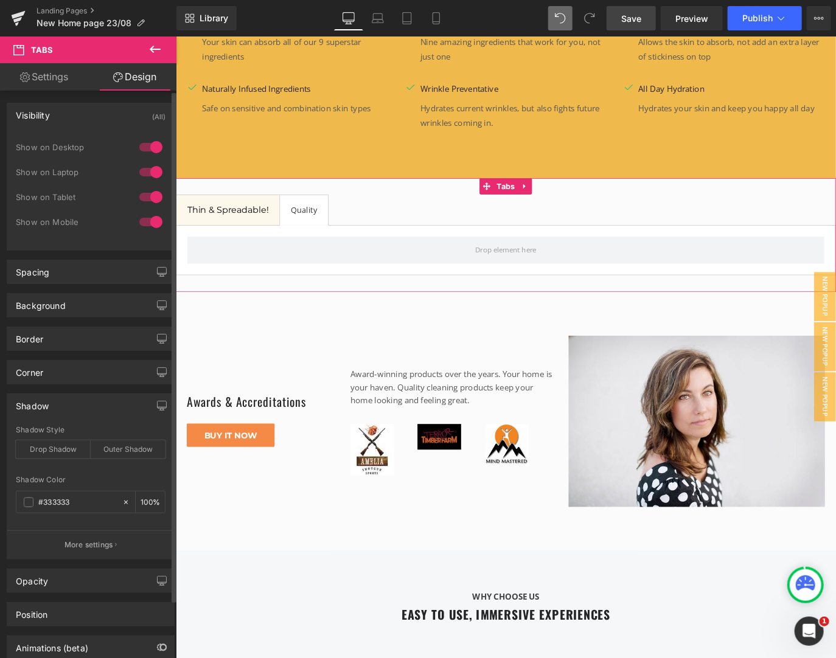
click at [60, 409] on div "Shadow" at bounding box center [90, 405] width 167 height 23
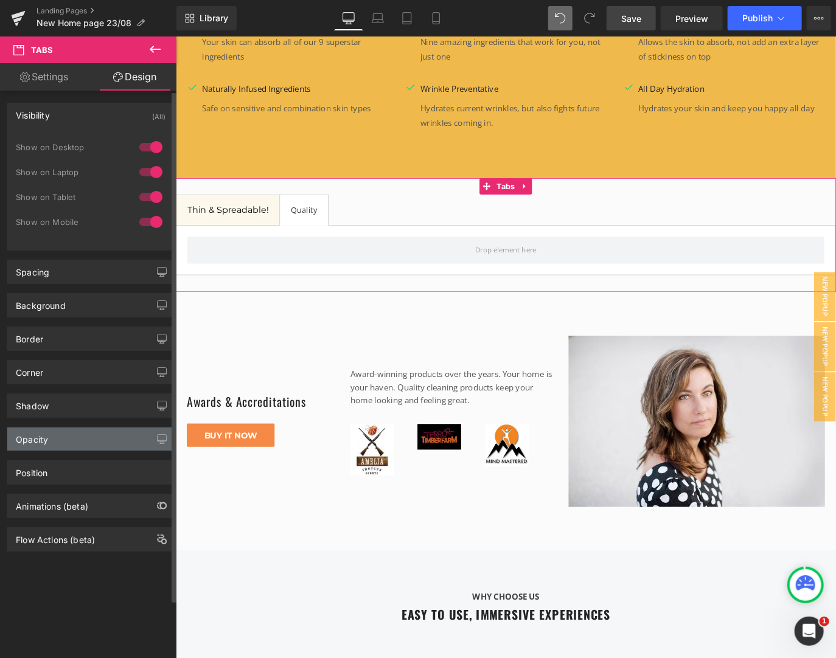
click at [63, 439] on div "Opacity" at bounding box center [90, 439] width 167 height 23
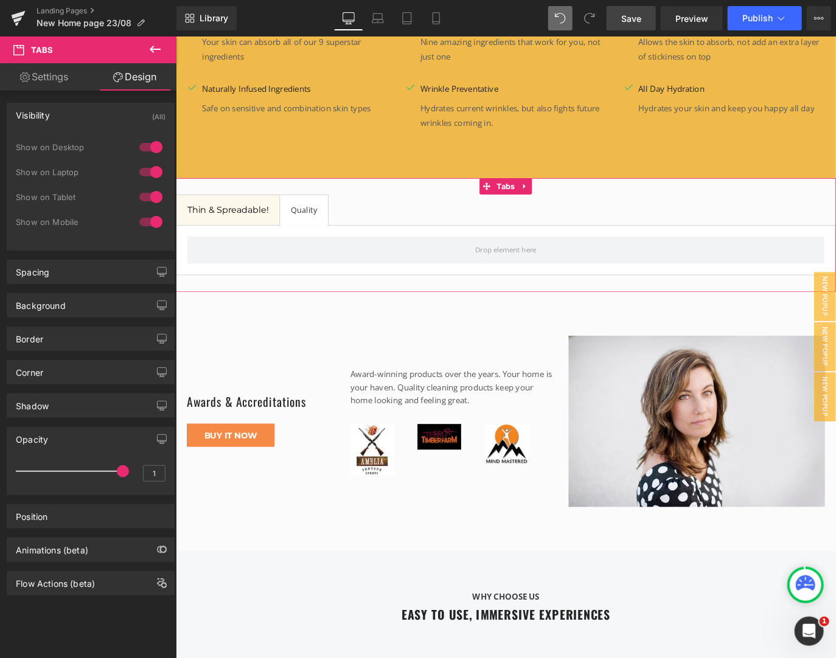
click at [63, 439] on div "Opacity" at bounding box center [90, 439] width 167 height 23
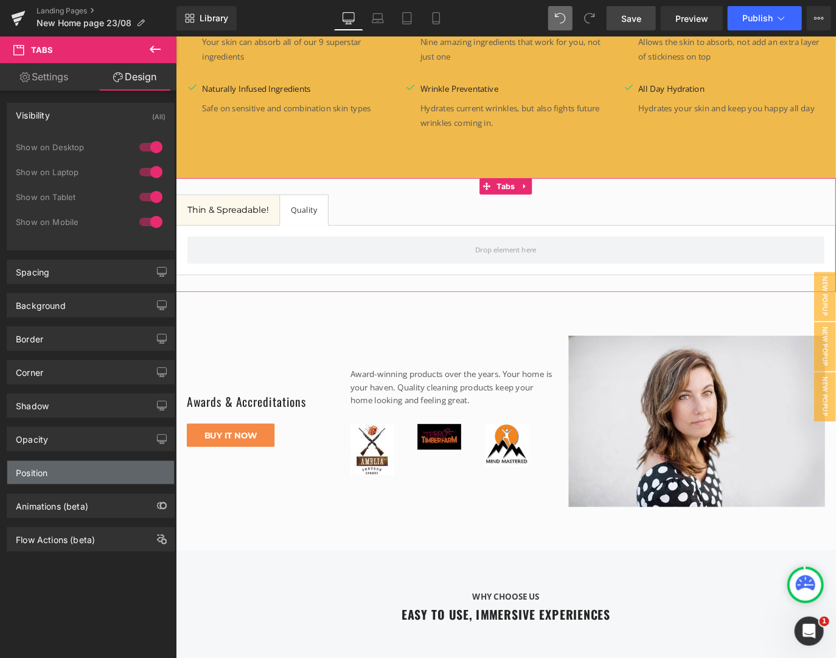
click at [56, 477] on div "Position" at bounding box center [90, 472] width 167 height 23
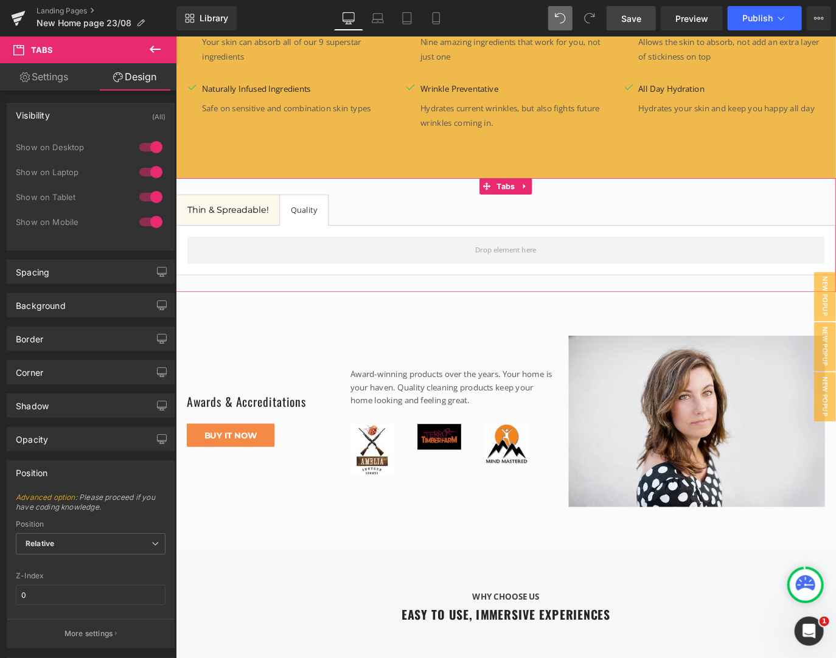
click at [56, 477] on div "Position" at bounding box center [90, 472] width 167 height 23
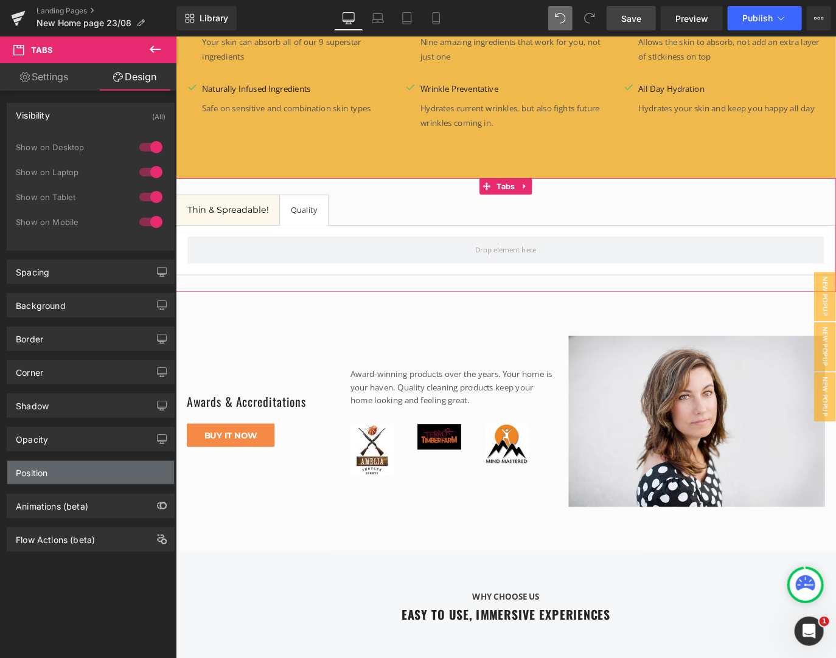
click at [56, 477] on div "Position" at bounding box center [90, 472] width 167 height 23
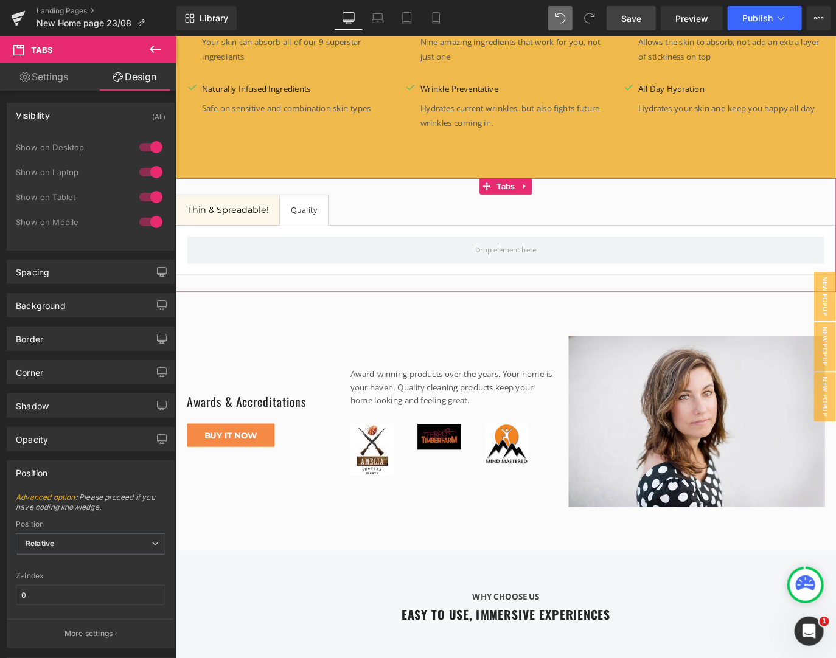
scroll to position [64, 0]
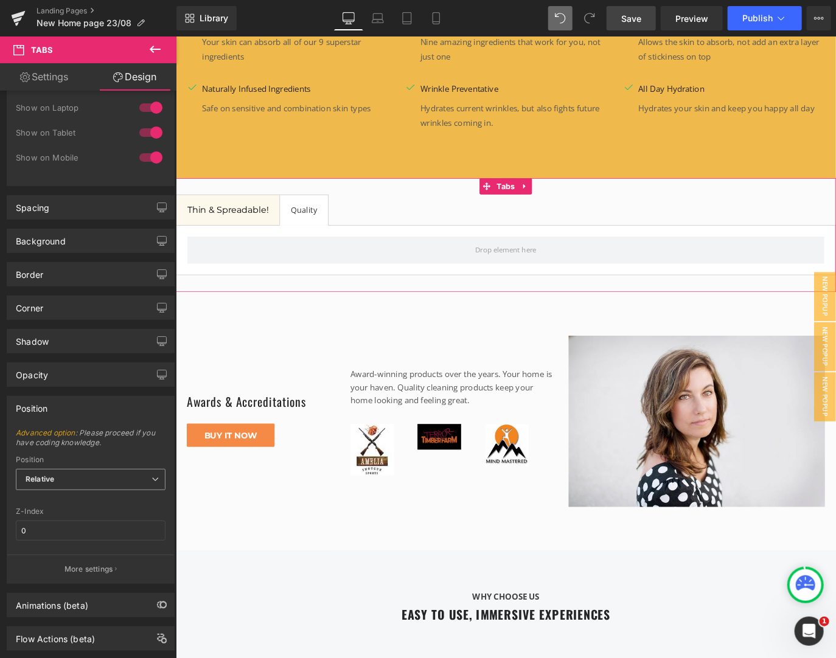
click at [69, 477] on span "Relative" at bounding box center [91, 479] width 150 height 21
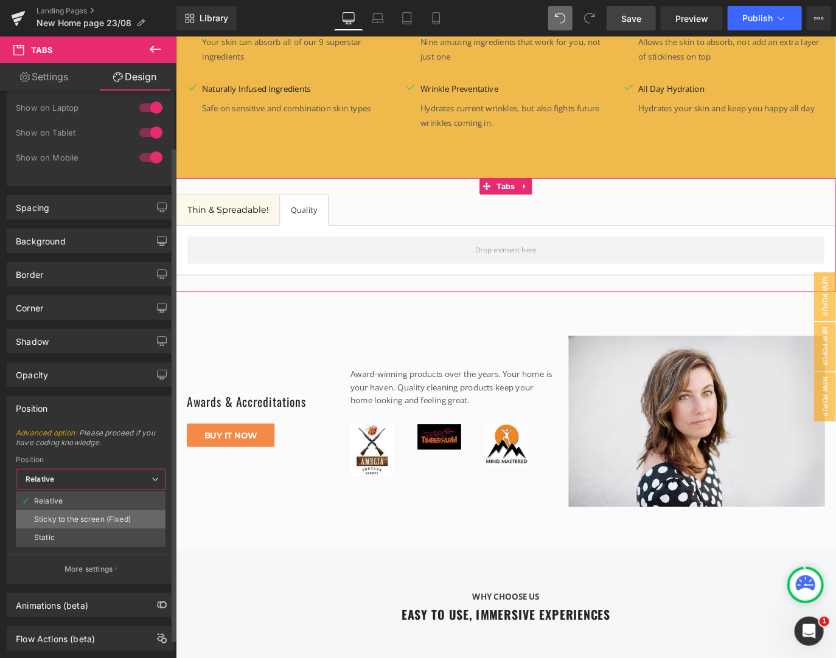
click at [72, 515] on div "Sticky to the screen (Fixed)" at bounding box center [82, 519] width 97 height 9
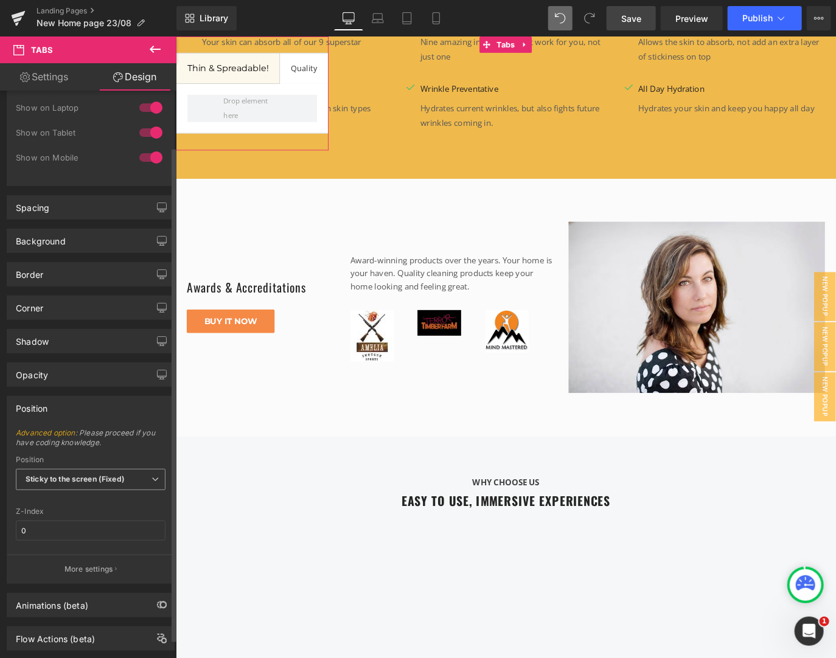
click at [71, 482] on b "Sticky to the screen (Fixed)" at bounding box center [75, 479] width 99 height 9
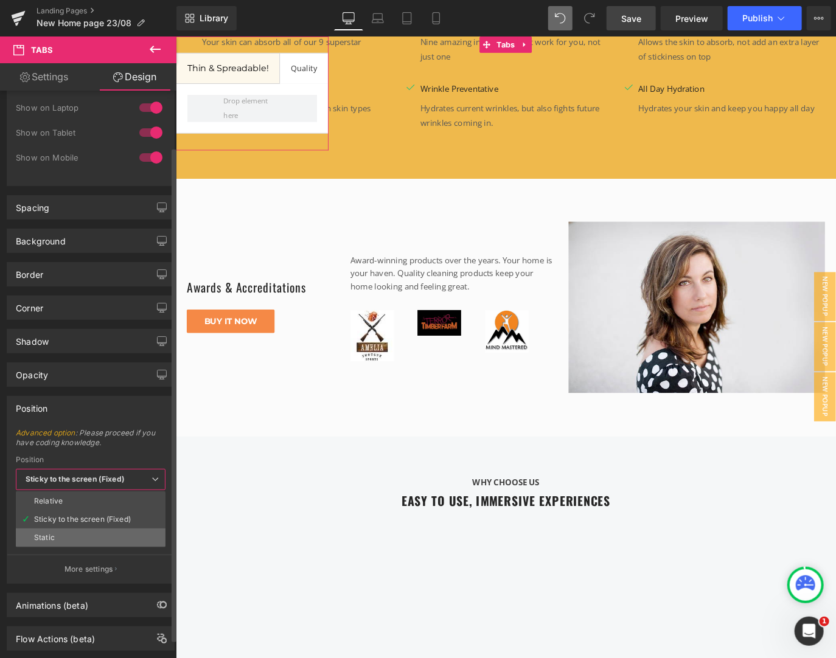
click at [52, 539] on div "Static" at bounding box center [44, 538] width 21 height 9
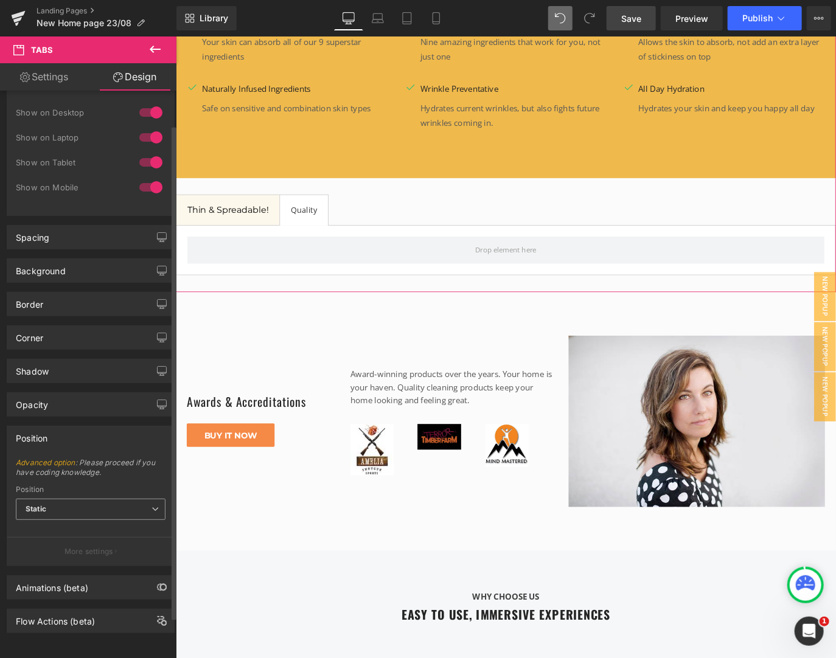
scroll to position [39, 0]
click at [57, 492] on div "Position Static Relative Sticky to the screen (Fixed) Static" at bounding box center [91, 509] width 150 height 49
click at [57, 499] on span "Static" at bounding box center [91, 509] width 150 height 21
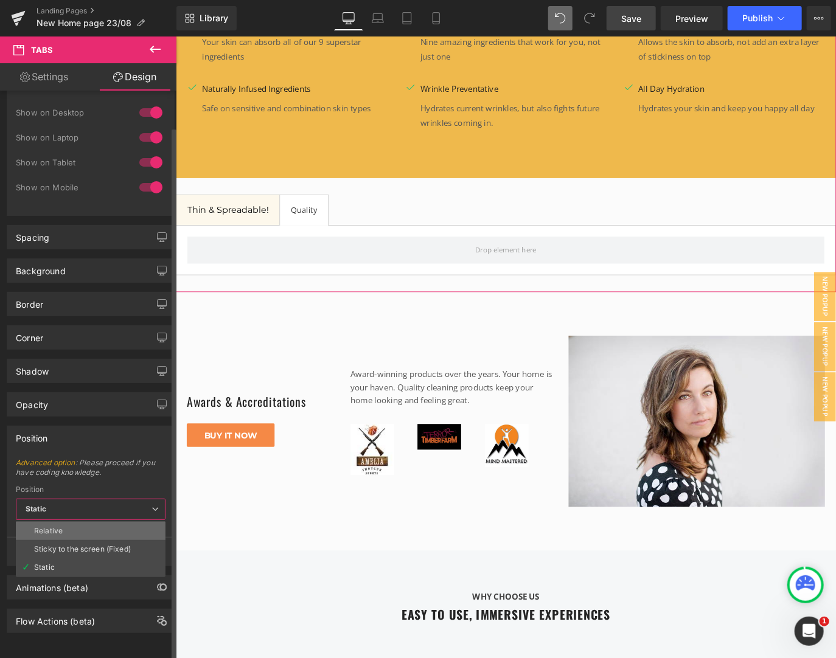
click at [42, 527] on div "Relative" at bounding box center [48, 531] width 29 height 9
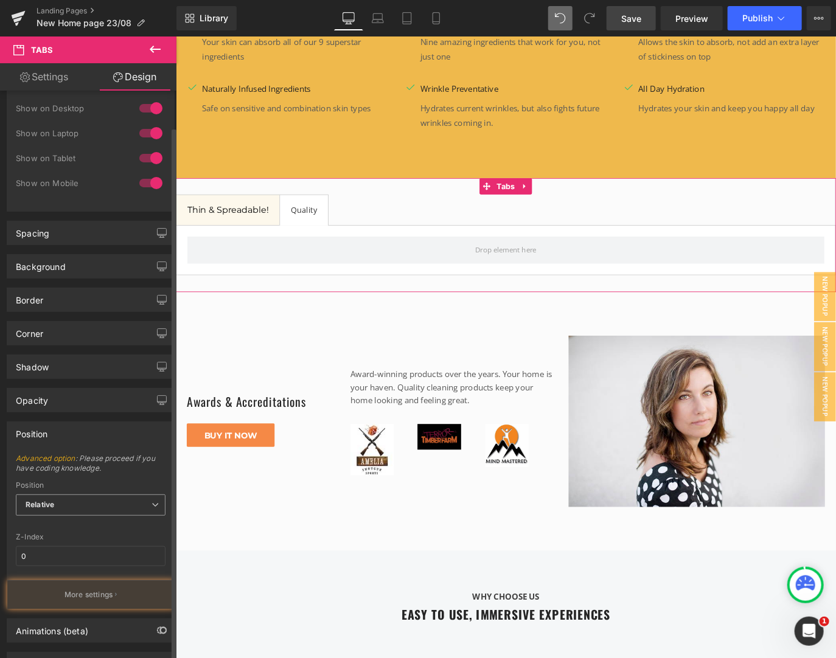
scroll to position [64, 0]
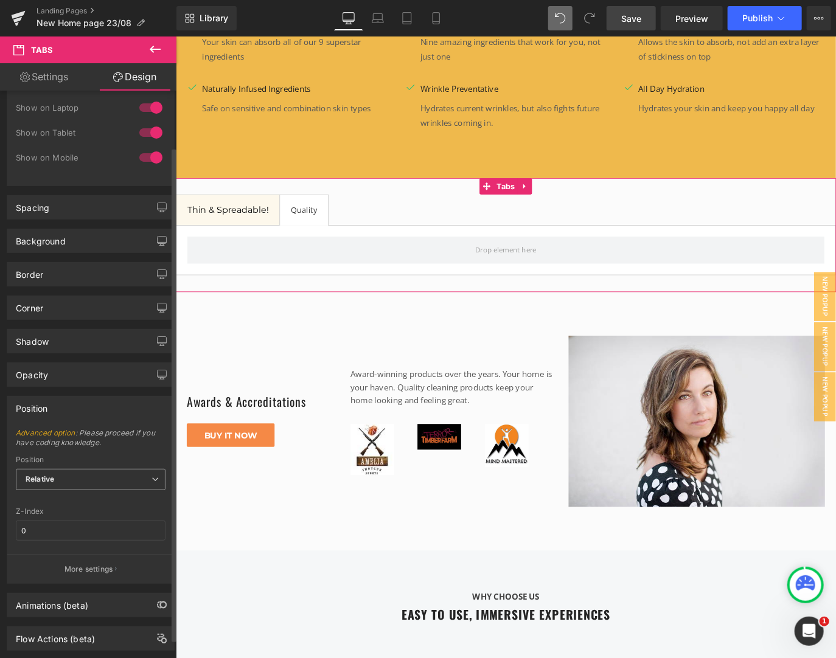
click at [58, 479] on span "Relative" at bounding box center [91, 479] width 150 height 21
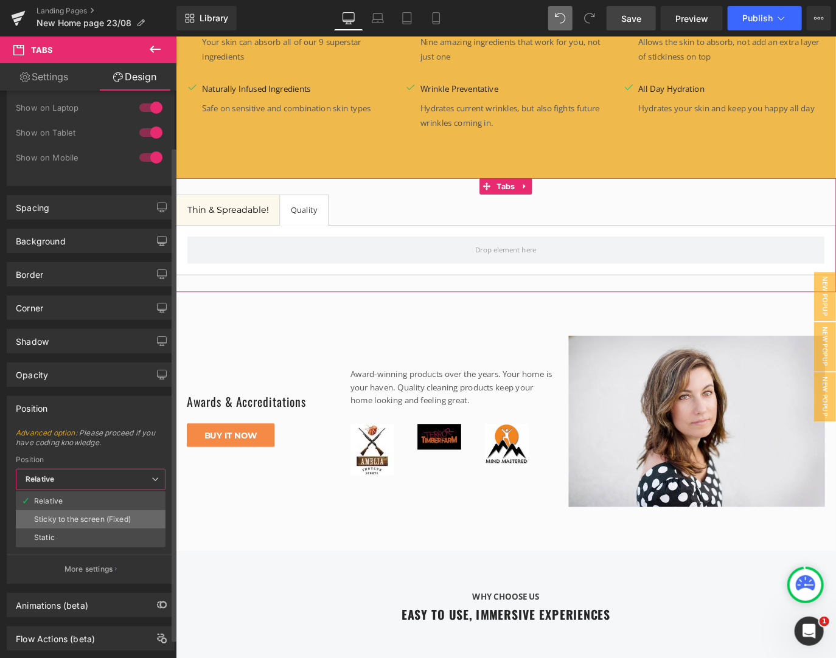
click at [47, 511] on li "Sticky to the screen (Fixed)" at bounding box center [91, 519] width 150 height 18
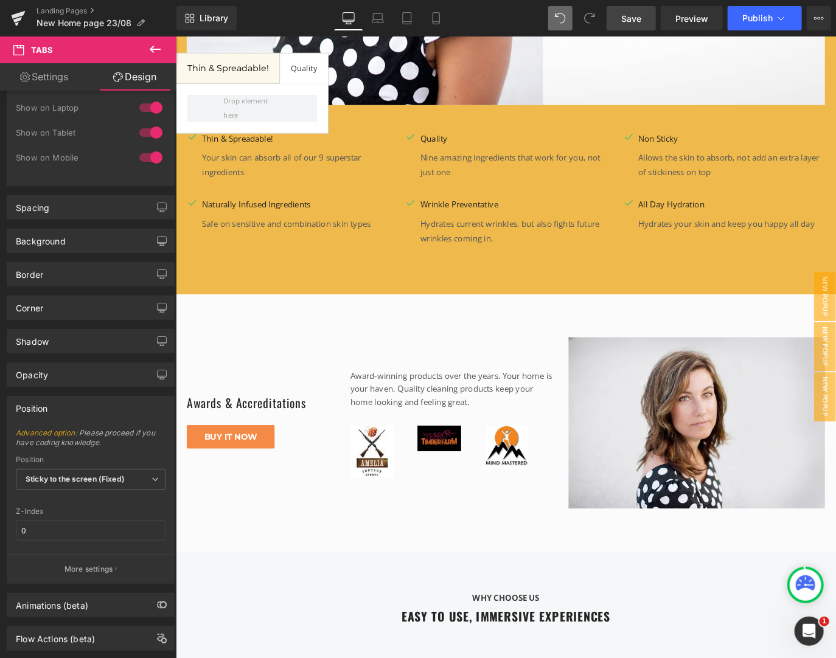
scroll to position [1792, 0]
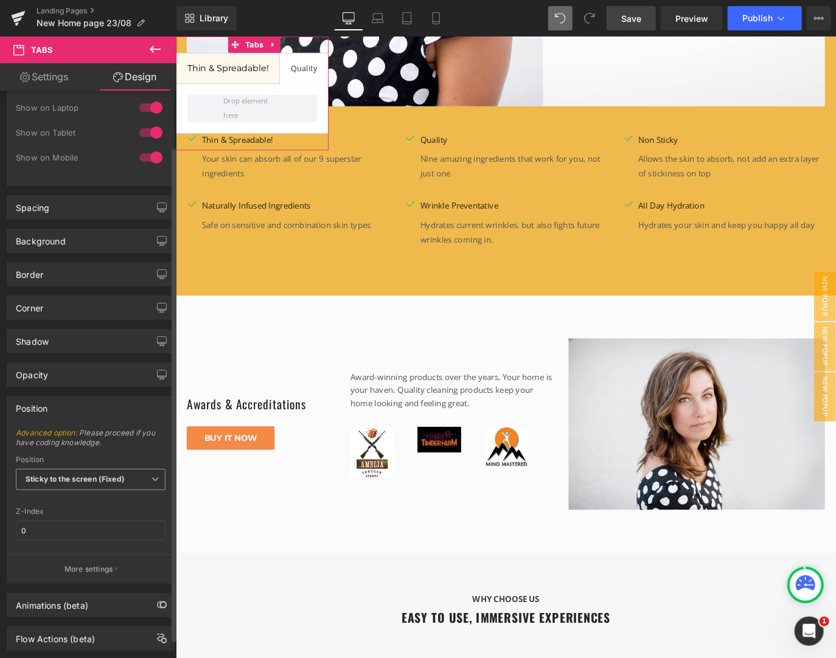
click at [103, 476] on b "Sticky to the screen (Fixed)" at bounding box center [75, 479] width 99 height 9
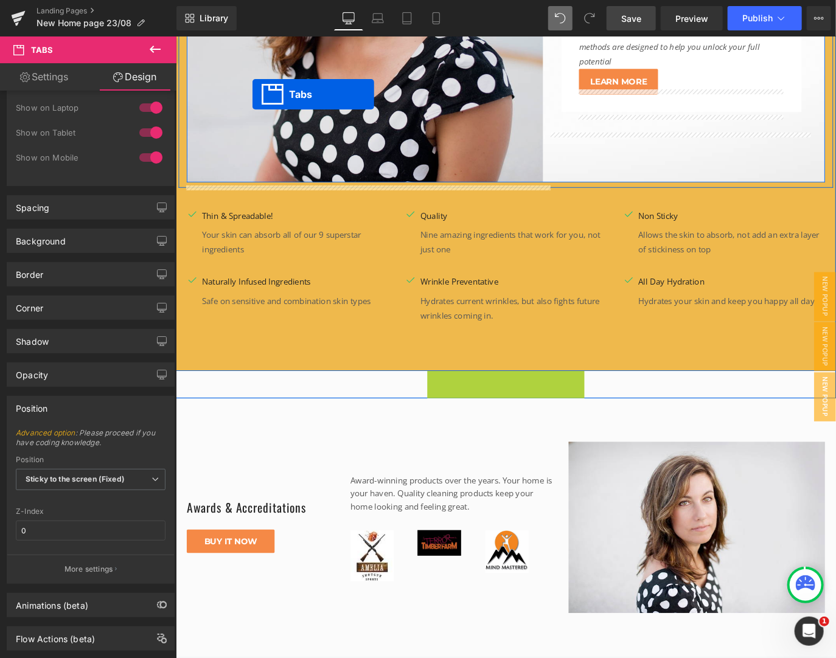
scroll to position [1670, 0]
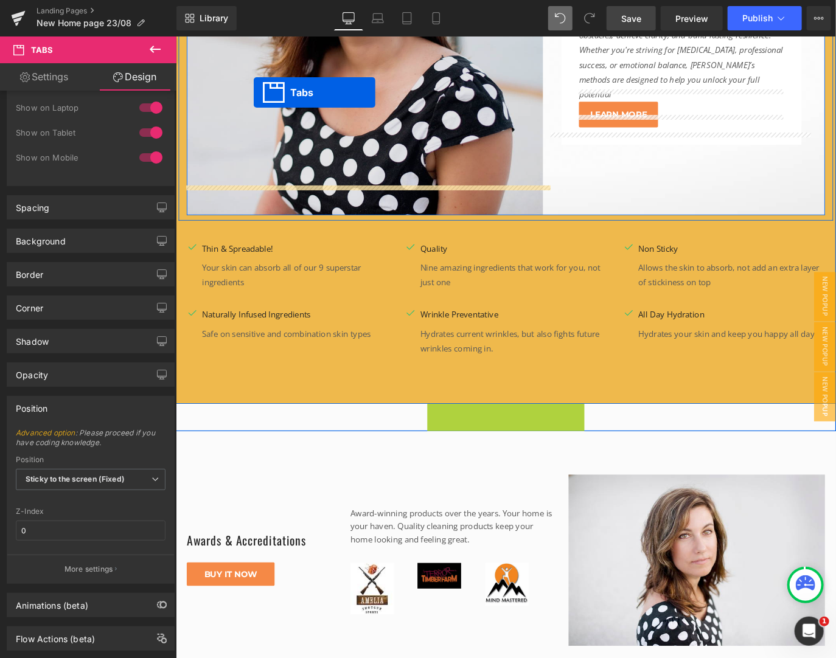
drag, startPoint x: 246, startPoint y: 50, endPoint x: 262, endPoint y: 98, distance: 50.4
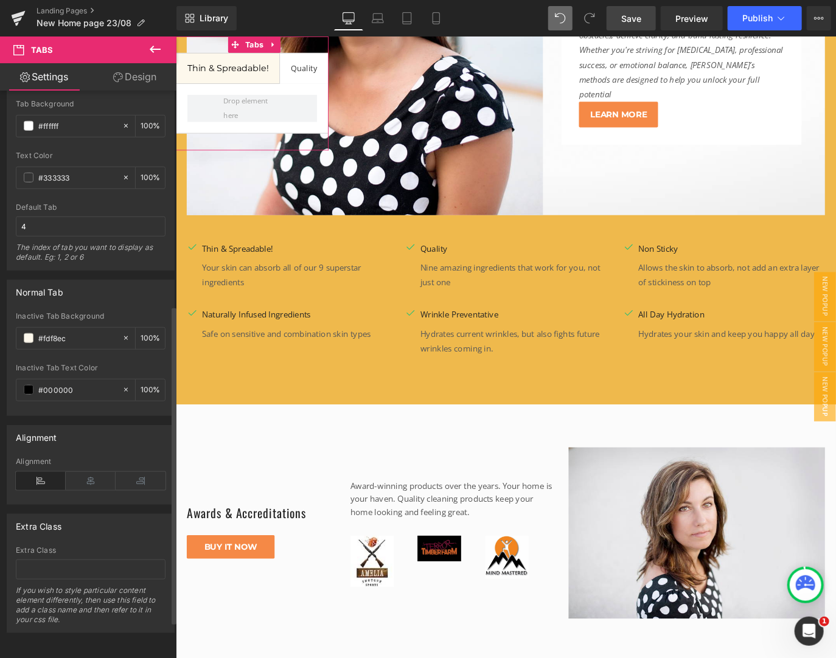
scroll to position [127, 0]
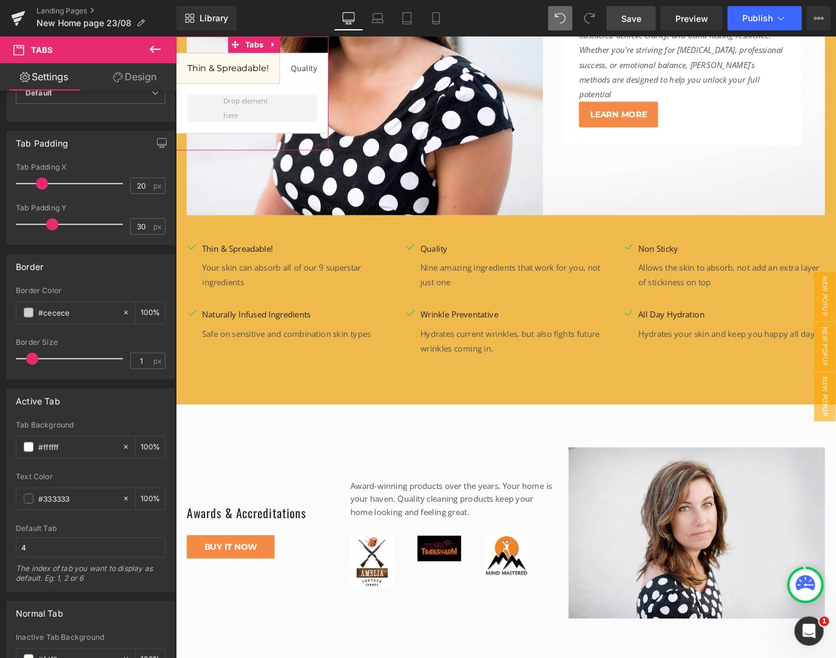
click at [120, 74] on icon at bounding box center [118, 77] width 10 height 10
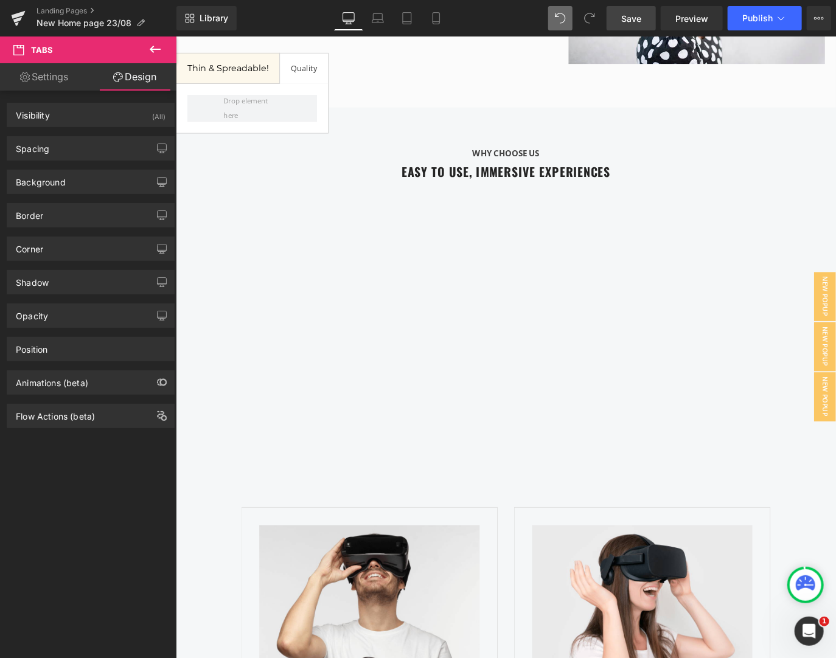
scroll to position [2319, 0]
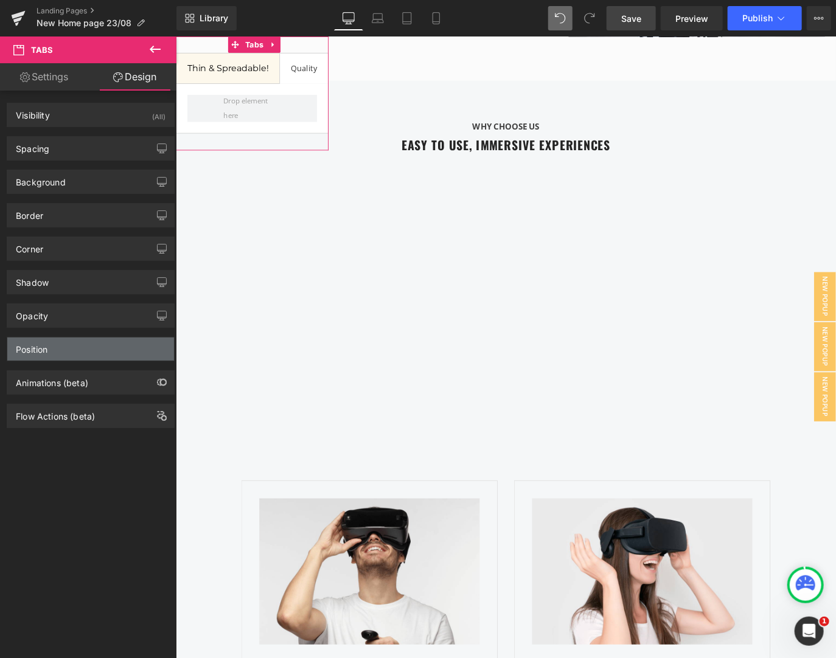
click at [85, 338] on div "Position" at bounding box center [90, 349] width 167 height 23
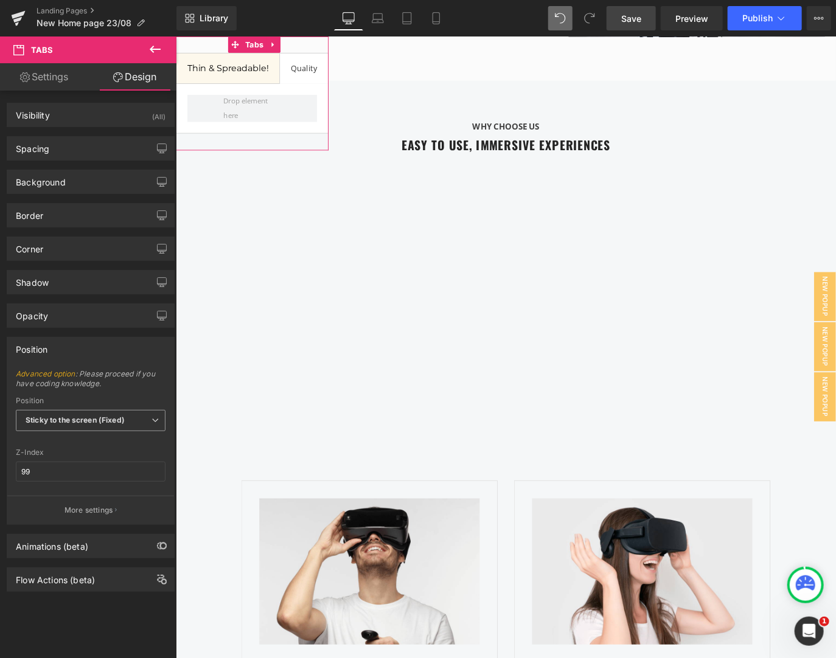
click at [87, 412] on span "Sticky to the screen (Fixed)" at bounding box center [91, 420] width 150 height 21
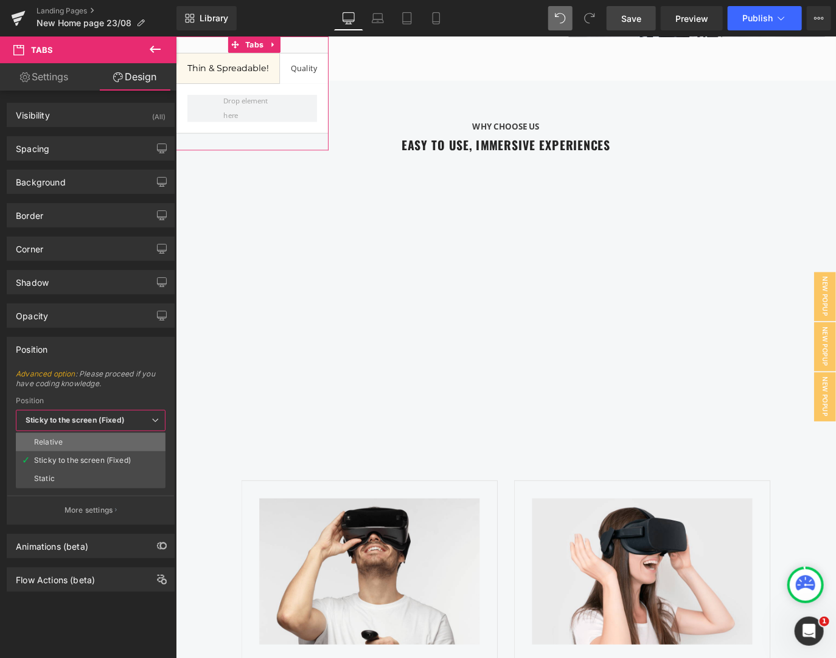
click at [78, 434] on li "Relative" at bounding box center [91, 442] width 150 height 18
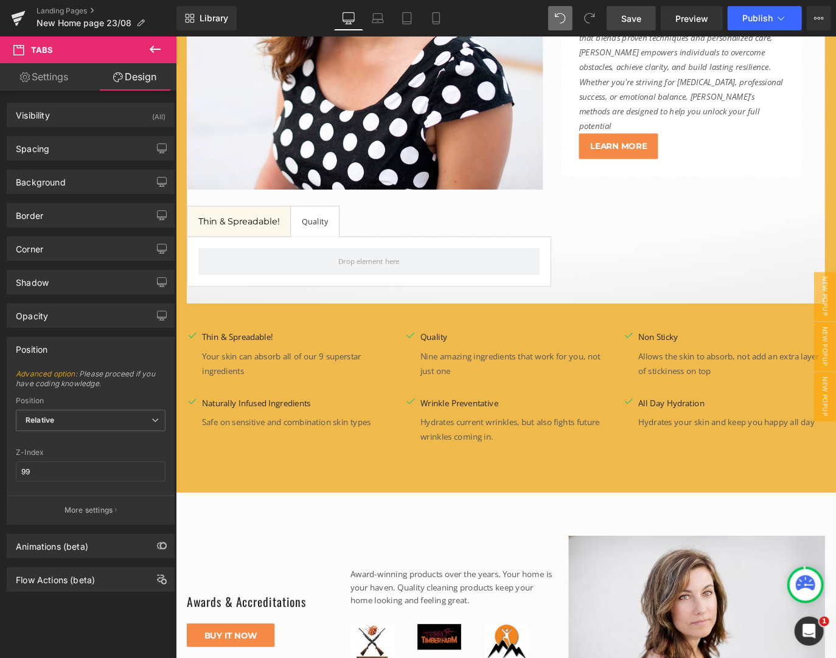
scroll to position [1670, 0]
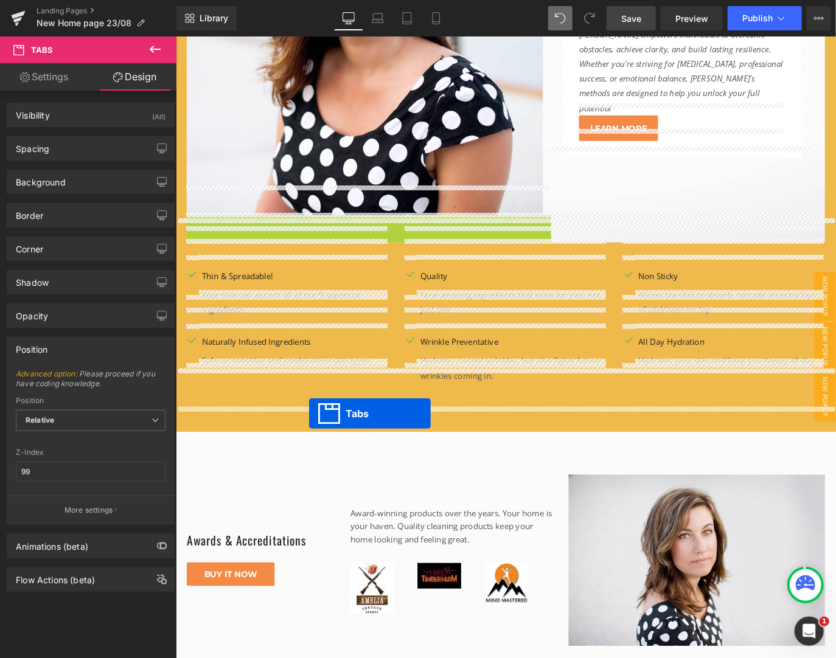
drag, startPoint x: 367, startPoint y: 215, endPoint x: 324, endPoint y: 456, distance: 245.5
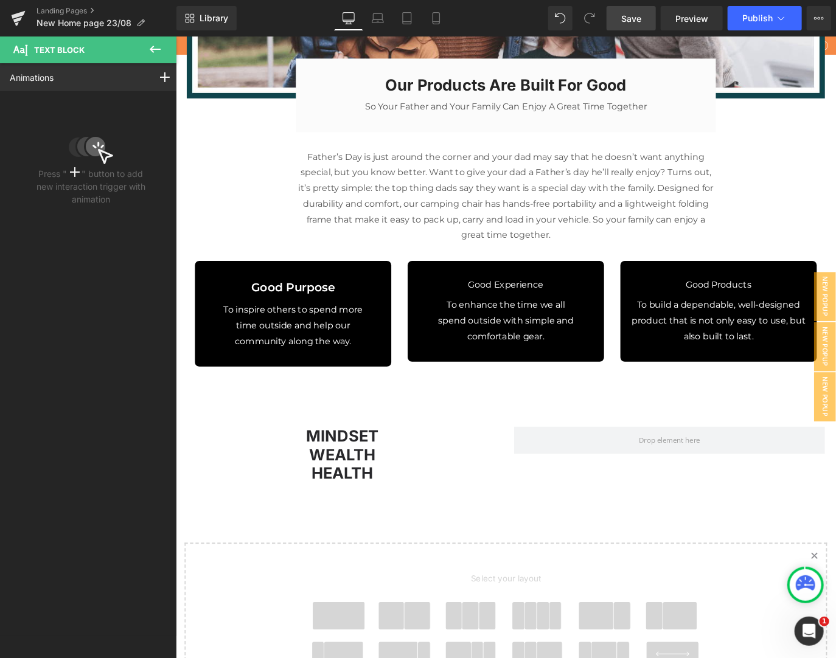
click at [104, 566] on div "Animations Mouse Click Mouse Hover Mouse Leave Scroll Into view While scrolling…" at bounding box center [91, 349] width 182 height 573
click at [97, 552] on div "Animations Mouse Click Mouse Hover Mouse Leave Scroll Into view While scrolling…" at bounding box center [91, 349] width 182 height 573
click at [633, 18] on span "Save" at bounding box center [631, 18] width 20 height 13
click at [629, 19] on span "Save" at bounding box center [631, 18] width 20 height 13
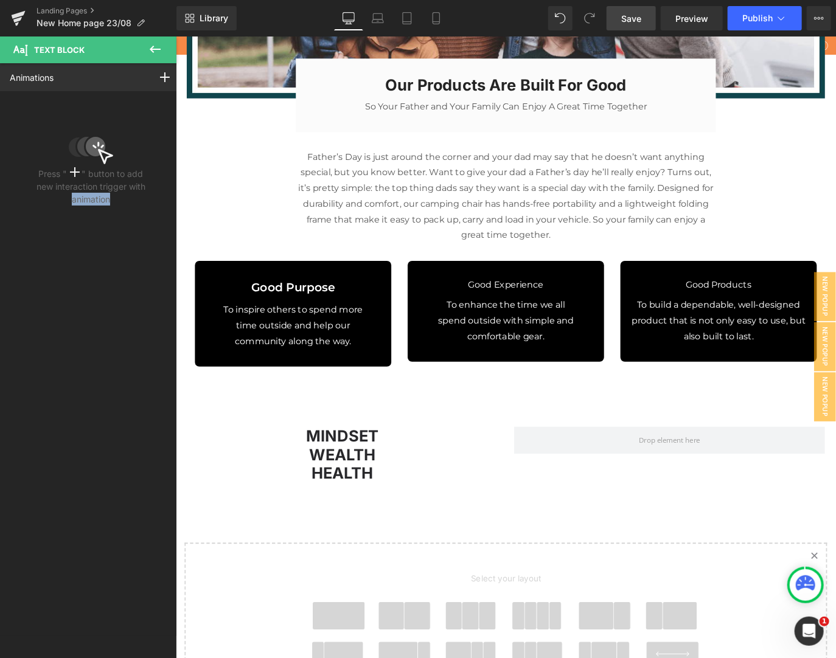
click at [629, 25] on link "Save" at bounding box center [631, 18] width 49 height 24
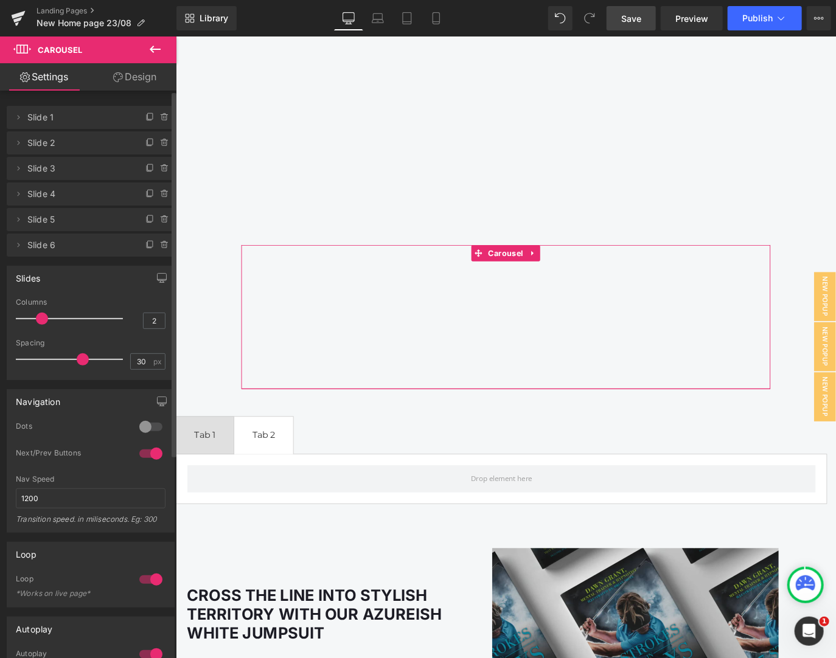
click at [56, 316] on div at bounding box center [72, 319] width 101 height 24
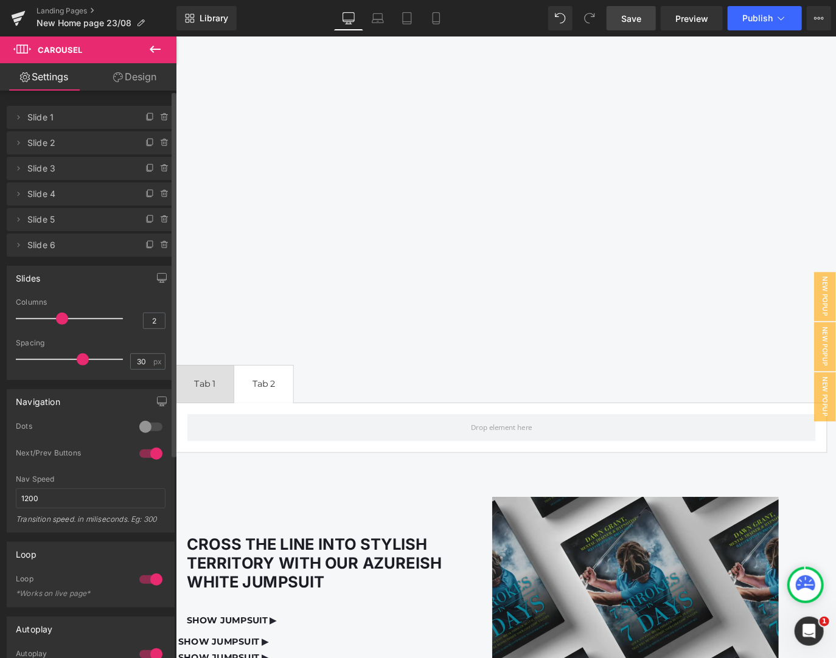
click at [74, 318] on div at bounding box center [72, 319] width 101 height 24
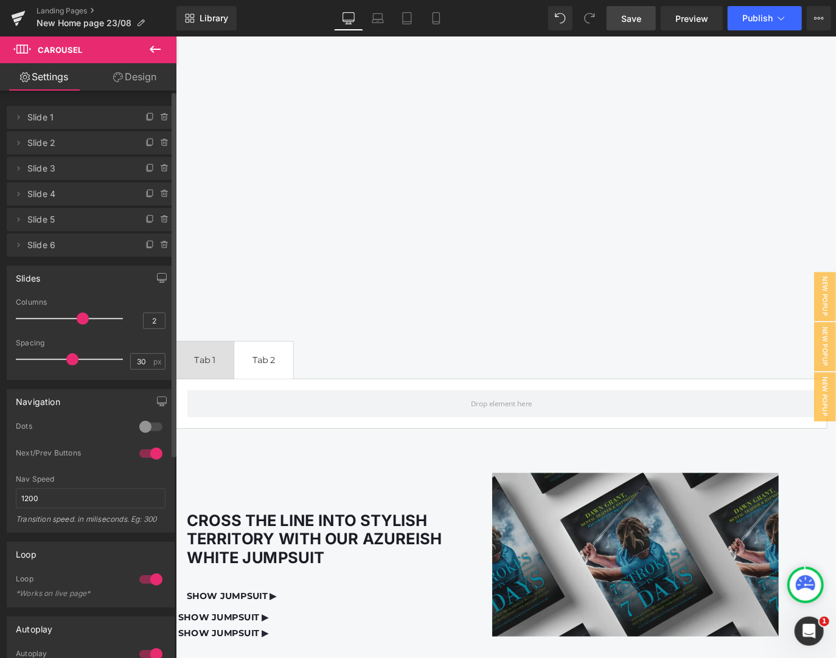
drag, startPoint x: 81, startPoint y: 360, endPoint x: 71, endPoint y: 361, distance: 10.4
click at [71, 361] on span at bounding box center [72, 359] width 12 height 12
click at [63, 360] on span at bounding box center [62, 359] width 12 height 12
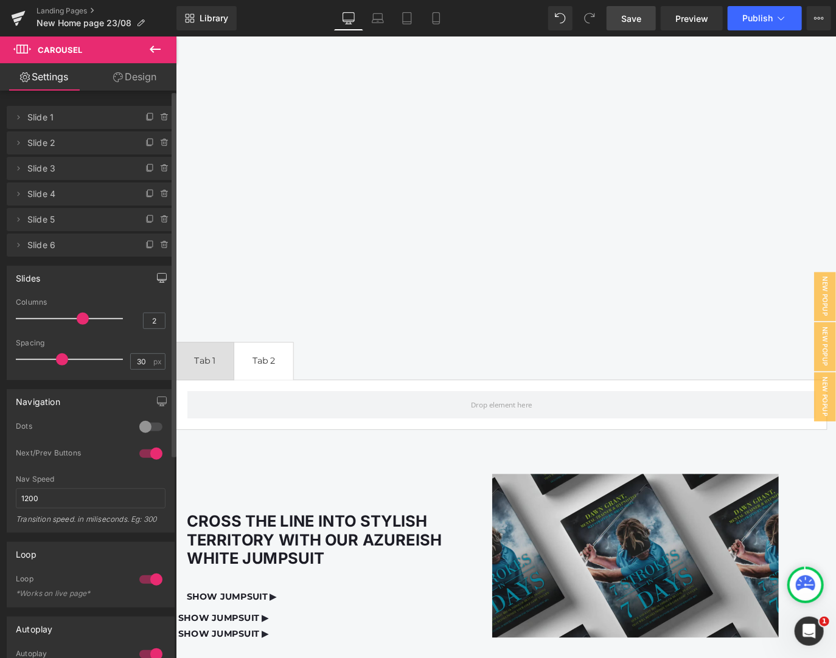
click at [157, 274] on icon "button" at bounding box center [162, 278] width 10 height 10
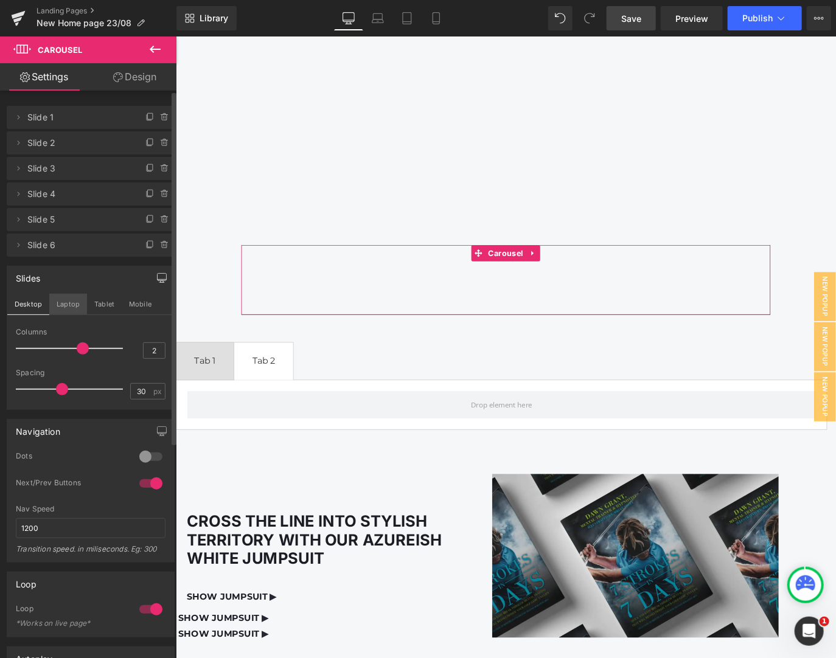
click at [78, 302] on button "Laptop" at bounding box center [68, 304] width 38 height 21
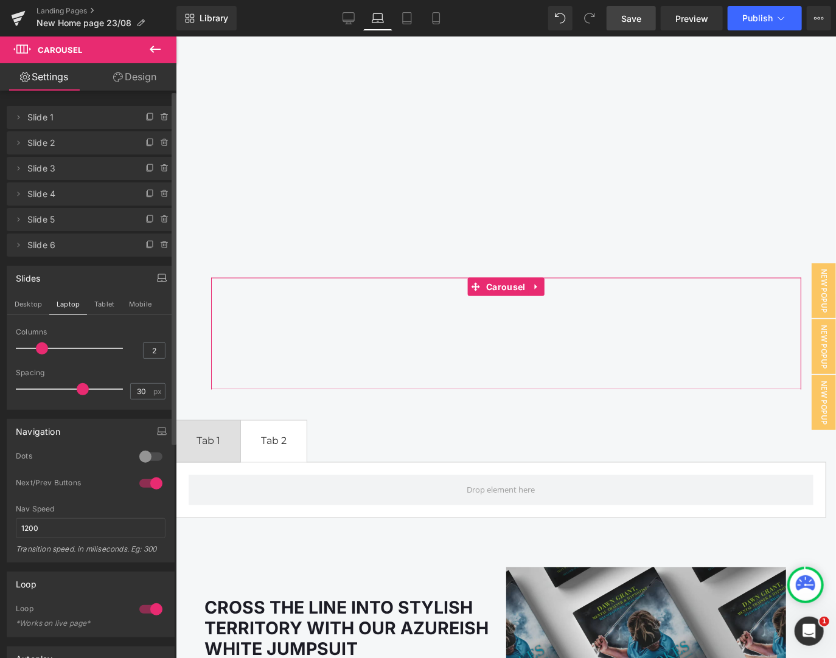
scroll to position [4932, 0]
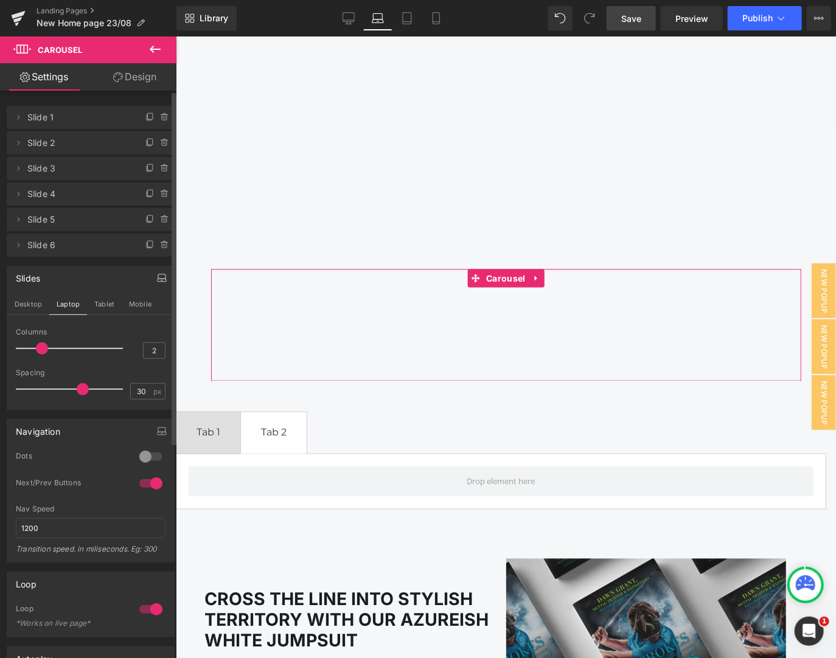
click at [68, 346] on div at bounding box center [72, 348] width 101 height 24
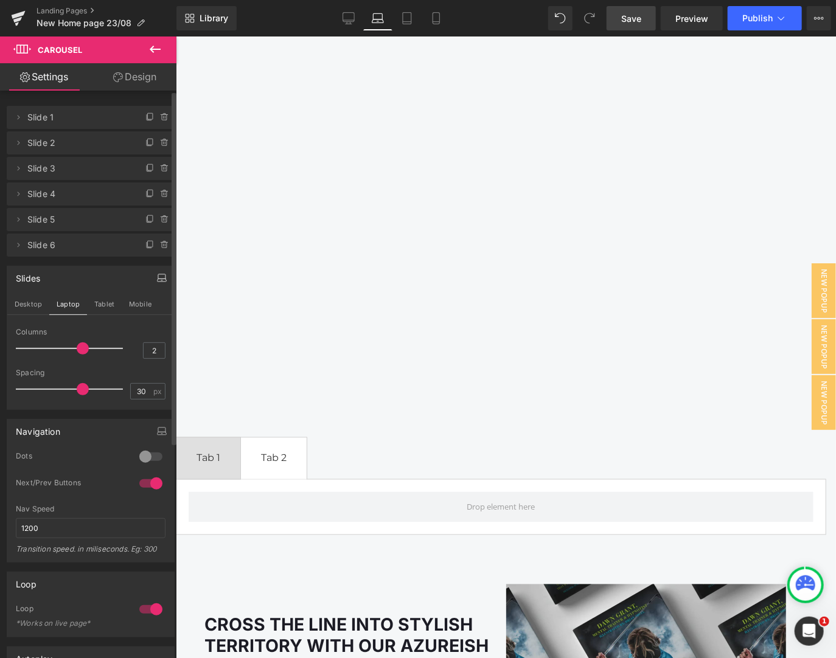
click at [78, 350] on div at bounding box center [72, 348] width 101 height 24
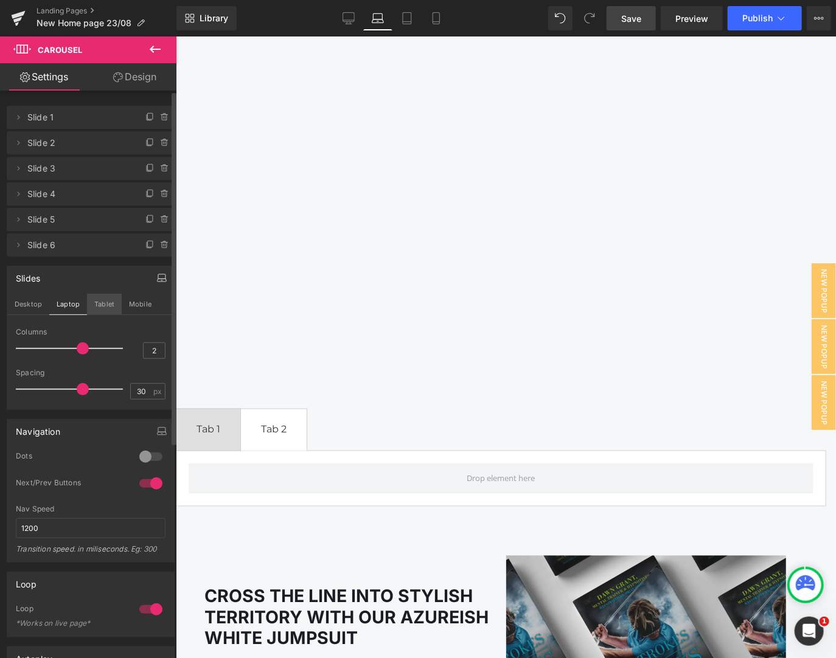
click at [110, 305] on button "Tablet" at bounding box center [104, 304] width 35 height 21
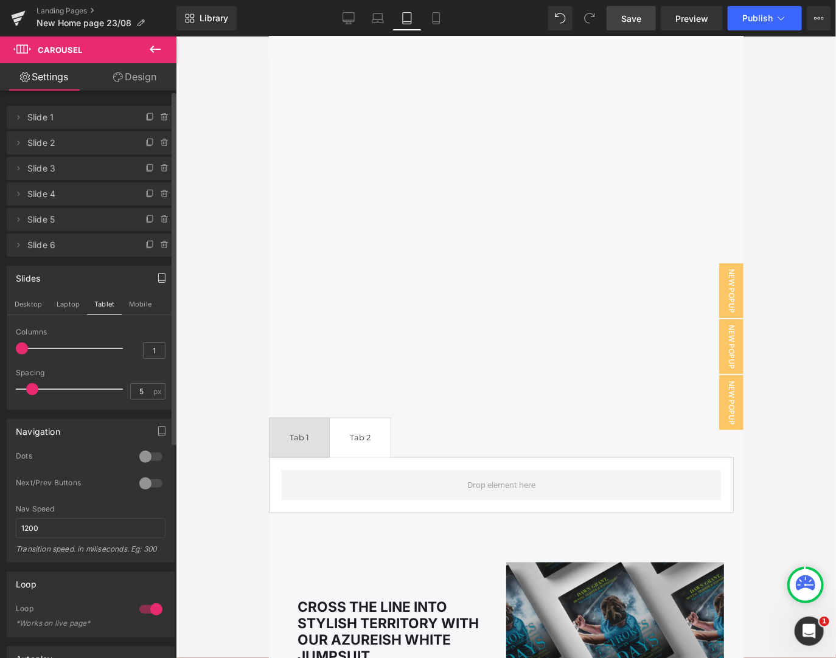
scroll to position [4656, 0]
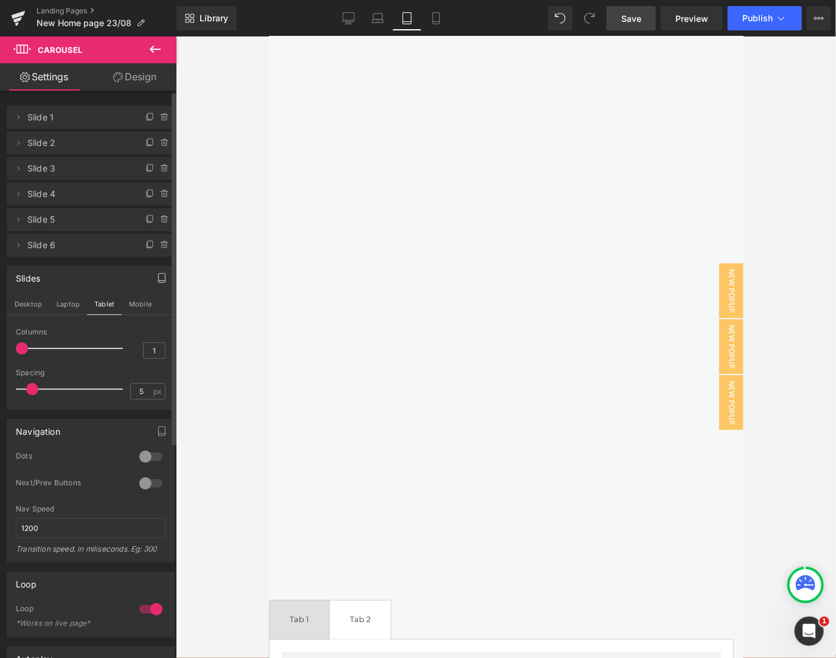
click at [61, 348] on div at bounding box center [72, 348] width 101 height 24
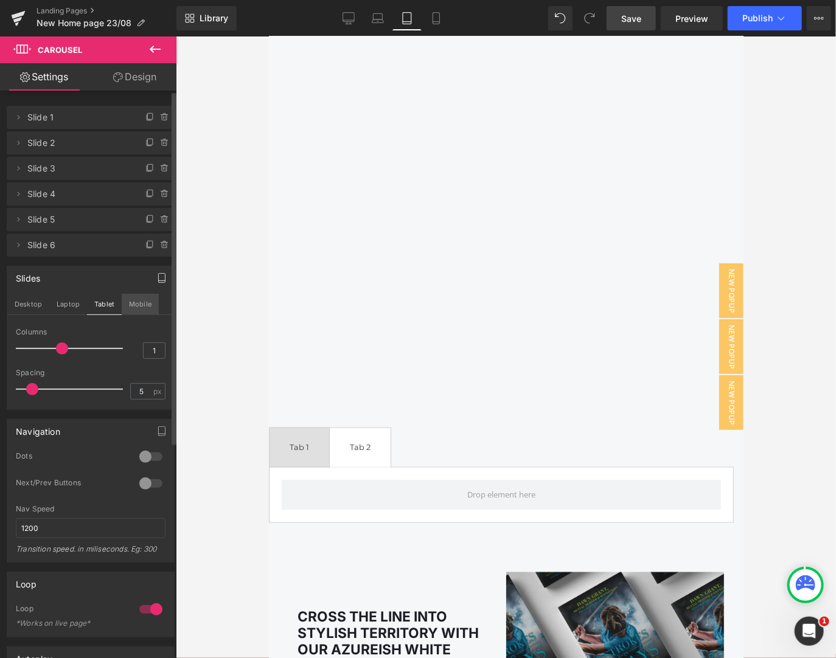
click at [131, 304] on button "Mobile" at bounding box center [140, 304] width 37 height 21
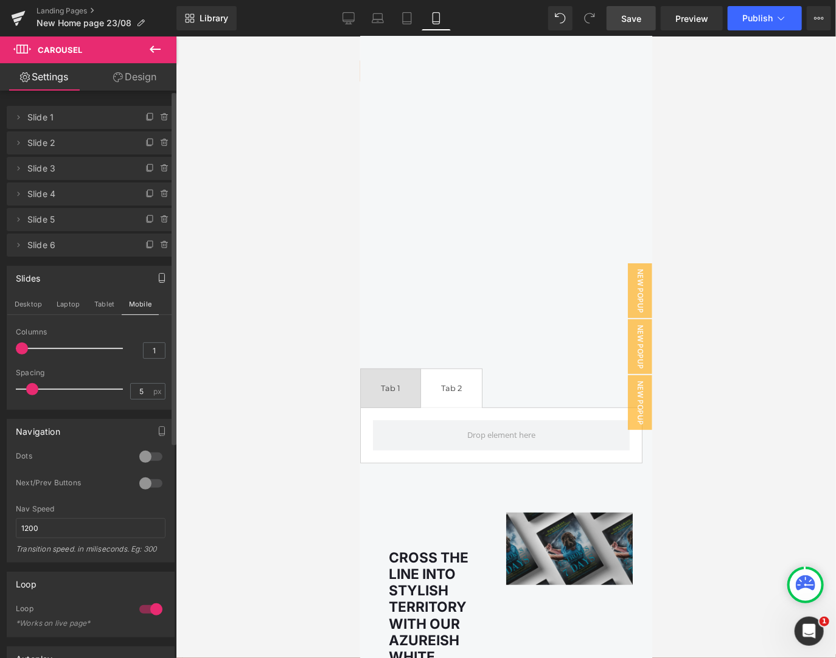
scroll to position [6209, 0]
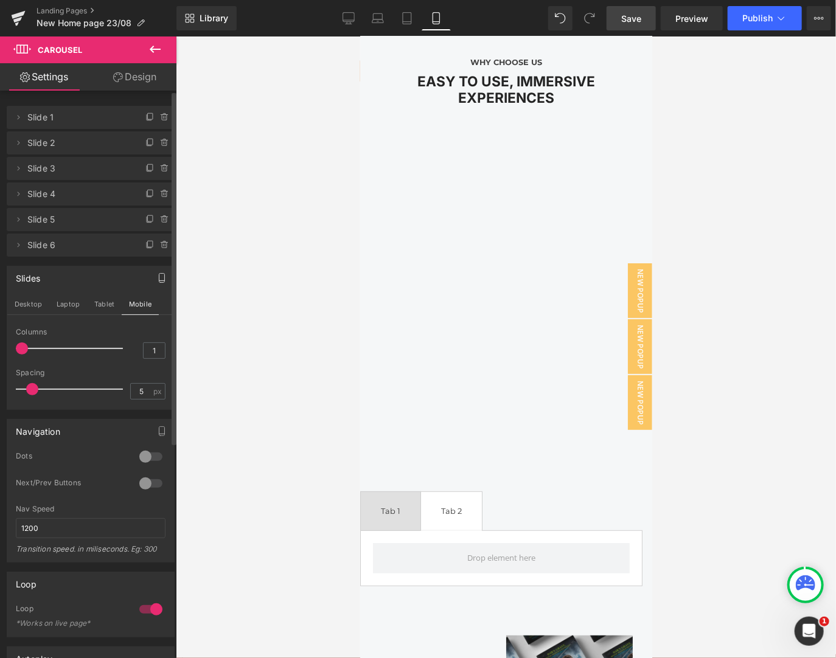
click at [83, 349] on div at bounding box center [72, 348] width 101 height 24
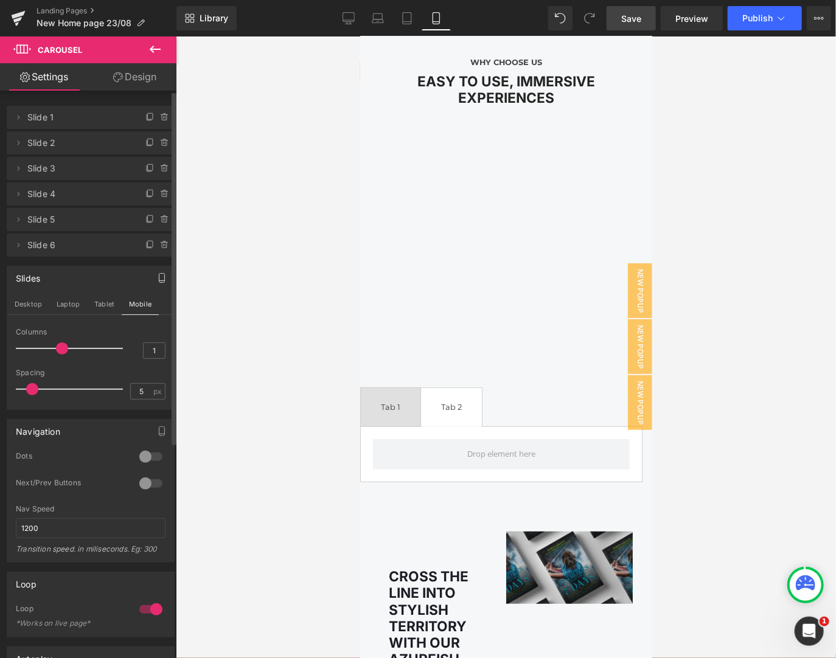
drag, startPoint x: 80, startPoint y: 349, endPoint x: 71, endPoint y: 352, distance: 10.2
click at [71, 352] on div at bounding box center [72, 348] width 101 height 24
click at [629, 19] on span "Save" at bounding box center [631, 18] width 20 height 13
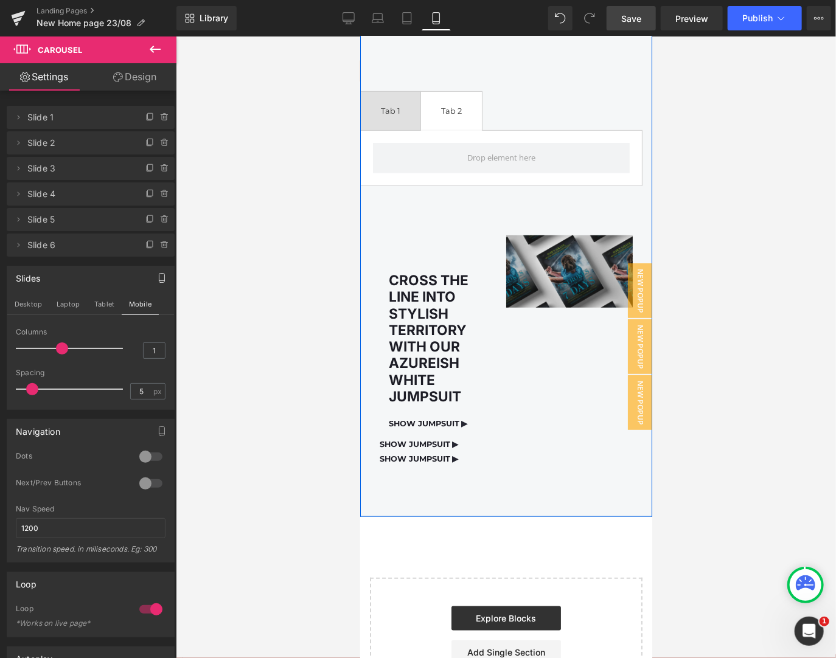
scroll to position [6598, 0]
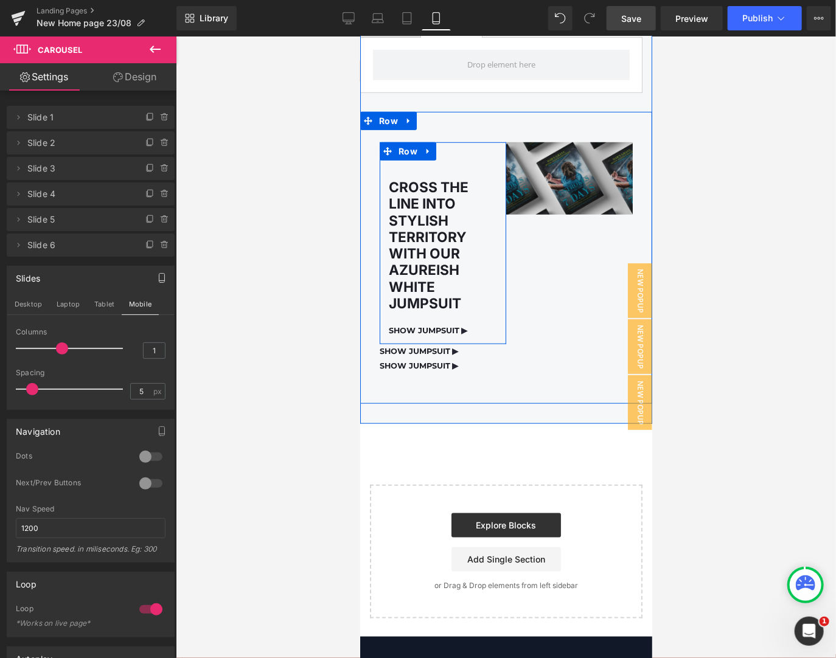
click at [493, 279] on div "CROSS THE LINE INTO STYLISH TERRITORY WITH OUR AZUREISH WHITE JUMPSUIT Heading …" at bounding box center [442, 249] width 127 height 178
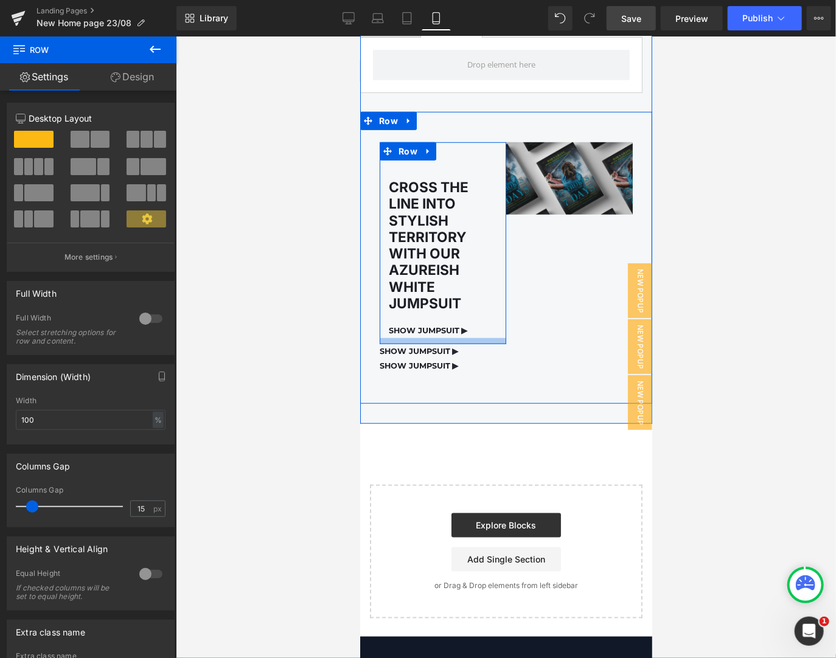
click at [474, 338] on div at bounding box center [442, 341] width 127 height 6
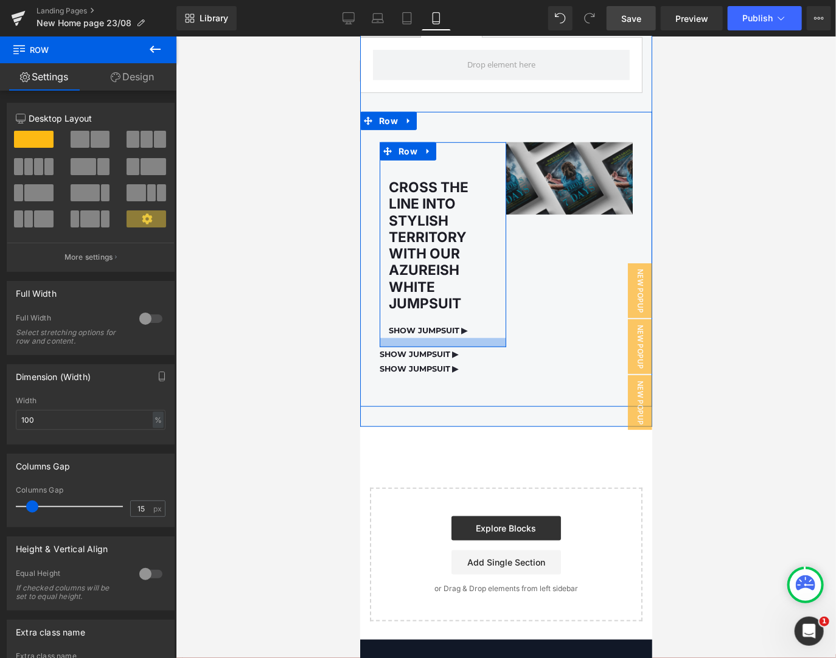
click at [475, 338] on div at bounding box center [442, 342] width 127 height 9
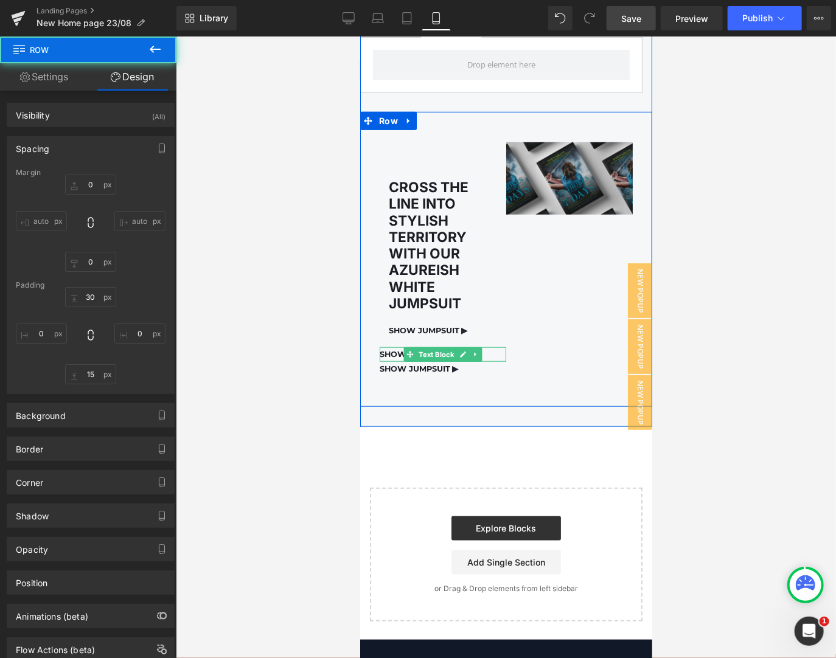
click at [464, 347] on link at bounding box center [462, 354] width 13 height 15
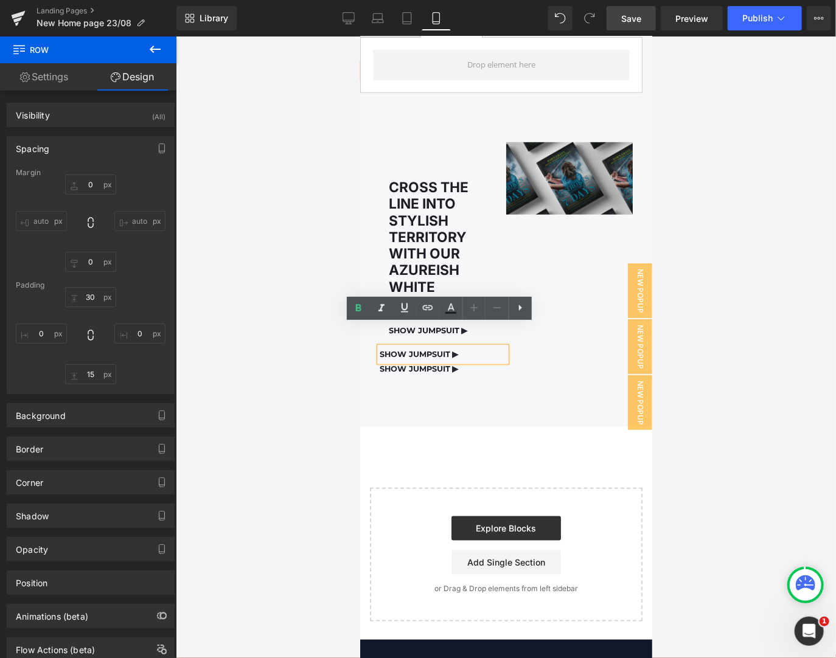
click at [471, 347] on p "SHOW JUMPSUIT ▶" at bounding box center [442, 354] width 127 height 15
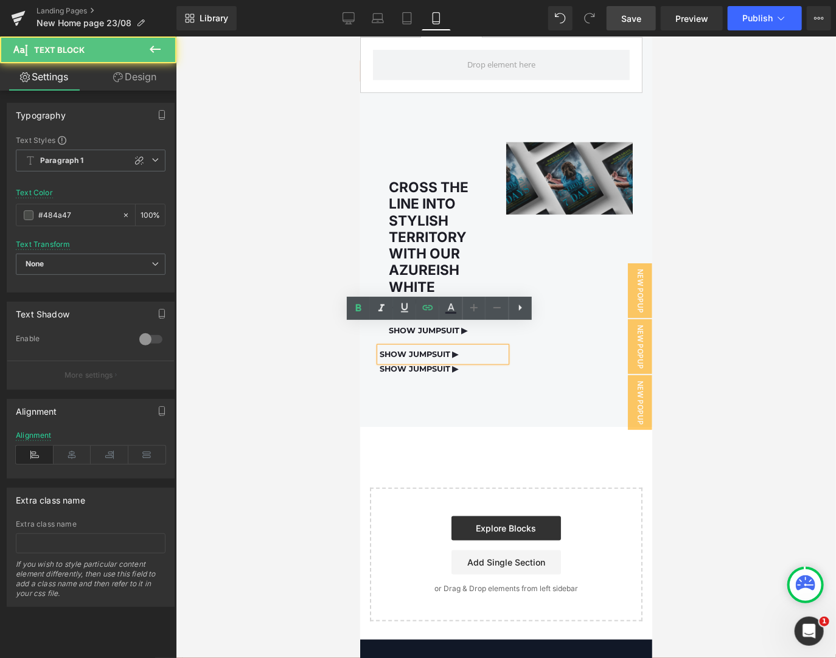
click at [504, 347] on div "SHOW JUMPSUIT ▶" at bounding box center [442, 354] width 127 height 15
click at [496, 358] on div "CROSS THE LINE INTO STYLISH TERRITORY WITH OUR AZUREISH WHITE JUMPSUIT Heading …" at bounding box center [506, 258] width 292 height 295
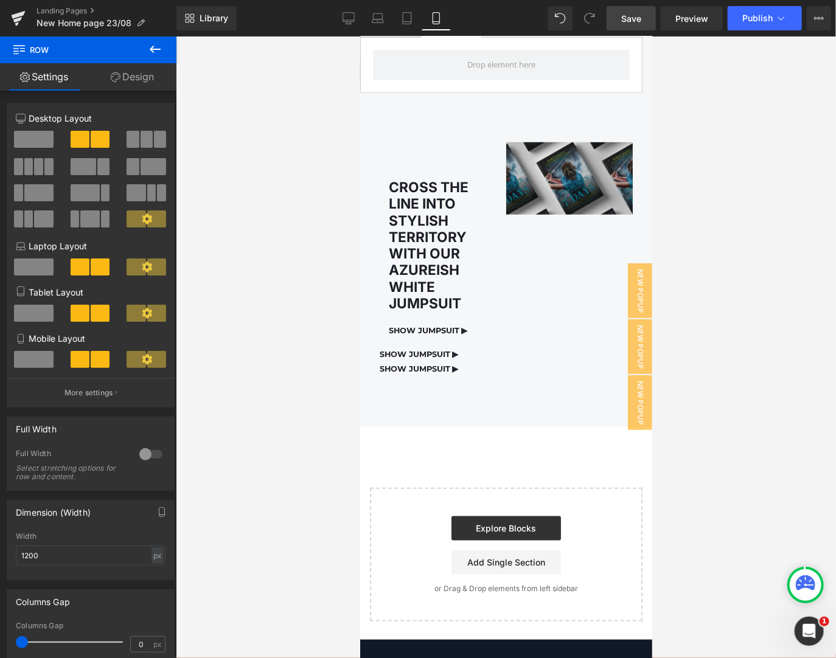
click at [487, 361] on p "SHOW JUMPSUIT ▶" at bounding box center [442, 368] width 127 height 15
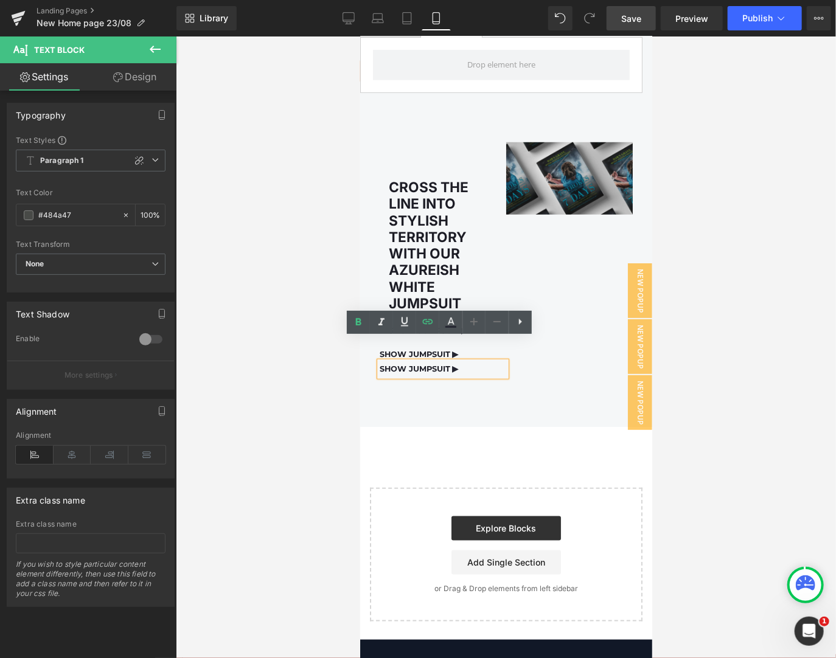
drag, startPoint x: 613, startPoint y: 19, endPoint x: 619, endPoint y: 26, distance: 9.0
click at [613, 19] on link "Save" at bounding box center [631, 18] width 49 height 24
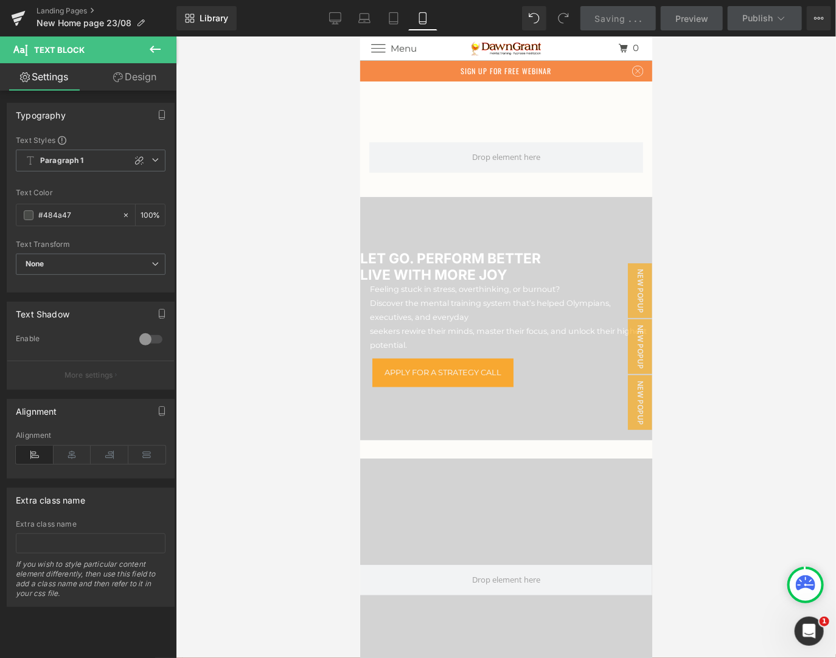
scroll to position [0, 0]
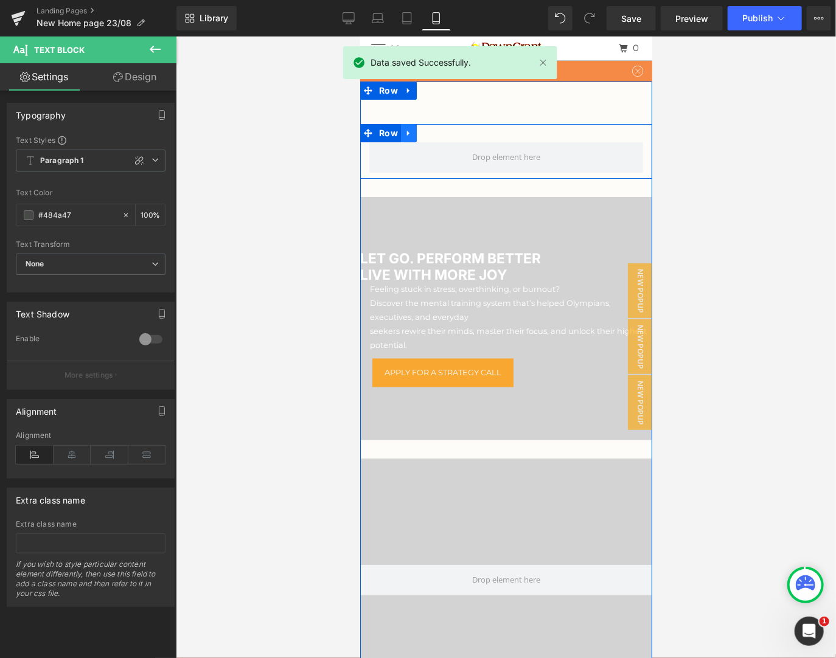
click at [406, 133] on icon at bounding box center [408, 132] width 9 height 9
click at [436, 130] on icon at bounding box center [440, 132] width 9 height 9
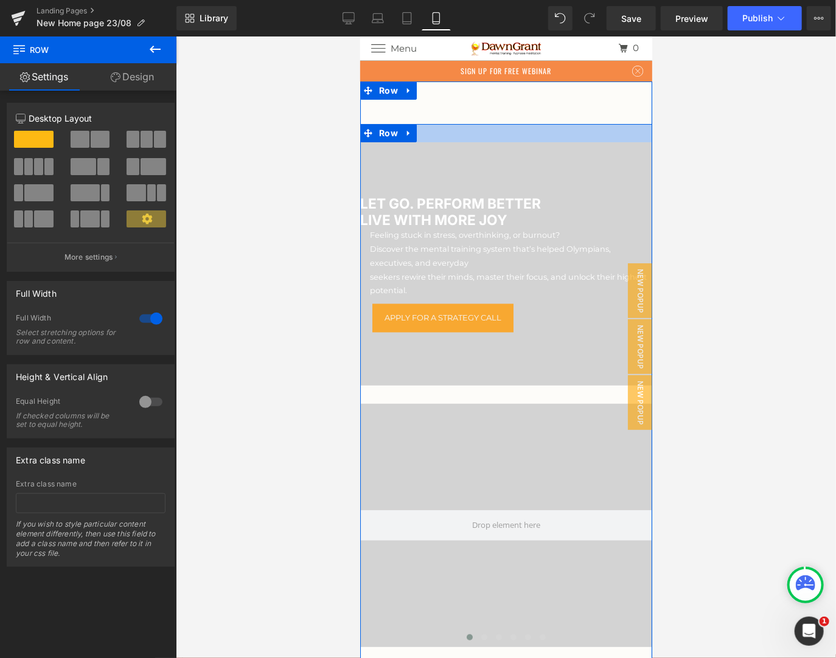
click at [439, 130] on div at bounding box center [506, 132] width 292 height 18
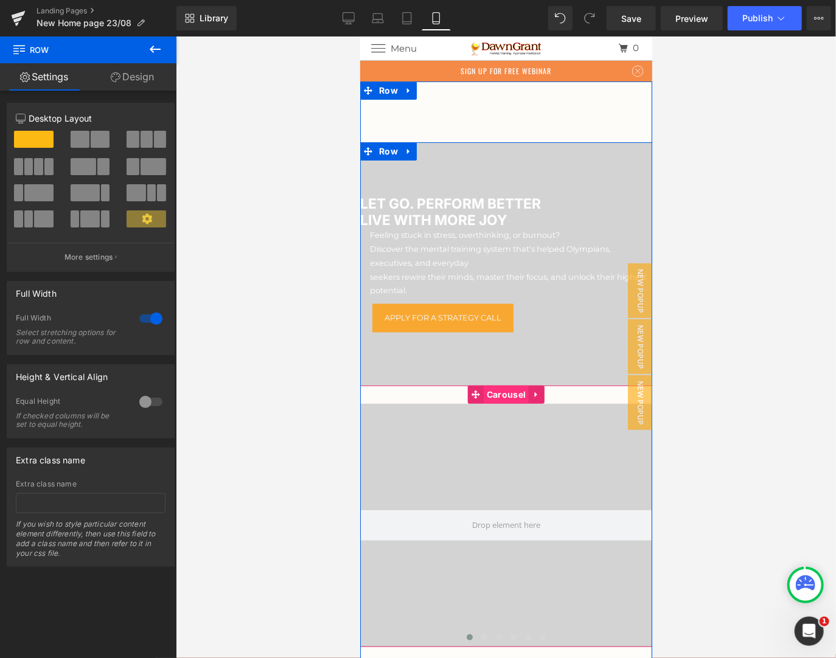
click at [508, 396] on span "Carousel" at bounding box center [505, 394] width 45 height 18
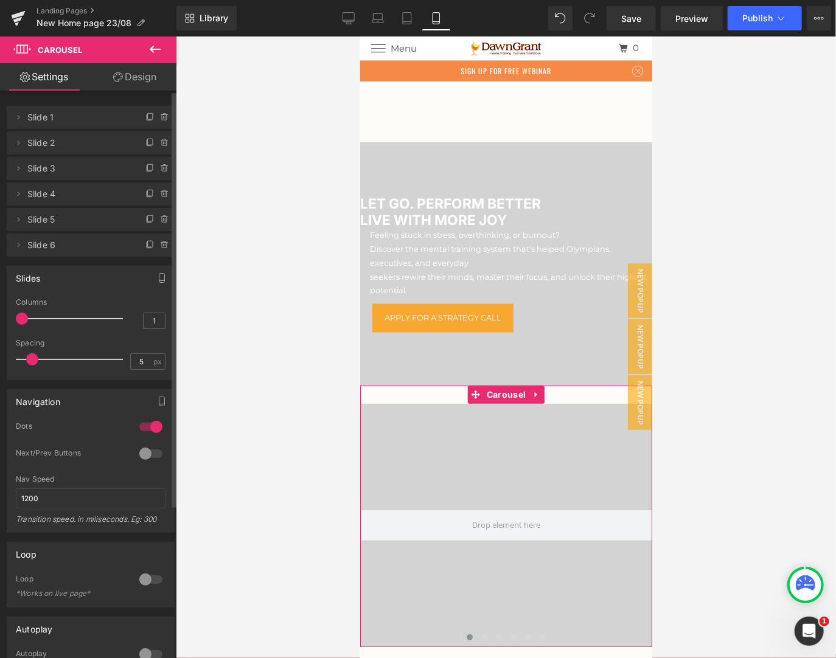
click at [60, 319] on div at bounding box center [72, 319] width 101 height 24
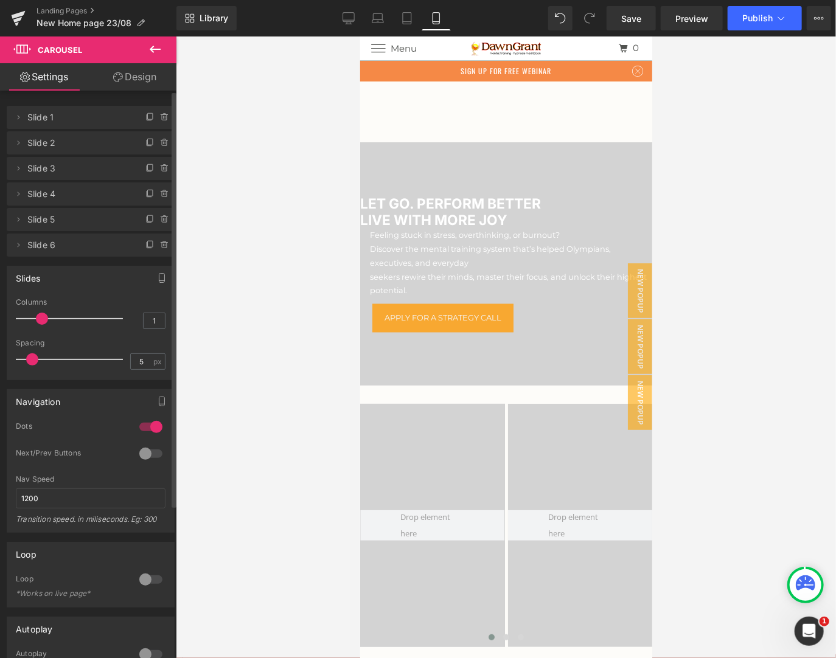
drag, startPoint x: 64, startPoint y: 321, endPoint x: 54, endPoint y: 322, distance: 9.8
click at [54, 322] on div at bounding box center [72, 319] width 101 height 24
click at [628, 29] on link "Save" at bounding box center [631, 18] width 49 height 24
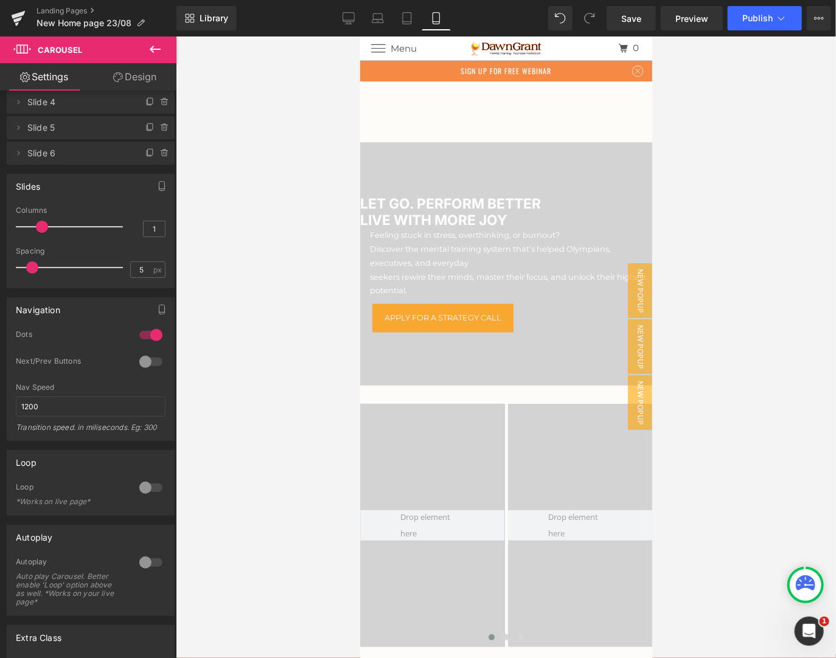
scroll to position [195, 0]
